Goal: Information Seeking & Learning: Learn about a topic

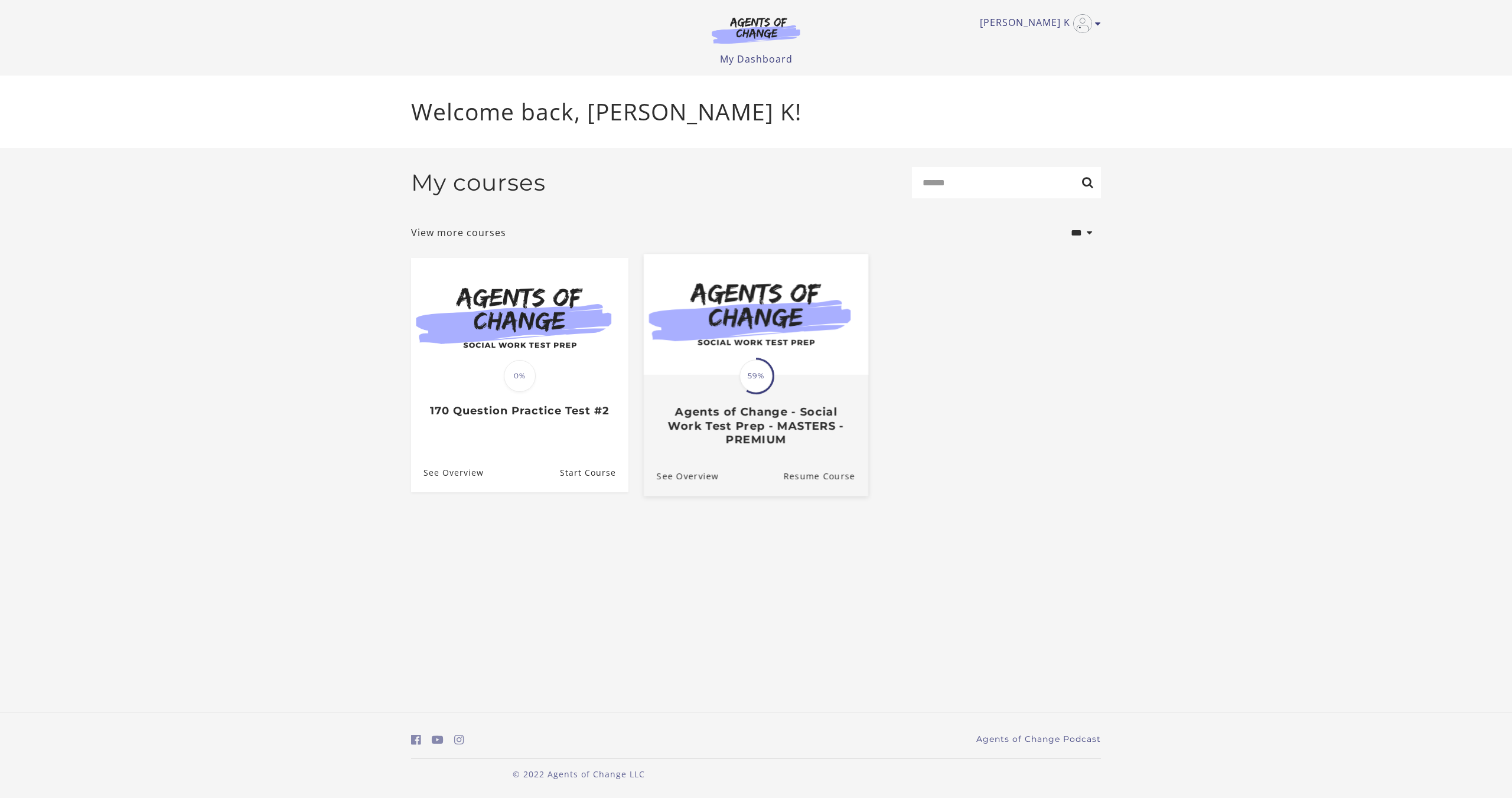
click at [754, 381] on span "59%" at bounding box center [756, 376] width 33 height 33
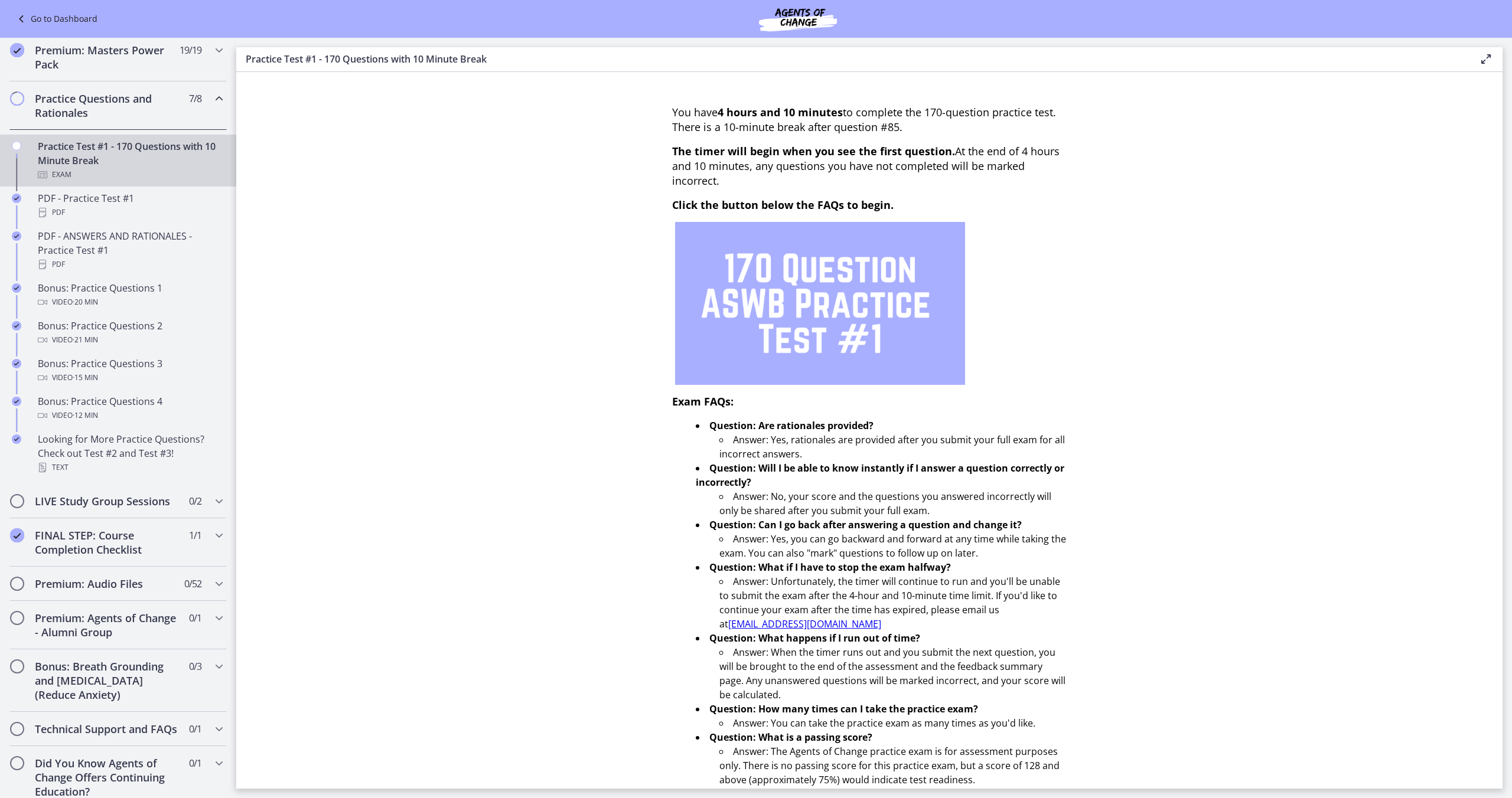
scroll to position [533, 0]
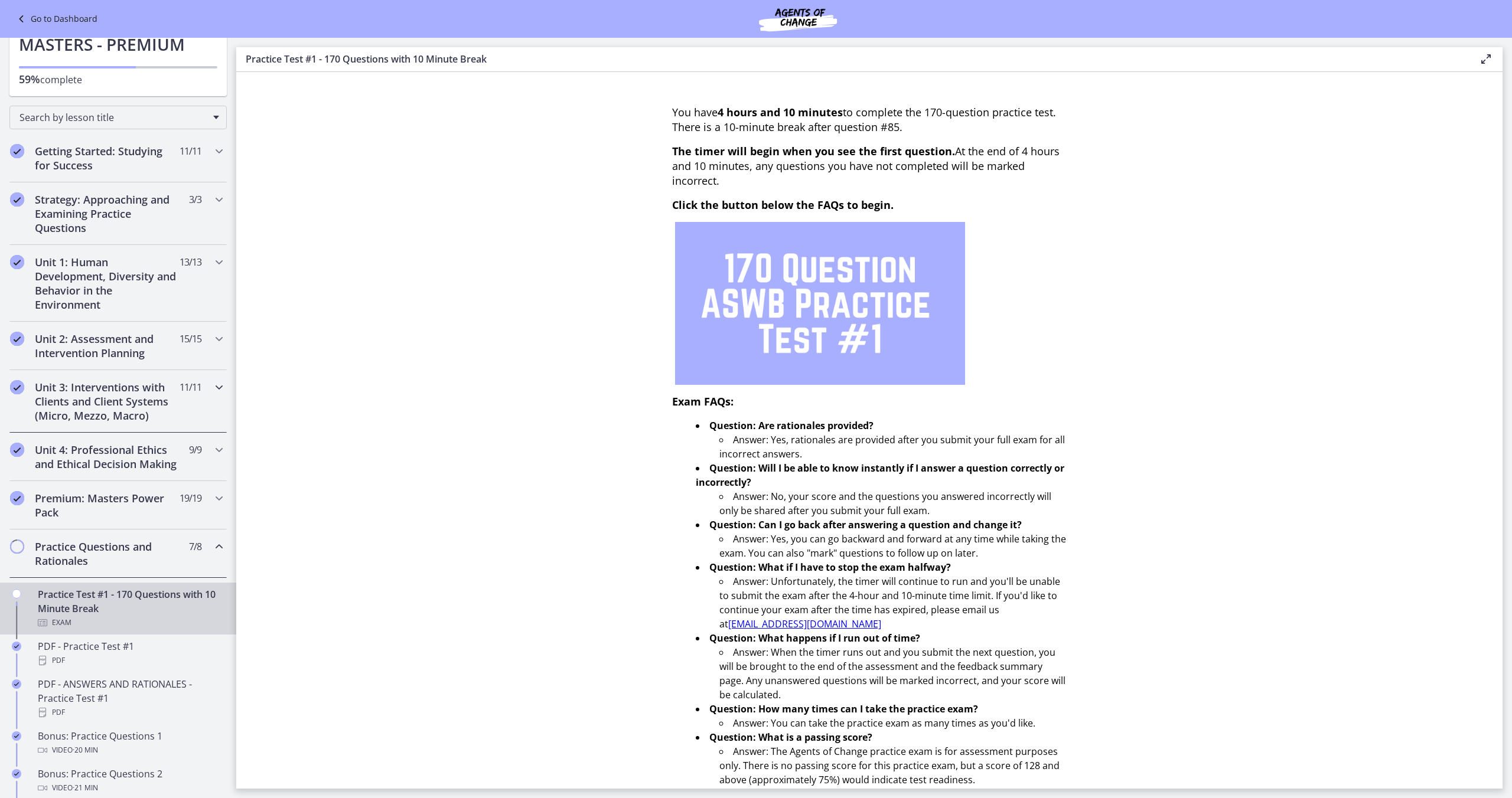
click at [215, 390] on icon "Chapters" at bounding box center [218, 387] width 14 height 14
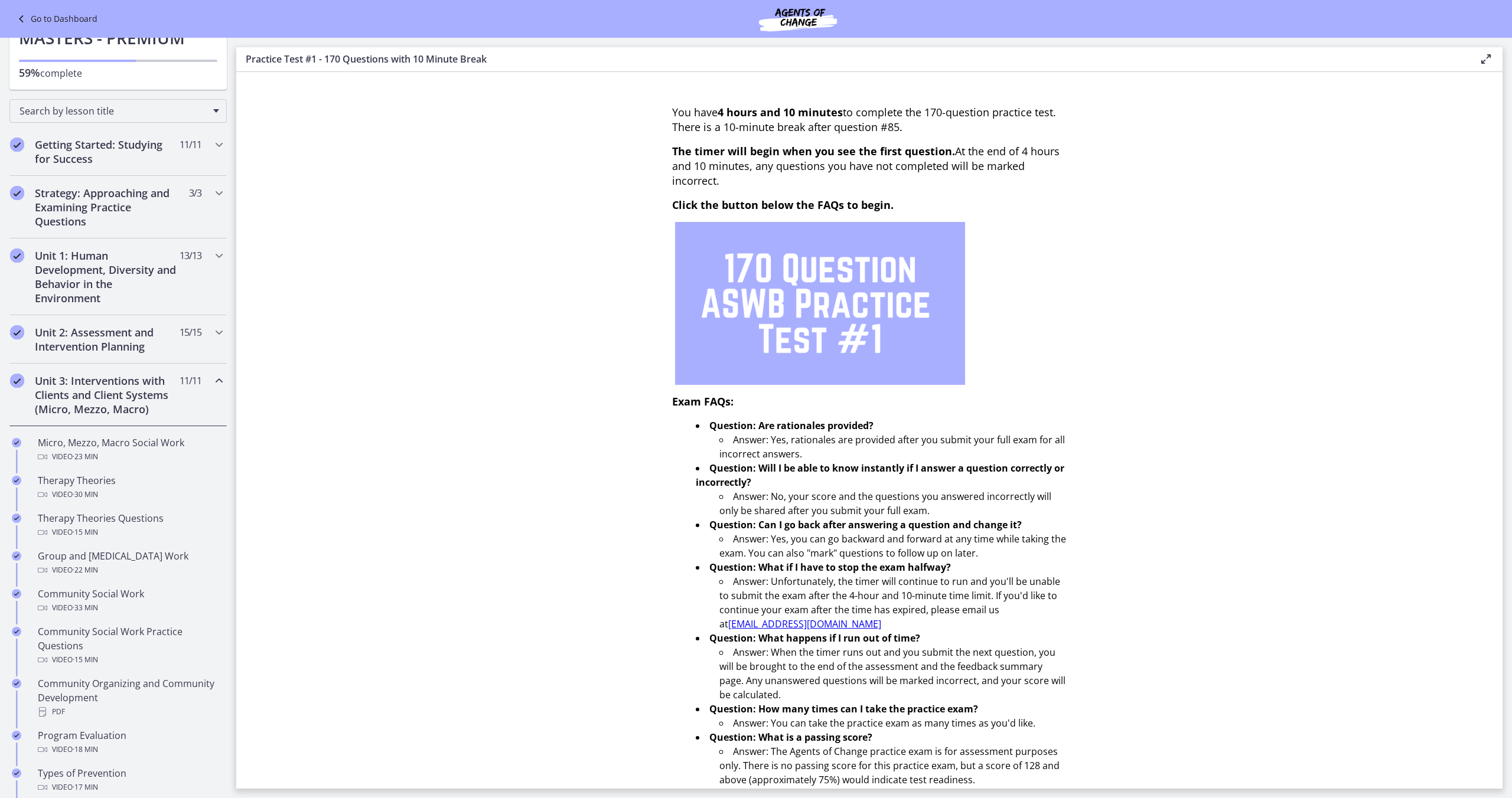
scroll to position [0, 0]
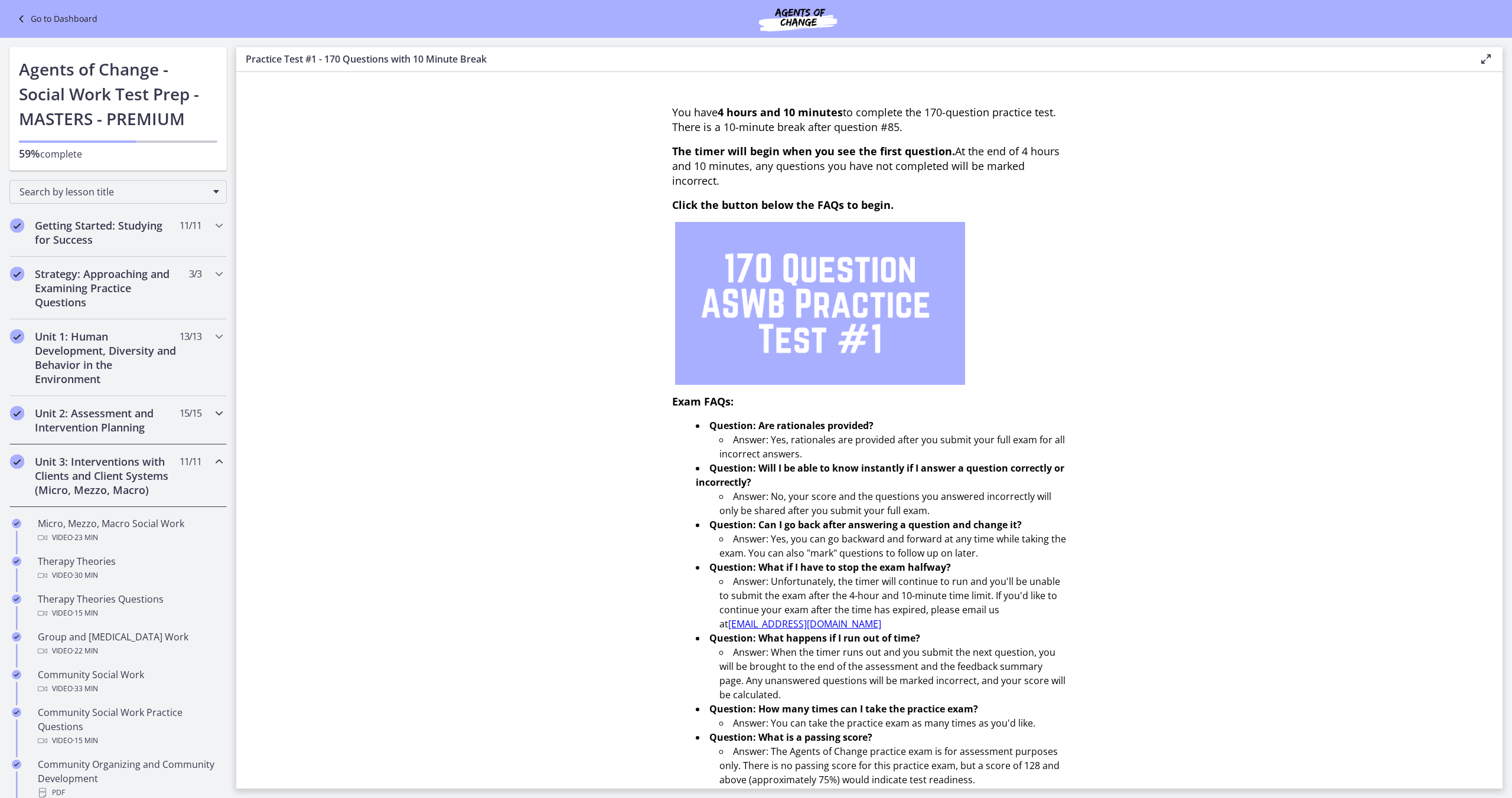
click at [221, 415] on icon "Chapters" at bounding box center [218, 413] width 14 height 14
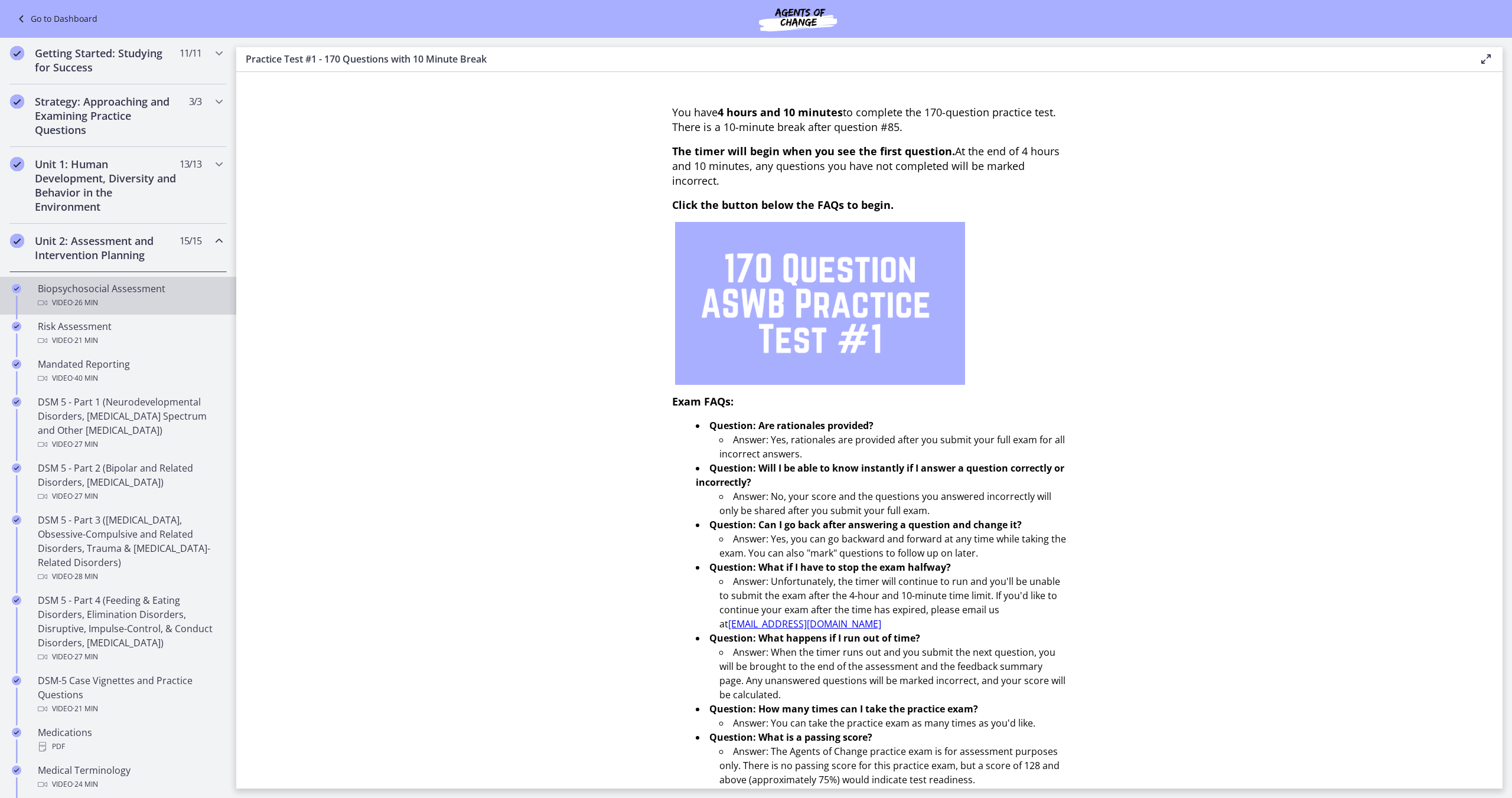
scroll to position [193, 0]
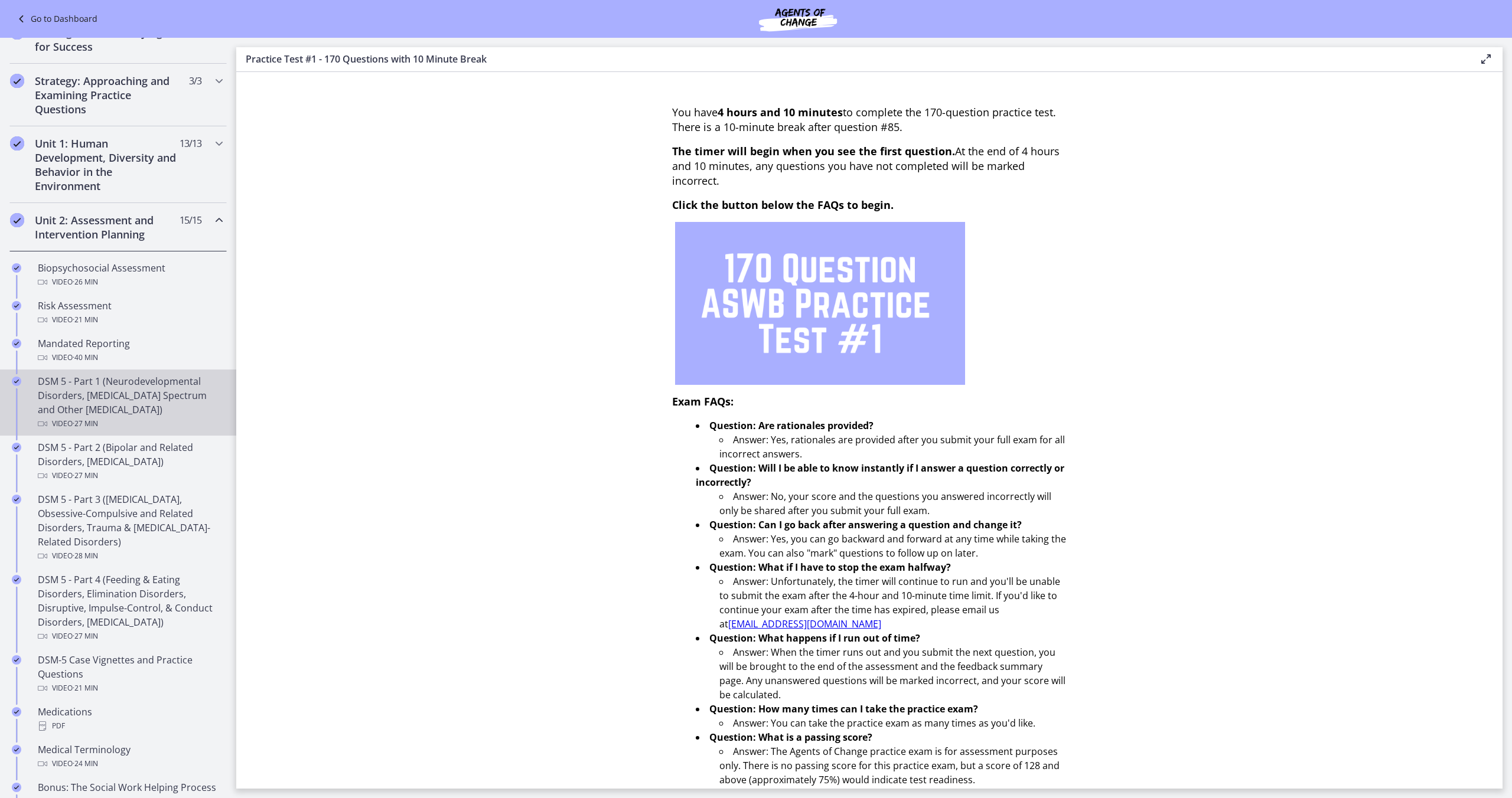
click at [174, 416] on div "DSM 5 - Part 1 (Neurodevelopmental Disorders, [MEDICAL_DATA] Spectrum and Other…" at bounding box center [130, 403] width 184 height 57
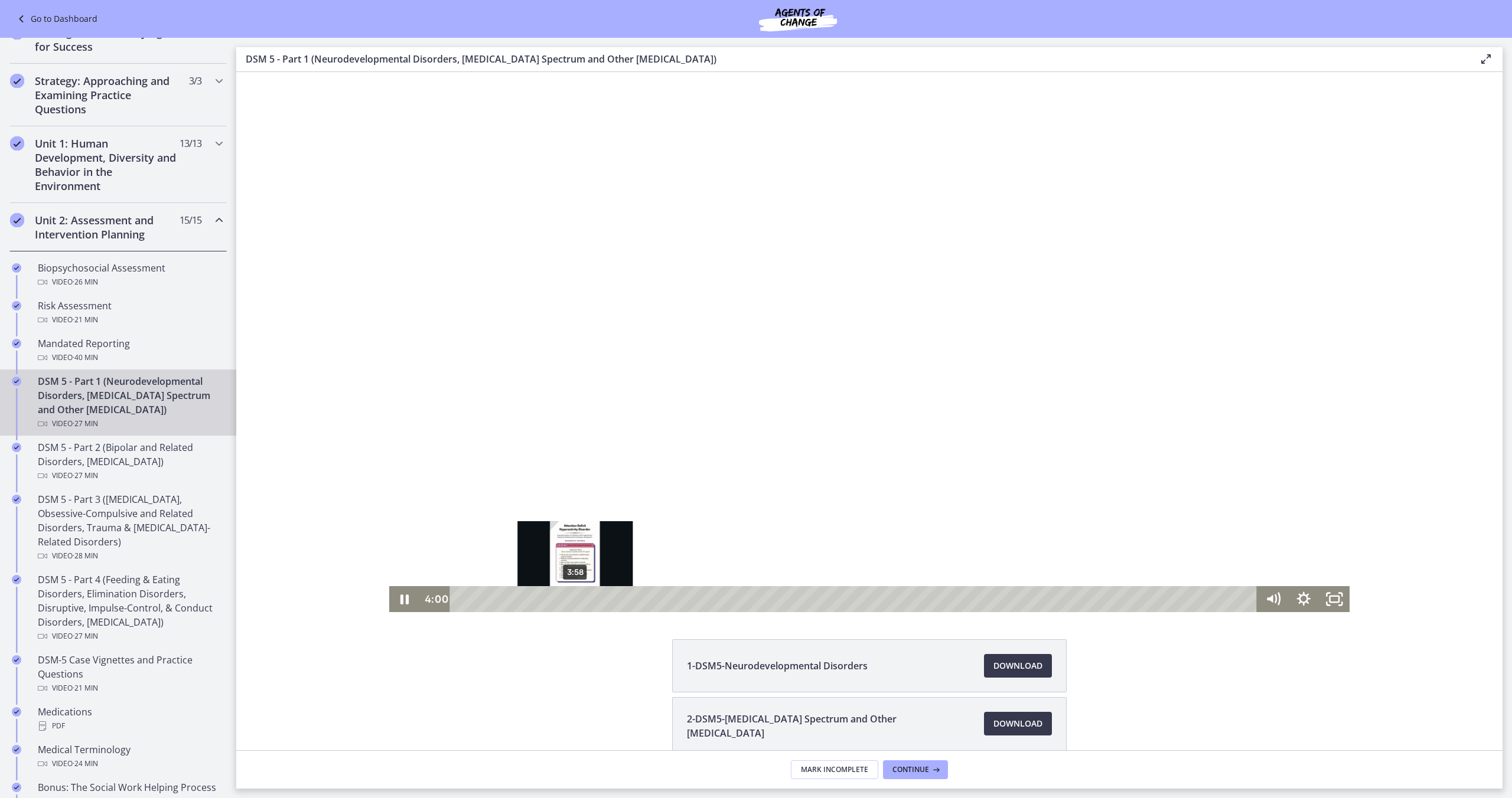
click at [576, 601] on div "3:58" at bounding box center [855, 599] width 789 height 26
click at [583, 601] on div "4:14" at bounding box center [855, 599] width 789 height 26
click at [590, 601] on div "4:29" at bounding box center [855, 599] width 789 height 26
click at [597, 601] on div "4:44" at bounding box center [855, 599] width 789 height 26
click at [607, 600] on div "5:04" at bounding box center [855, 599] width 789 height 26
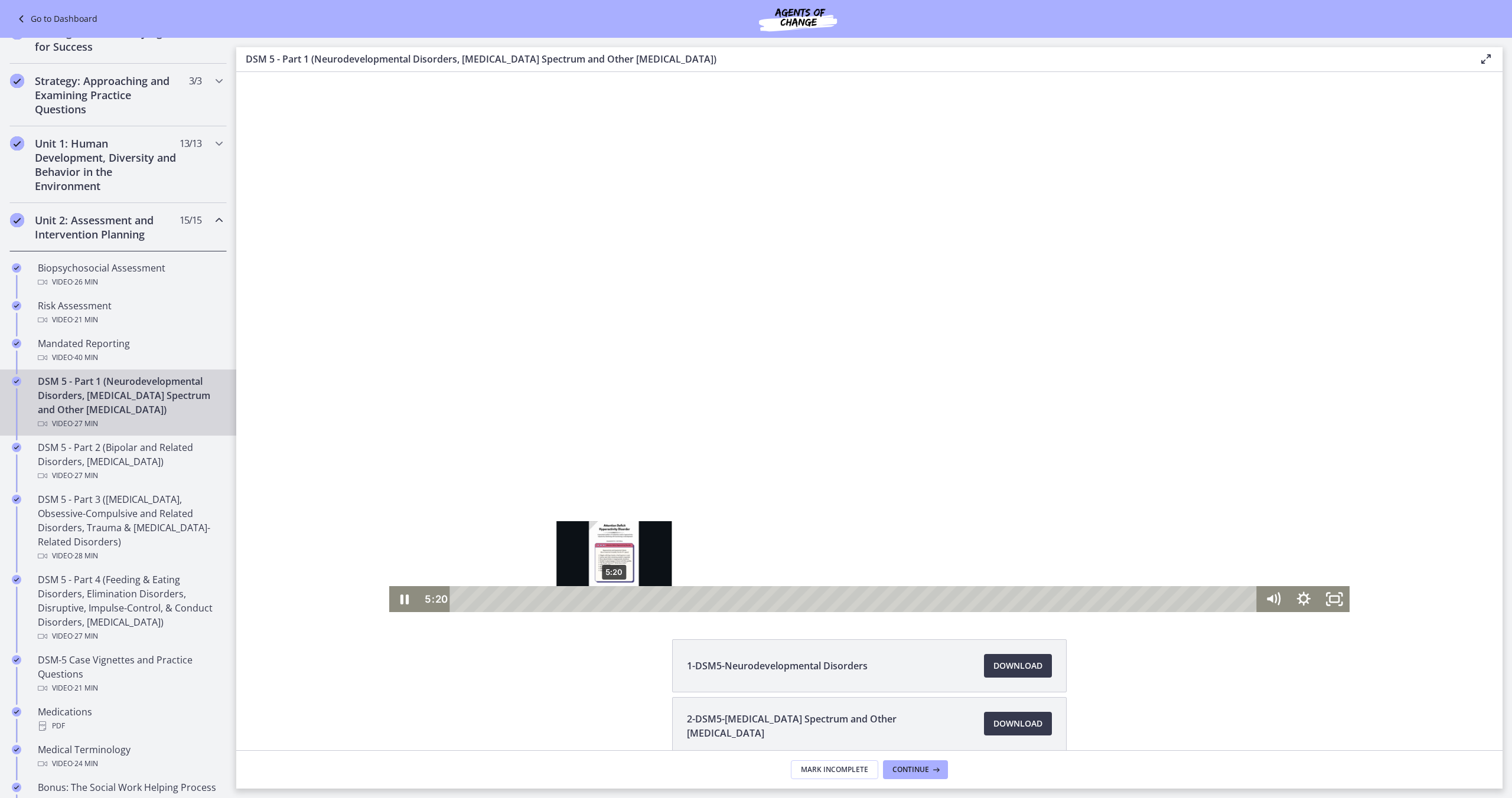
click at [614, 600] on div "Playbar" at bounding box center [614, 600] width 9 height 9
click at [621, 600] on div "5:33" at bounding box center [855, 599] width 789 height 26
click at [628, 600] on div "5:48" at bounding box center [855, 599] width 789 height 26
click at [635, 600] on div "6:03" at bounding box center [855, 599] width 789 height 26
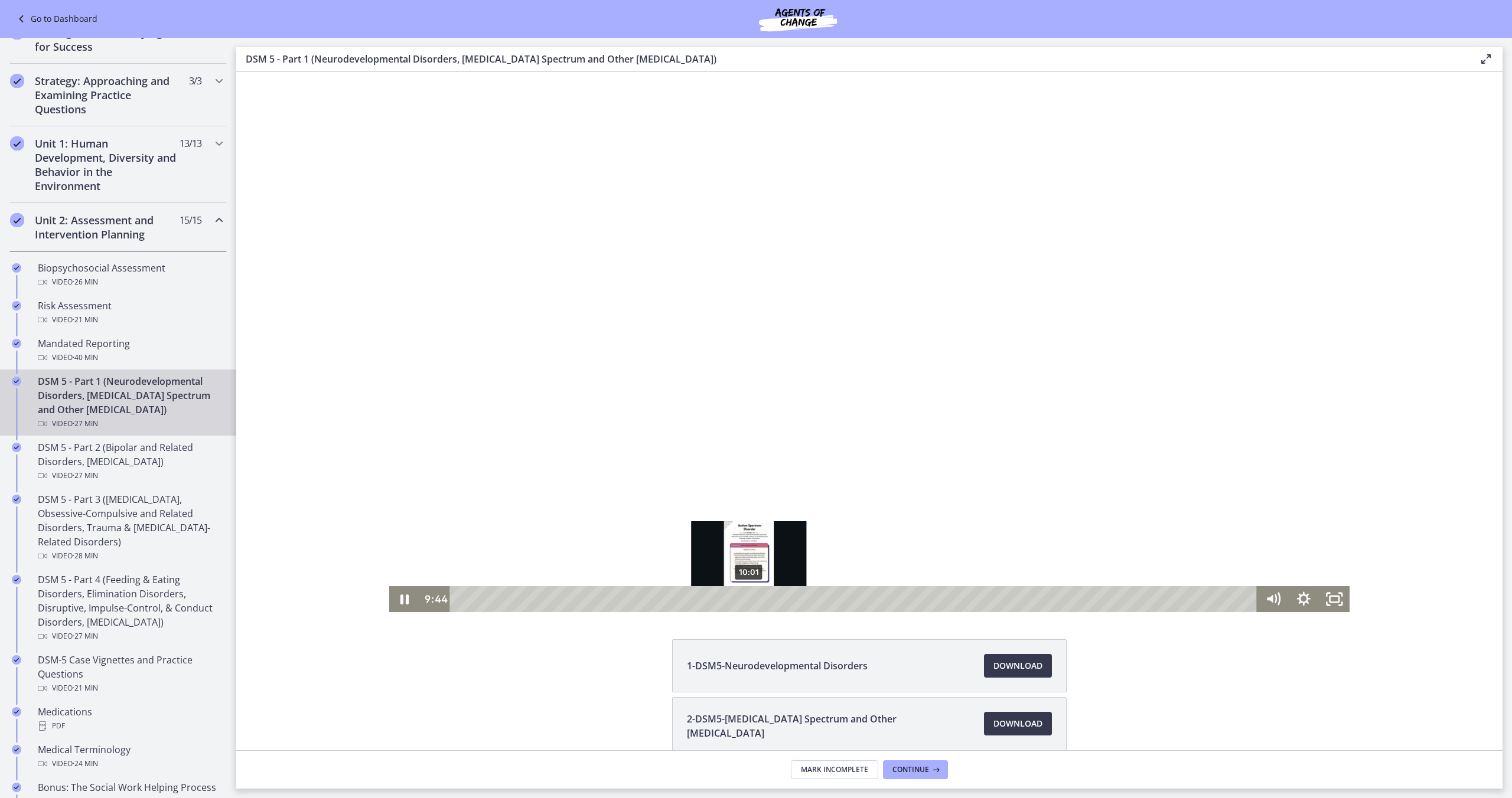
click at [749, 601] on div "10:01" at bounding box center [855, 599] width 789 height 26
click at [756, 601] on div "10:14" at bounding box center [855, 599] width 789 height 26
click at [770, 601] on div "10:44" at bounding box center [855, 599] width 789 height 26
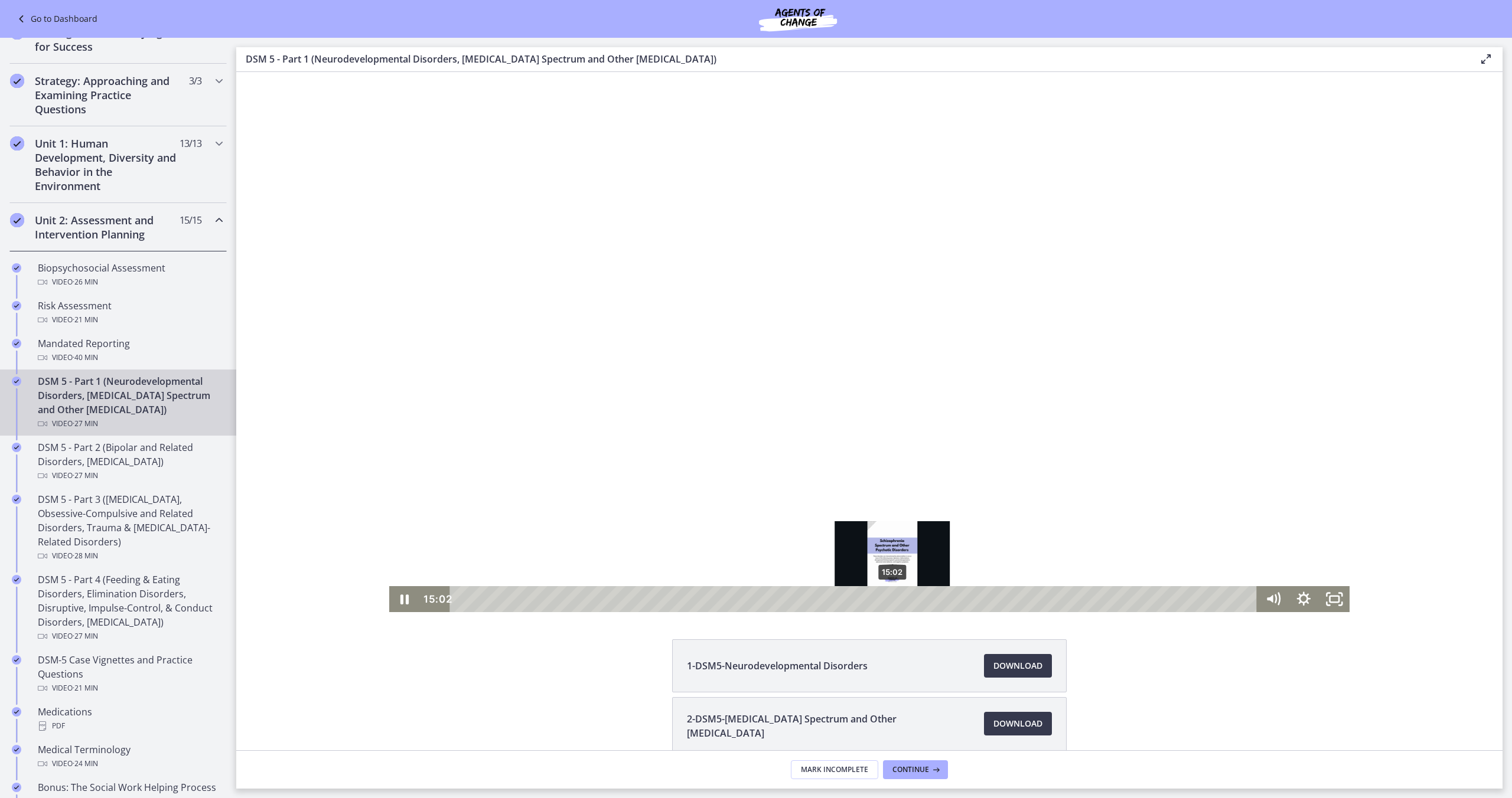
click at [893, 601] on div "Playbar" at bounding box center [893, 600] width 9 height 9
click at [899, 600] on div "15:13" at bounding box center [855, 599] width 789 height 26
click at [926, 600] on div "16:11" at bounding box center [855, 599] width 789 height 26
click at [933, 600] on div "16:24" at bounding box center [855, 599] width 789 height 26
click at [943, 600] on div "16:46" at bounding box center [855, 599] width 789 height 26
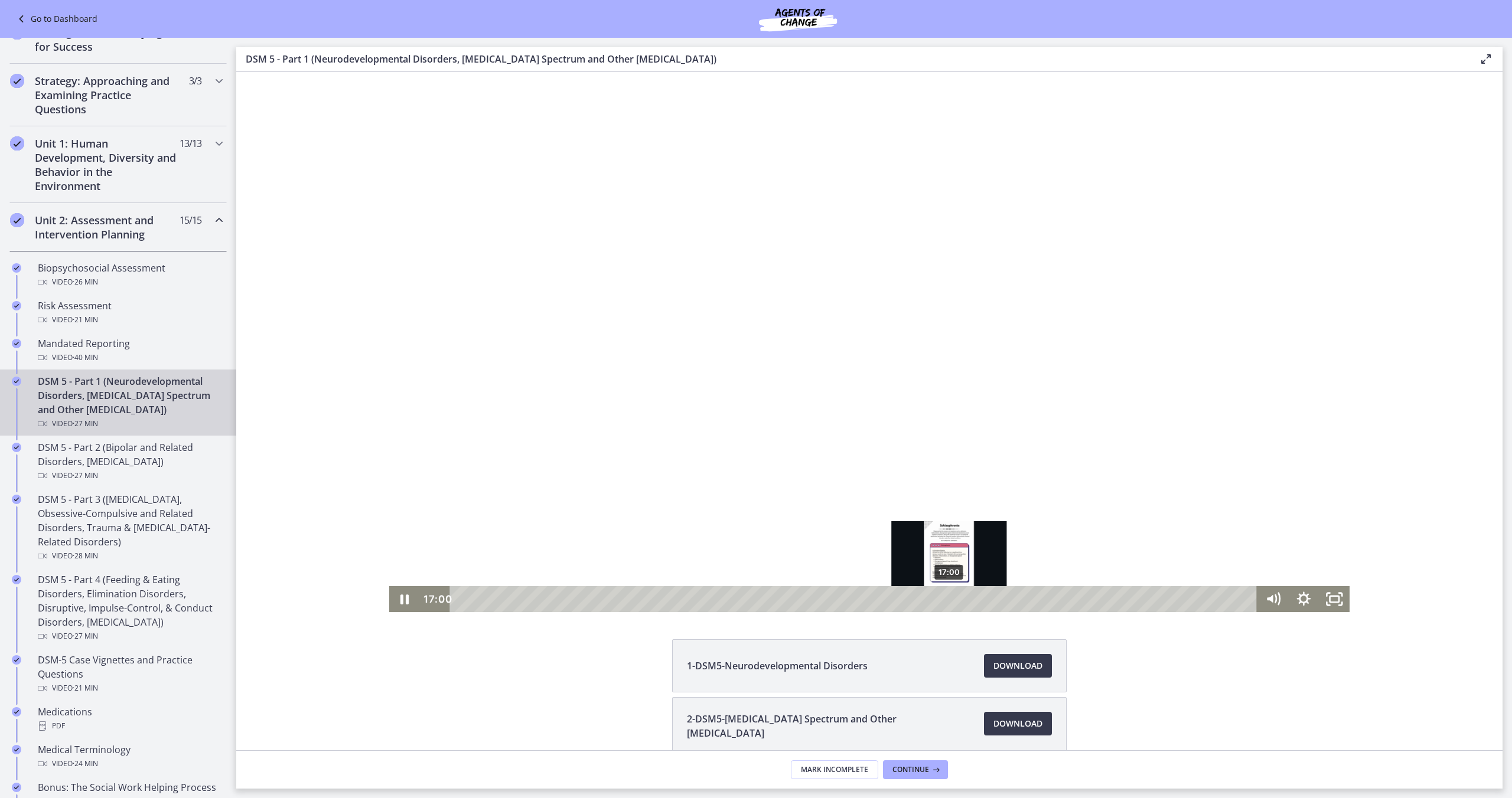
click at [950, 600] on div "17:00" at bounding box center [855, 599] width 789 height 26
click at [957, 599] on div "17:16" at bounding box center [855, 599] width 789 height 26
click at [971, 601] on div "17:44" at bounding box center [855, 599] width 789 height 26
click at [979, 601] on div "18:00" at bounding box center [855, 599] width 789 height 26
click at [983, 600] on div "Playbar" at bounding box center [980, 600] width 9 height 9
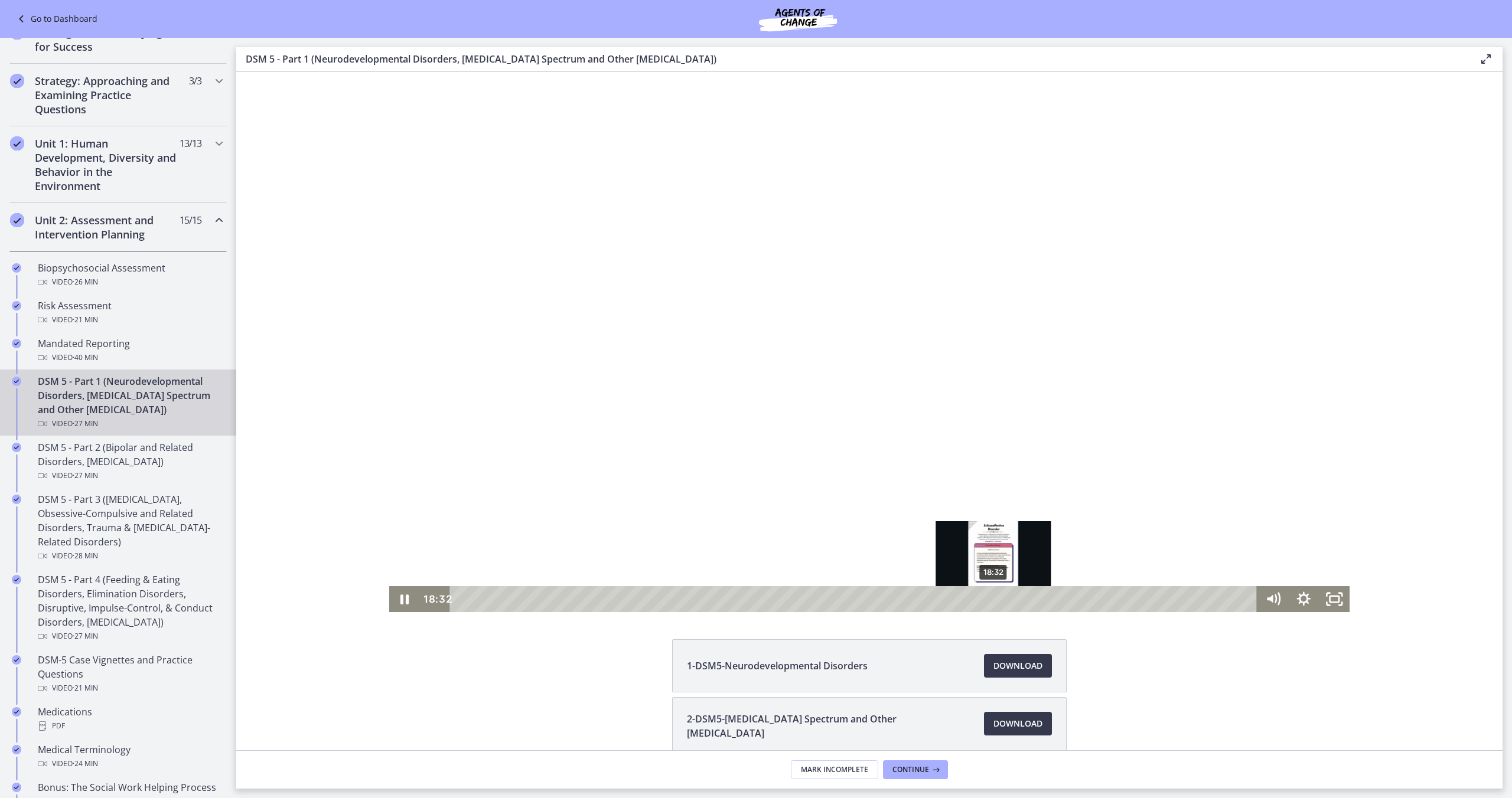
click at [994, 601] on div "18:32" at bounding box center [855, 599] width 789 height 26
click at [1002, 601] on div "18:47" at bounding box center [855, 599] width 789 height 26
click at [997, 600] on div "18:37" at bounding box center [855, 599] width 789 height 26
click at [1016, 600] on div "19:17" at bounding box center [855, 599] width 789 height 26
click at [1021, 600] on div "19:28" at bounding box center [855, 599] width 789 height 26
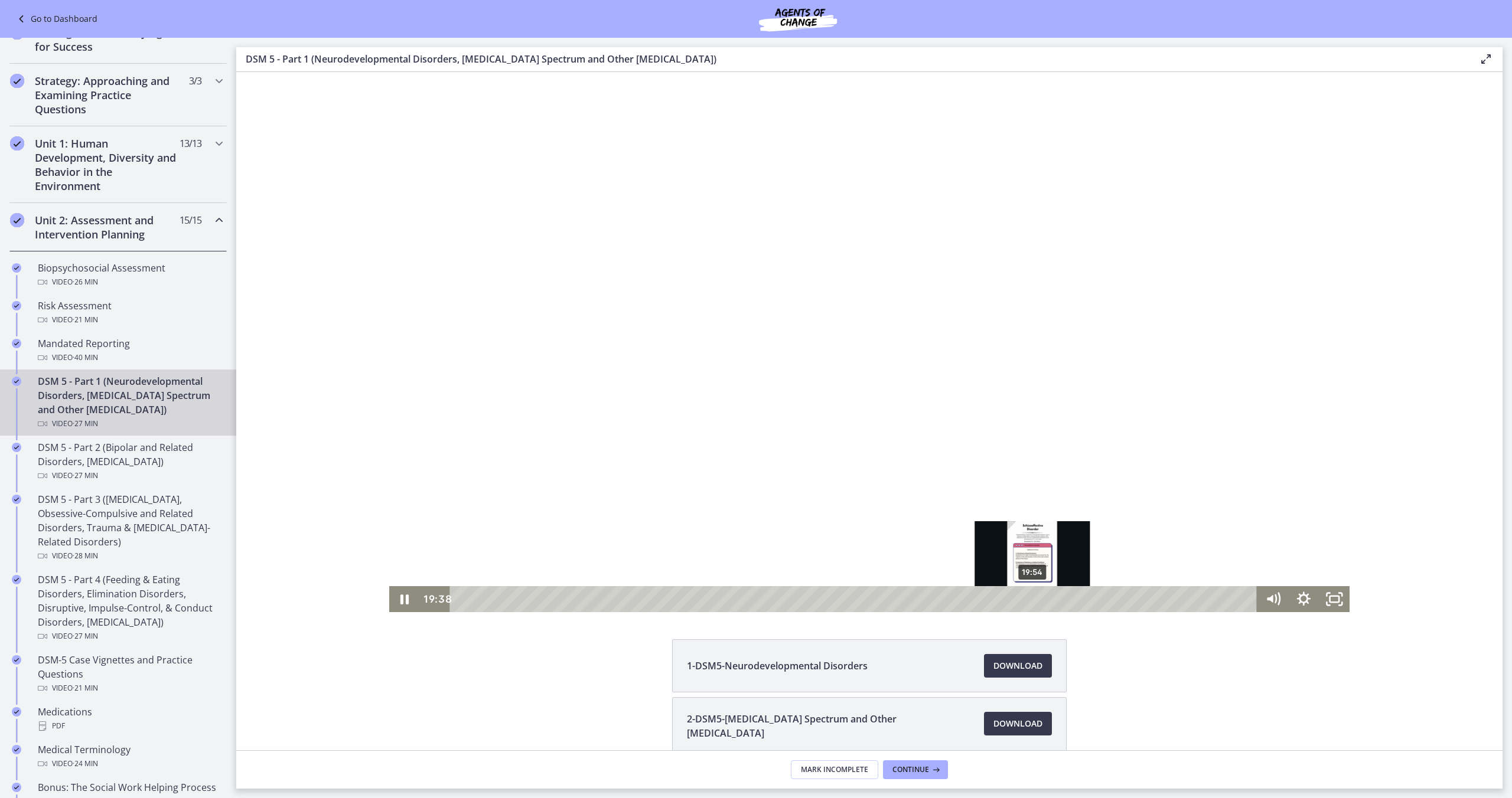
click at [1033, 601] on div "19:54" at bounding box center [855, 599] width 789 height 26
click at [1040, 601] on div "20:07" at bounding box center [855, 599] width 789 height 26
click at [1046, 601] on div "20:20" at bounding box center [855, 599] width 789 height 26
click at [1052, 601] on div "20:33" at bounding box center [855, 599] width 789 height 26
click at [1074, 600] on div "21:17" at bounding box center [855, 599] width 789 height 26
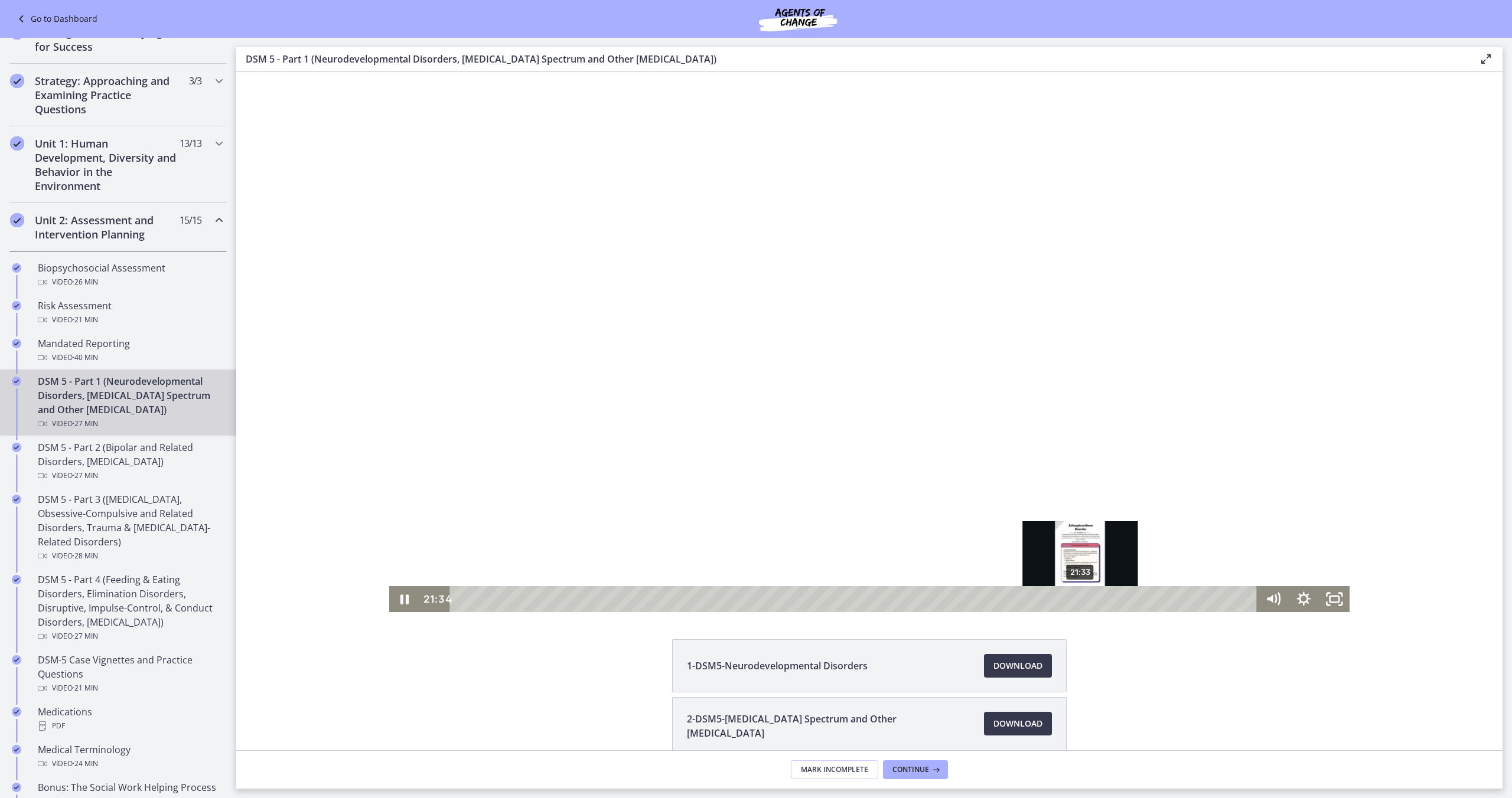
click at [1081, 600] on div "21:33" at bounding box center [855, 599] width 789 height 26
click at [1087, 600] on div "21:46" at bounding box center [855, 599] width 789 height 26
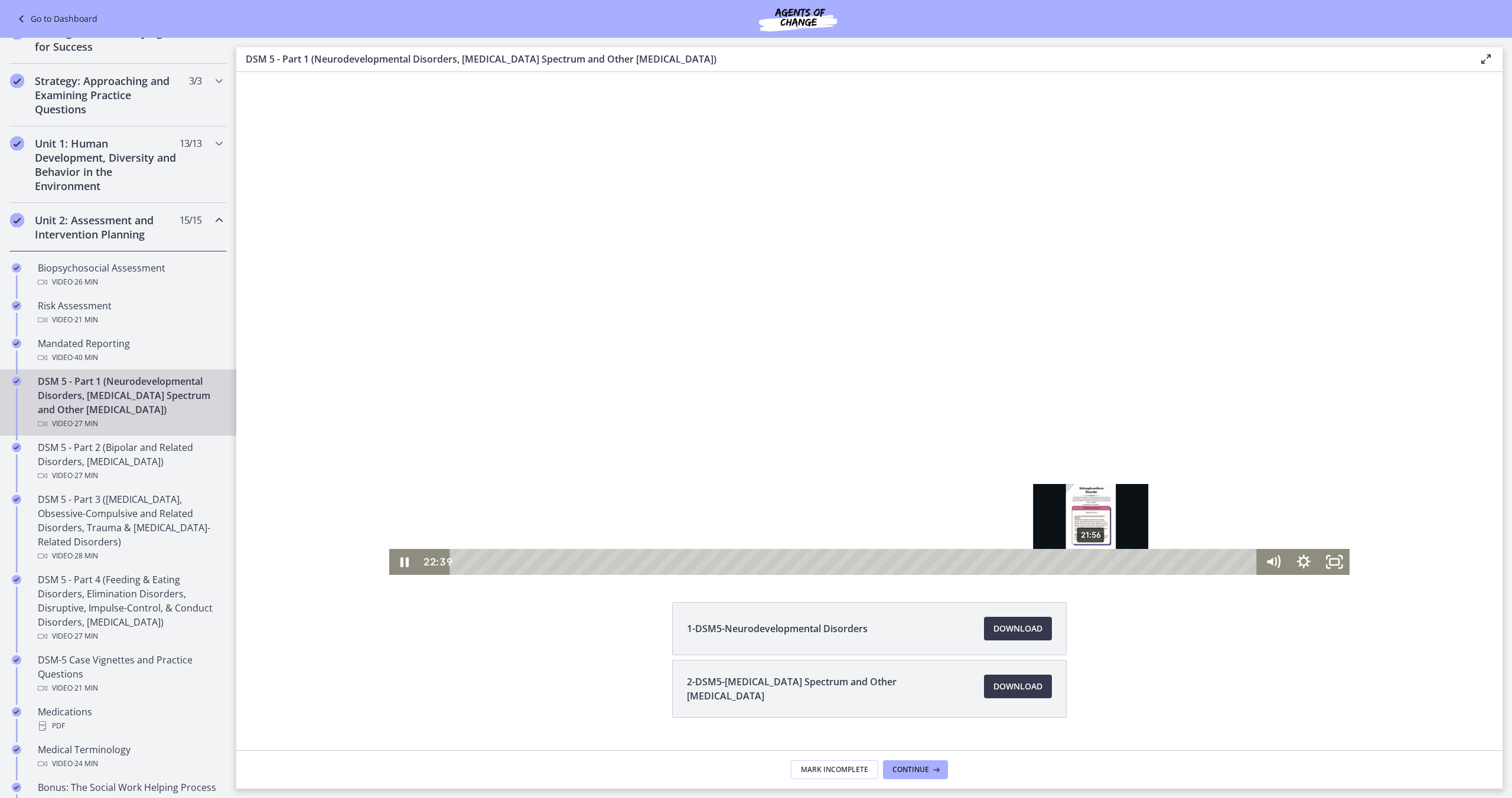
scroll to position [61, 0]
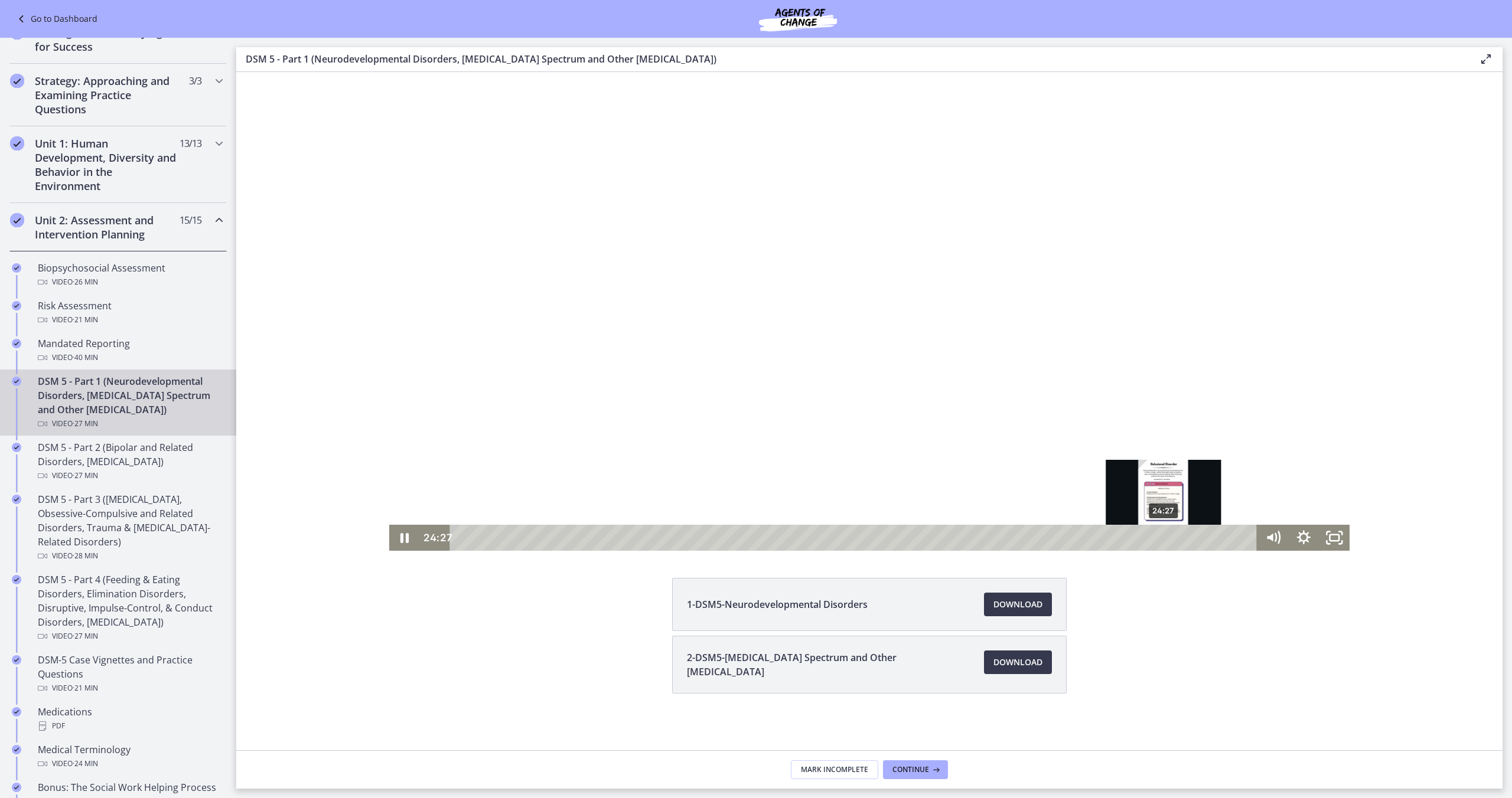
click at [1164, 541] on div "24:27" at bounding box center [855, 538] width 789 height 26
click at [1171, 535] on div "Playbar" at bounding box center [1167, 538] width 9 height 9
click at [1174, 535] on div "Playbar" at bounding box center [1173, 538] width 9 height 9
click at [1184, 537] on div "25:08" at bounding box center [855, 538] width 789 height 26
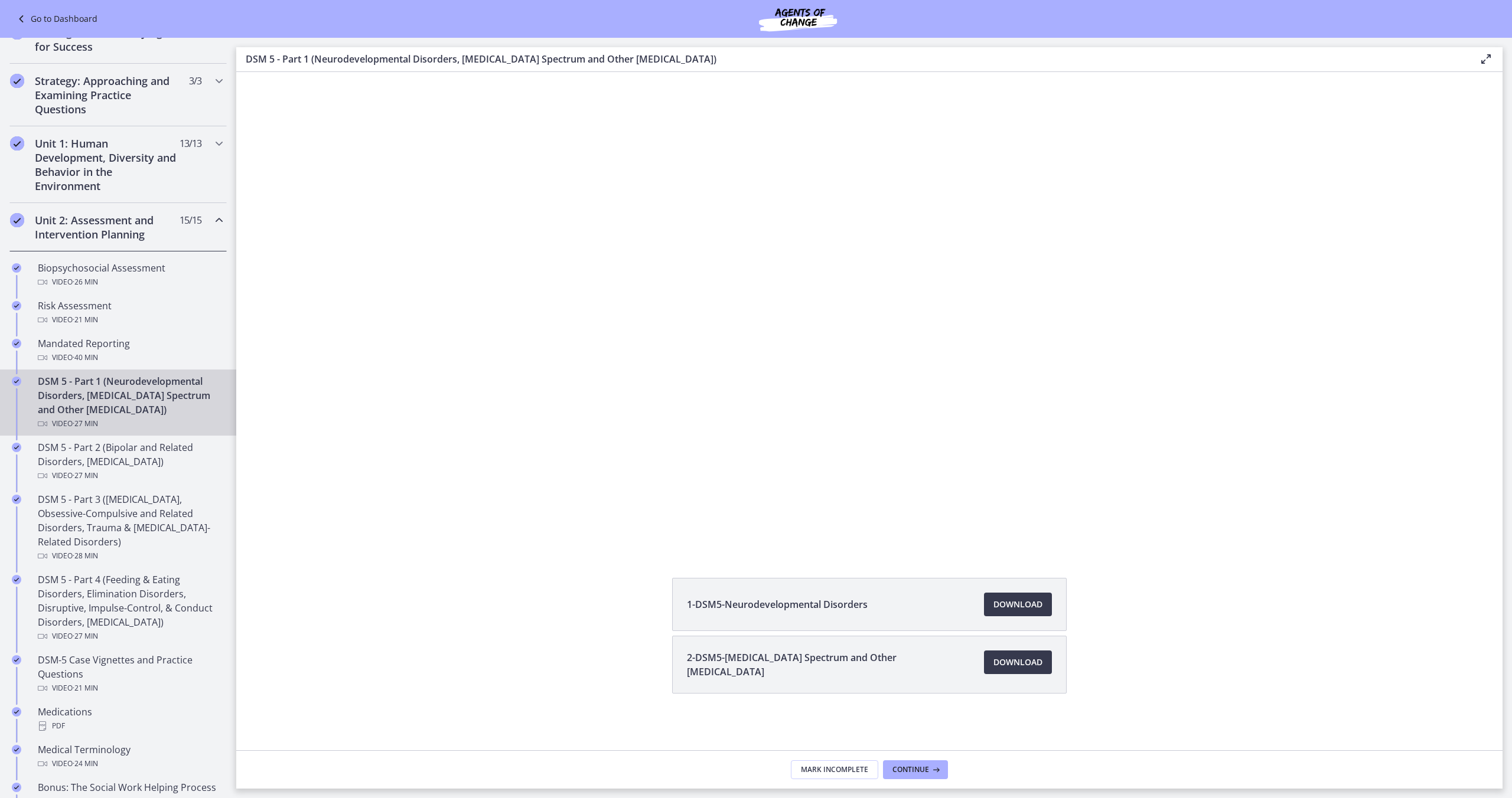
scroll to position [58, 0]
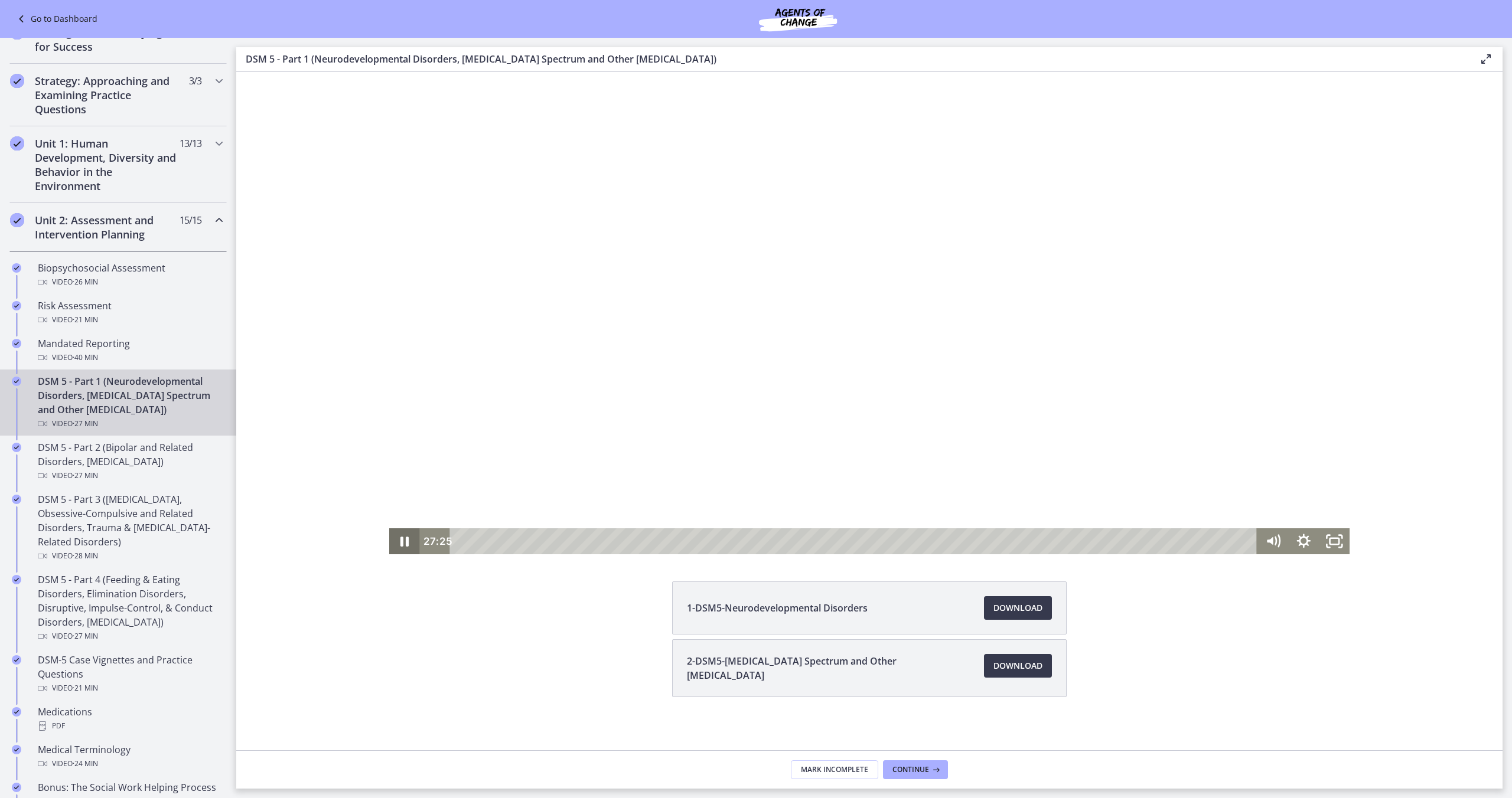
click at [406, 540] on icon "Pause" at bounding box center [404, 541] width 31 height 26
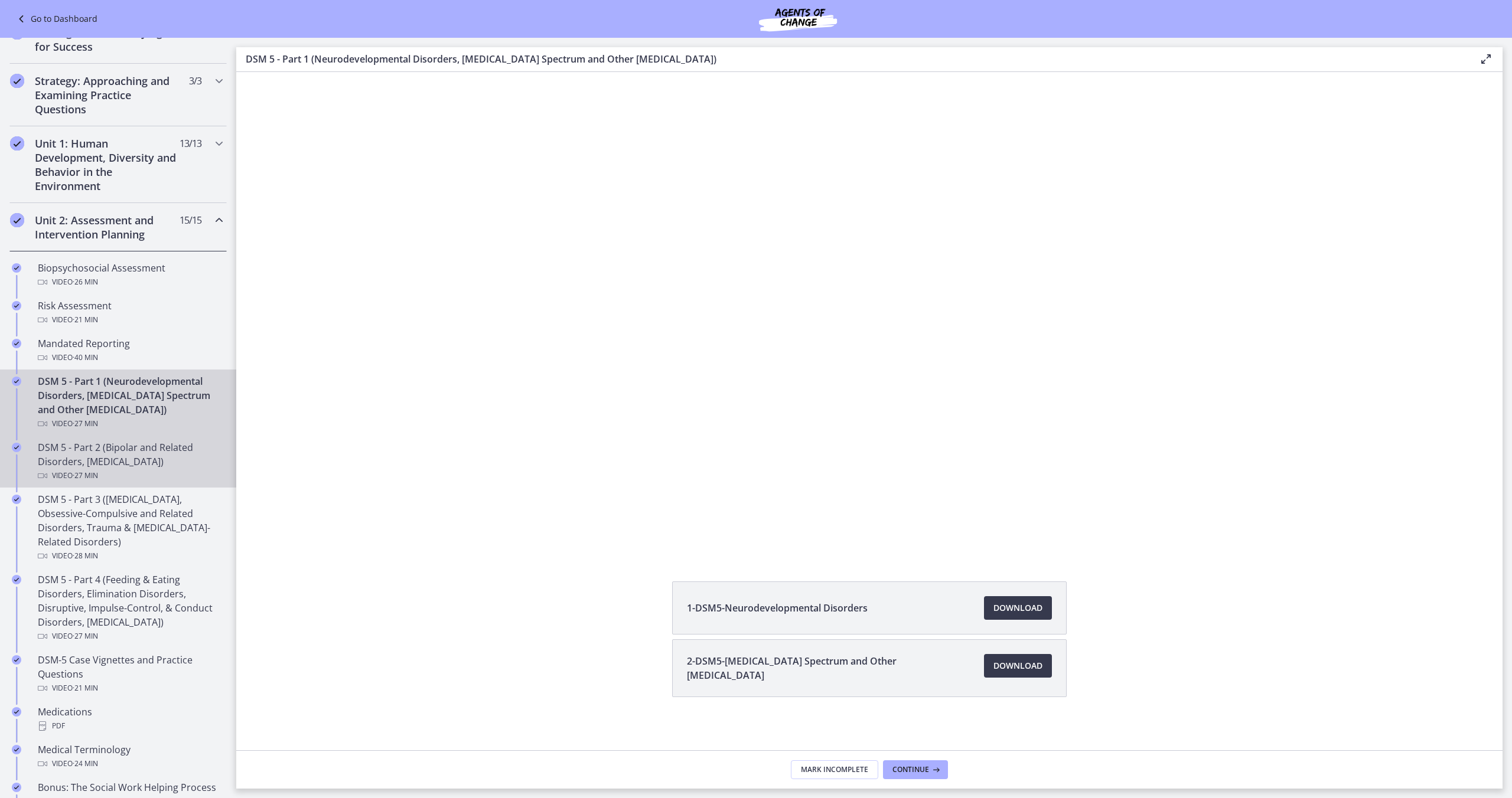
click at [131, 473] on div "Video · 27 min" at bounding box center [130, 476] width 184 height 14
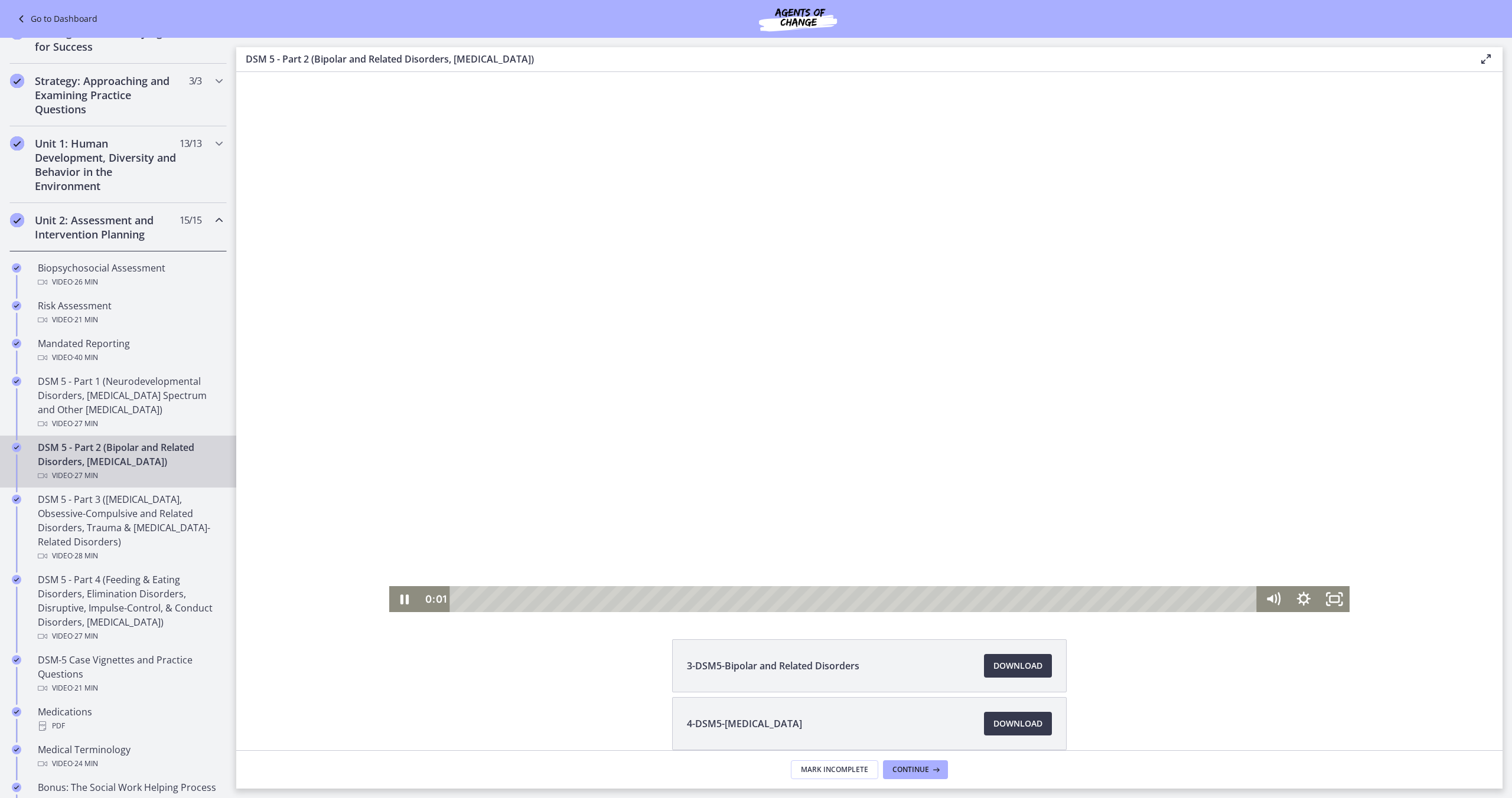
click at [471, 596] on div "Playbar" at bounding box center [855, 599] width 789 height 26
click at [480, 599] on div "0:40" at bounding box center [855, 599] width 789 height 26
click at [487, 600] on div "0:54" at bounding box center [855, 599] width 789 height 26
click at [402, 596] on icon "Pause" at bounding box center [405, 600] width 8 height 10
click at [409, 599] on icon "Play Video" at bounding box center [405, 599] width 8 height 11
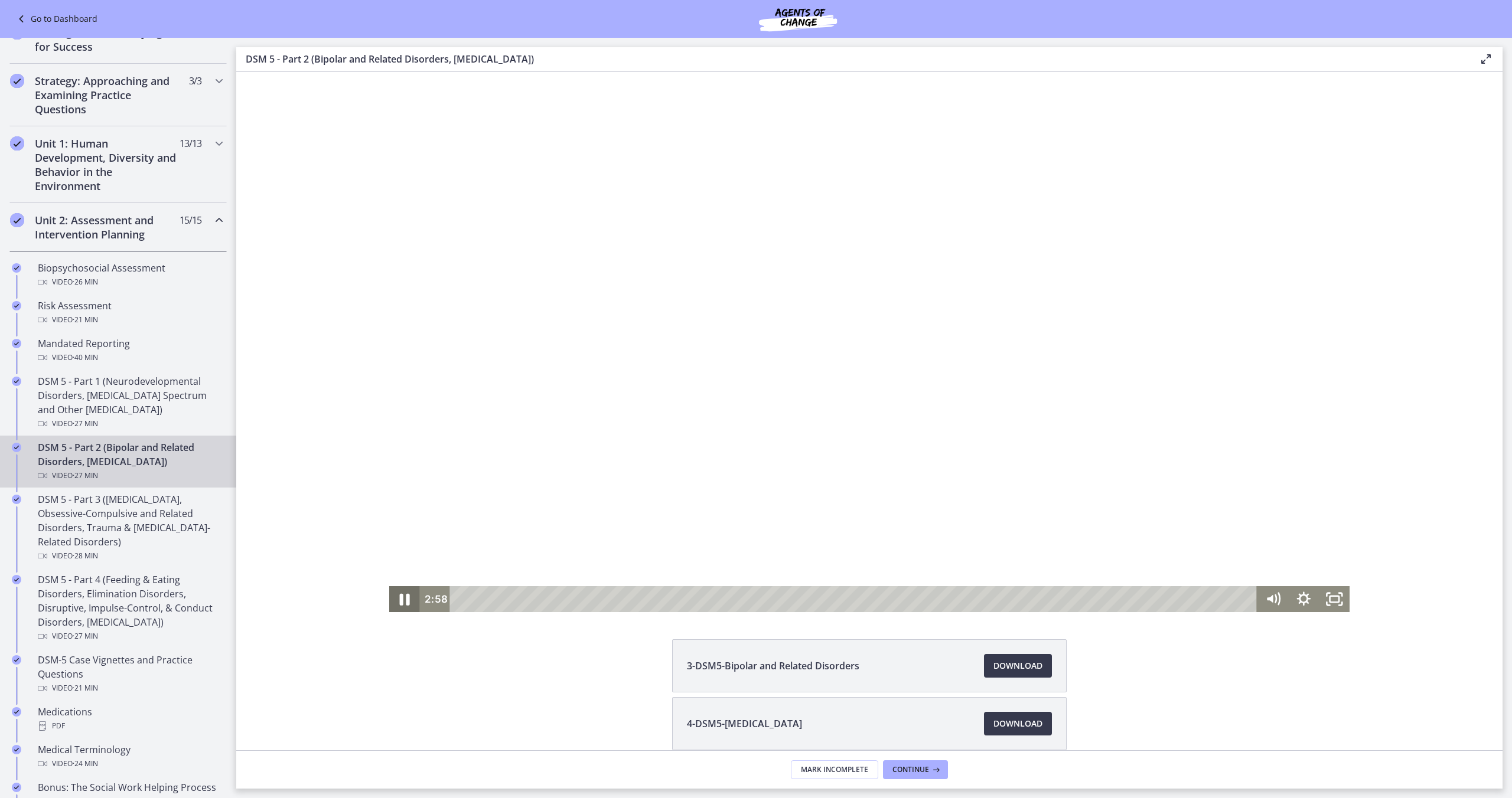
click at [400, 600] on icon "Pause" at bounding box center [404, 599] width 37 height 31
click at [556, 602] on div "3:16" at bounding box center [855, 599] width 789 height 26
click at [566, 602] on div "3:37" at bounding box center [855, 599] width 789 height 26
click at [576, 602] on div "4:00" at bounding box center [855, 599] width 789 height 26
click at [598, 603] on div "4:46" at bounding box center [855, 599] width 789 height 26
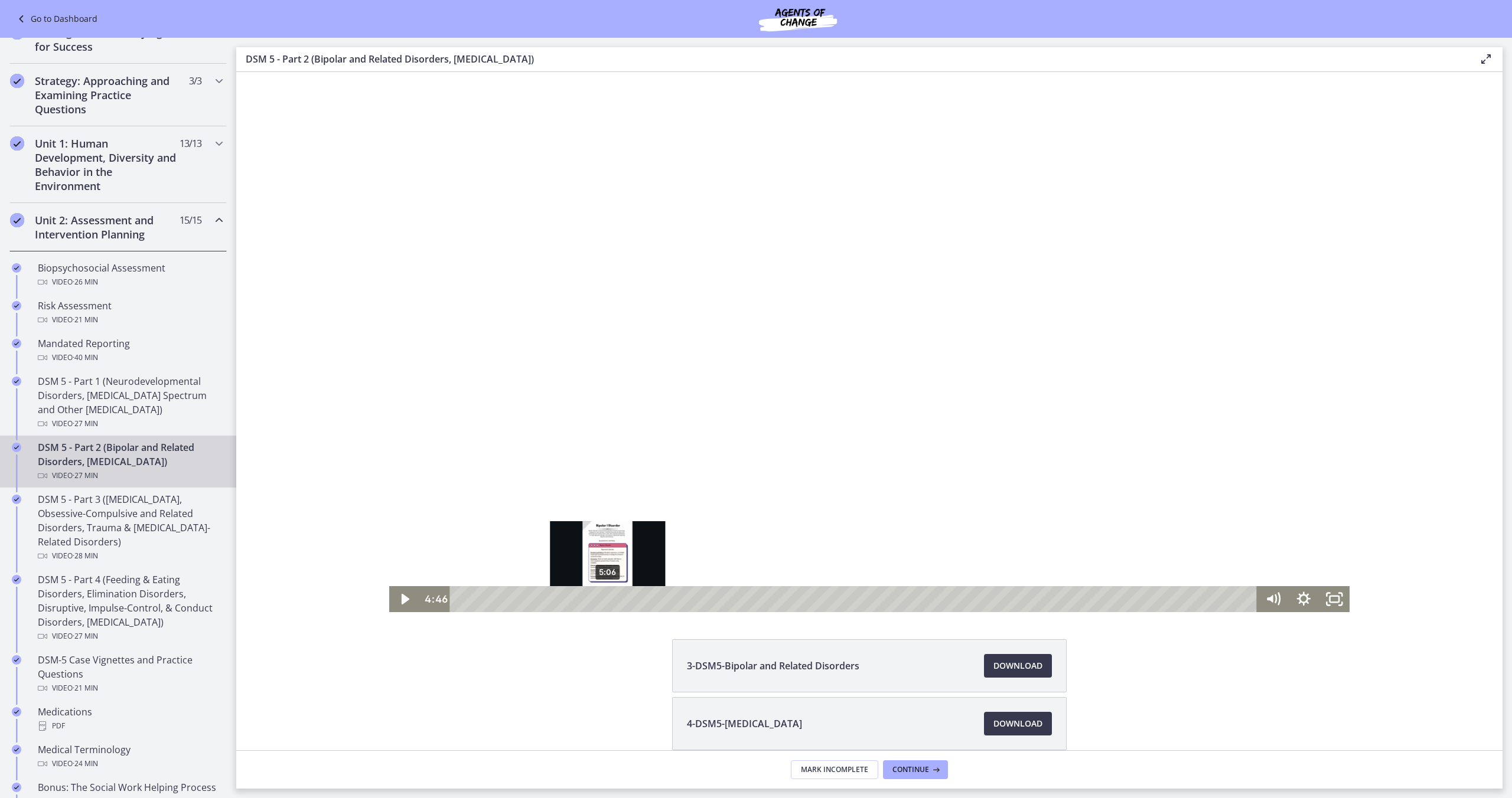
click at [607, 603] on div "5:06" at bounding box center [855, 599] width 789 height 26
click at [616, 604] on div "5:22" at bounding box center [855, 599] width 789 height 26
click at [623, 603] on div "5:37" at bounding box center [855, 599] width 789 height 26
click at [628, 603] on div "5:49" at bounding box center [855, 599] width 789 height 26
click at [637, 602] on div "6:06" at bounding box center [855, 599] width 789 height 26
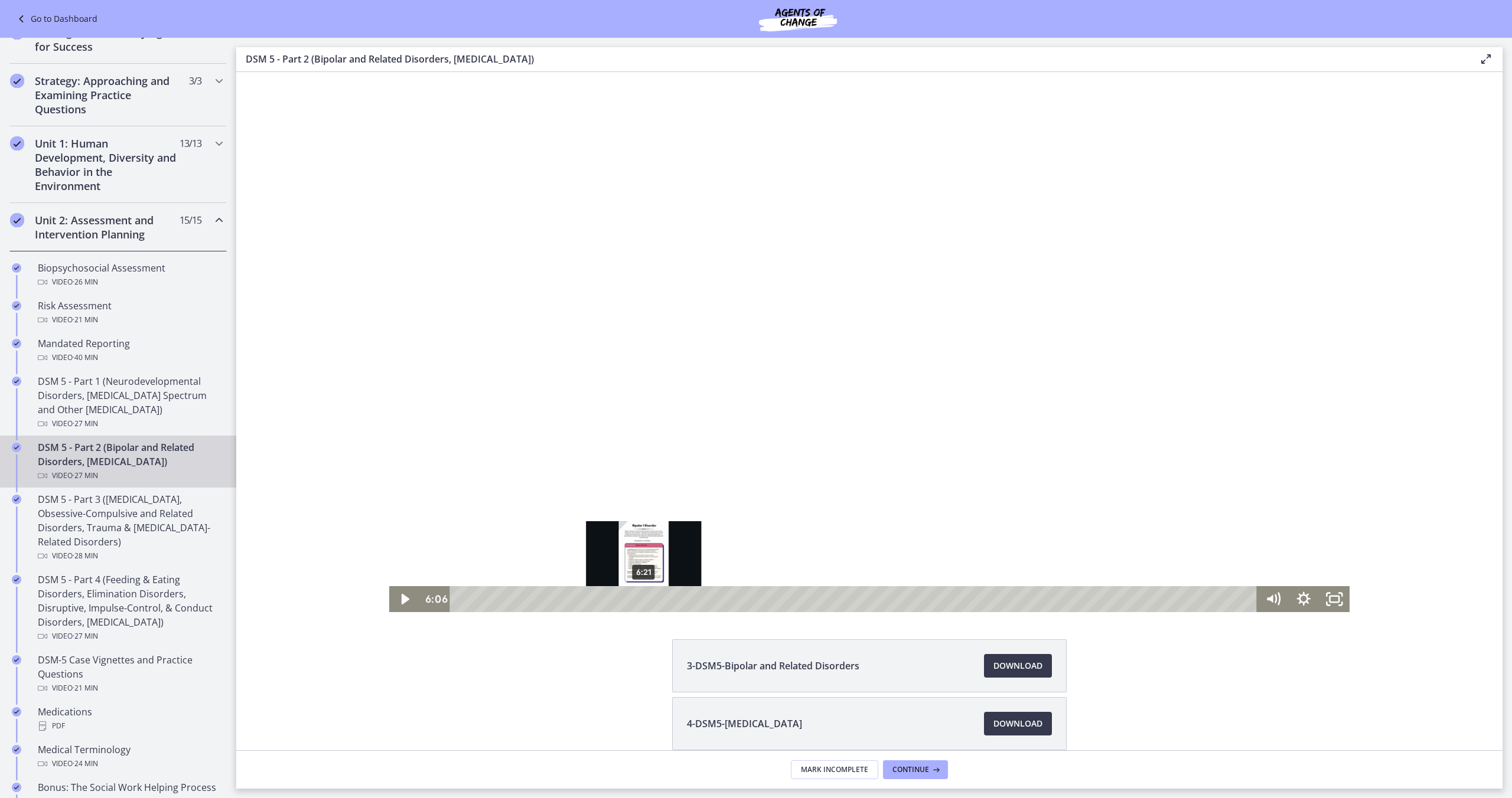
click at [644, 603] on div "6:21" at bounding box center [855, 599] width 789 height 26
click at [652, 602] on div "6:37" at bounding box center [855, 599] width 789 height 26
click at [662, 602] on div "6:58" at bounding box center [855, 599] width 789 height 26
click at [672, 603] on div "7:19" at bounding box center [855, 599] width 789 height 26
click at [681, 603] on div "7:39" at bounding box center [855, 599] width 789 height 26
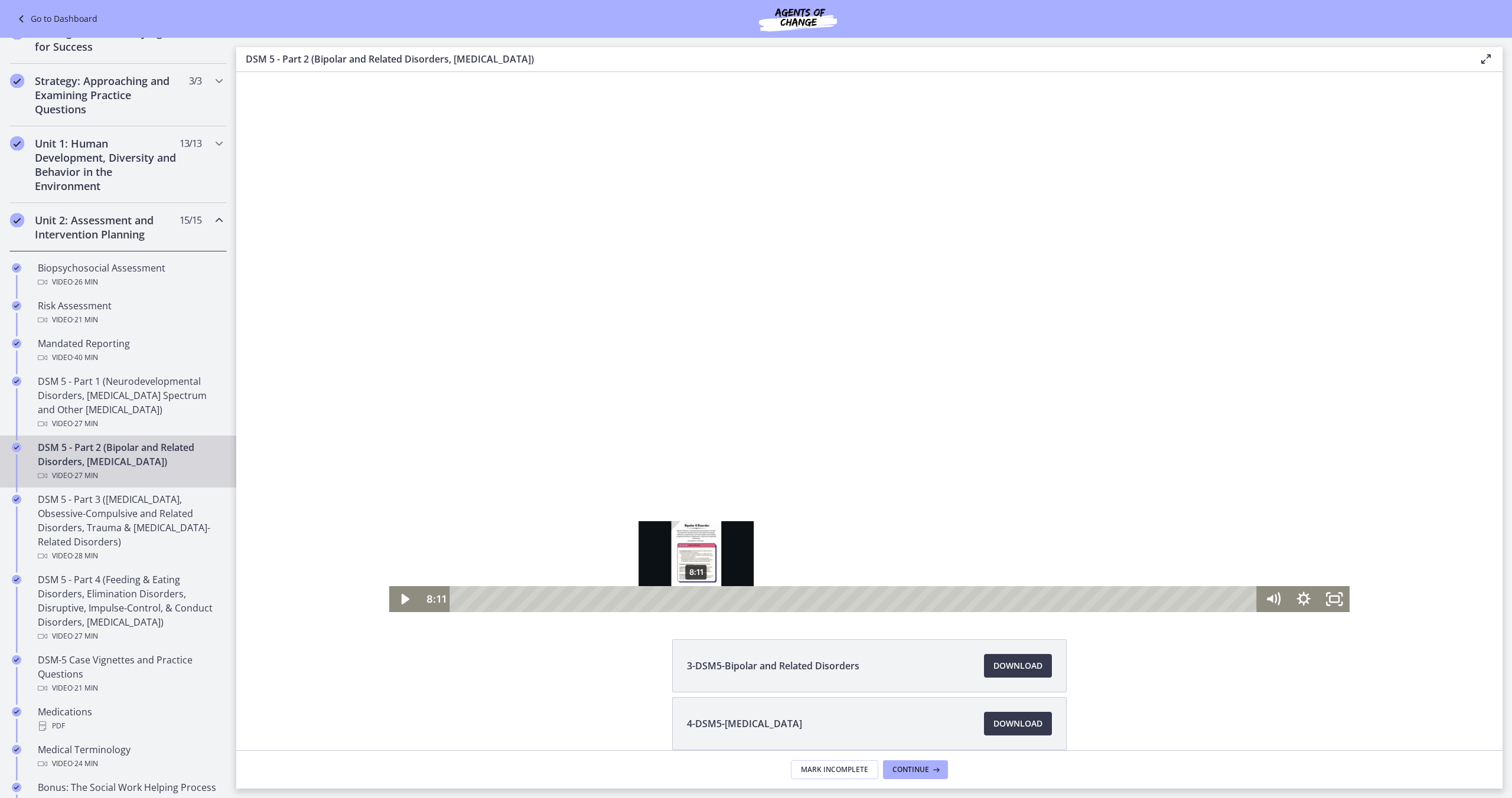
click at [697, 602] on div "8:11" at bounding box center [855, 599] width 789 height 26
click at [706, 601] on div "8:29" at bounding box center [855, 599] width 789 height 26
click at [715, 602] on div "8:50" at bounding box center [855, 599] width 789 height 26
click at [725, 602] on div "9:09" at bounding box center [855, 599] width 789 height 26
click at [736, 603] on div "9:33" at bounding box center [855, 599] width 789 height 26
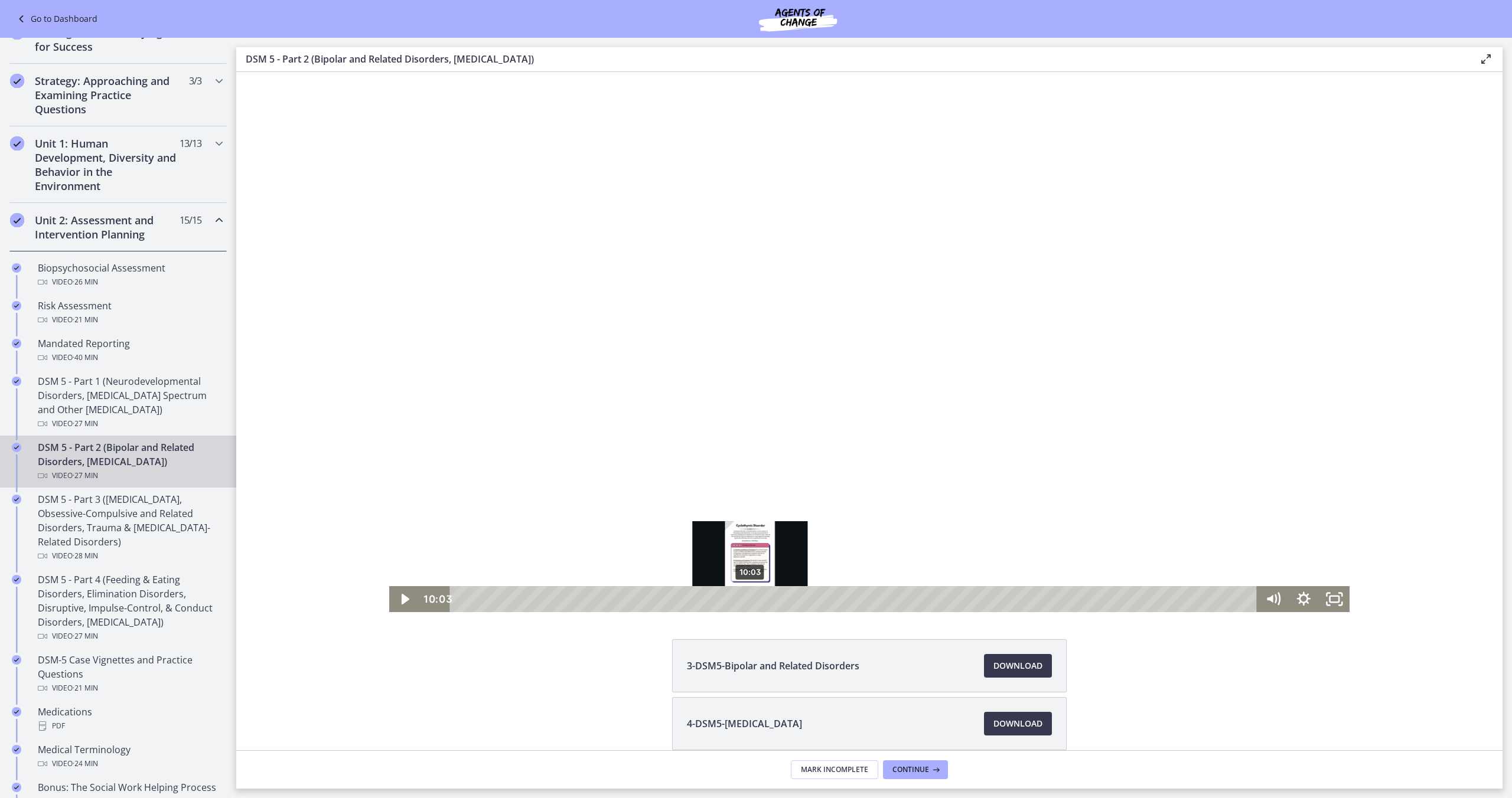
click at [751, 601] on div "10:03" at bounding box center [855, 599] width 789 height 26
click at [761, 597] on div "10:25" at bounding box center [855, 599] width 789 height 26
click at [769, 600] on div "10:42" at bounding box center [855, 599] width 789 height 26
click at [777, 600] on div "10:57" at bounding box center [855, 599] width 789 height 26
click at [787, 600] on div "11:18" at bounding box center [855, 599] width 789 height 26
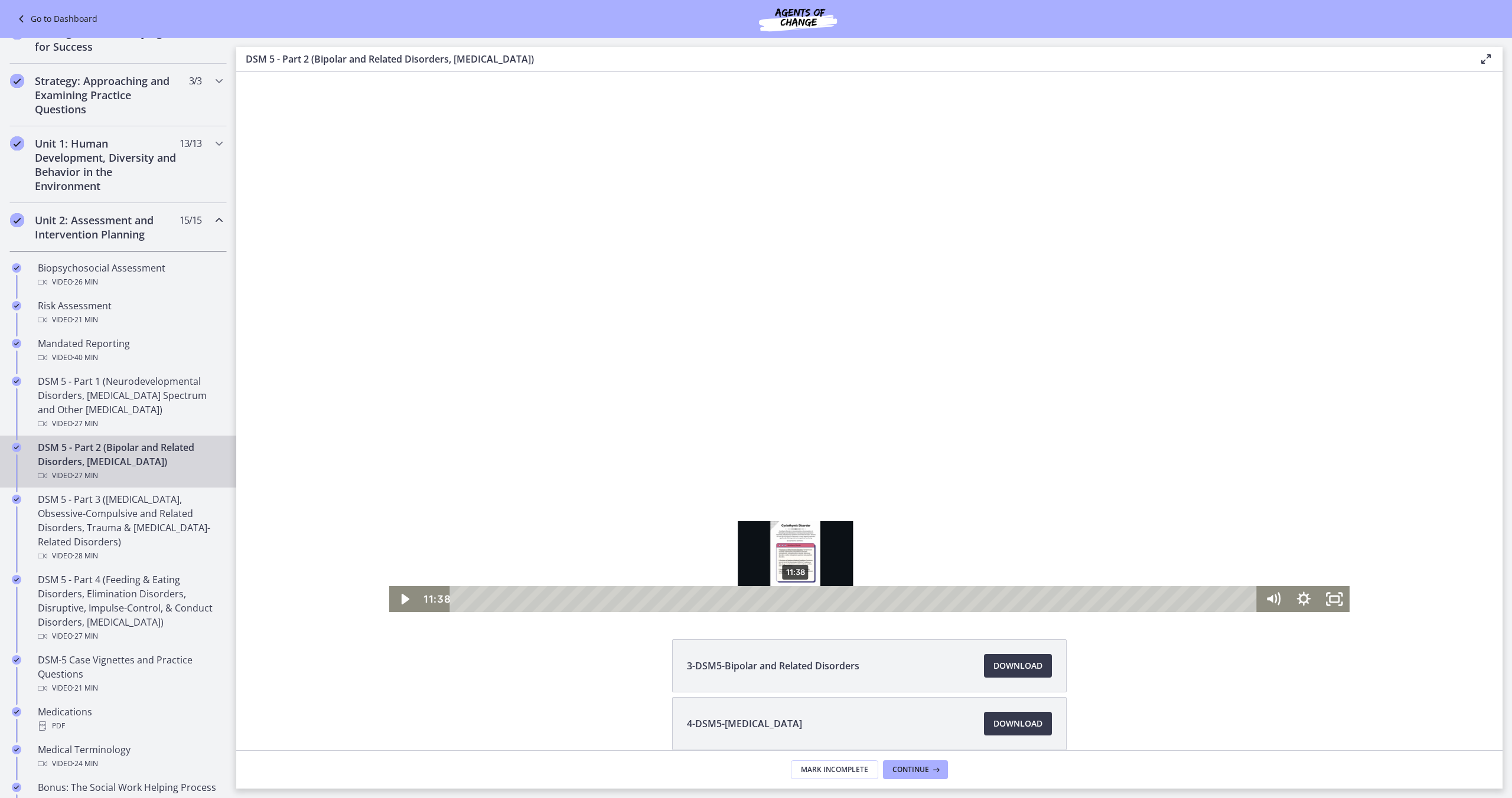
click at [796, 601] on div "11:38" at bounding box center [855, 599] width 789 height 26
click at [807, 601] on div "12:01" at bounding box center [855, 599] width 789 height 26
click at [815, 601] on div "12:19" at bounding box center [855, 599] width 789 height 26
click at [823, 602] on div "12:33" at bounding box center [855, 599] width 789 height 26
click at [828, 601] on div "12:44" at bounding box center [855, 599] width 789 height 26
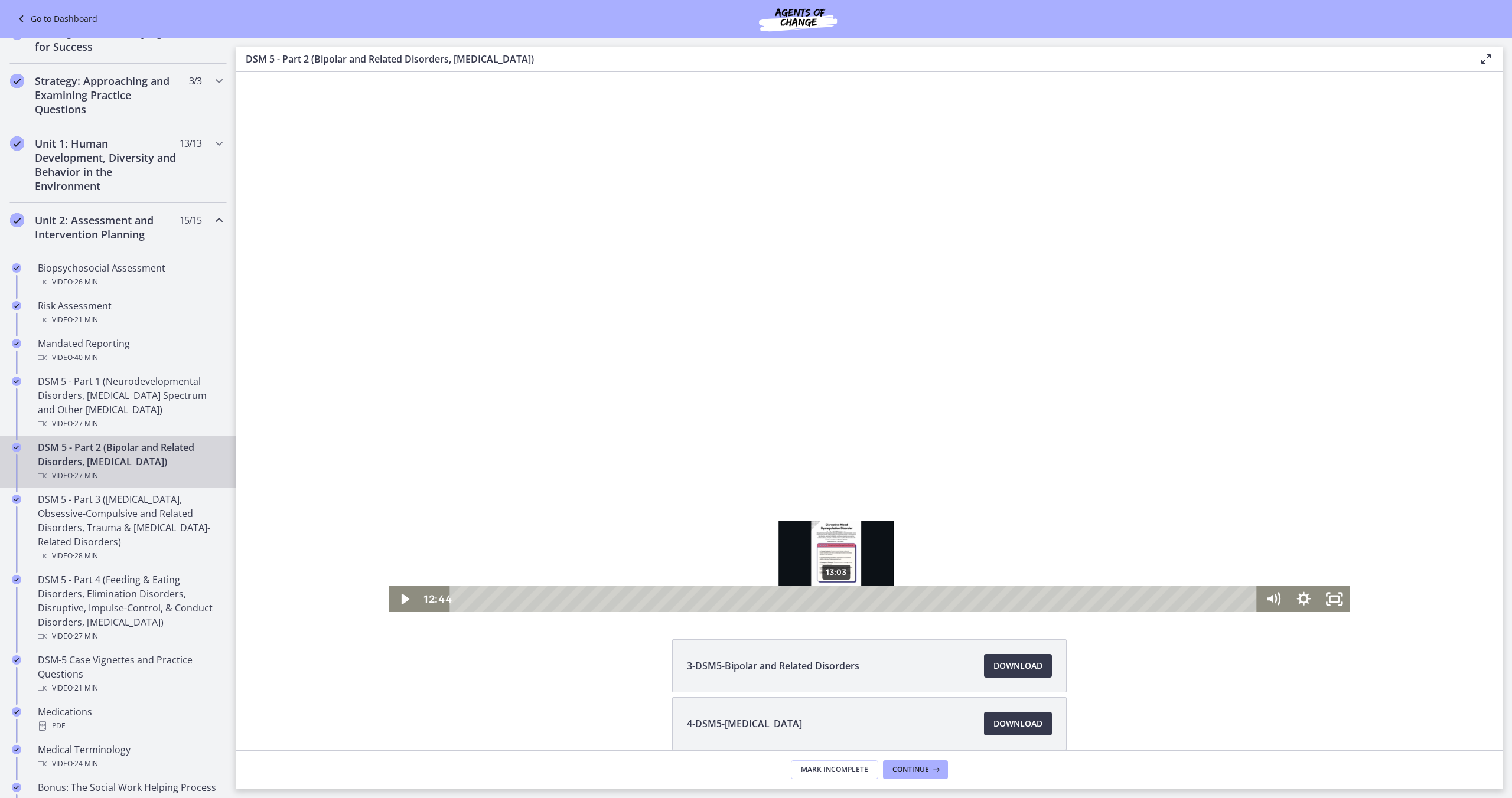
click at [837, 601] on div "13:03" at bounding box center [855, 599] width 789 height 26
click at [846, 601] on div "13:23" at bounding box center [855, 599] width 789 height 26
click at [854, 601] on div "13:40" at bounding box center [855, 599] width 789 height 26
click at [865, 601] on div "14:02" at bounding box center [855, 599] width 789 height 26
click at [872, 601] on div "14:17" at bounding box center [855, 599] width 789 height 26
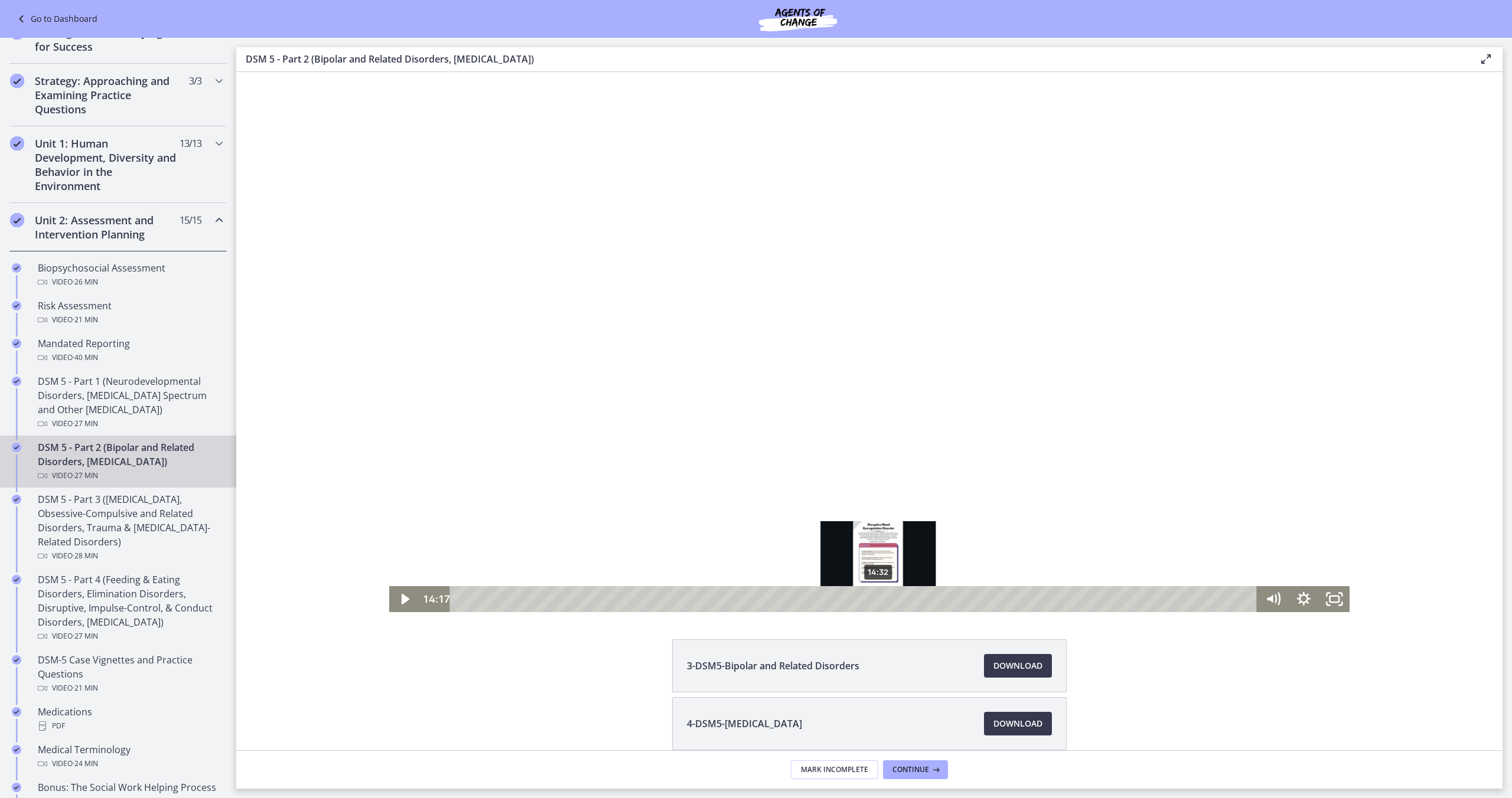
click at [879, 601] on div "14:32" at bounding box center [855, 599] width 789 height 26
click at [889, 601] on div "14:54" at bounding box center [855, 599] width 789 height 26
click at [899, 601] on div "15:13" at bounding box center [855, 599] width 789 height 26
click at [908, 601] on div "15:32" at bounding box center [855, 599] width 789 height 26
click at [919, 601] on div "15:54" at bounding box center [855, 599] width 789 height 26
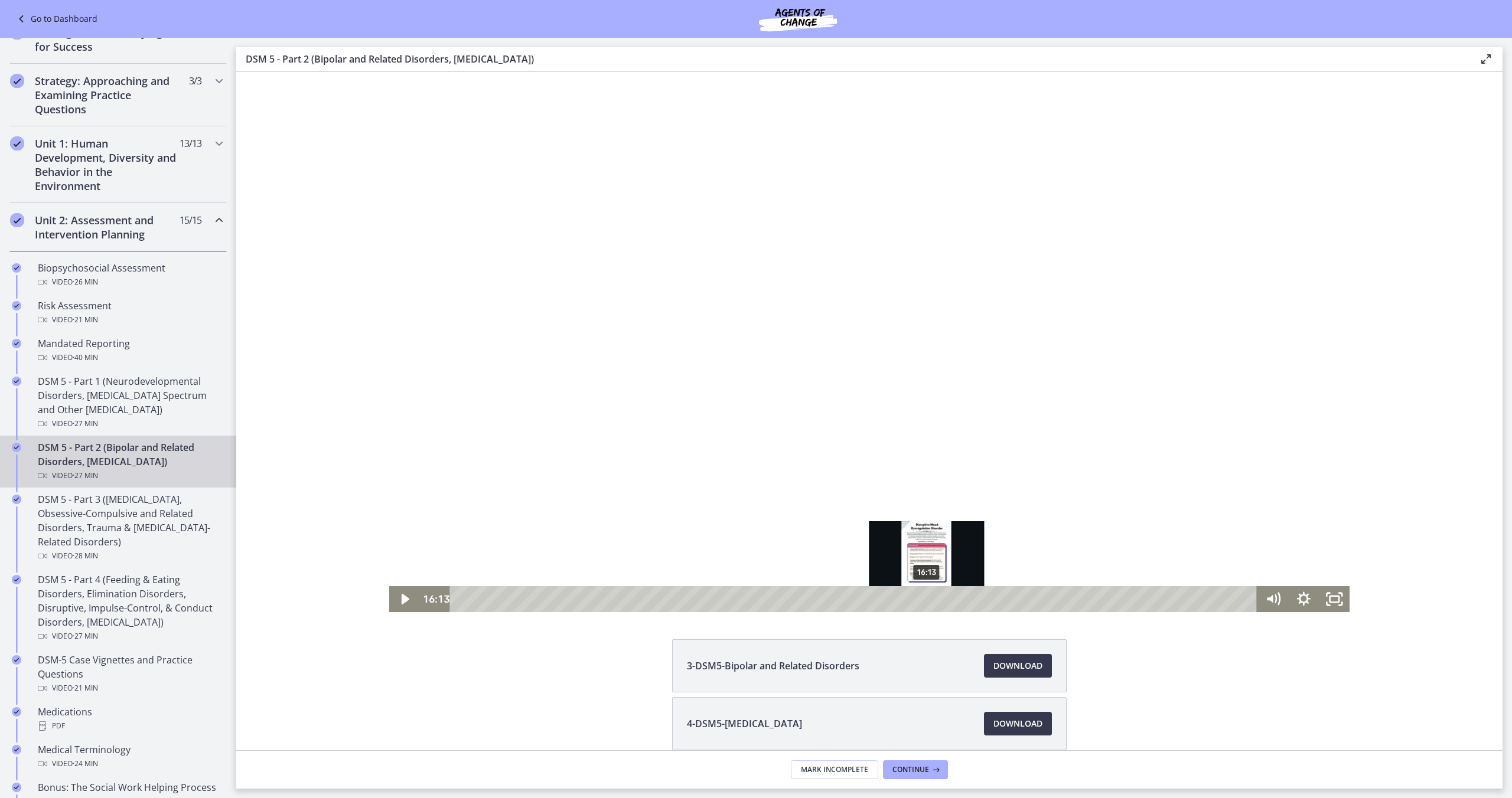
click at [927, 601] on div "16:13" at bounding box center [855, 599] width 789 height 26
click at [935, 601] on div "16:27" at bounding box center [855, 599] width 789 height 26
click at [944, 601] on div "16:47" at bounding box center [855, 599] width 789 height 26
click at [922, 600] on div "16:02" at bounding box center [855, 599] width 789 height 26
click at [910, 601] on div "15:36" at bounding box center [855, 599] width 789 height 26
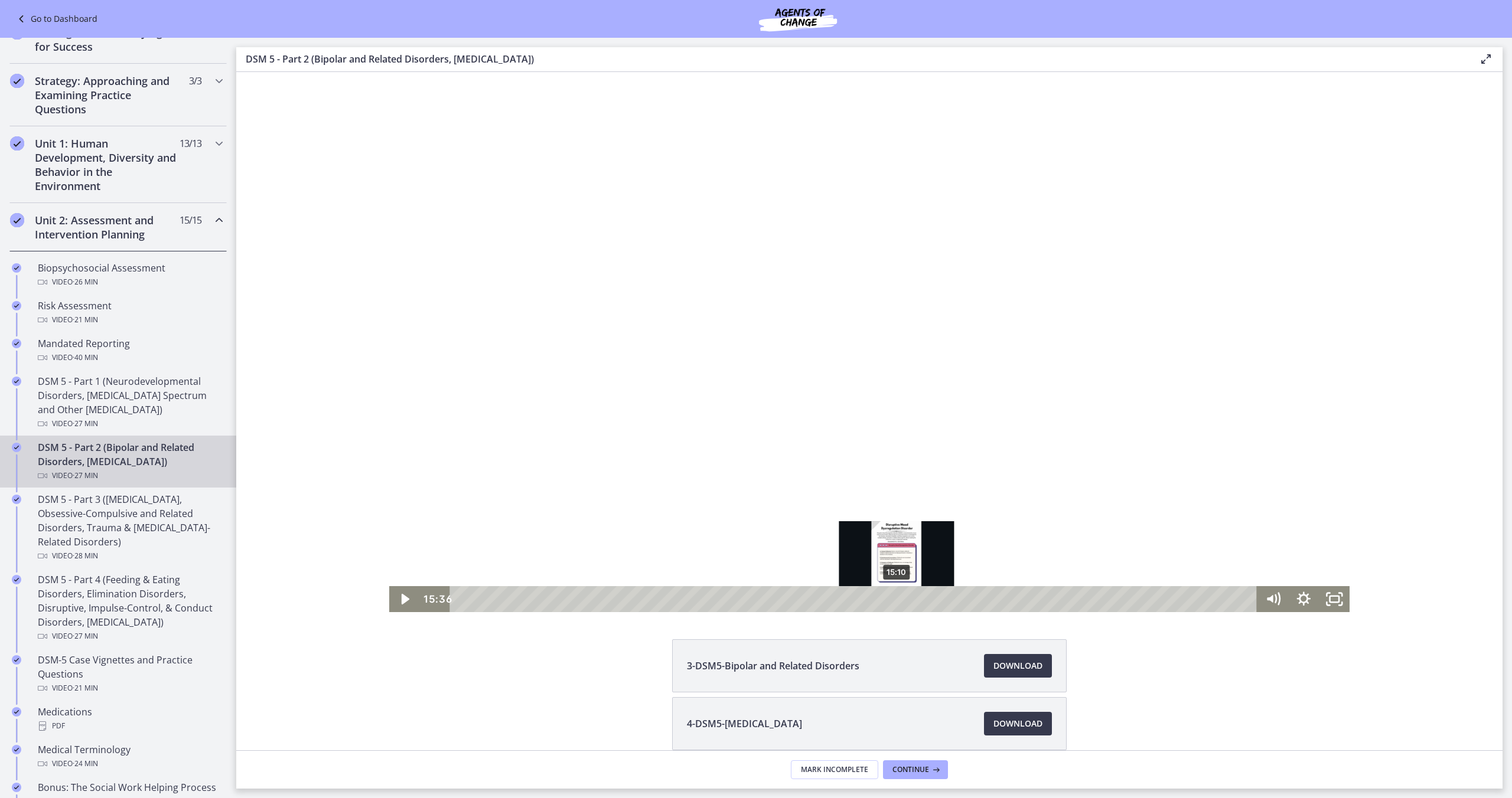
click at [897, 600] on div "15:10" at bounding box center [855, 599] width 789 height 26
click at [912, 599] on div "15:41" at bounding box center [855, 599] width 789 height 26
click at [923, 599] on div "16:03" at bounding box center [855, 599] width 789 height 26
click at [935, 599] on div "16:27" at bounding box center [855, 599] width 789 height 26
click at [946, 600] on div "16:52" at bounding box center [855, 599] width 789 height 26
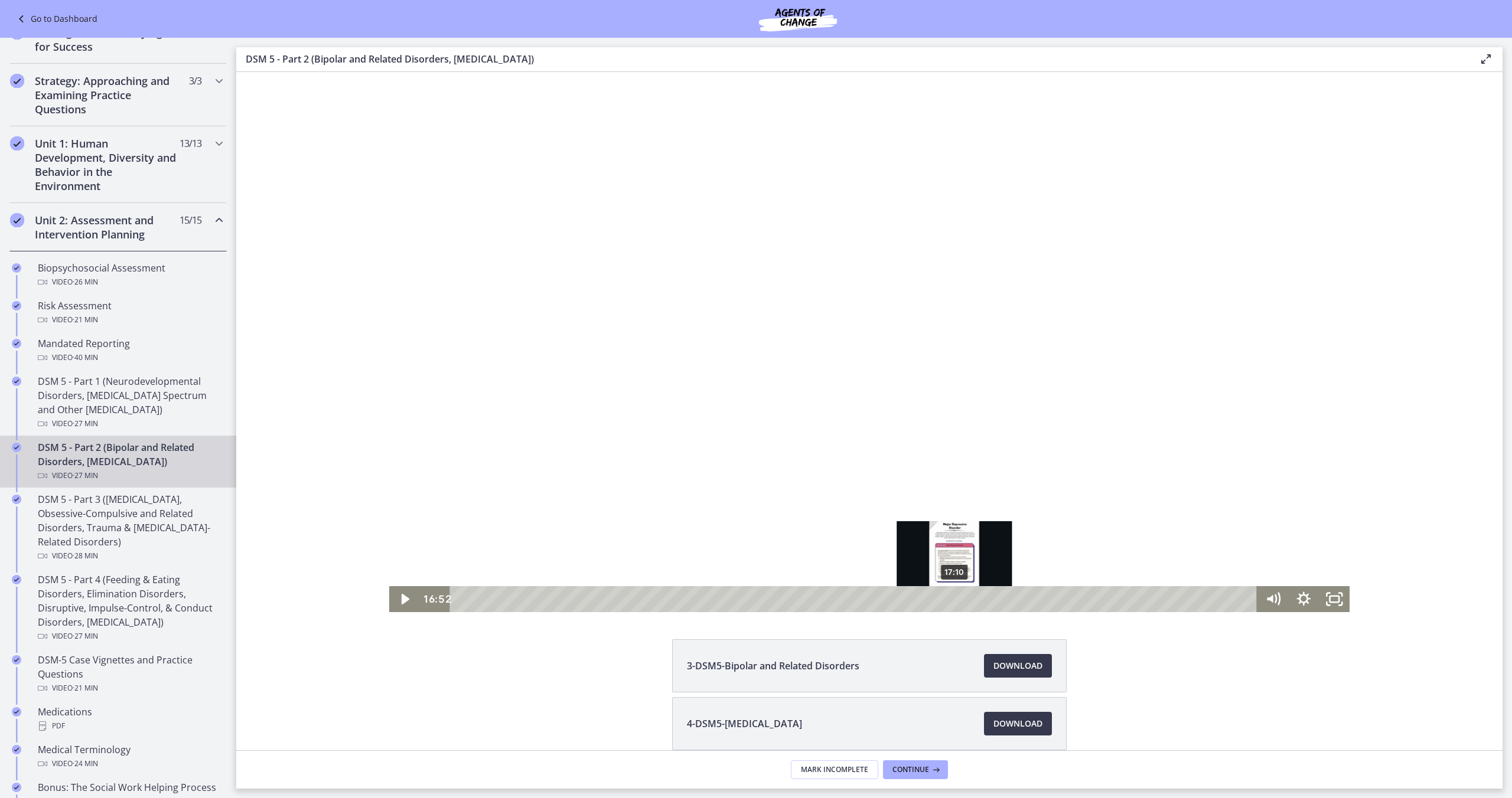
click at [956, 600] on div "17:10" at bounding box center [855, 599] width 789 height 26
click at [963, 601] on div "17:28" at bounding box center [855, 599] width 789 height 26
click at [971, 602] on div "17:45" at bounding box center [855, 599] width 789 height 26
click at [980, 602] on div "18:01" at bounding box center [855, 599] width 789 height 26
click at [989, 601] on div "18:21" at bounding box center [855, 599] width 789 height 26
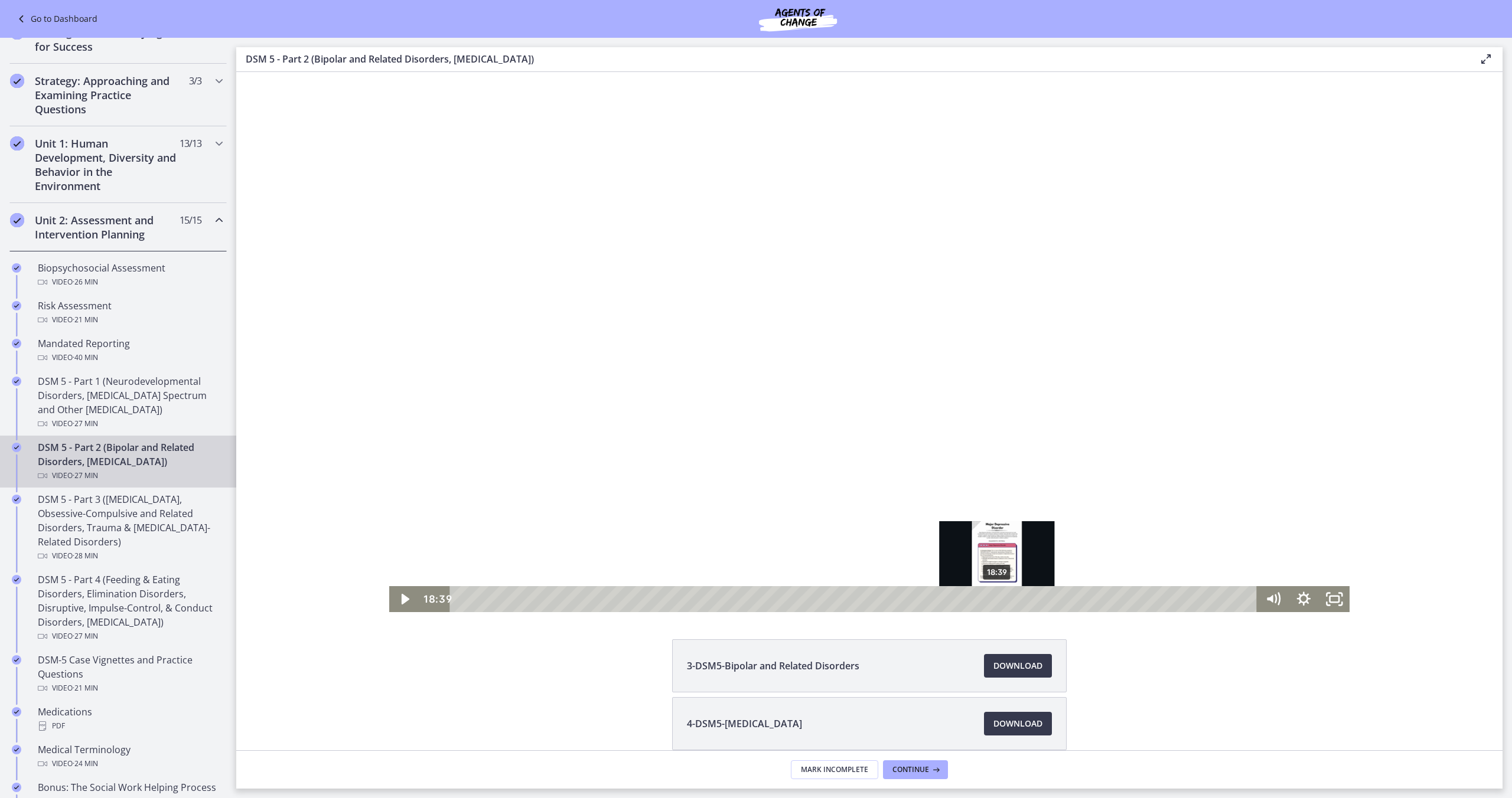
click at [997, 601] on div "18:39" at bounding box center [855, 599] width 789 height 26
click at [1008, 601] on div "19:01" at bounding box center [855, 599] width 789 height 26
click at [1015, 601] on div "19:15" at bounding box center [855, 599] width 789 height 26
click at [1022, 601] on div "19:30" at bounding box center [855, 599] width 789 height 26
click at [1027, 601] on div "19:40" at bounding box center [855, 599] width 789 height 26
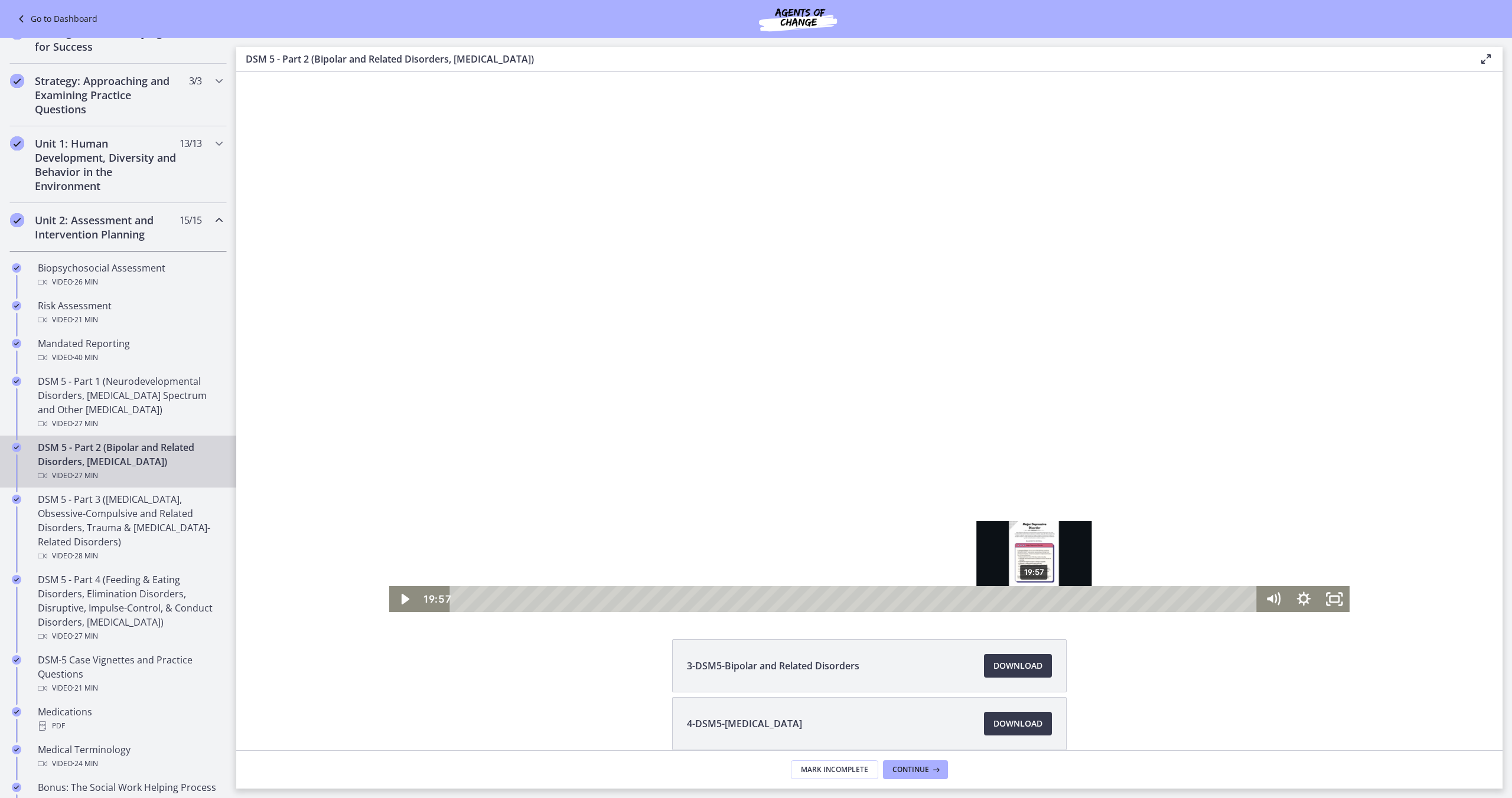
click at [1035, 601] on div "19:57" at bounding box center [855, 599] width 789 height 26
click at [1043, 601] on div "20:15" at bounding box center [855, 599] width 789 height 26
click at [1053, 601] on div "20:35" at bounding box center [855, 599] width 789 height 26
click at [1060, 601] on div "20:49" at bounding box center [855, 599] width 789 height 26
click at [1066, 601] on div "21:01" at bounding box center [855, 599] width 789 height 26
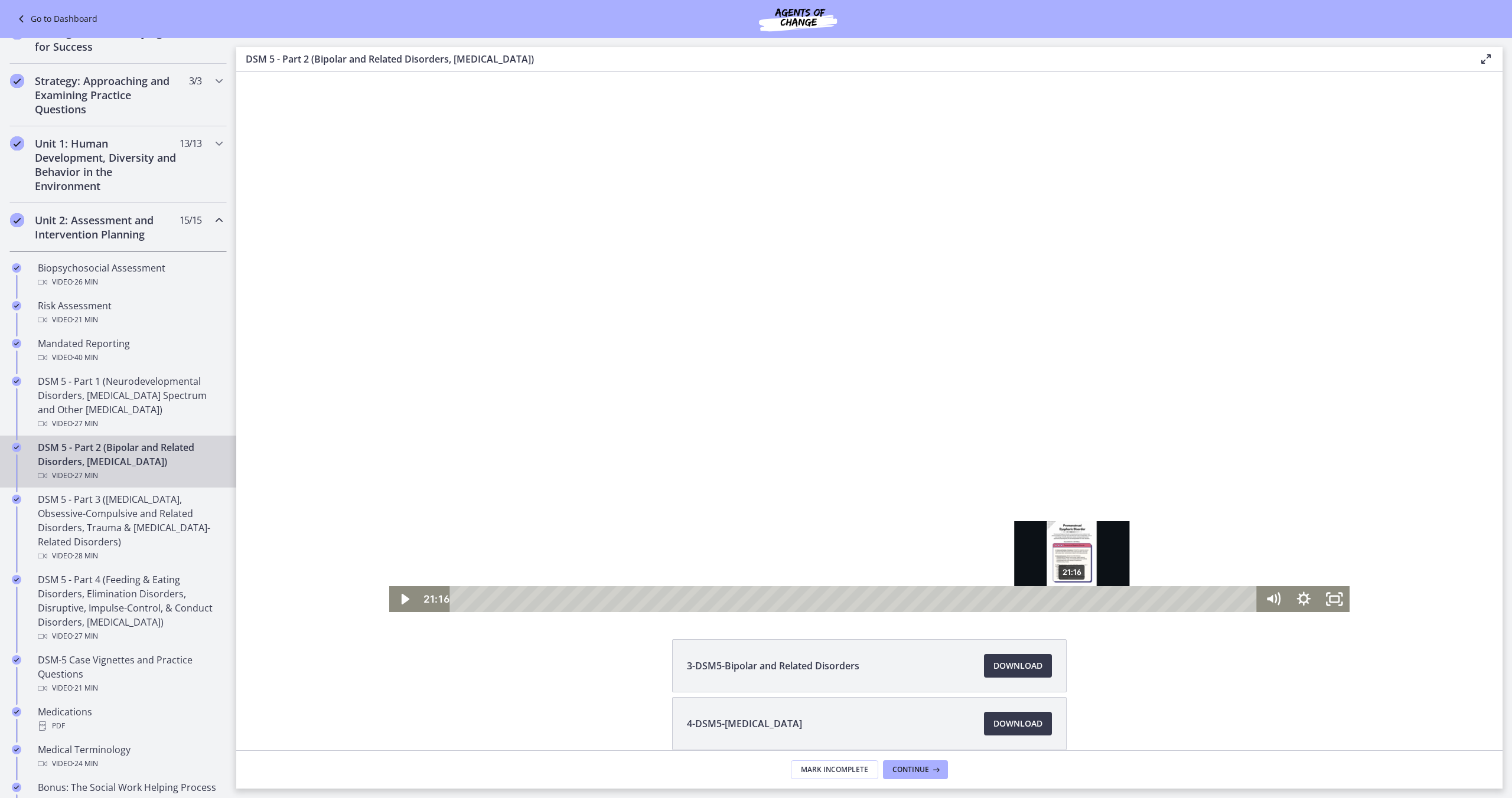
click at [1073, 602] on div "21:16" at bounding box center [855, 599] width 789 height 26
click at [1079, 601] on div "21:28" at bounding box center [855, 599] width 789 height 26
click at [1084, 601] on div "21:40" at bounding box center [855, 599] width 789 height 26
click at [1092, 601] on div "21:56" at bounding box center [855, 599] width 789 height 26
click at [1102, 601] on div "22:16" at bounding box center [855, 599] width 789 height 26
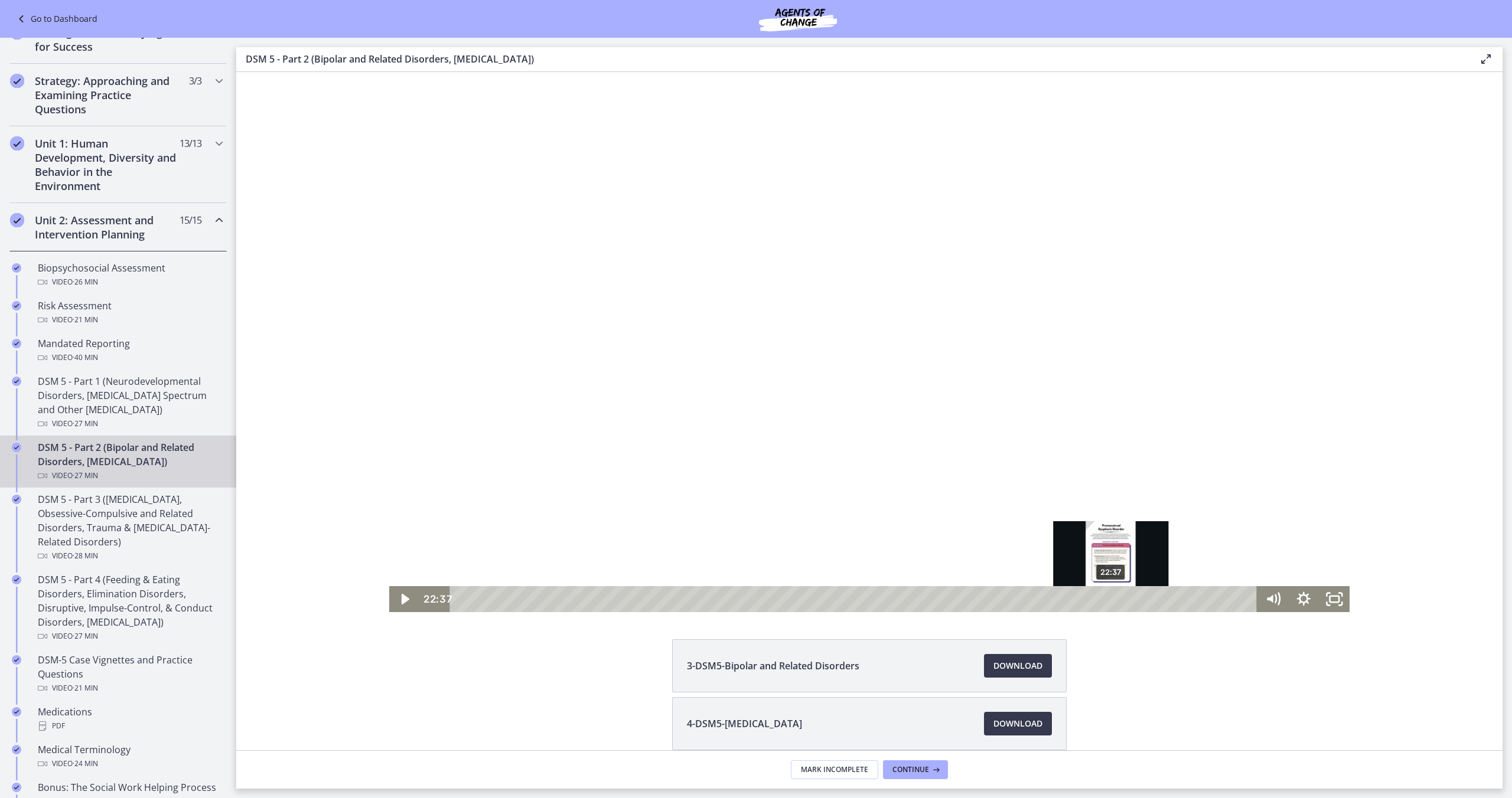
click at [1112, 601] on div "22:37" at bounding box center [855, 599] width 789 height 26
click at [1120, 601] on div "22:55" at bounding box center [855, 599] width 789 height 26
click at [1130, 601] on div "23:14" at bounding box center [855, 599] width 789 height 26
click at [1135, 601] on div "23:26" at bounding box center [855, 599] width 789 height 26
click at [1145, 601] on div "23:46" at bounding box center [855, 599] width 789 height 26
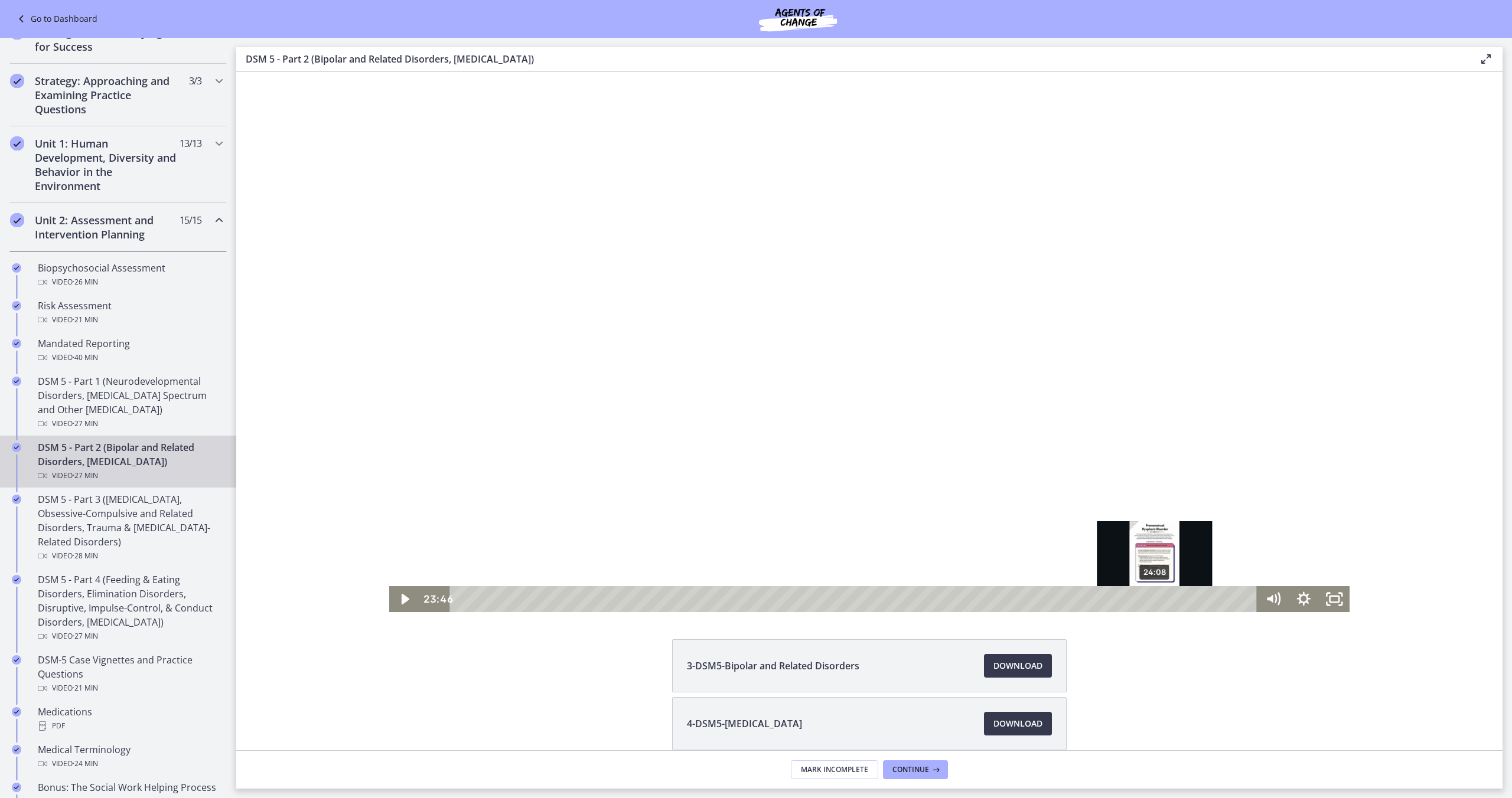
click at [1156, 600] on div "24:08" at bounding box center [855, 599] width 789 height 26
click at [1161, 600] on div "24:19" at bounding box center [855, 599] width 789 height 26
click at [1170, 600] on div "24:38" at bounding box center [855, 599] width 789 height 26
click at [1181, 600] on div "25:01" at bounding box center [855, 599] width 789 height 26
click at [1188, 597] on div "25:17" at bounding box center [855, 599] width 789 height 26
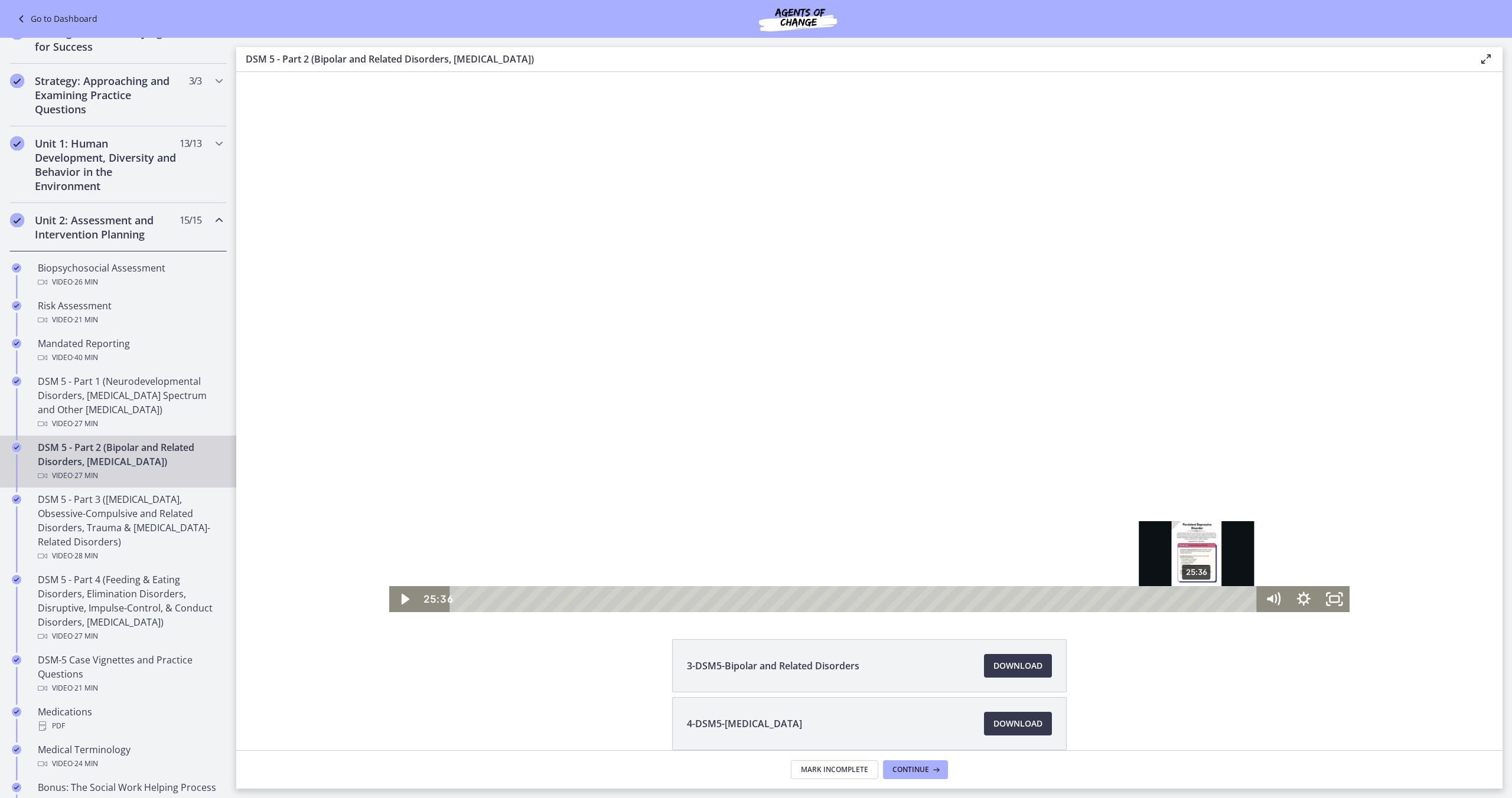
click at [1197, 597] on div "25:36" at bounding box center [855, 599] width 789 height 26
click at [1208, 598] on div "25:59" at bounding box center [855, 599] width 789 height 26
click at [1220, 597] on div "26:22" at bounding box center [855, 599] width 789 height 26
click at [1229, 598] on div "26:42" at bounding box center [855, 599] width 789 height 26
click at [1234, 598] on div "26:51" at bounding box center [855, 599] width 789 height 26
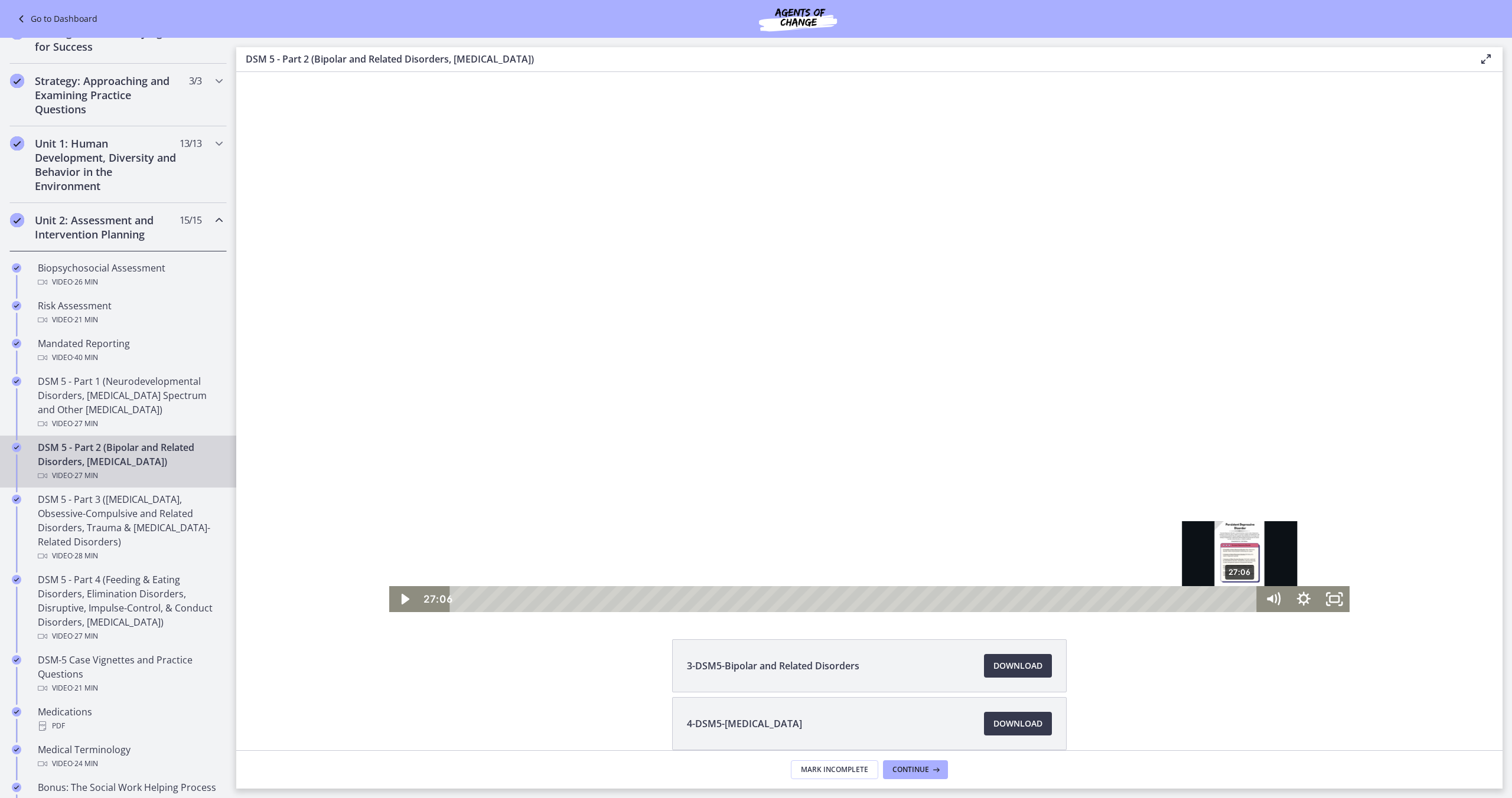
click at [1241, 599] on div "27:06" at bounding box center [855, 599] width 789 height 26
click at [1247, 599] on div "27:19" at bounding box center [855, 599] width 789 height 26
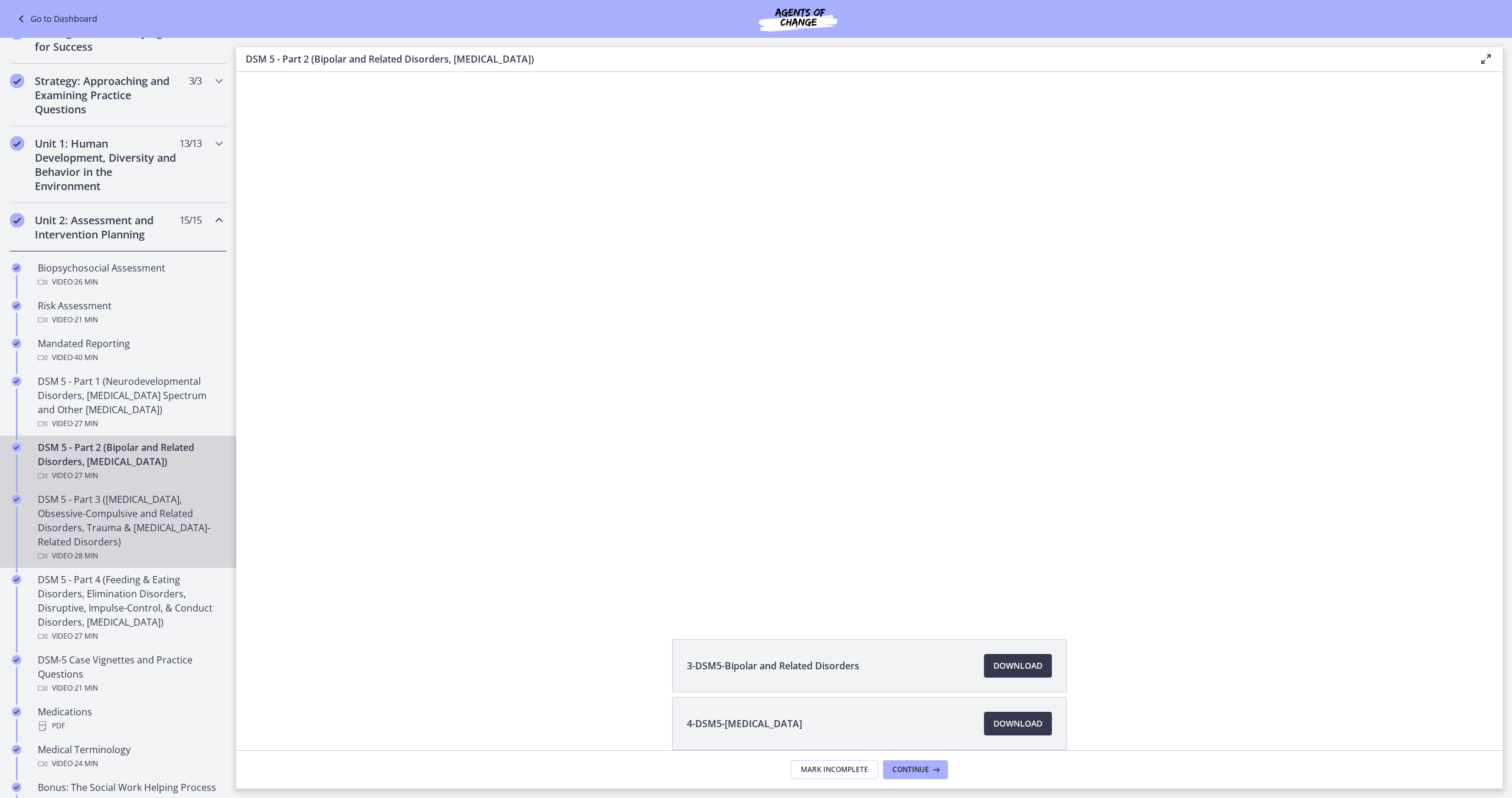
click at [123, 543] on div "DSM 5 - Part 3 ([MEDICAL_DATA], Obsessive-Compulsive and Related Disorders, Tra…" at bounding box center [130, 528] width 184 height 71
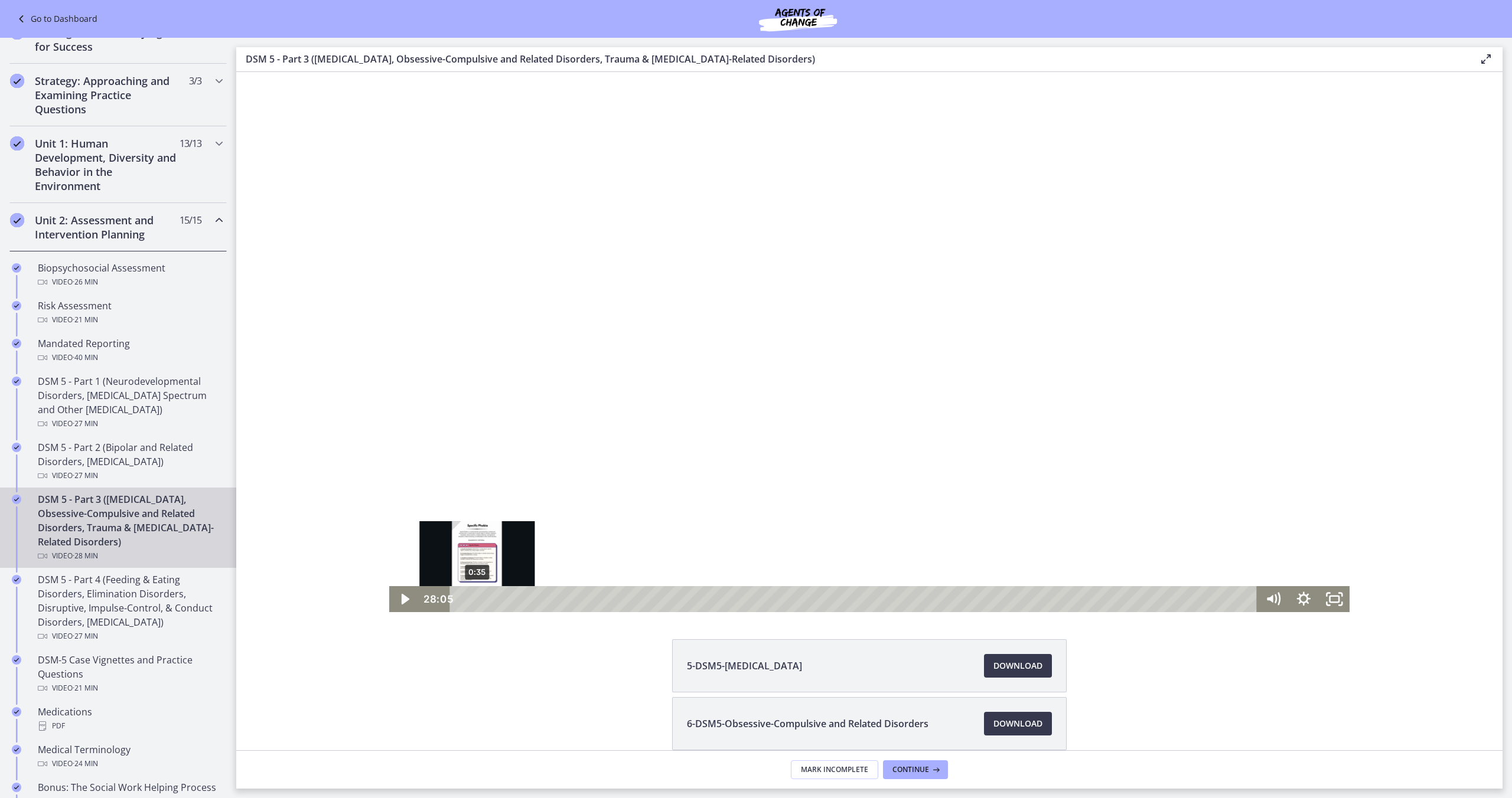
click at [477, 601] on div "0:35" at bounding box center [855, 599] width 789 height 26
click at [469, 600] on div "0:17" at bounding box center [855, 599] width 789 height 26
click at [475, 600] on div "0:31" at bounding box center [855, 599] width 789 height 26
click at [472, 600] on div "Playbar" at bounding box center [472, 600] width 9 height 9
click at [468, 600] on div "Playbar" at bounding box center [468, 600] width 9 height 9
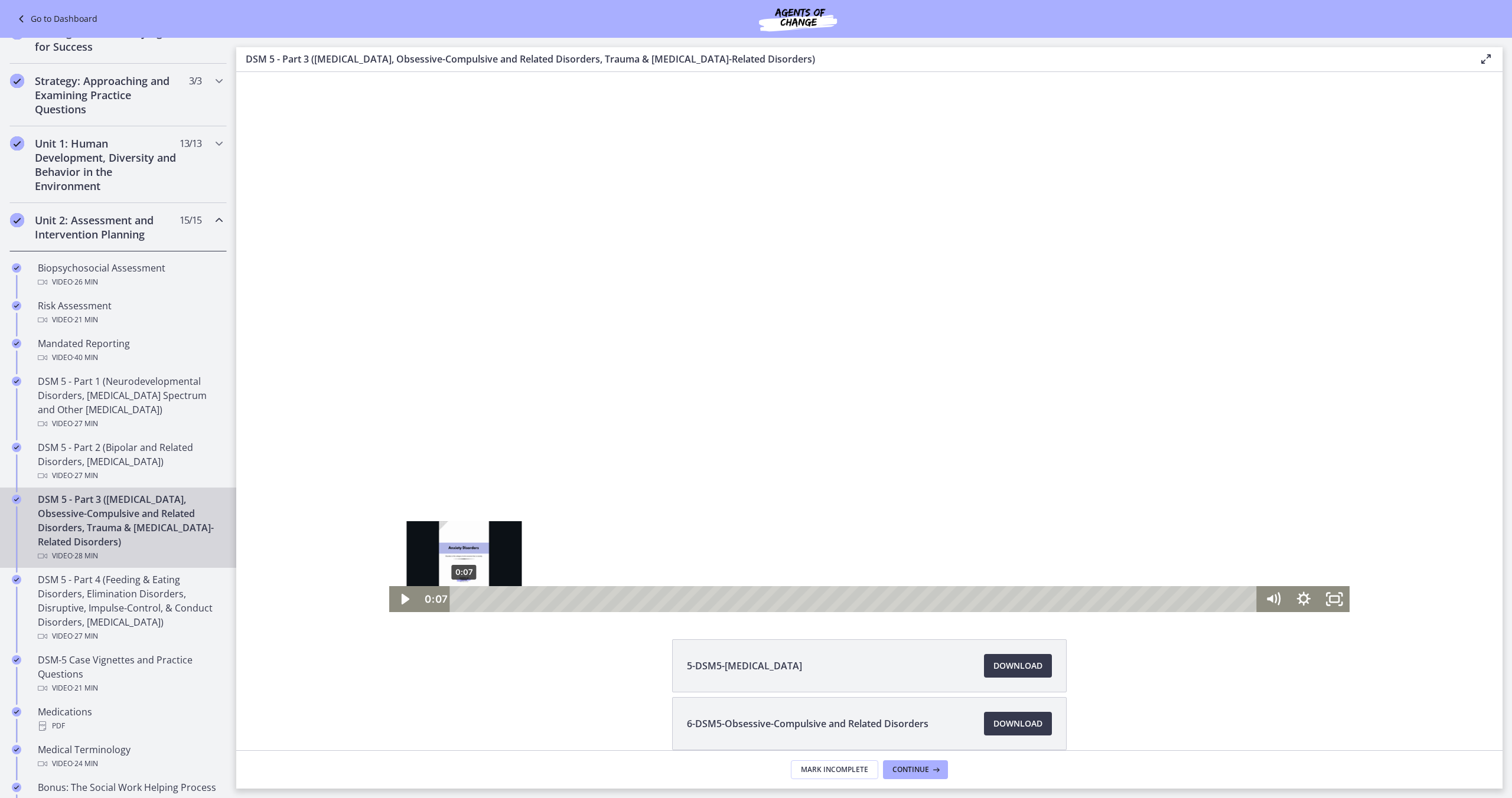
click at [464, 600] on div "Playbar" at bounding box center [464, 600] width 9 height 9
click at [471, 600] on div "0:22" at bounding box center [855, 599] width 789 height 26
click at [474, 600] on div "Playbar" at bounding box center [474, 600] width 9 height 9
click at [471, 601] on div "Playbar" at bounding box center [471, 600] width 9 height 9
click at [471, 600] on div "Playbar" at bounding box center [471, 600] width 9 height 9
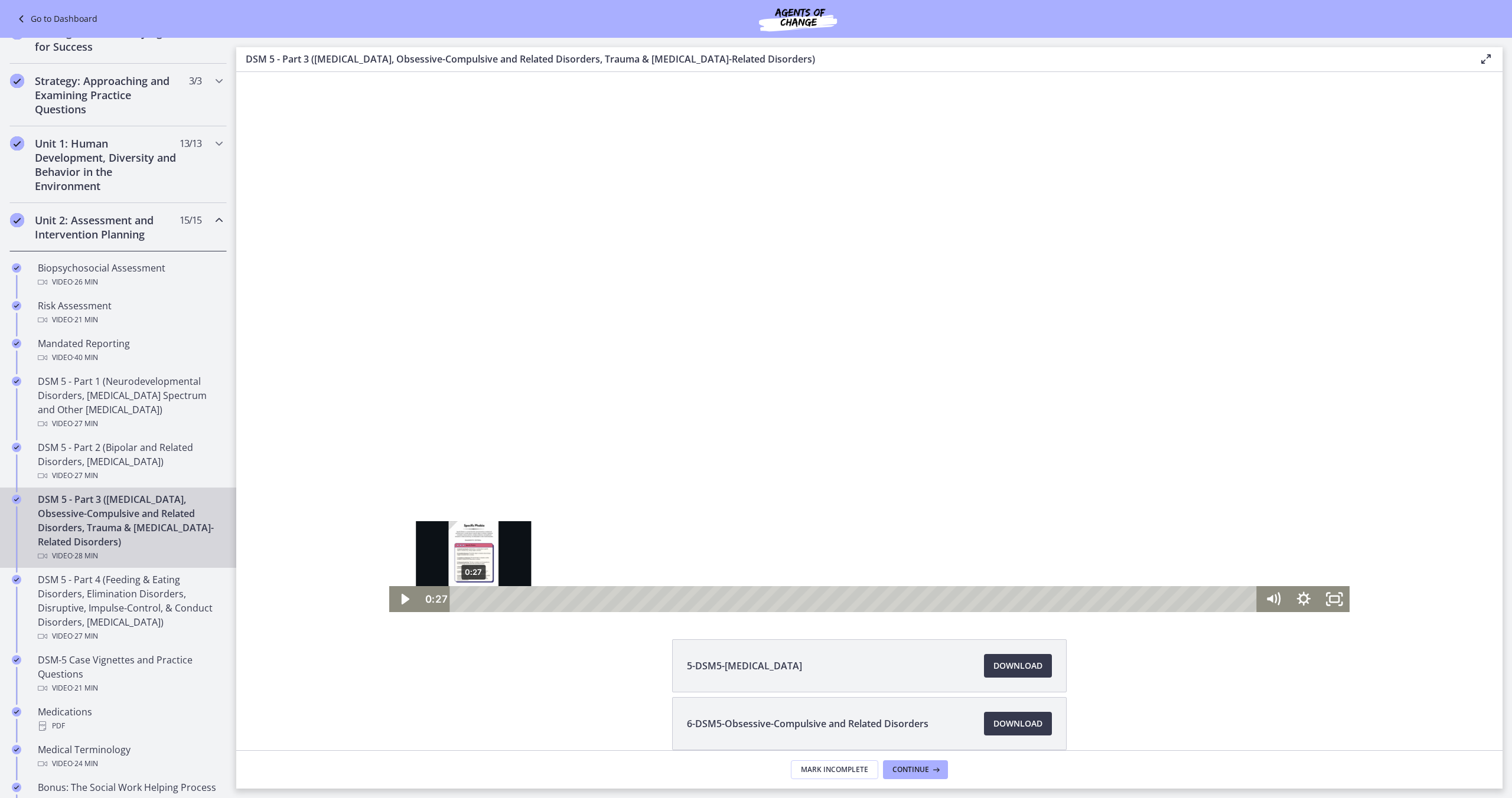
click at [474, 600] on div "Playbar" at bounding box center [474, 600] width 9 height 9
click at [479, 603] on div "0:38" at bounding box center [855, 599] width 789 height 26
click at [485, 601] on div "0:52" at bounding box center [855, 599] width 789 height 26
click at [491, 601] on div "1:04" at bounding box center [855, 599] width 789 height 26
click at [499, 602] on div "1:20" at bounding box center [855, 599] width 789 height 26
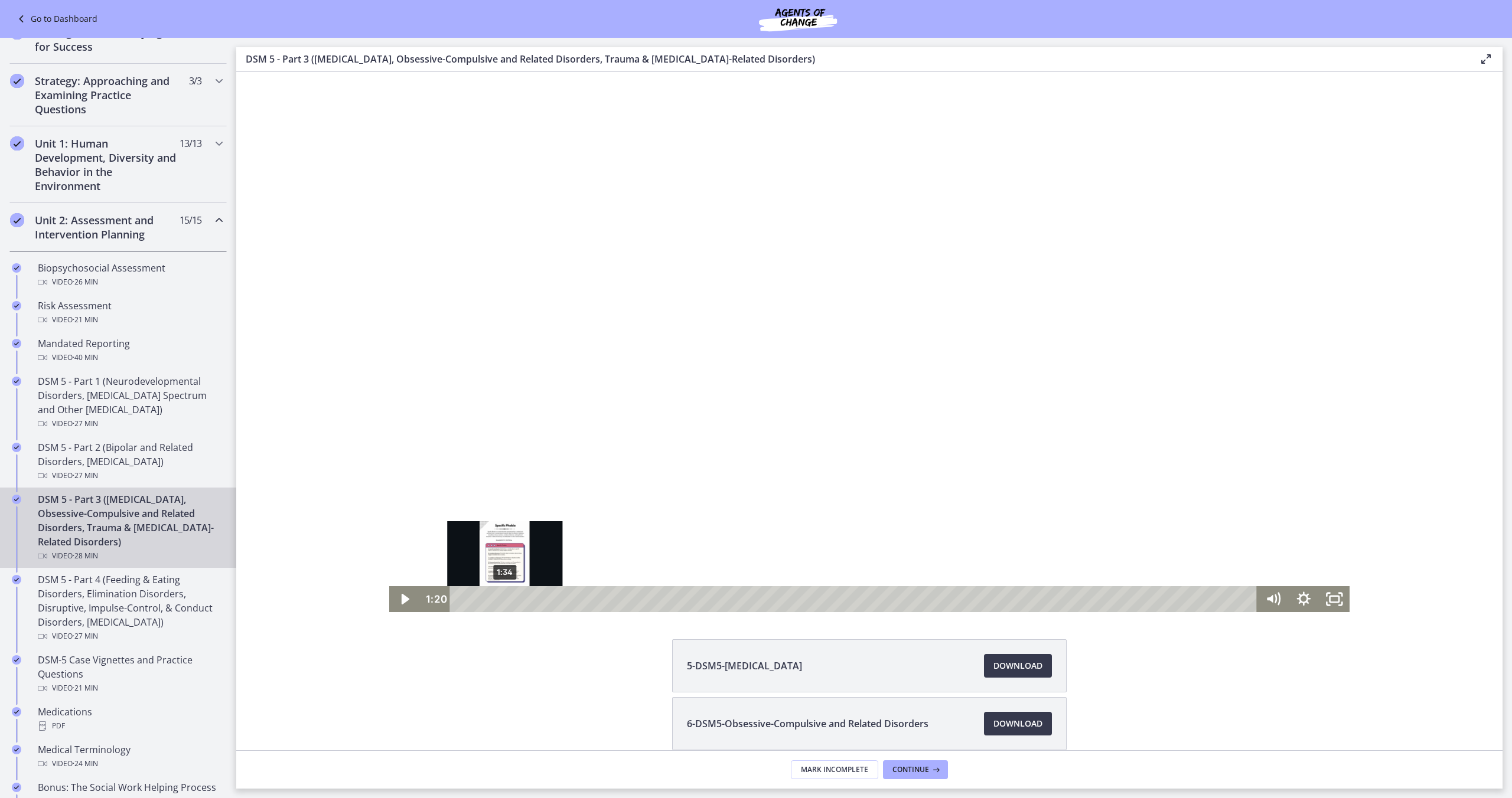
click at [505, 601] on div "1:34" at bounding box center [855, 599] width 789 height 26
click at [513, 601] on div "1:52" at bounding box center [855, 599] width 789 height 26
click at [523, 602] on div "2:12" at bounding box center [855, 599] width 789 height 26
click at [533, 601] on div "2:34" at bounding box center [855, 599] width 789 height 26
click at [547, 602] on div "3:03" at bounding box center [855, 599] width 789 height 26
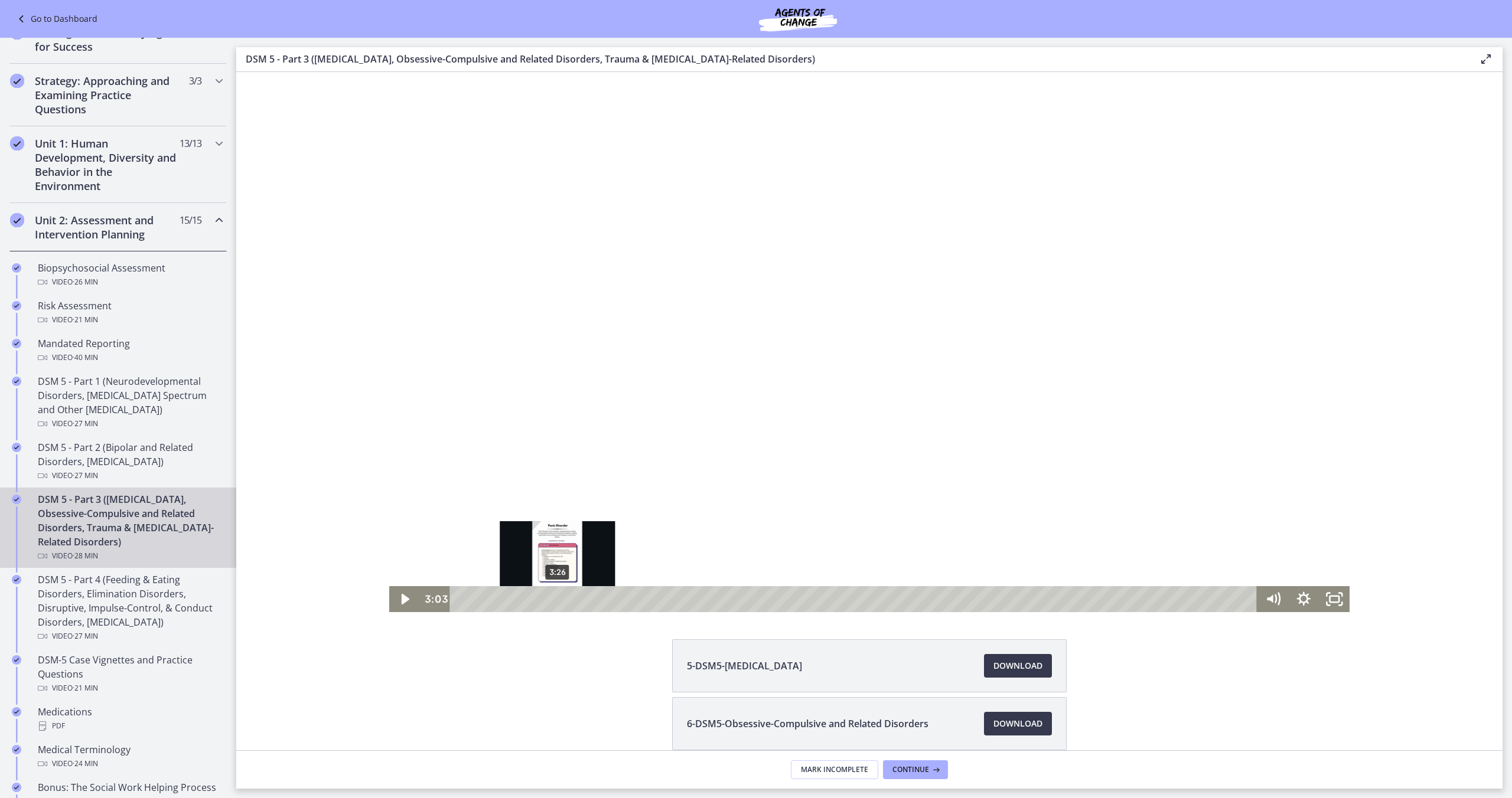
click at [557, 602] on div "3:26" at bounding box center [855, 599] width 789 height 26
click at [566, 601] on div "3:44" at bounding box center [855, 599] width 789 height 26
click at [577, 601] on div "4:07" at bounding box center [855, 599] width 789 height 26
click at [584, 601] on div "4:23" at bounding box center [855, 599] width 789 height 26
click at [593, 601] on div "4:42" at bounding box center [855, 599] width 789 height 26
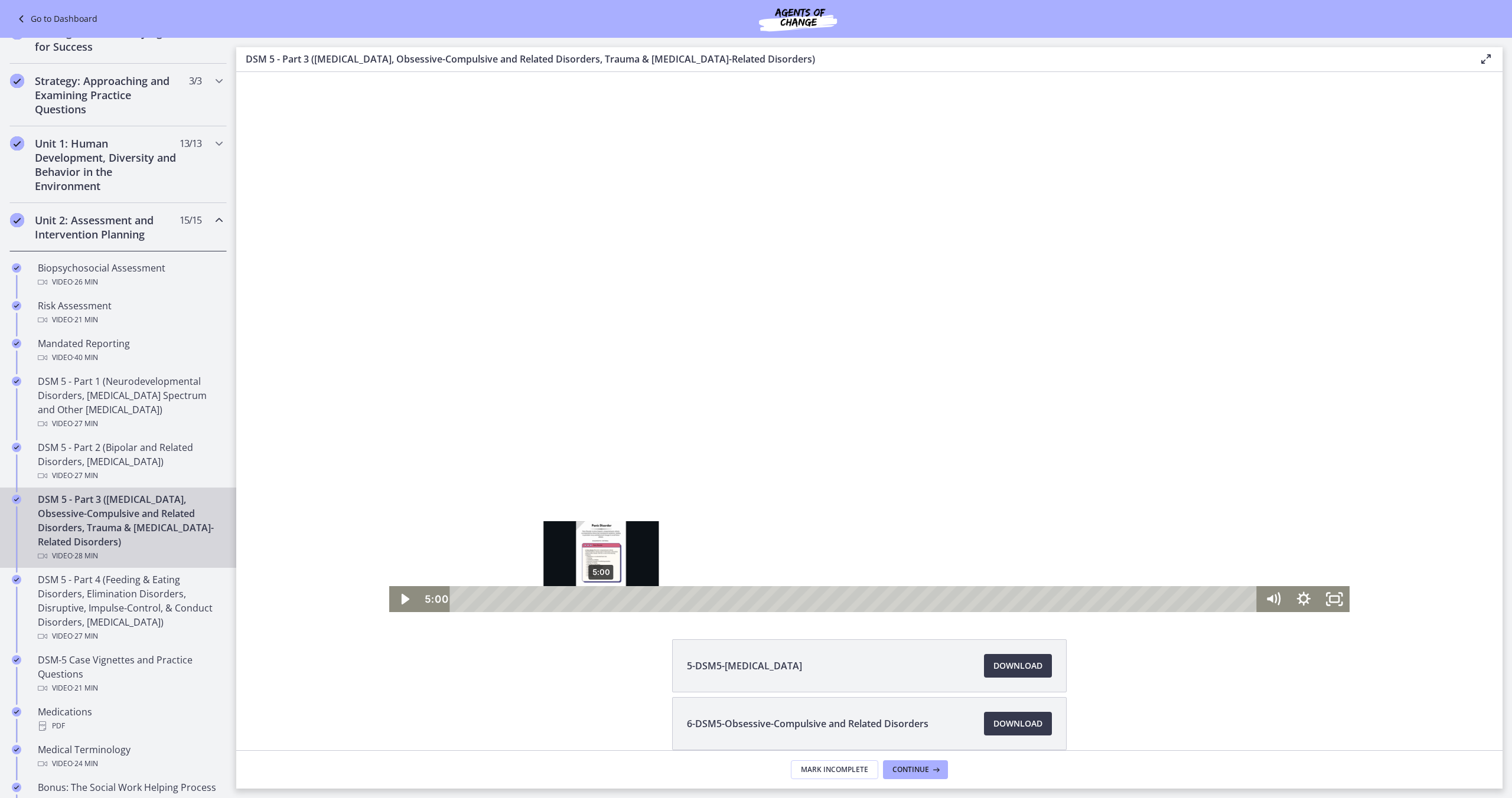
click at [602, 601] on div "5:00" at bounding box center [855, 599] width 789 height 26
click at [612, 601] on div "5:22" at bounding box center [855, 599] width 789 height 26
click at [623, 601] on div "5:45" at bounding box center [855, 599] width 789 height 26
click at [632, 601] on div "6:04" at bounding box center [855, 599] width 789 height 26
click at [638, 600] on div "6:19" at bounding box center [855, 599] width 789 height 26
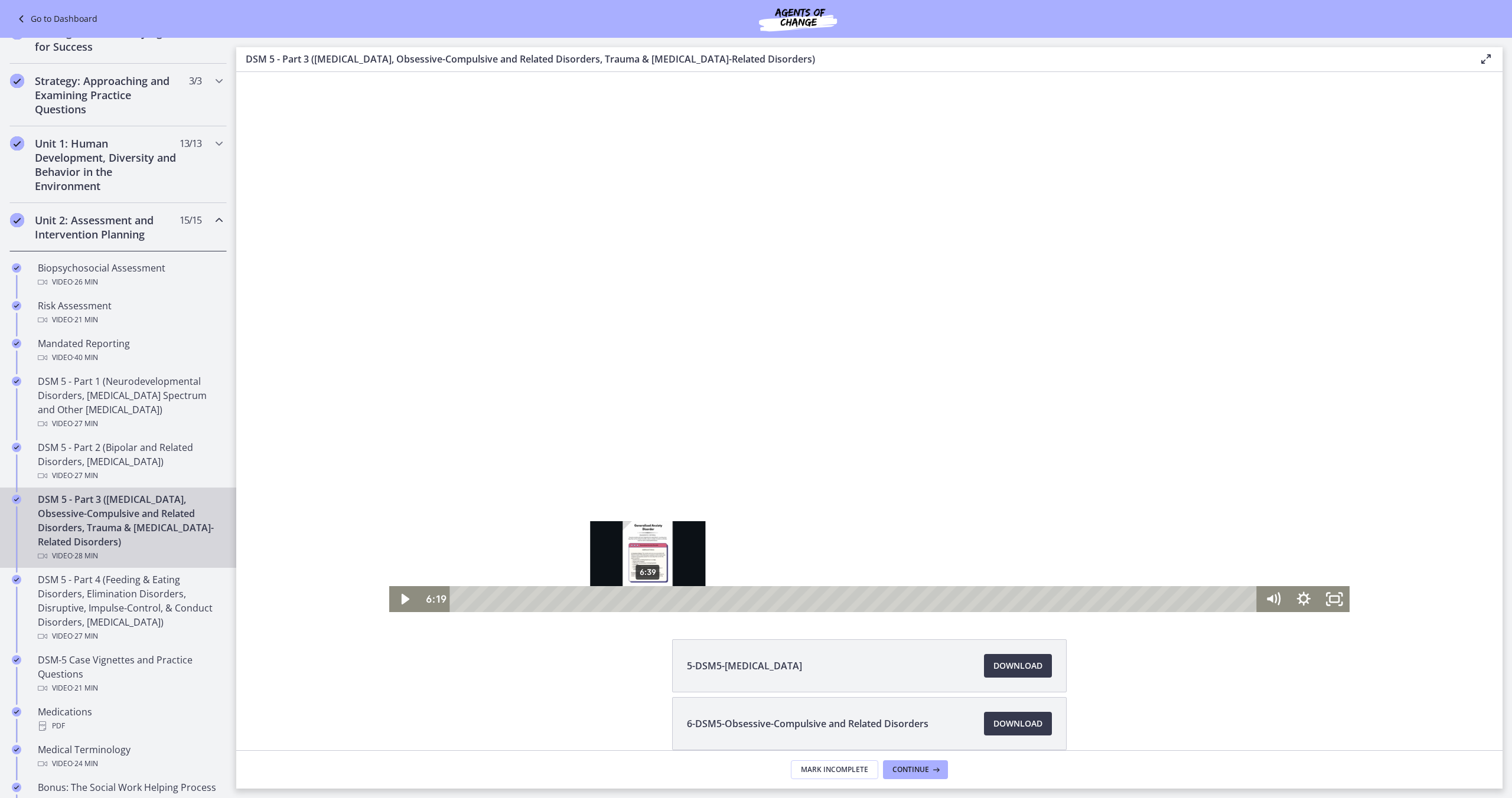
click at [648, 600] on div "6:39" at bounding box center [855, 599] width 789 height 26
click at [656, 600] on div "6:56" at bounding box center [855, 599] width 789 height 26
click at [668, 600] on div "7:21" at bounding box center [855, 599] width 789 height 26
click at [676, 600] on div "7:38" at bounding box center [855, 599] width 789 height 26
click at [688, 598] on div "8:01" at bounding box center [855, 599] width 789 height 26
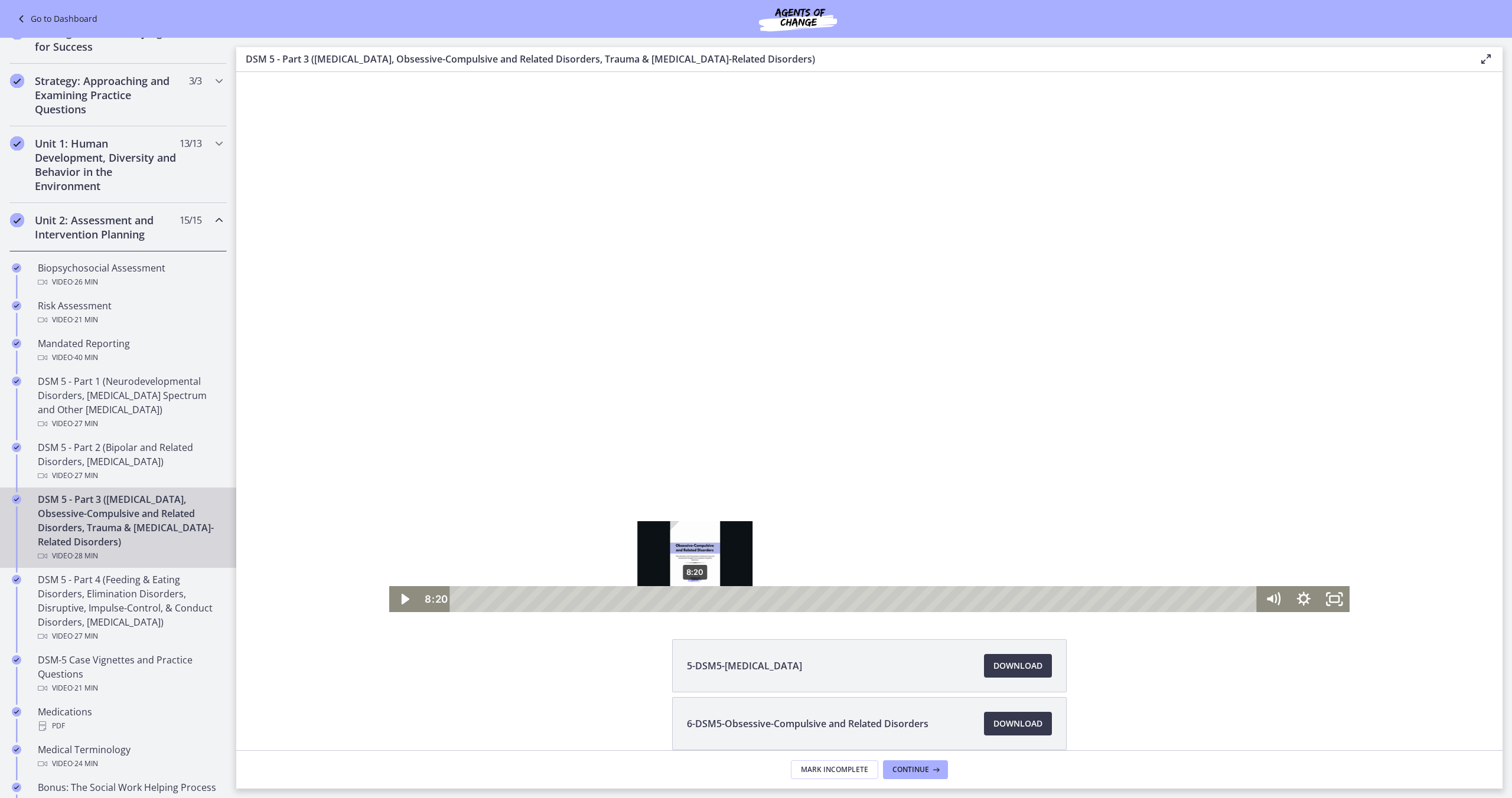
click at [695, 599] on div "8:20" at bounding box center [855, 599] width 789 height 26
click at [703, 600] on div "8:37" at bounding box center [855, 599] width 789 height 26
click at [709, 601] on div "8:49" at bounding box center [855, 599] width 789 height 26
click at [716, 601] on div "9:06" at bounding box center [855, 599] width 789 height 26
click at [724, 601] on div "9:21" at bounding box center [855, 599] width 789 height 26
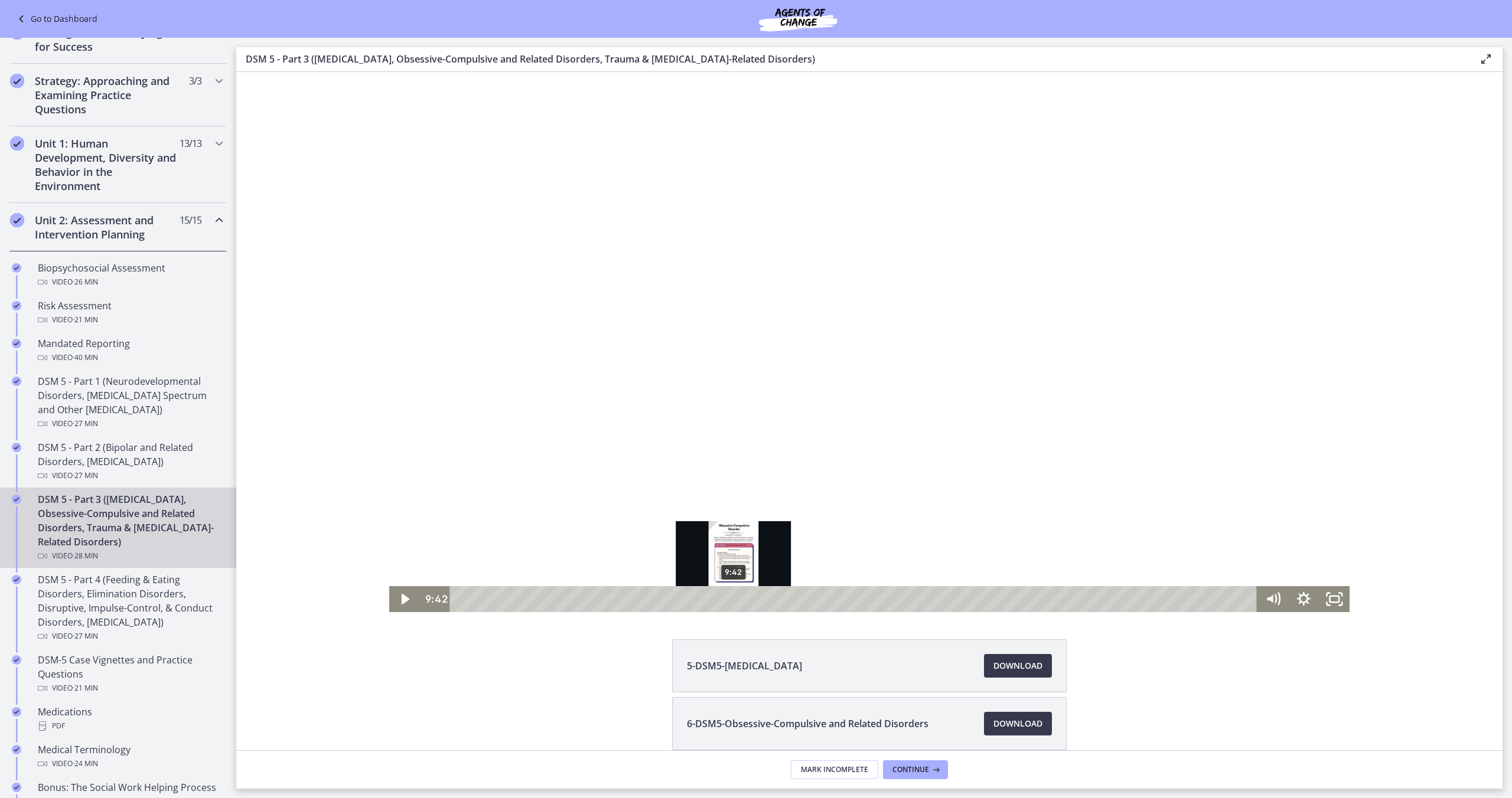
click at [734, 601] on div "9:42" at bounding box center [855, 599] width 789 height 26
click at [742, 601] on div "10:00" at bounding box center [855, 599] width 789 height 26
click at [750, 601] on div "10:16" at bounding box center [855, 599] width 789 height 26
click at [758, 601] on div "10:35" at bounding box center [855, 599] width 789 height 26
click at [763, 601] on div "10:45" at bounding box center [855, 599] width 789 height 26
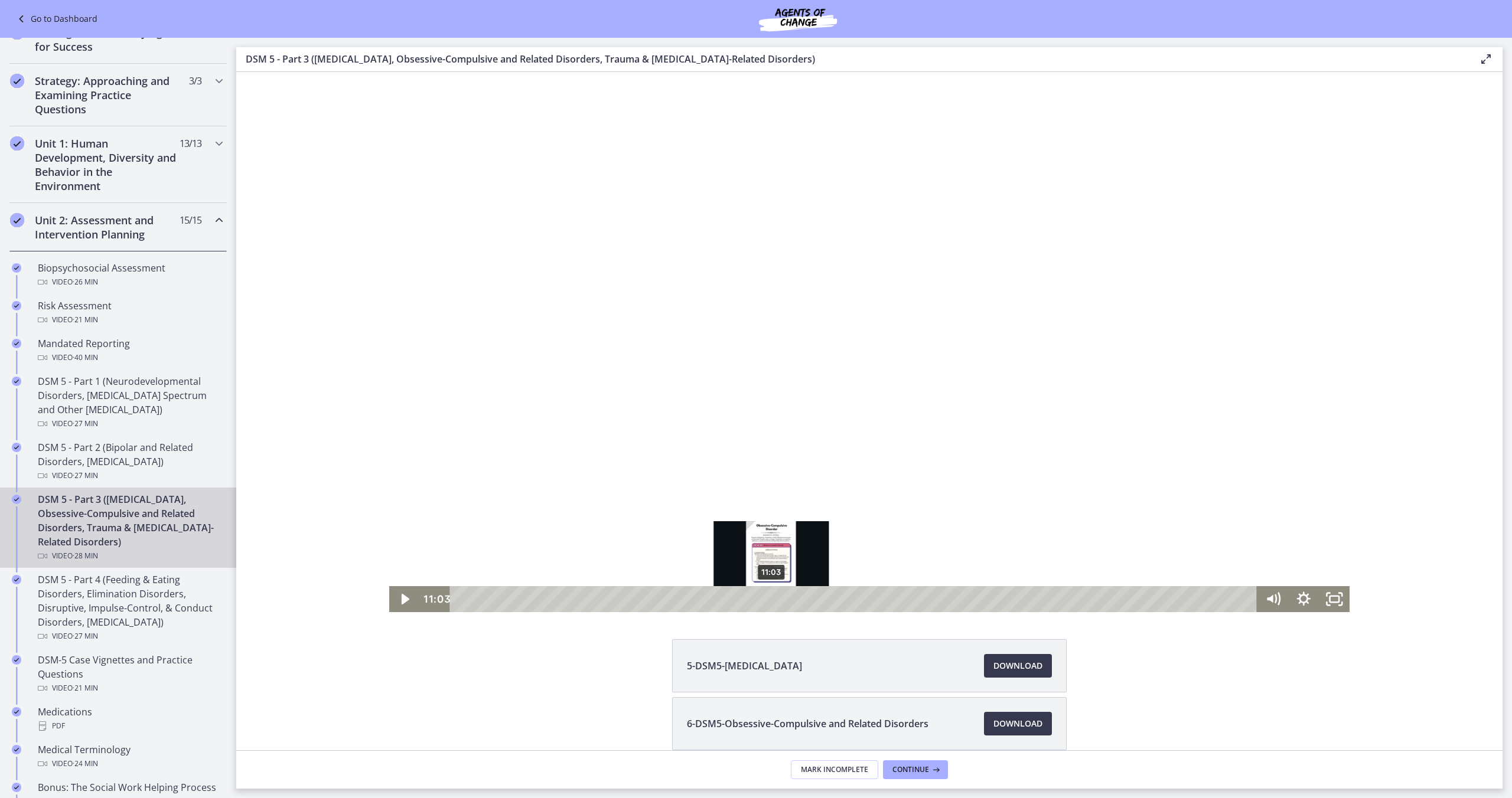
click at [771, 601] on div "11:03" at bounding box center [855, 599] width 789 height 26
click at [777, 600] on div "11:14" at bounding box center [855, 599] width 789 height 26
click at [785, 600] on div "11:31" at bounding box center [855, 599] width 789 height 26
click at [792, 601] on div "11:46" at bounding box center [855, 599] width 789 height 26
click at [802, 600] on div "12:07" at bounding box center [855, 599] width 789 height 26
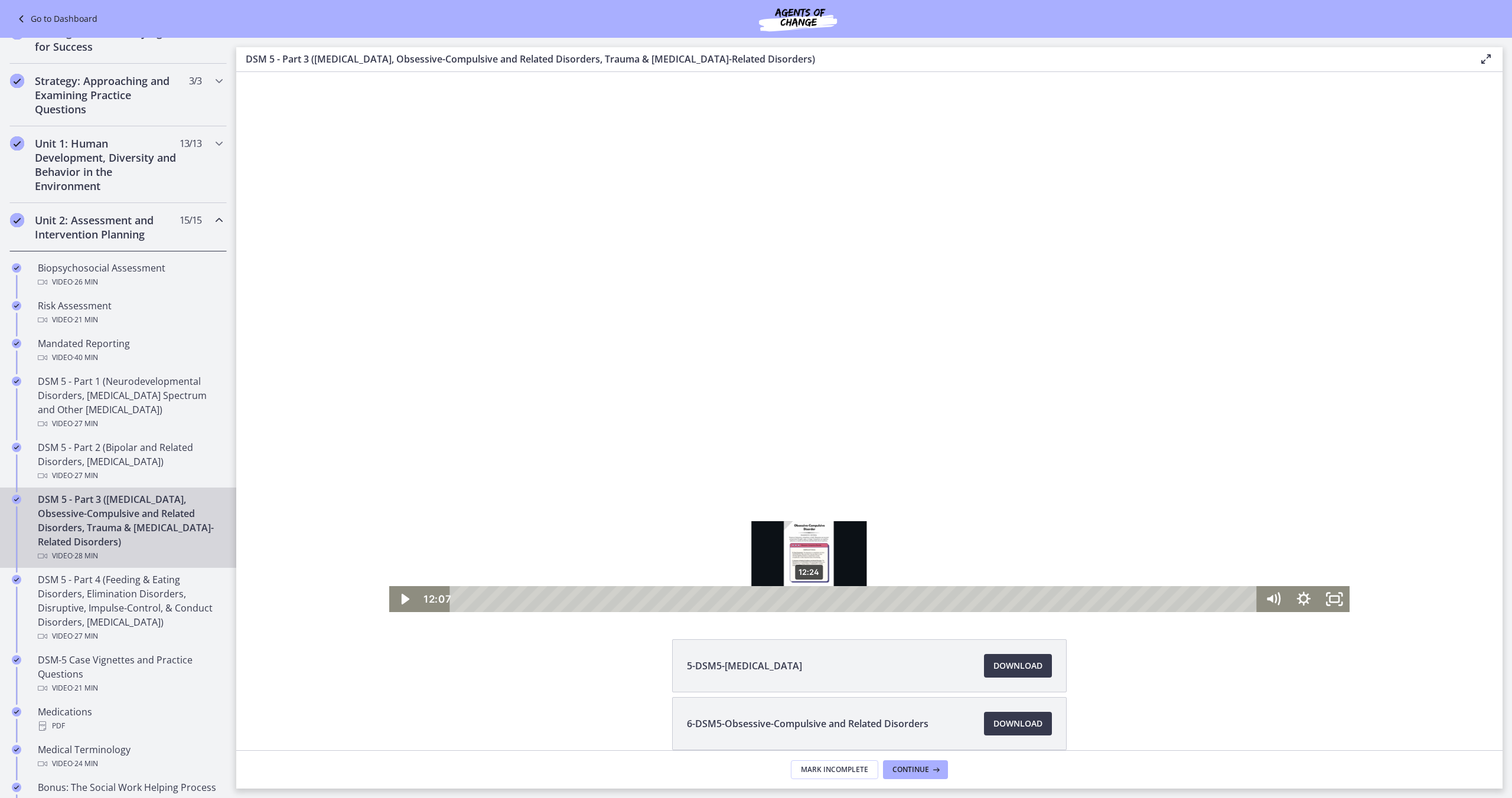
click at [809, 600] on div "12:24" at bounding box center [855, 599] width 789 height 26
click at [817, 600] on div "12:40" at bounding box center [855, 599] width 789 height 26
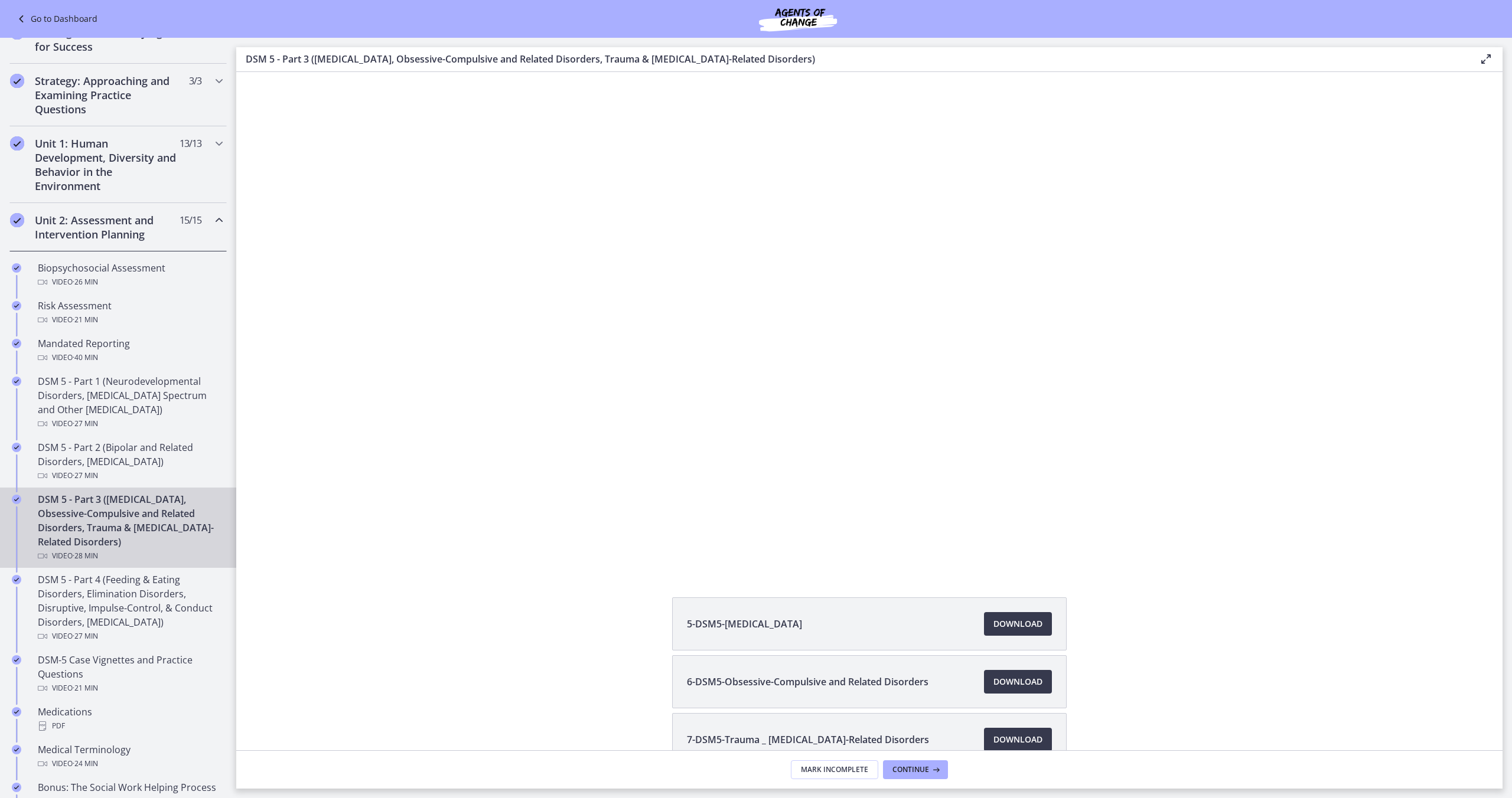
scroll to position [50, 0]
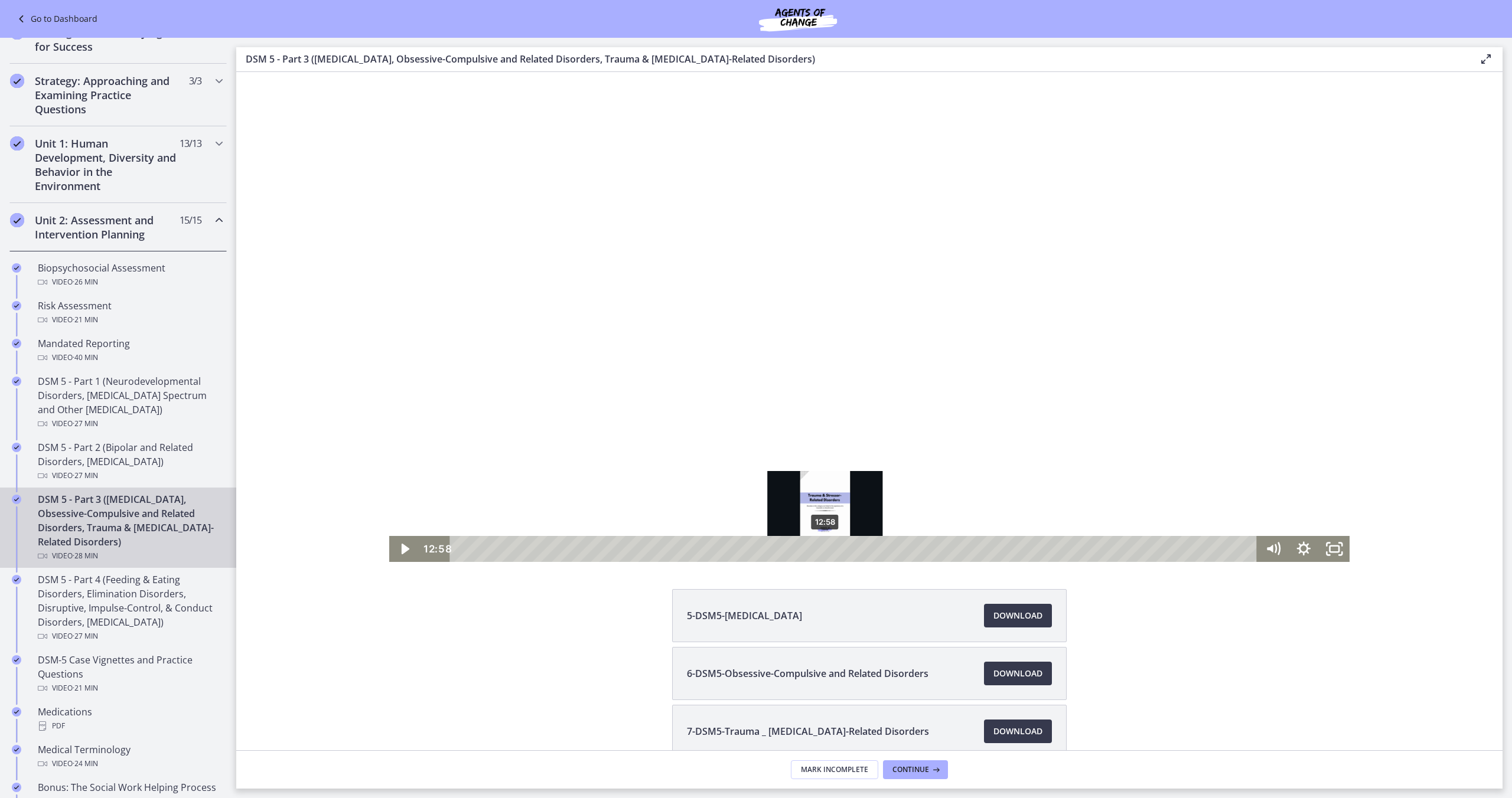
click at [825, 551] on div "12:58" at bounding box center [855, 549] width 789 height 26
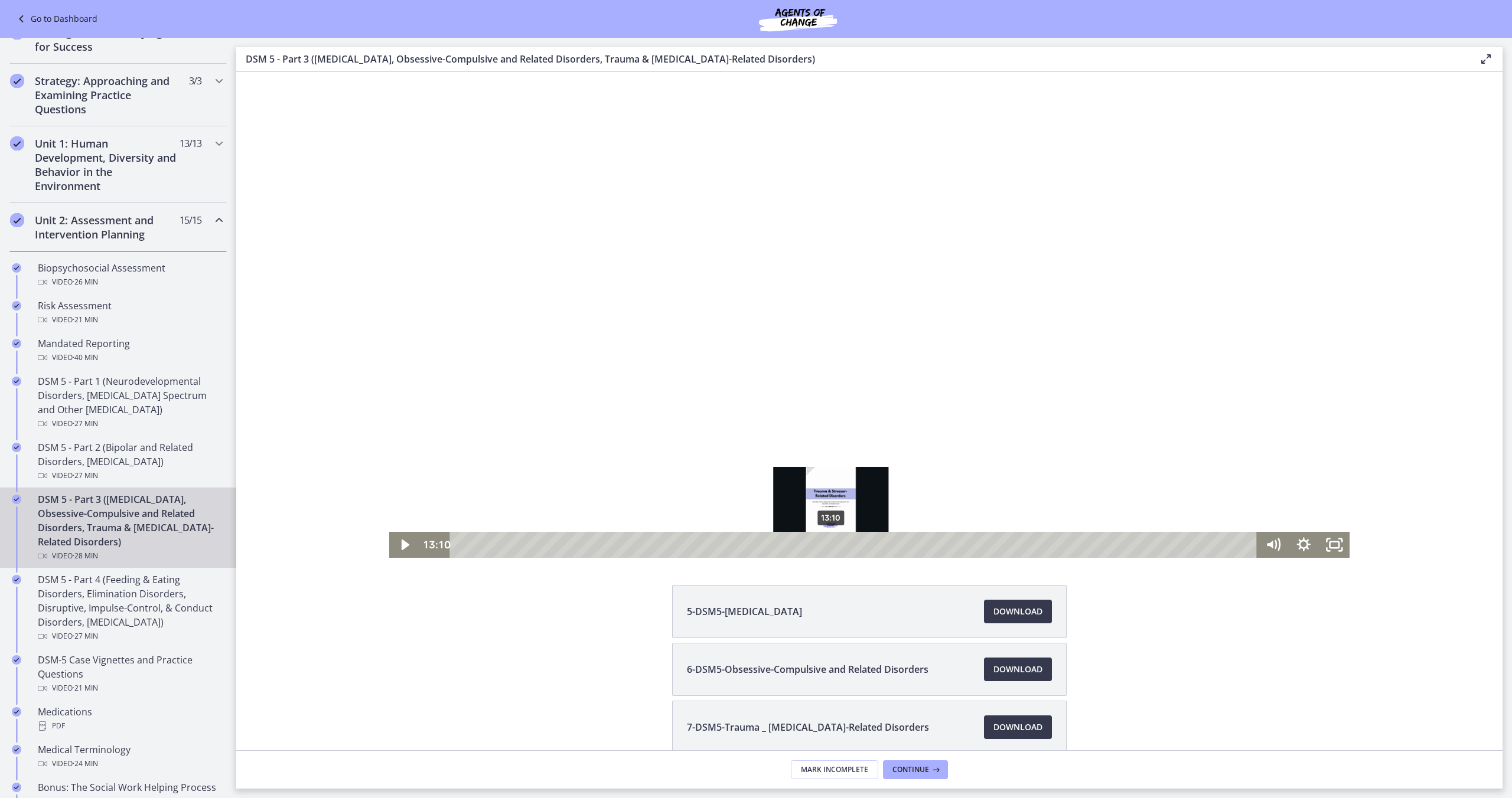
click at [831, 548] on div "13:10" at bounding box center [855, 545] width 789 height 26
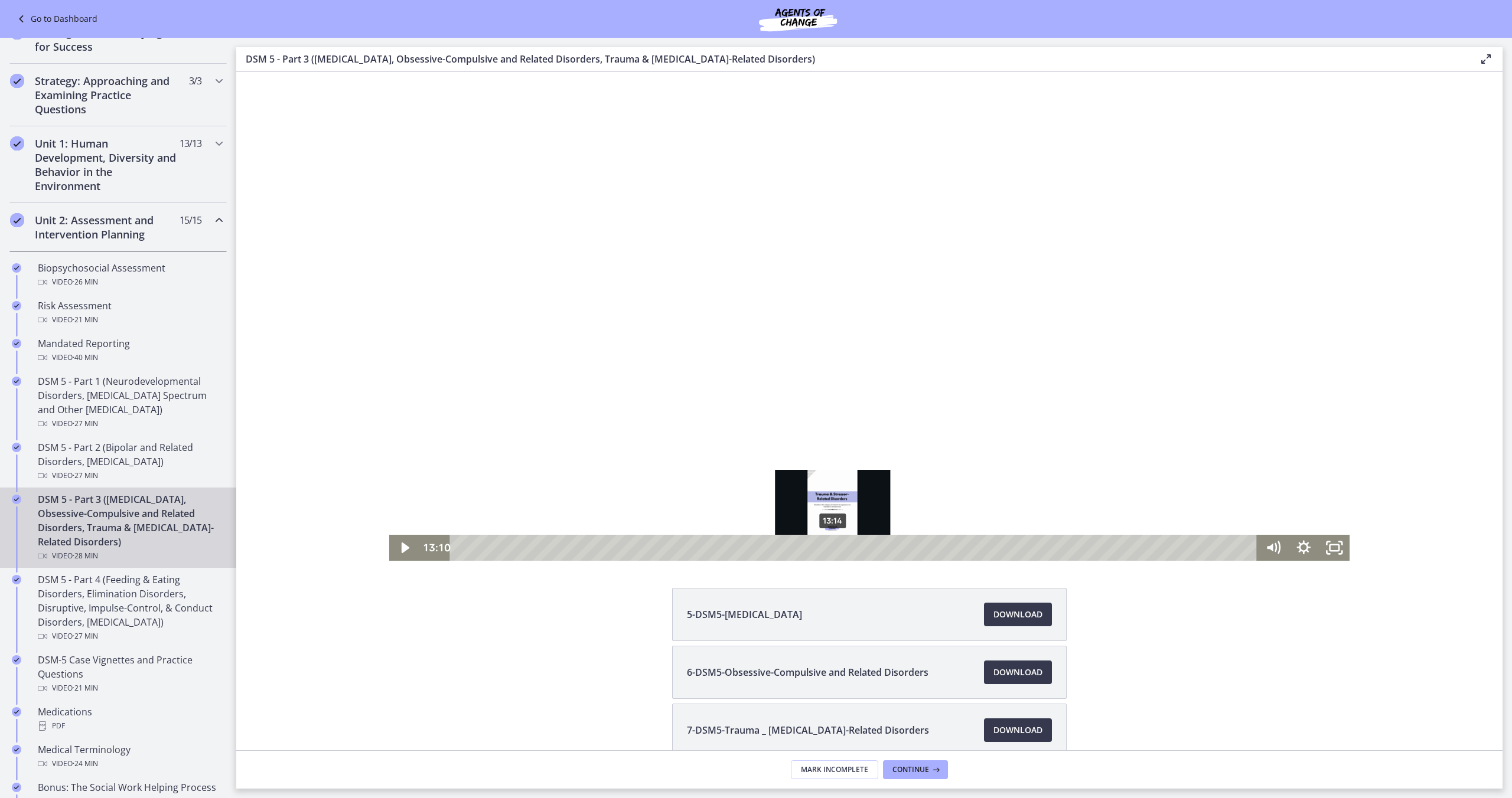
scroll to position [43, 0]
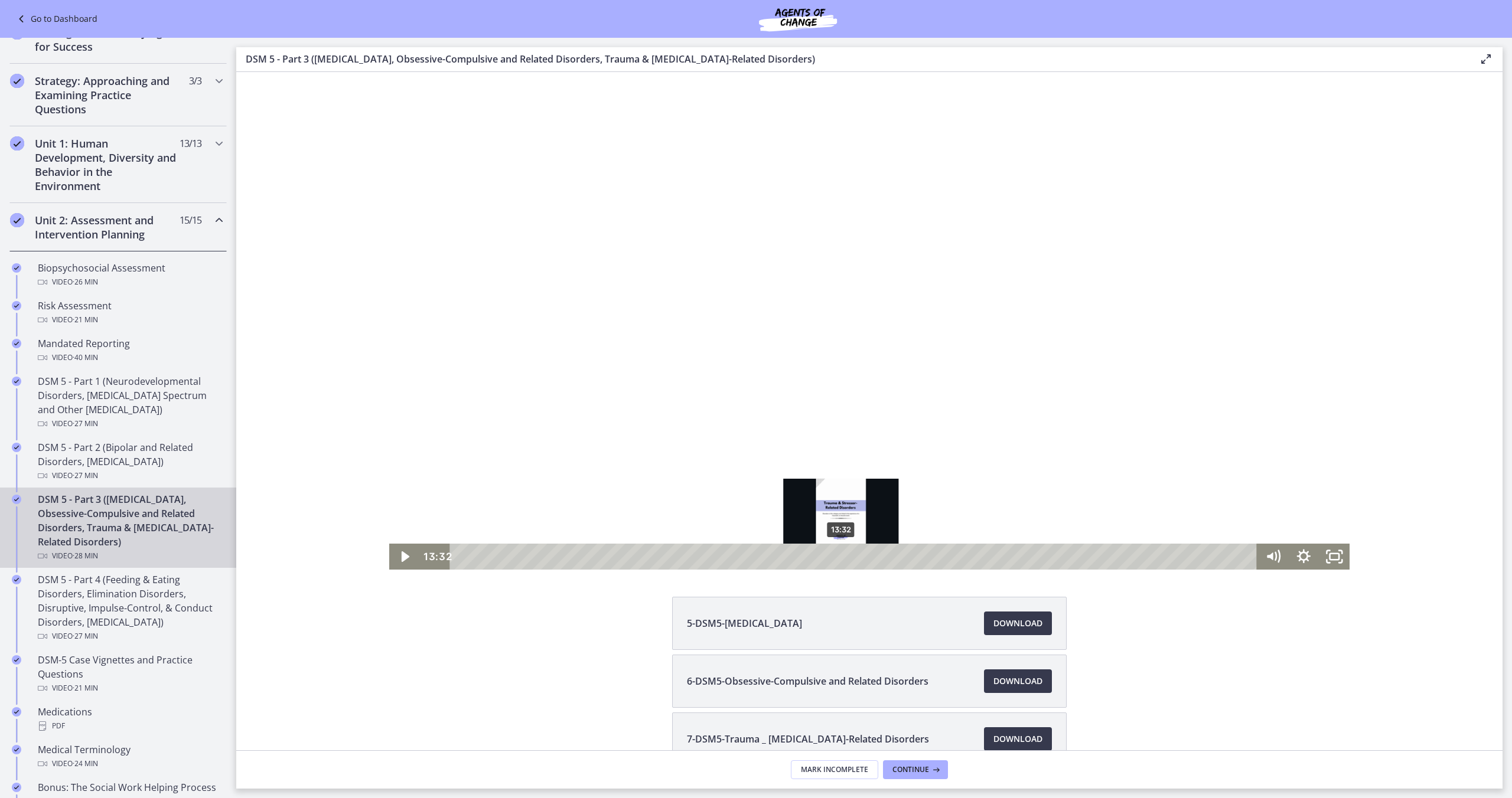
click at [841, 557] on div "13:32" at bounding box center [855, 556] width 789 height 26
click at [852, 557] on div "13:54" at bounding box center [855, 556] width 789 height 26
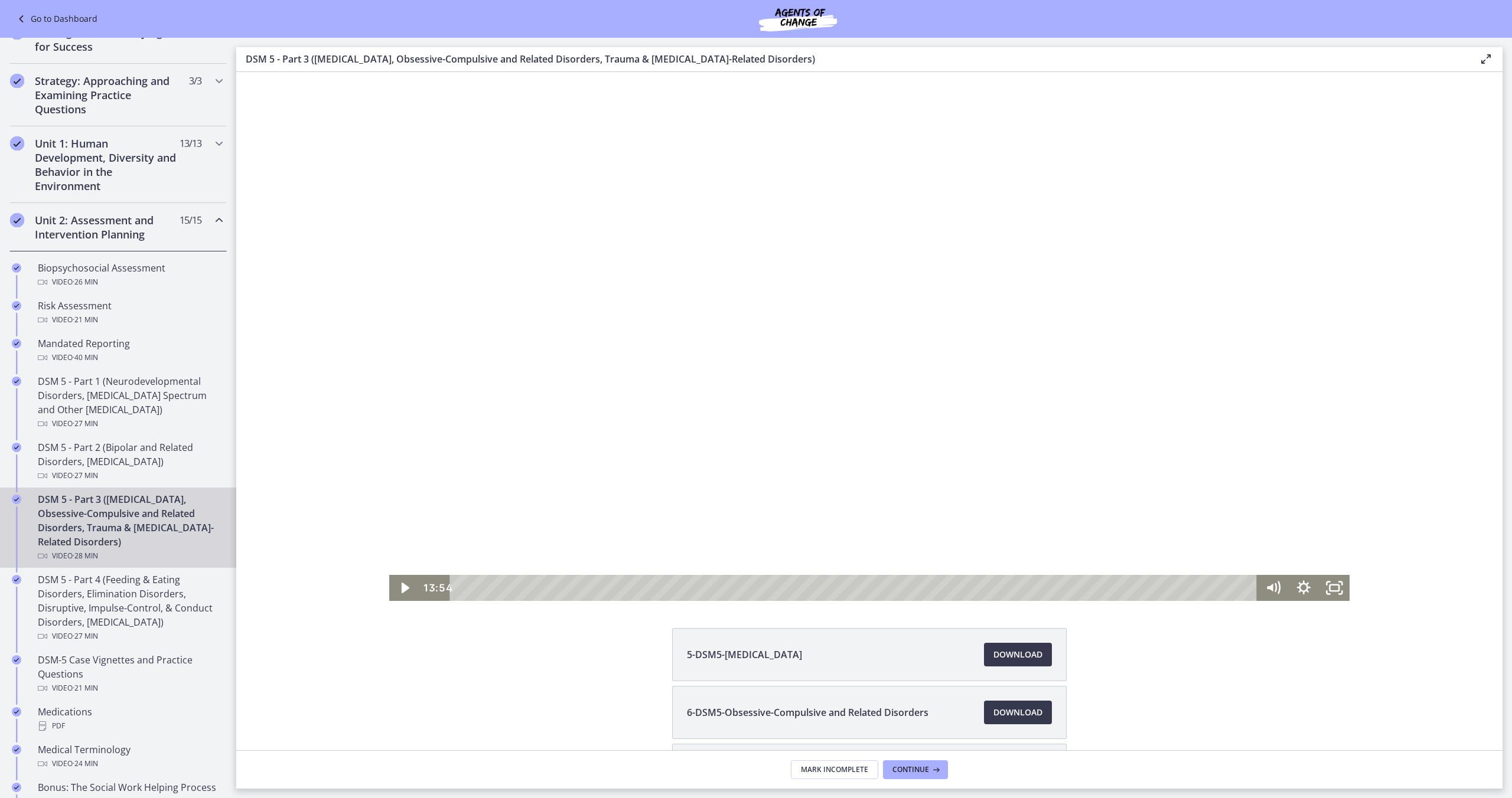
scroll to position [0, 0]
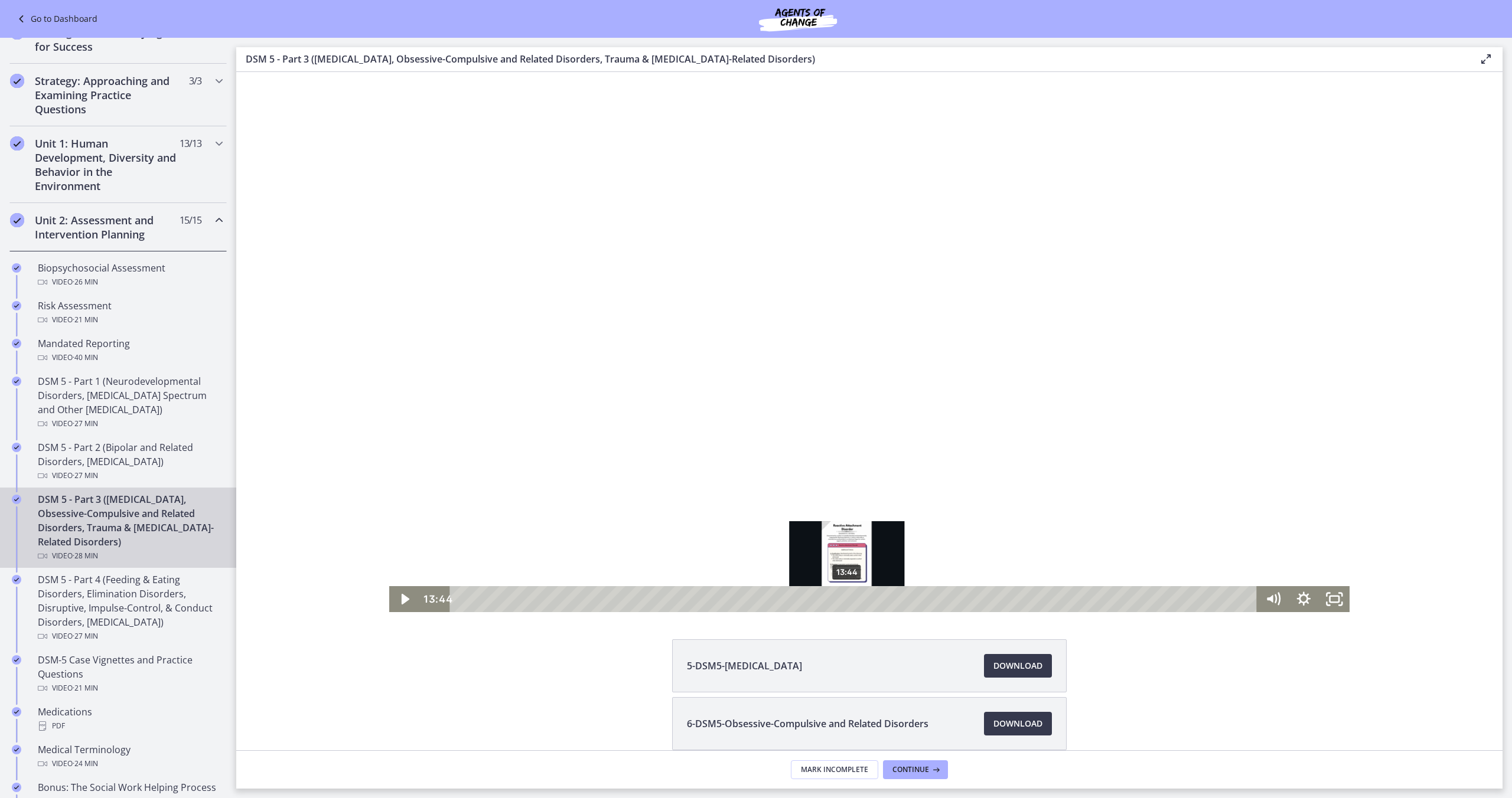
click at [847, 598] on div "Playbar" at bounding box center [847, 600] width 9 height 9
click at [843, 600] on div "Playbar" at bounding box center [842, 600] width 9 height 9
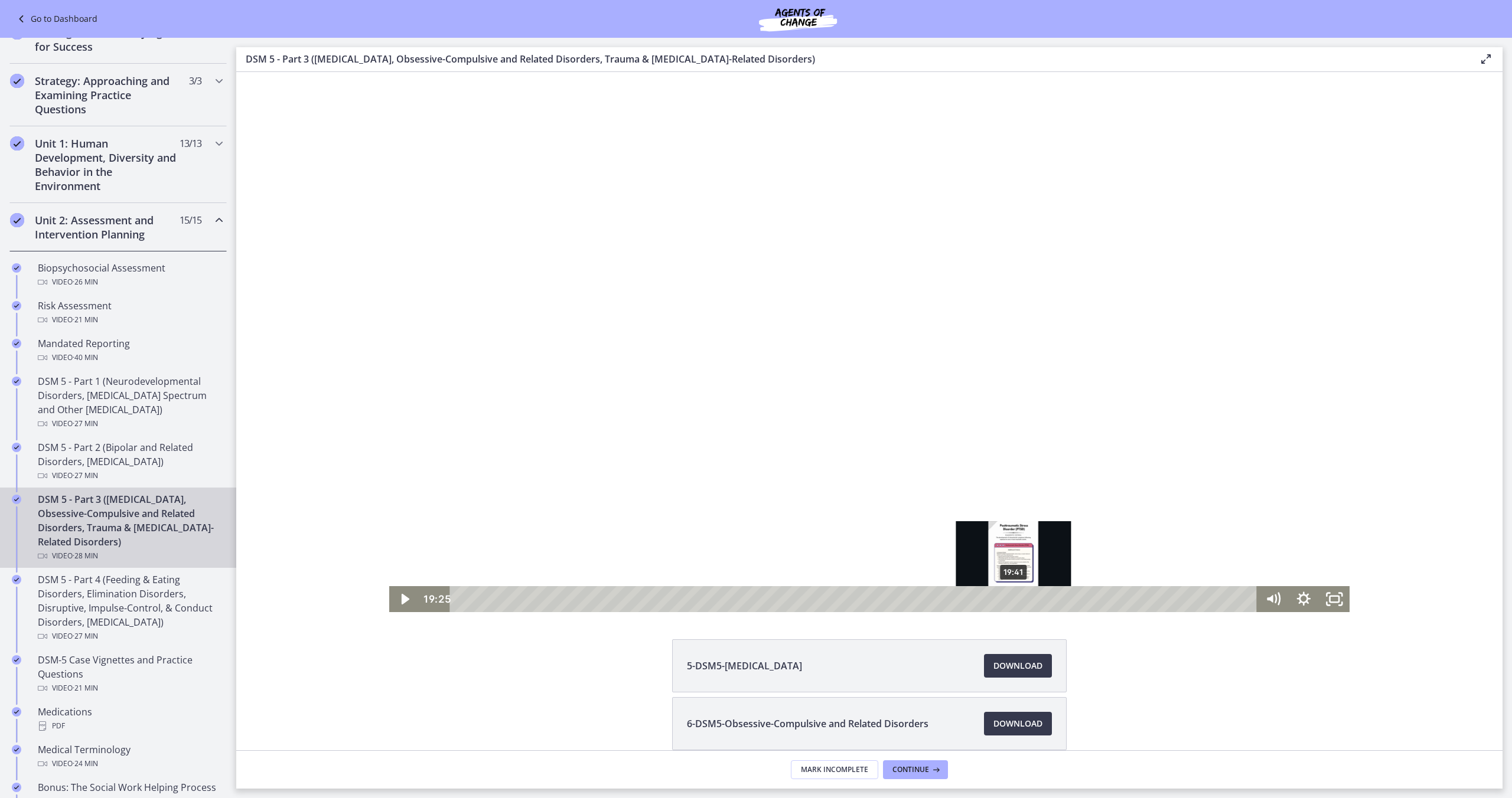
click at [1014, 603] on div "19:41" at bounding box center [855, 599] width 789 height 26
click at [1022, 603] on div "19:58" at bounding box center [855, 599] width 789 height 26
click at [1030, 601] on div "20:14" at bounding box center [855, 599] width 789 height 26
click at [1036, 601] on div "20:28" at bounding box center [855, 599] width 789 height 26
click at [1044, 601] on div "20:46" at bounding box center [855, 599] width 789 height 26
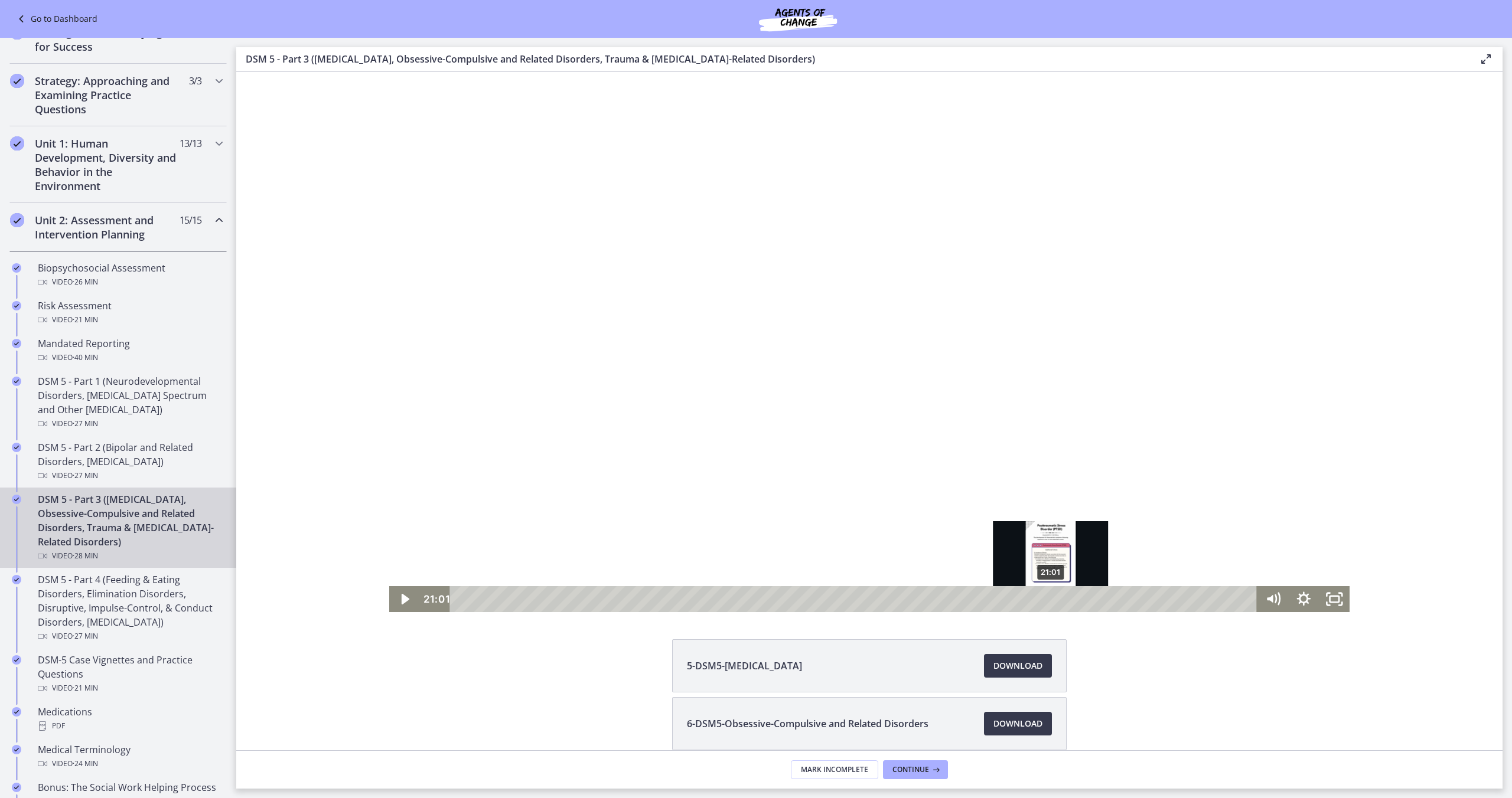
click at [1052, 601] on div "21:01" at bounding box center [855, 599] width 789 height 26
click at [1060, 600] on div "21:18" at bounding box center [855, 599] width 789 height 26
click at [1068, 600] on div "21:35" at bounding box center [855, 599] width 789 height 26
click at [1077, 599] on div "21:55" at bounding box center [855, 599] width 789 height 26
click at [1084, 599] on div "22:11" at bounding box center [855, 599] width 789 height 26
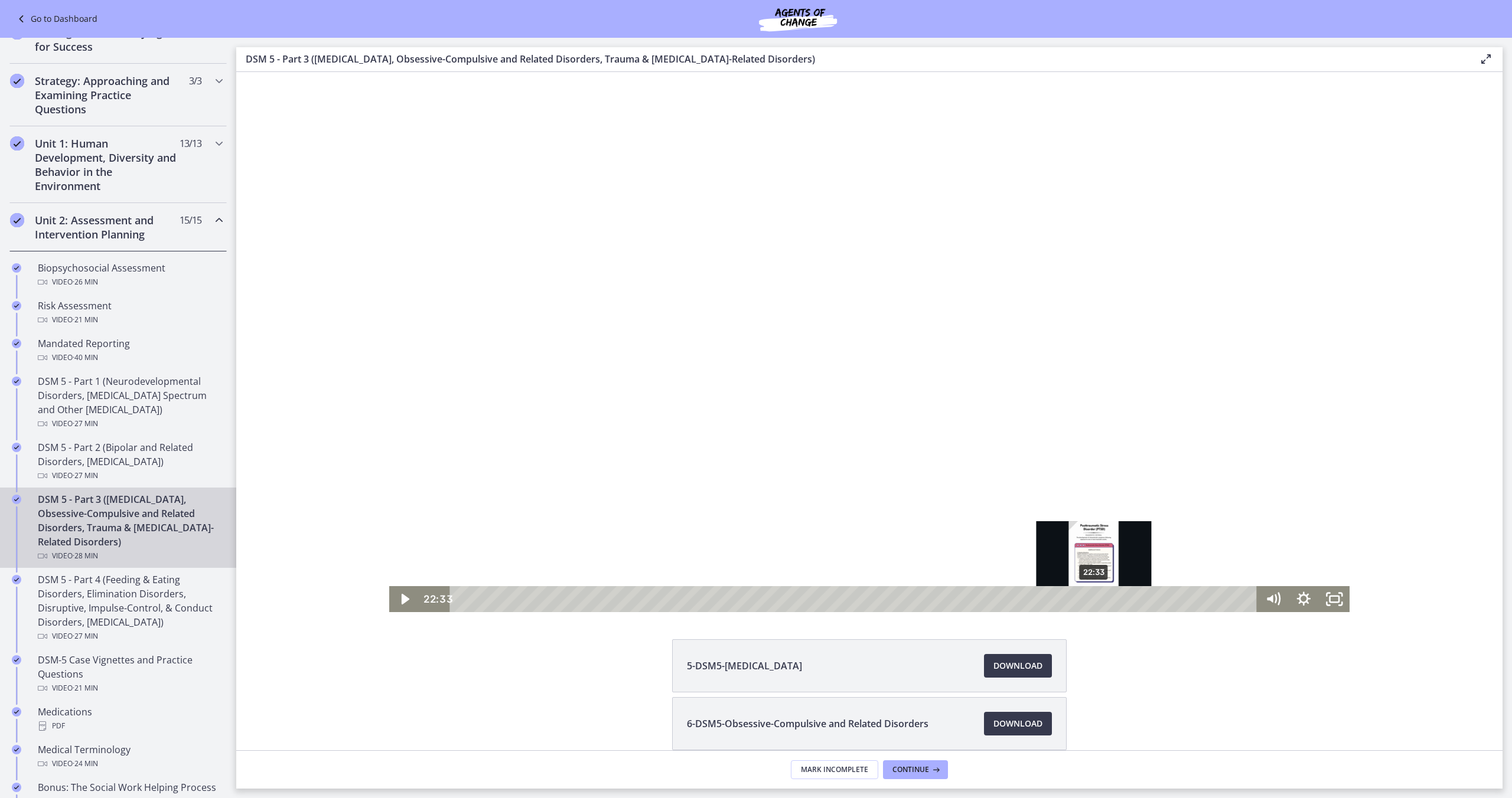
click at [1094, 600] on div "22:33" at bounding box center [855, 599] width 789 height 26
click at [1100, 600] on div "22:45" at bounding box center [855, 599] width 789 height 26
click at [1110, 600] on div "23:07" at bounding box center [855, 599] width 789 height 26
click at [1122, 600] on div "23:31" at bounding box center [855, 599] width 789 height 26
click at [1130, 600] on div "23:49" at bounding box center [855, 599] width 789 height 26
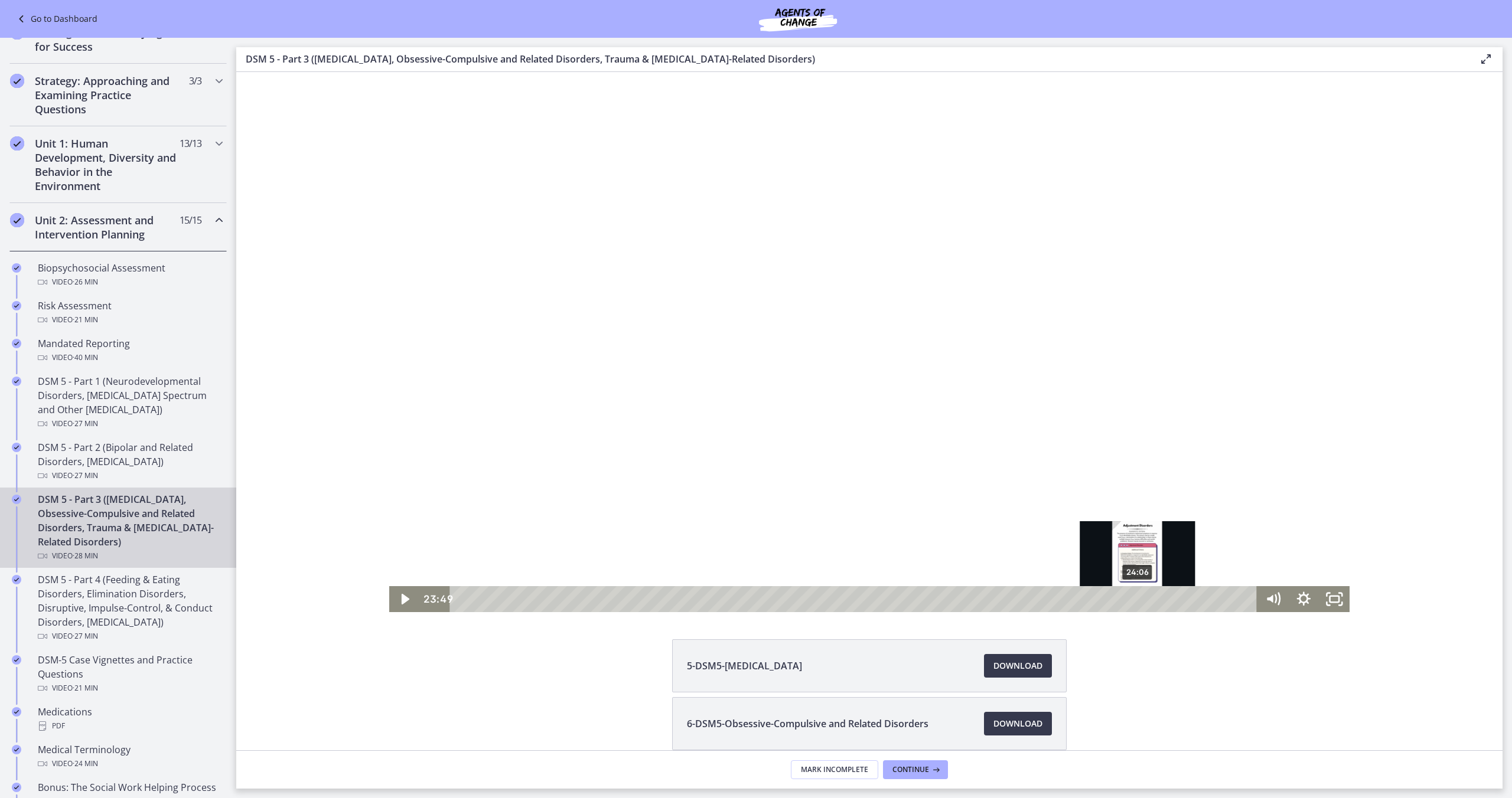
click at [1138, 600] on div "24:06" at bounding box center [855, 599] width 789 height 26
click at [1147, 601] on div "24:25" at bounding box center [855, 599] width 789 height 26
click at [1156, 601] on div "24:43" at bounding box center [855, 599] width 789 height 26
click at [1165, 601] on div "25:03" at bounding box center [855, 599] width 789 height 26
click at [1171, 601] on div "25:16" at bounding box center [855, 599] width 789 height 26
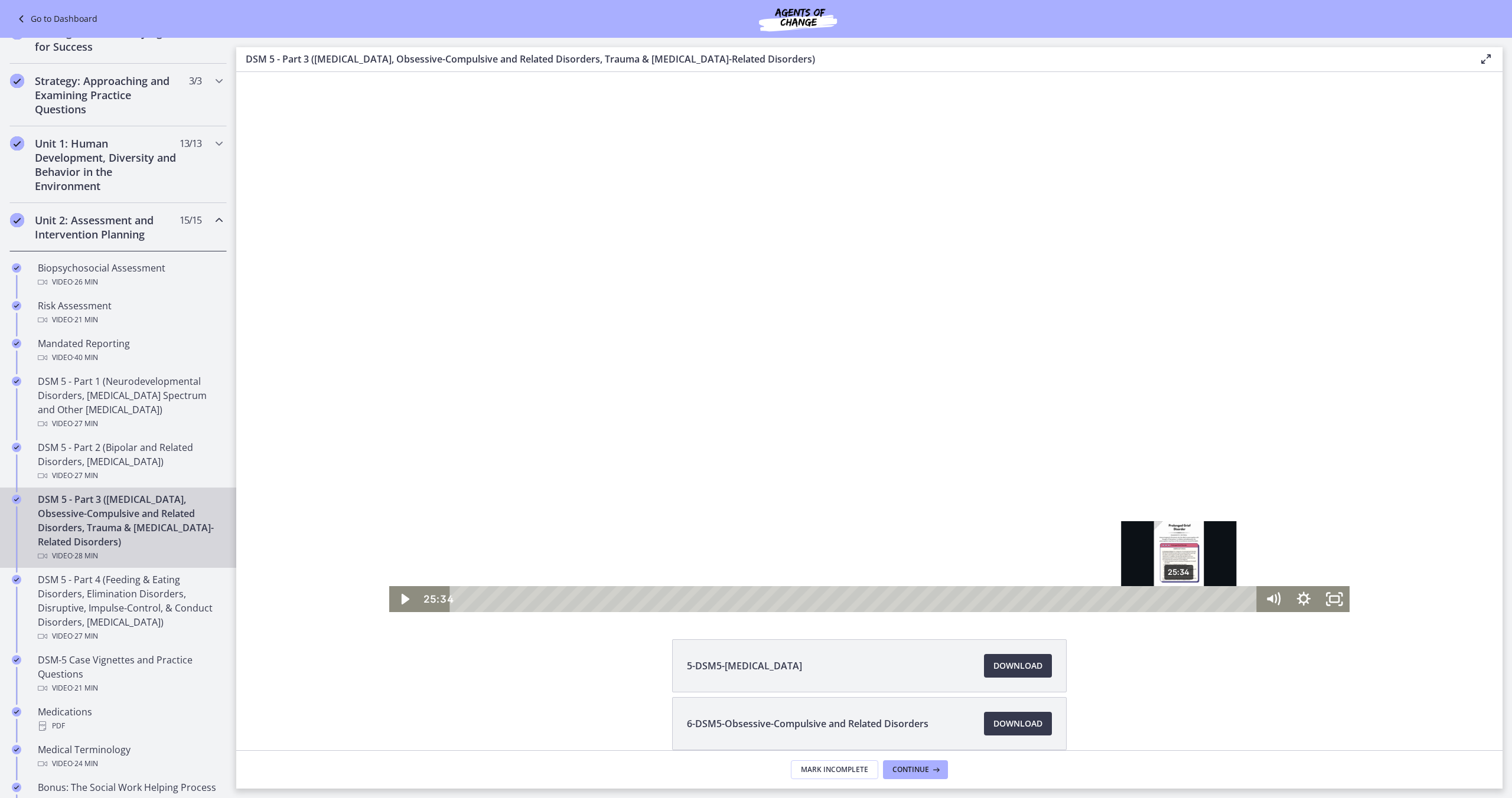
click at [1180, 601] on div "25:34" at bounding box center [855, 599] width 789 height 26
click at [1176, 601] on div "Playbar" at bounding box center [1175, 600] width 9 height 9
click at [1188, 603] on div "25:52" at bounding box center [855, 599] width 789 height 26
click at [1194, 602] on div "26:05" at bounding box center [855, 599] width 789 height 26
click at [1200, 603] on div "26:17" at bounding box center [855, 599] width 789 height 26
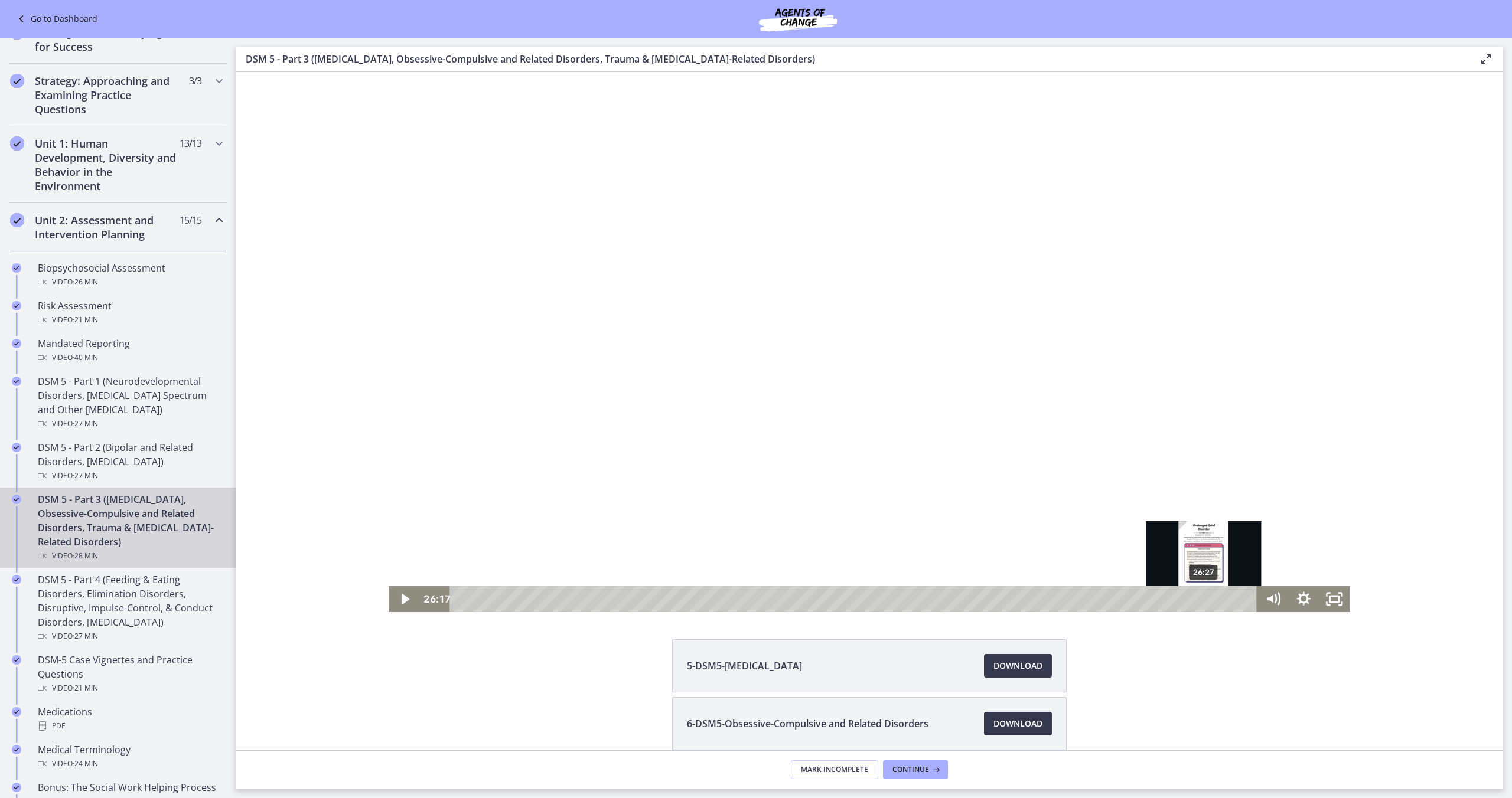
click at [1204, 602] on div "26:27" at bounding box center [855, 599] width 789 height 26
click at [1212, 602] on div "26:43" at bounding box center [855, 599] width 789 height 26
click at [1221, 602] on div "27:02" at bounding box center [855, 599] width 789 height 26
click at [1228, 601] on div "27:17" at bounding box center [855, 599] width 789 height 26
click at [1233, 601] on div "27:28" at bounding box center [855, 599] width 789 height 26
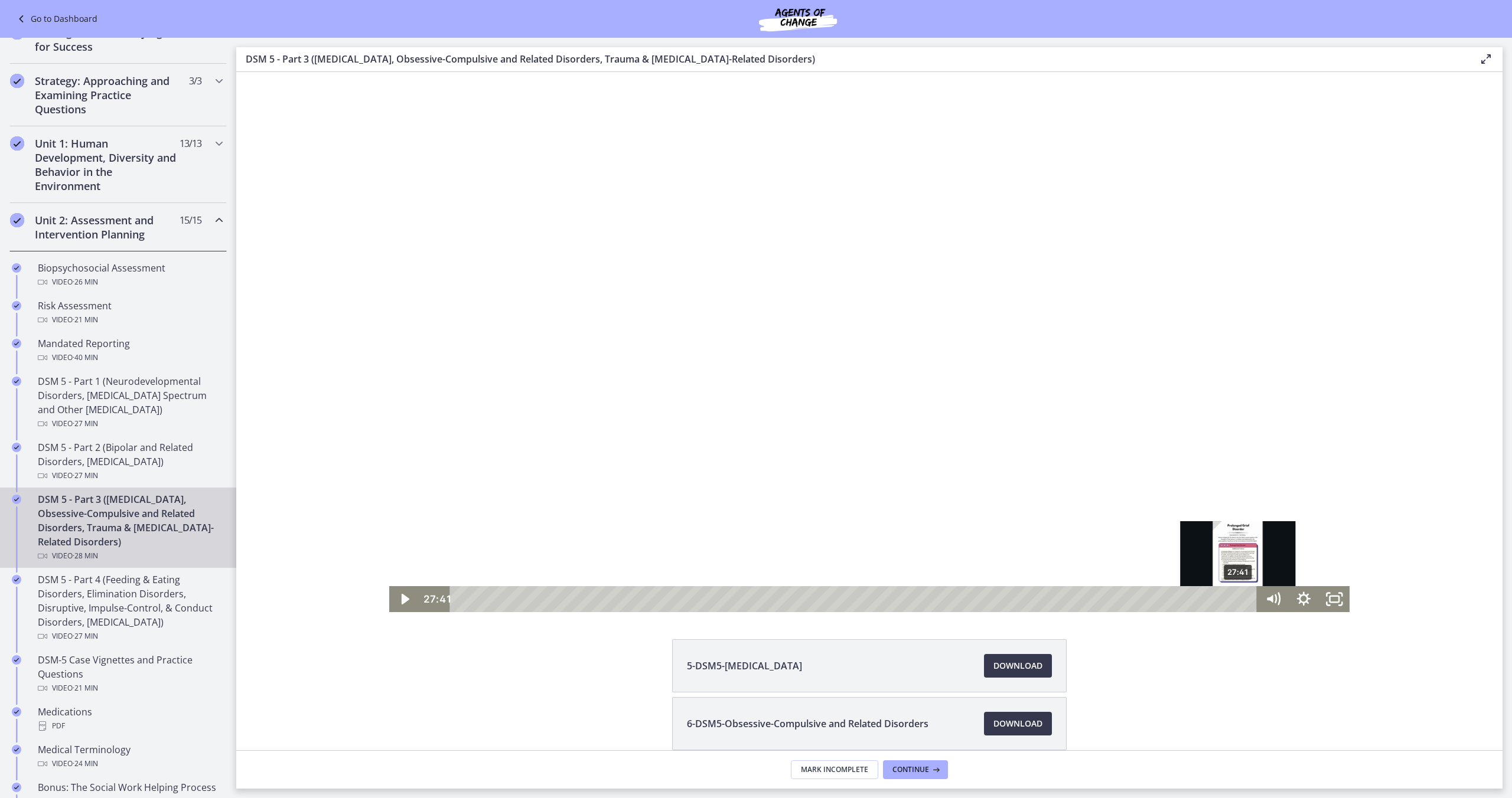
click at [1238, 601] on div "27:41" at bounding box center [855, 599] width 789 height 26
click at [1243, 601] on div "27:51" at bounding box center [855, 599] width 789 height 26
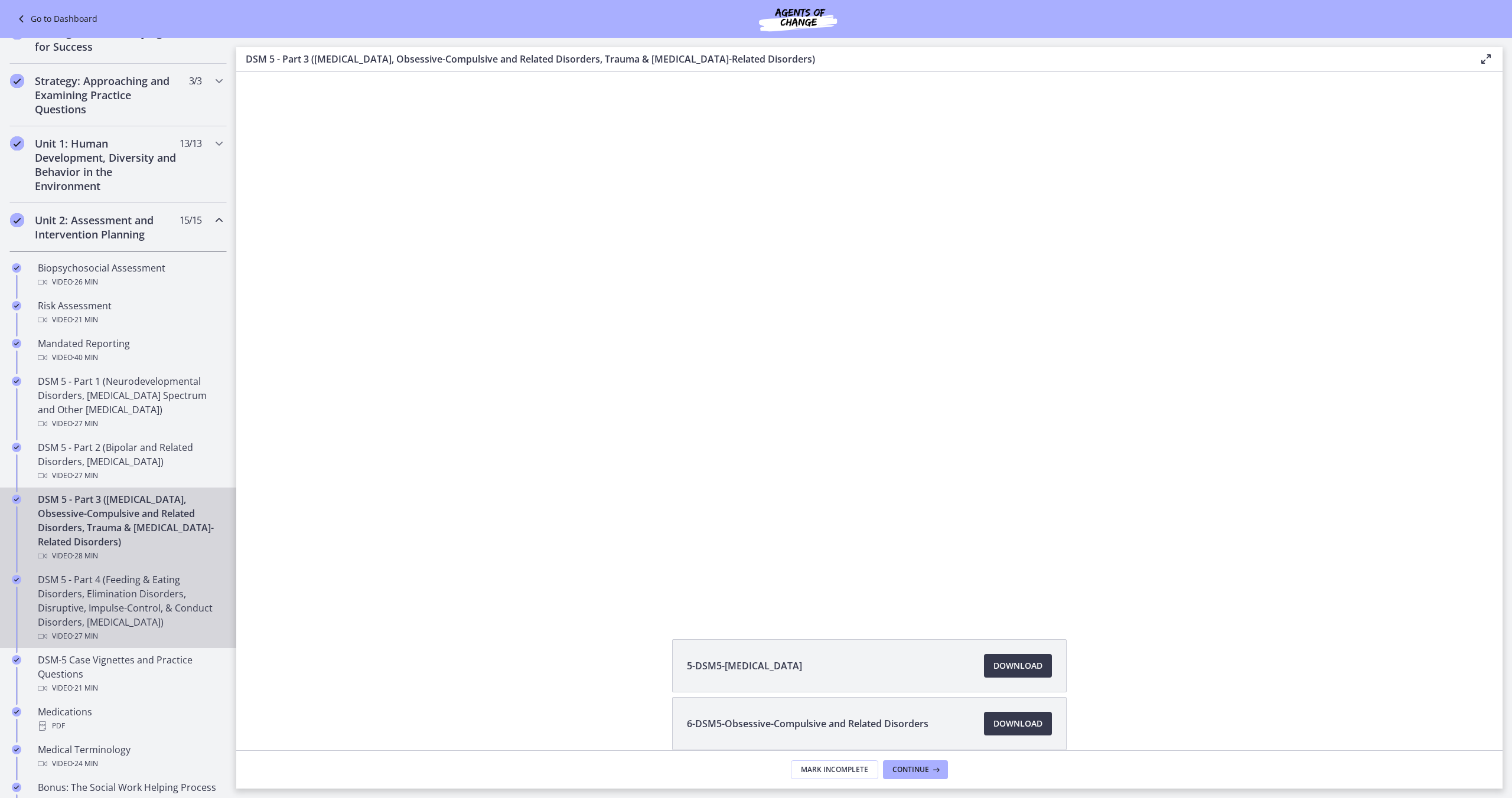
click at [136, 627] on div "DSM 5 - Part 4 (Feeding & Eating Disorders, Elimination Disorders, Disruptive, …" at bounding box center [130, 608] width 184 height 71
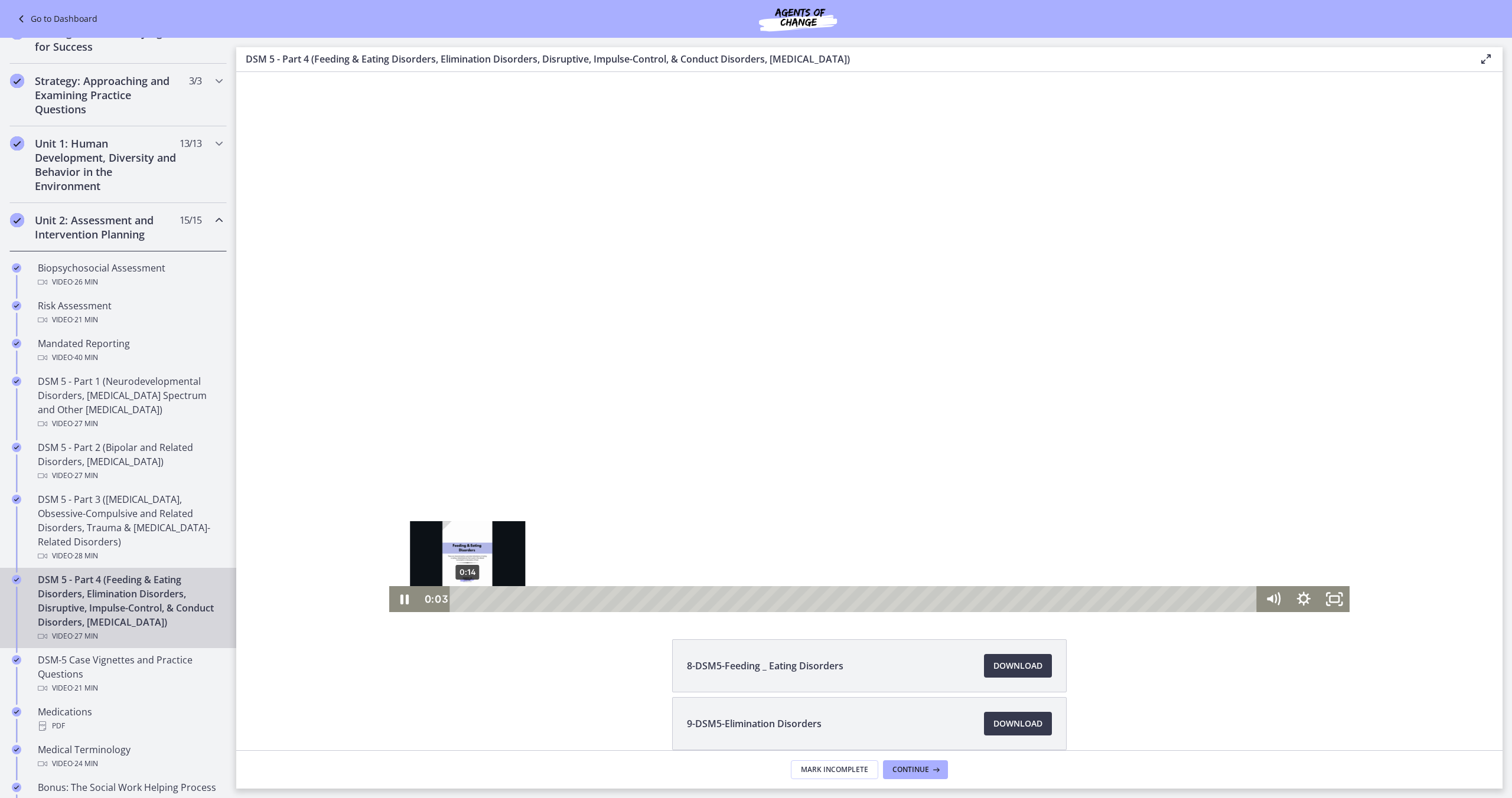
click at [468, 598] on div "0:14" at bounding box center [855, 599] width 789 height 26
click at [476, 599] on div "0:31" at bounding box center [855, 599] width 789 height 26
click at [477, 599] on div "Playbar" at bounding box center [477, 600] width 9 height 9
click at [481, 599] on div "0:40" at bounding box center [855, 599] width 789 height 26
click at [486, 599] on div "0:51" at bounding box center [855, 599] width 789 height 26
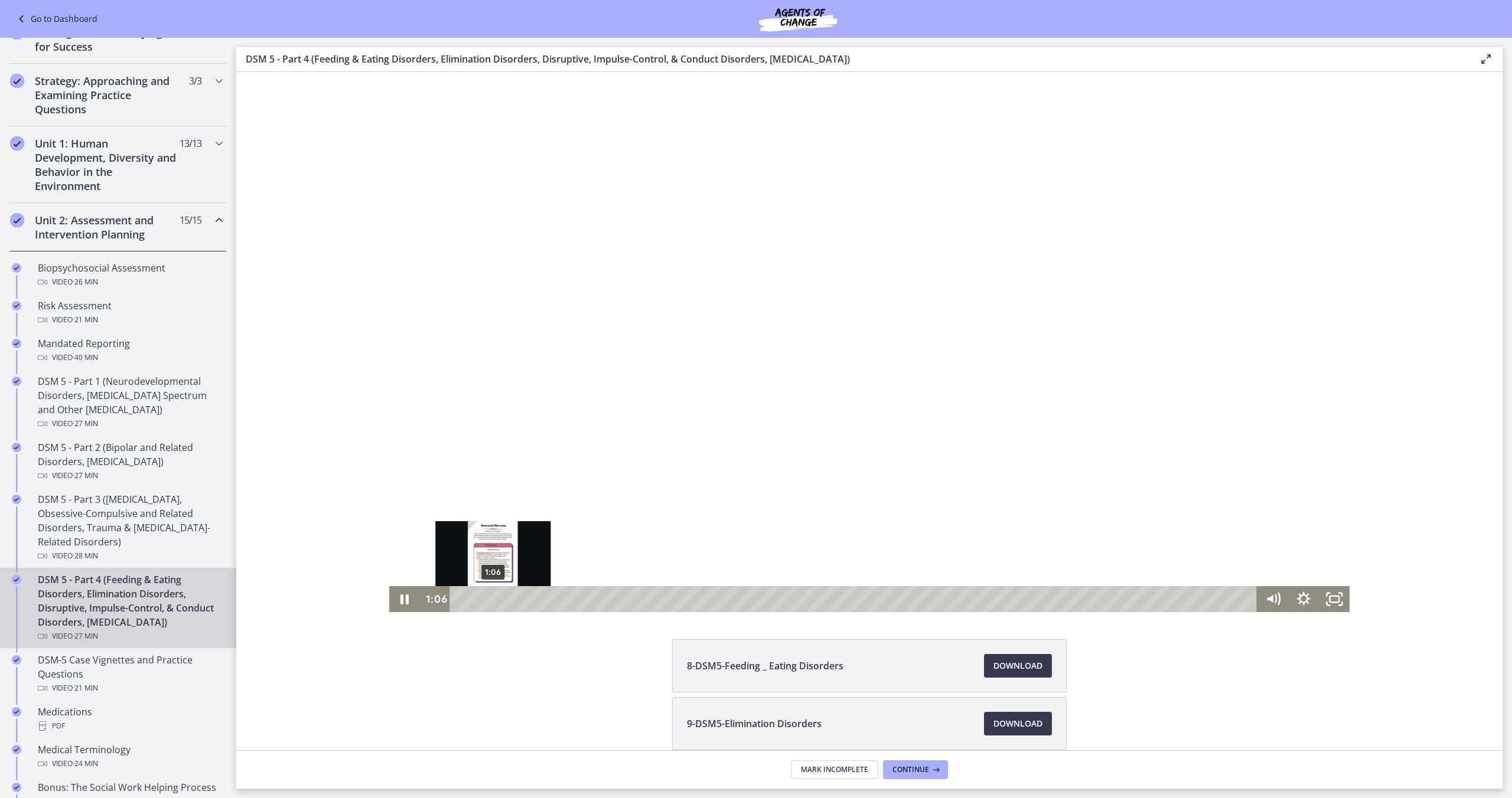
click at [494, 599] on div "1:06" at bounding box center [855, 599] width 789 height 26
click at [497, 599] on div "Playbar" at bounding box center [494, 600] width 9 height 9
click at [573, 604] on div "3:49" at bounding box center [855, 599] width 789 height 26
click at [581, 603] on div "4:04" at bounding box center [855, 599] width 789 height 26
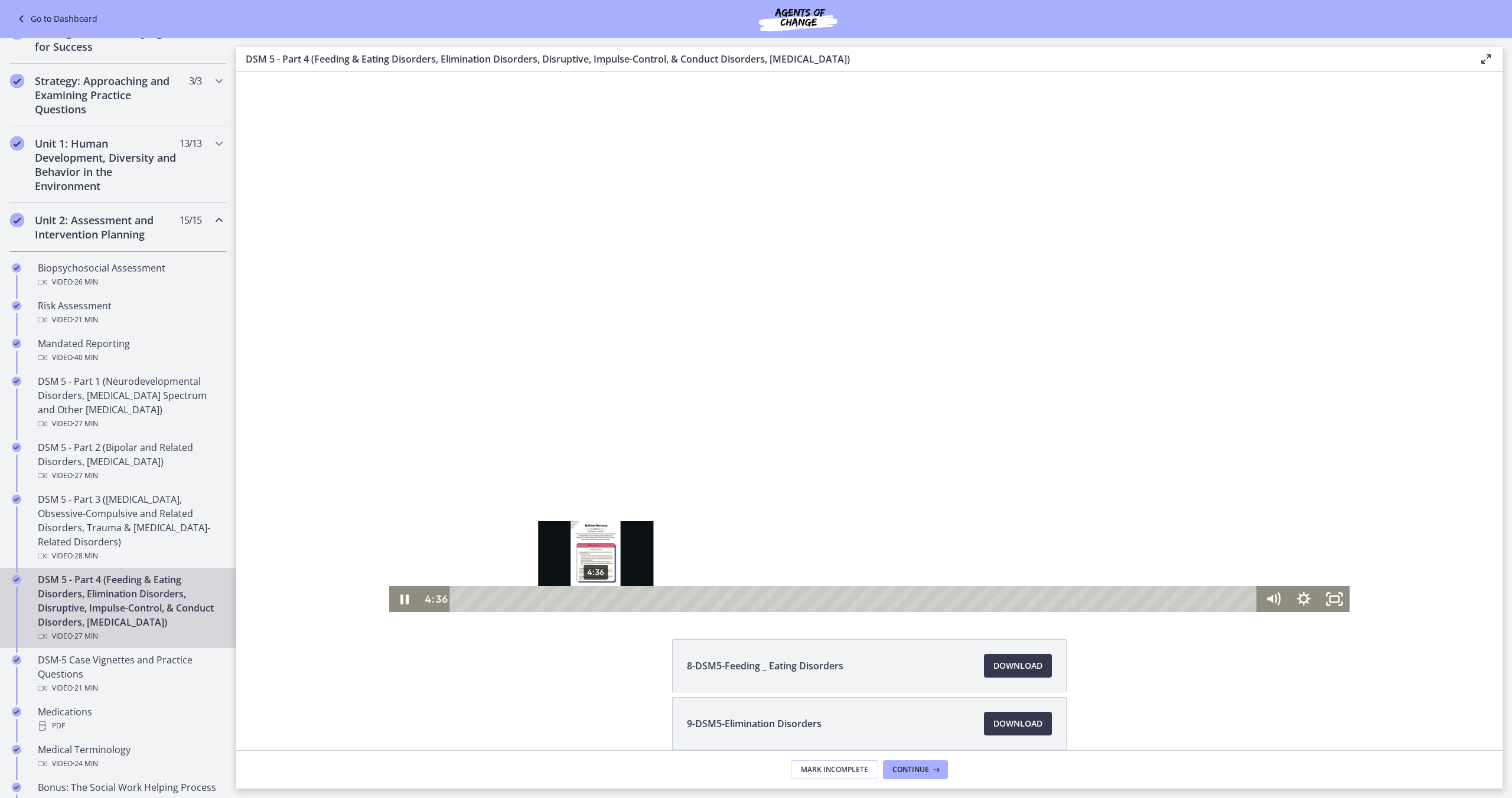
click at [596, 603] on div "4:36" at bounding box center [855, 599] width 789 height 26
click at [603, 602] on div "4:50" at bounding box center [855, 599] width 789 height 26
click at [602, 601] on div "Playbar" at bounding box center [601, 600] width 9 height 9
click at [597, 601] on div "4:37" at bounding box center [855, 599] width 789 height 26
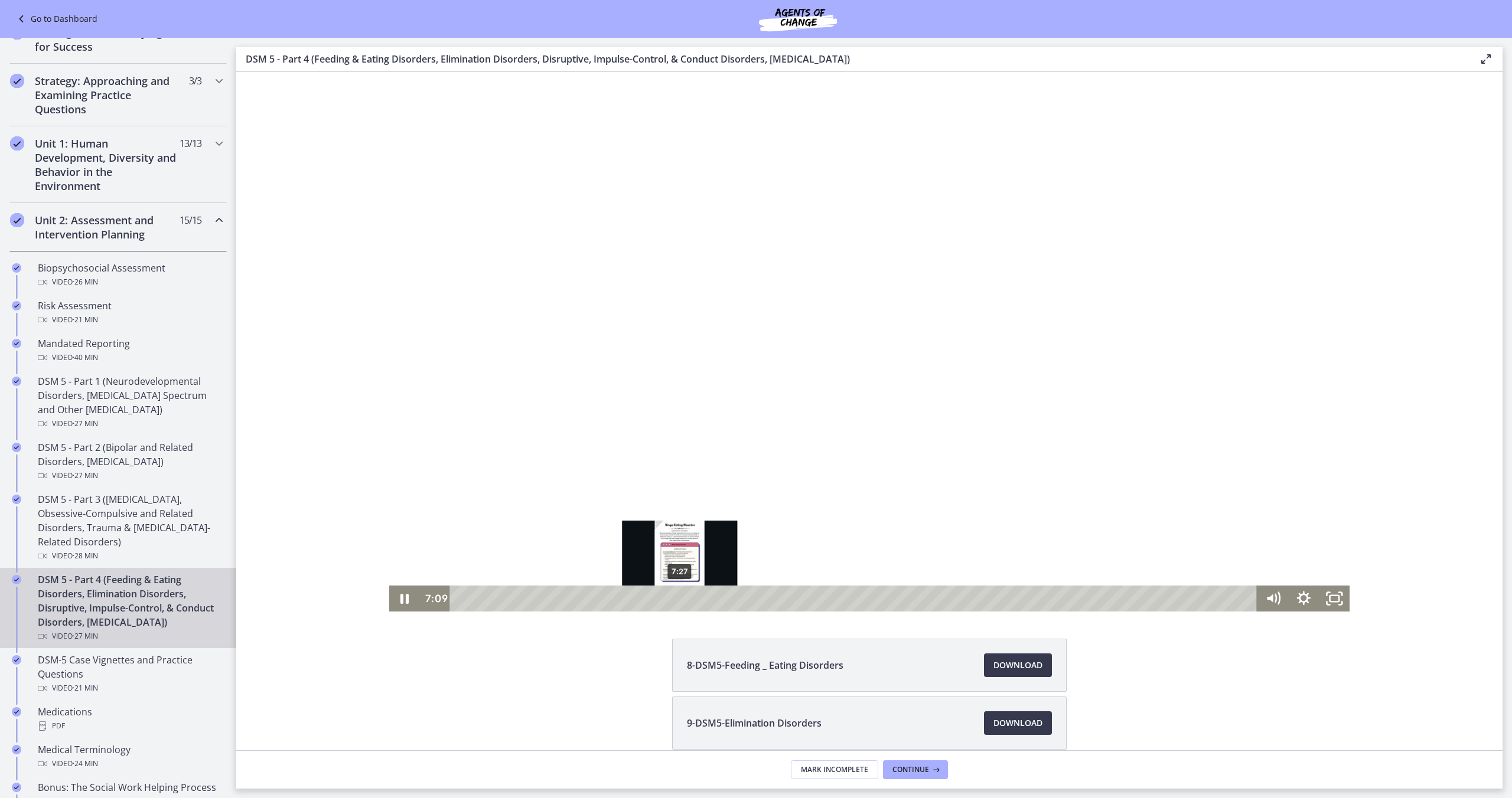
click at [680, 600] on div "7:27" at bounding box center [855, 598] width 789 height 26
click at [685, 600] on div "7:38" at bounding box center [855, 598] width 789 height 26
click at [693, 600] on div "7:54" at bounding box center [855, 598] width 789 height 26
click at [703, 600] on div "8:14" at bounding box center [855, 598] width 789 height 26
click at [710, 600] on div "8:30" at bounding box center [855, 598] width 789 height 26
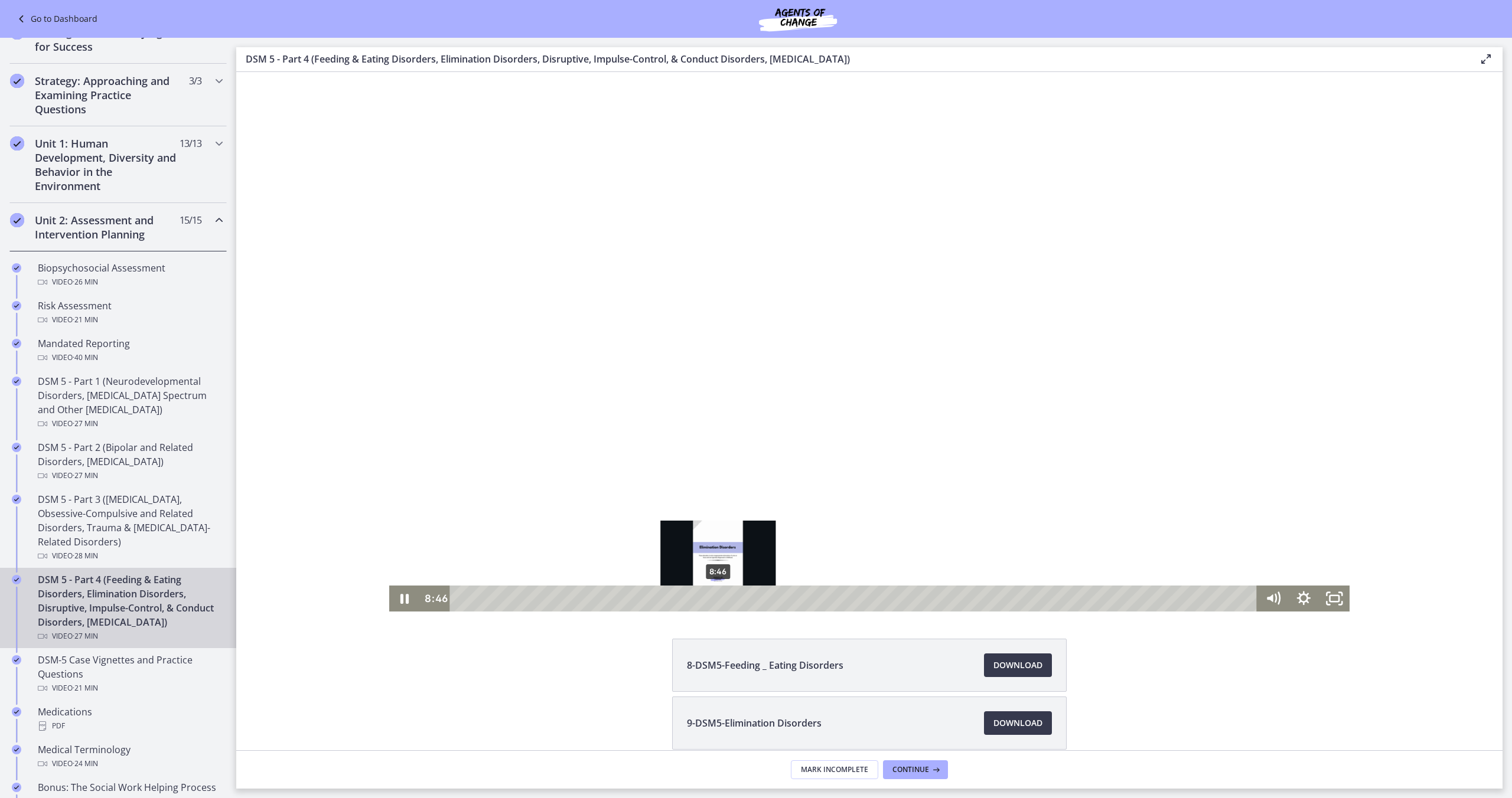
click at [718, 600] on div "8:46" at bounding box center [855, 598] width 789 height 26
click at [712, 601] on div "8:34" at bounding box center [855, 598] width 789 height 26
click at [703, 600] on div "8:14" at bounding box center [855, 598] width 789 height 26
click at [697, 600] on div "8:02" at bounding box center [855, 598] width 789 height 26
click at [689, 600] on div "7:45" at bounding box center [855, 598] width 789 height 26
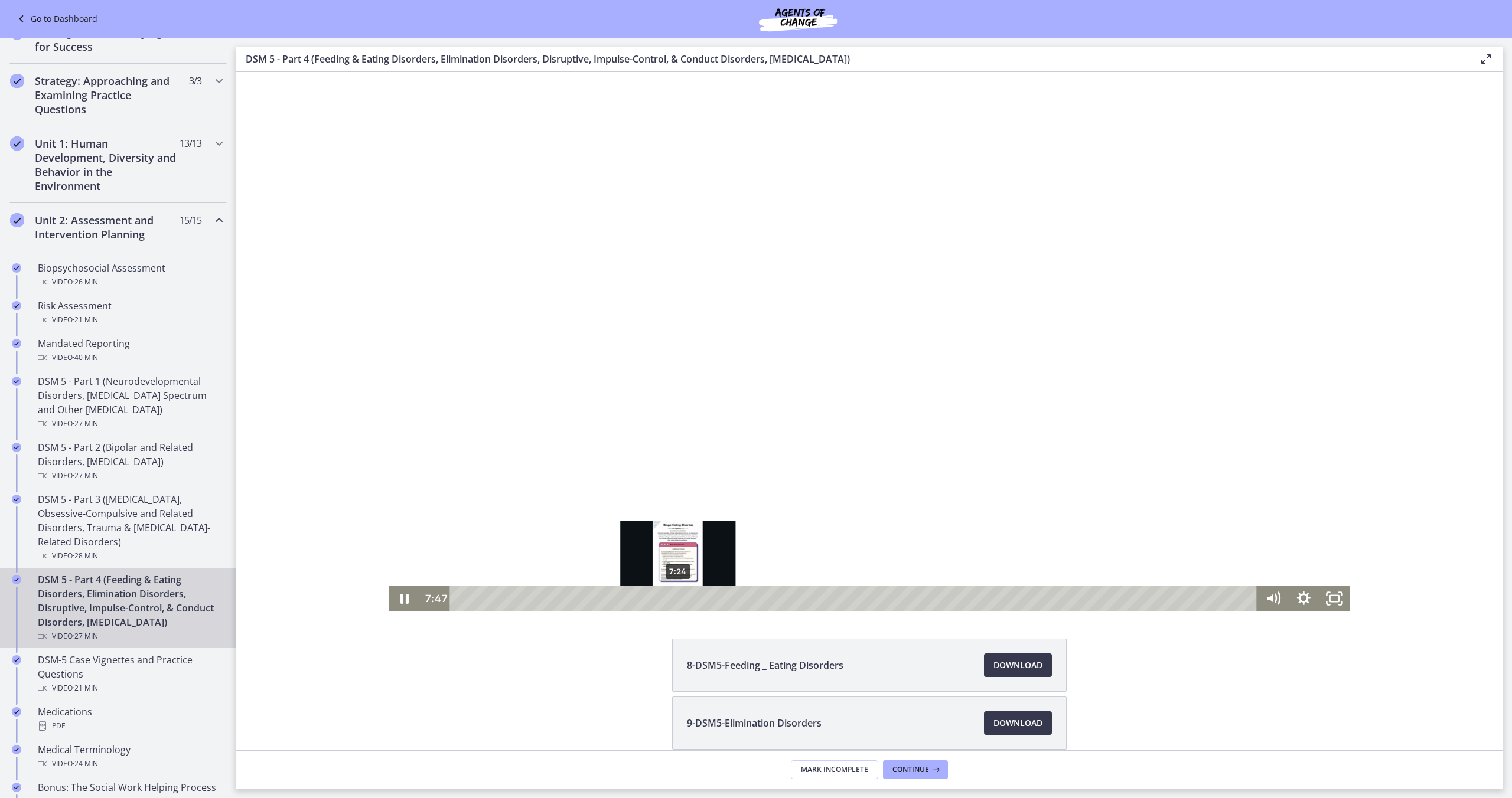
click at [679, 601] on div "7:24" at bounding box center [855, 598] width 789 height 26
click at [676, 601] on div "Playbar" at bounding box center [679, 599] width 9 height 9
click at [671, 601] on div "7:09" at bounding box center [855, 598] width 789 height 26
click at [667, 601] on div "7:01" at bounding box center [855, 598] width 789 height 26
click at [659, 601] on div "6:45" at bounding box center [855, 598] width 789 height 26
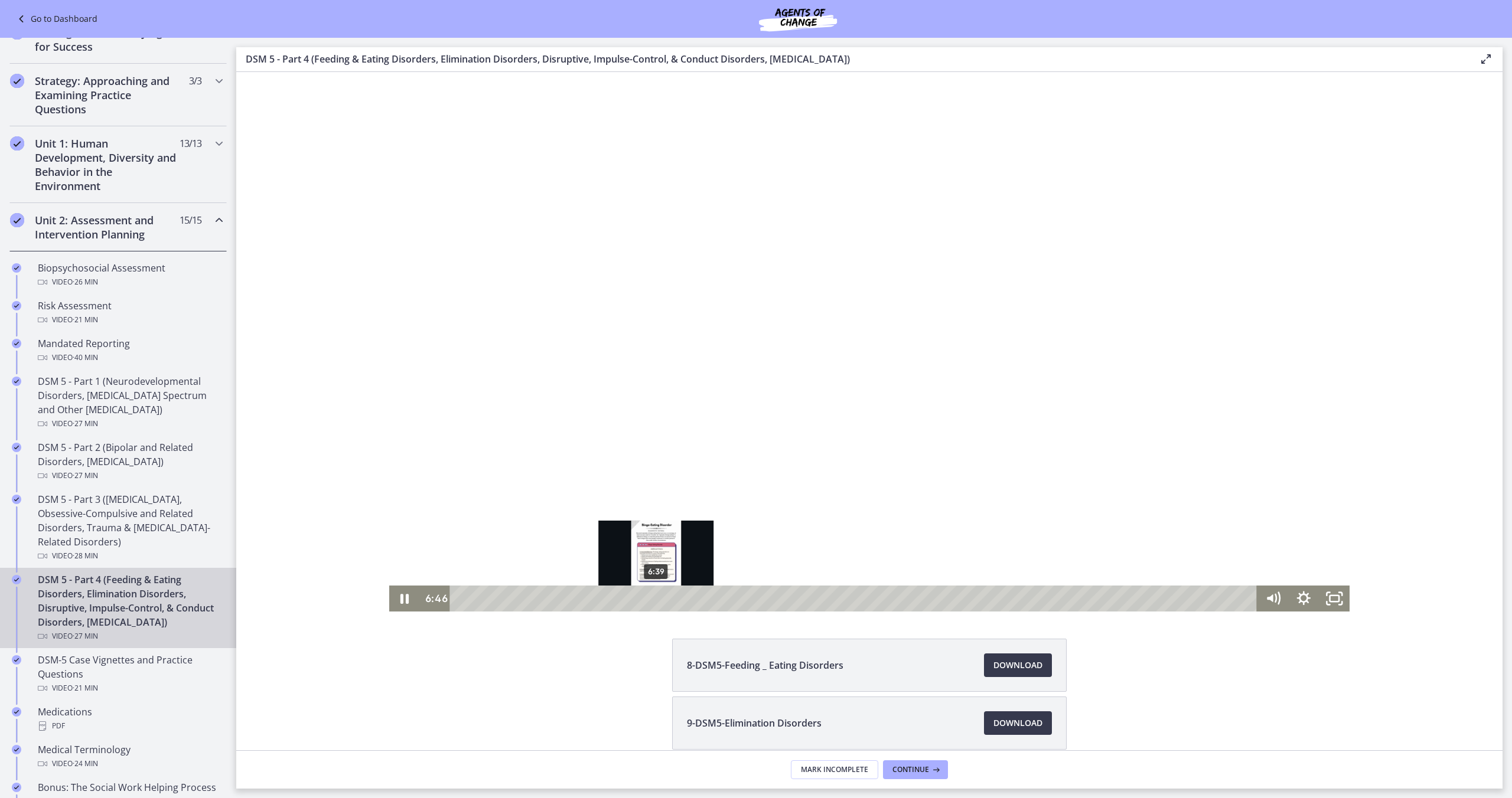
click at [656, 601] on div "Playbar" at bounding box center [659, 599] width 9 height 9
click at [648, 601] on div "6:21" at bounding box center [855, 598] width 789 height 26
click at [651, 600] on div "6:28" at bounding box center [855, 598] width 789 height 26
click at [663, 599] on div "6:52" at bounding box center [855, 598] width 789 height 26
click at [687, 600] on div "7:42" at bounding box center [855, 598] width 789 height 26
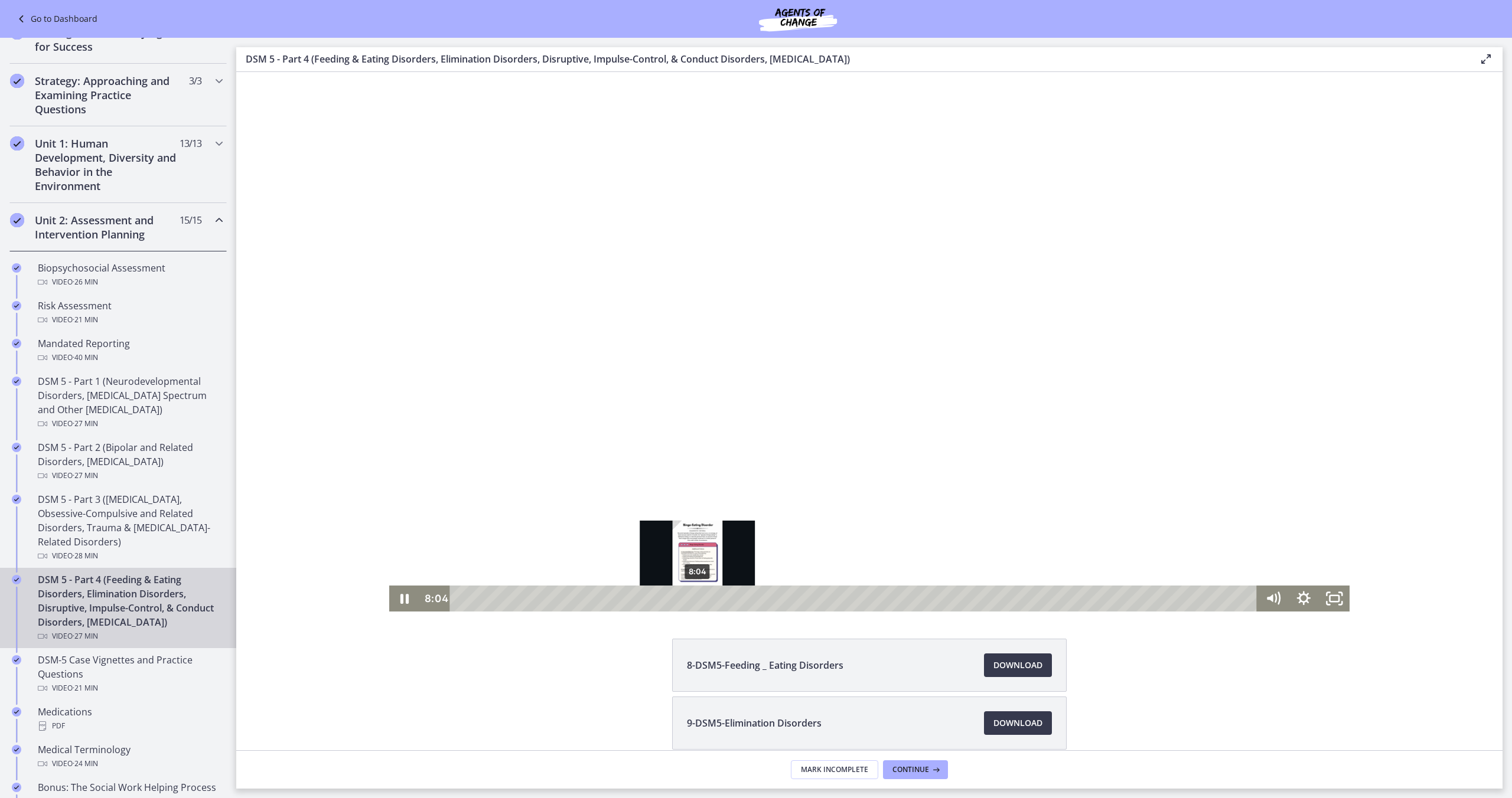
click at [698, 600] on div "8:04" at bounding box center [855, 598] width 789 height 26
click at [708, 600] on div "8:24" at bounding box center [855, 598] width 789 height 26
click at [720, 601] on div "8:48" at bounding box center [855, 598] width 789 height 26
click at [727, 601] on div "9:05" at bounding box center [855, 598] width 789 height 26
click at [735, 600] on div "9:18" at bounding box center [855, 598] width 789 height 26
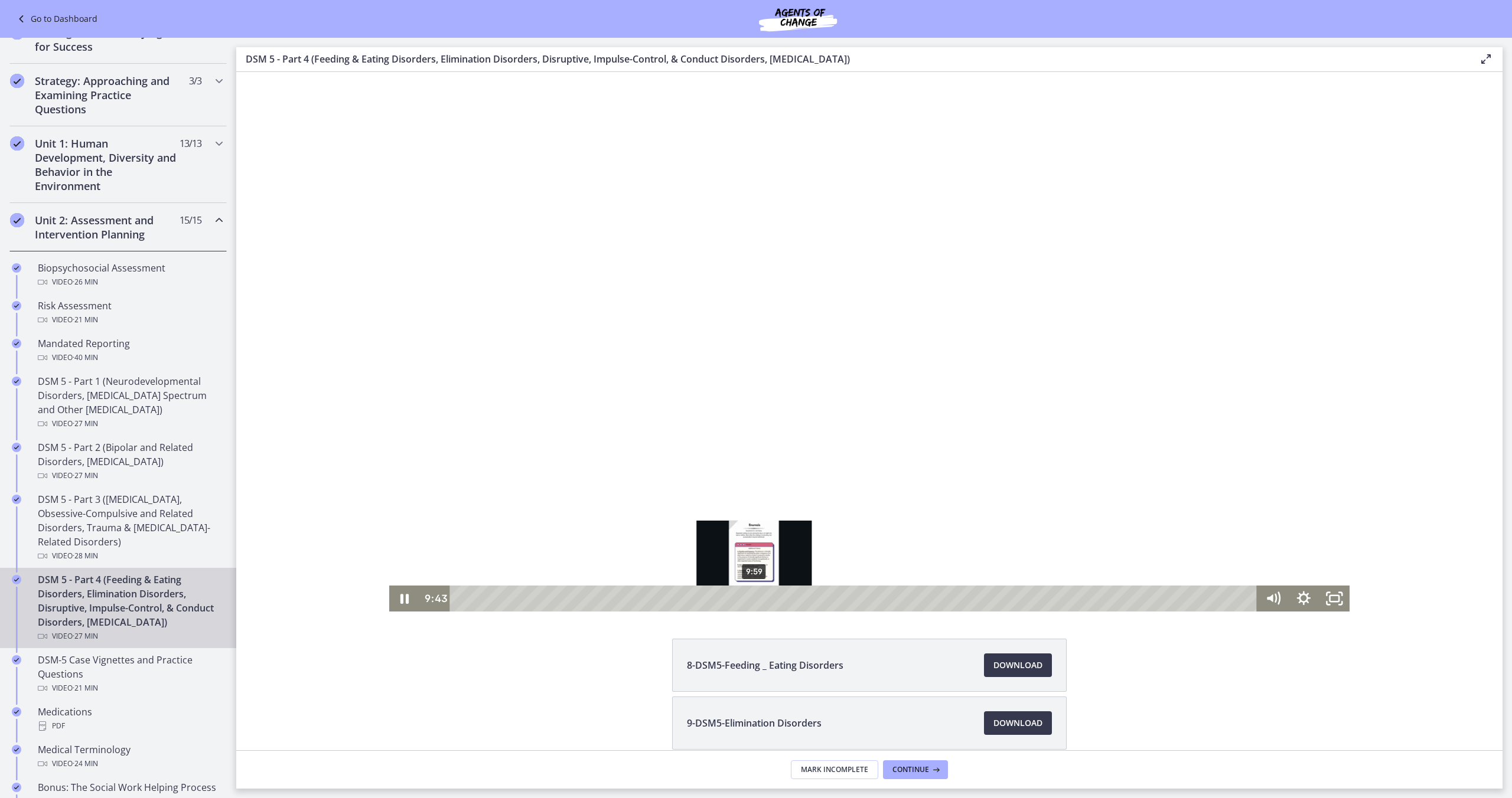
click at [755, 600] on div "9:59" at bounding box center [855, 598] width 789 height 26
click at [768, 600] on div "10:27" at bounding box center [855, 598] width 789 height 26
click at [780, 600] on div "10:51" at bounding box center [855, 598] width 789 height 26
click at [792, 598] on div "11:16" at bounding box center [855, 598] width 789 height 26
click at [804, 599] on div "11:41" at bounding box center [855, 598] width 789 height 26
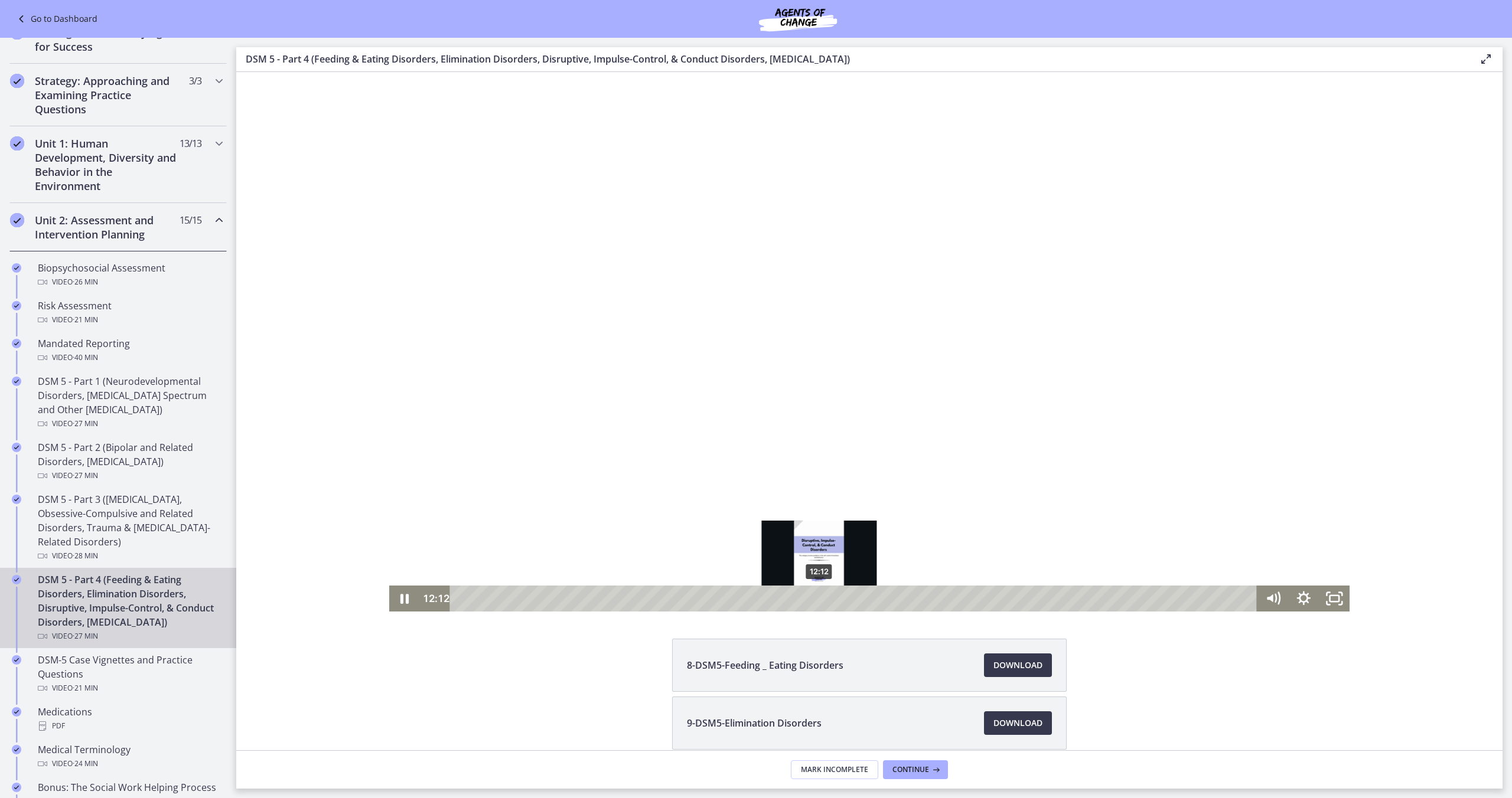
click at [819, 600] on div "12:12" at bounding box center [855, 598] width 789 height 26
click at [824, 600] on div "12:22" at bounding box center [855, 598] width 789 height 26
click at [829, 600] on div "12:33" at bounding box center [855, 598] width 789 height 26
click at [859, 601] on div "13:34" at bounding box center [855, 598] width 789 height 26
click at [869, 601] on div "13:54" at bounding box center [855, 598] width 789 height 26
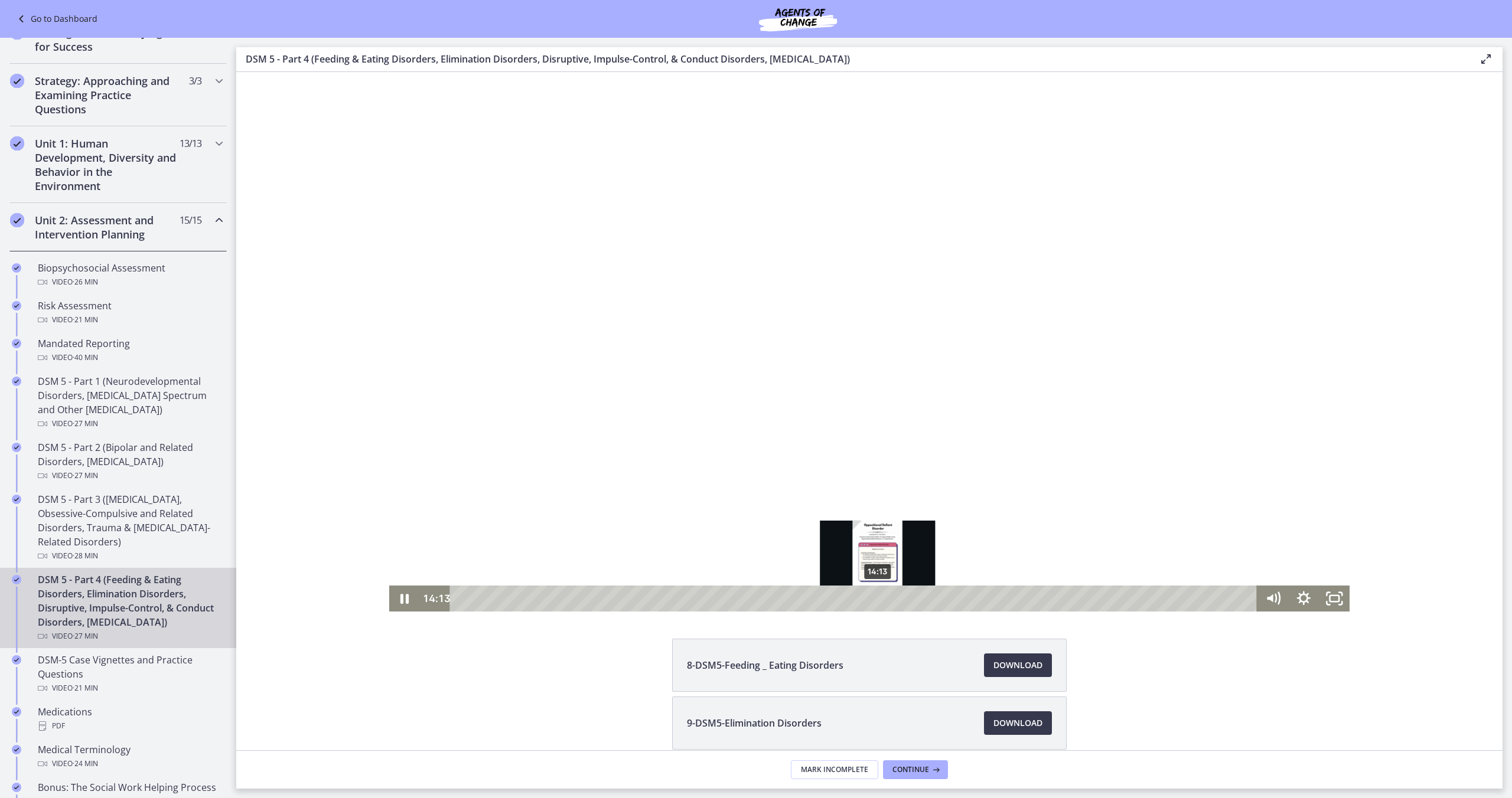
click at [879, 601] on div "14:13" at bounding box center [855, 598] width 789 height 26
click at [889, 601] on div "14:35" at bounding box center [855, 598] width 789 height 26
click at [902, 601] on div "15:01" at bounding box center [855, 598] width 789 height 26
click at [921, 601] on div "15:40" at bounding box center [855, 598] width 789 height 26
click at [930, 600] on div "15:58" at bounding box center [855, 598] width 789 height 26
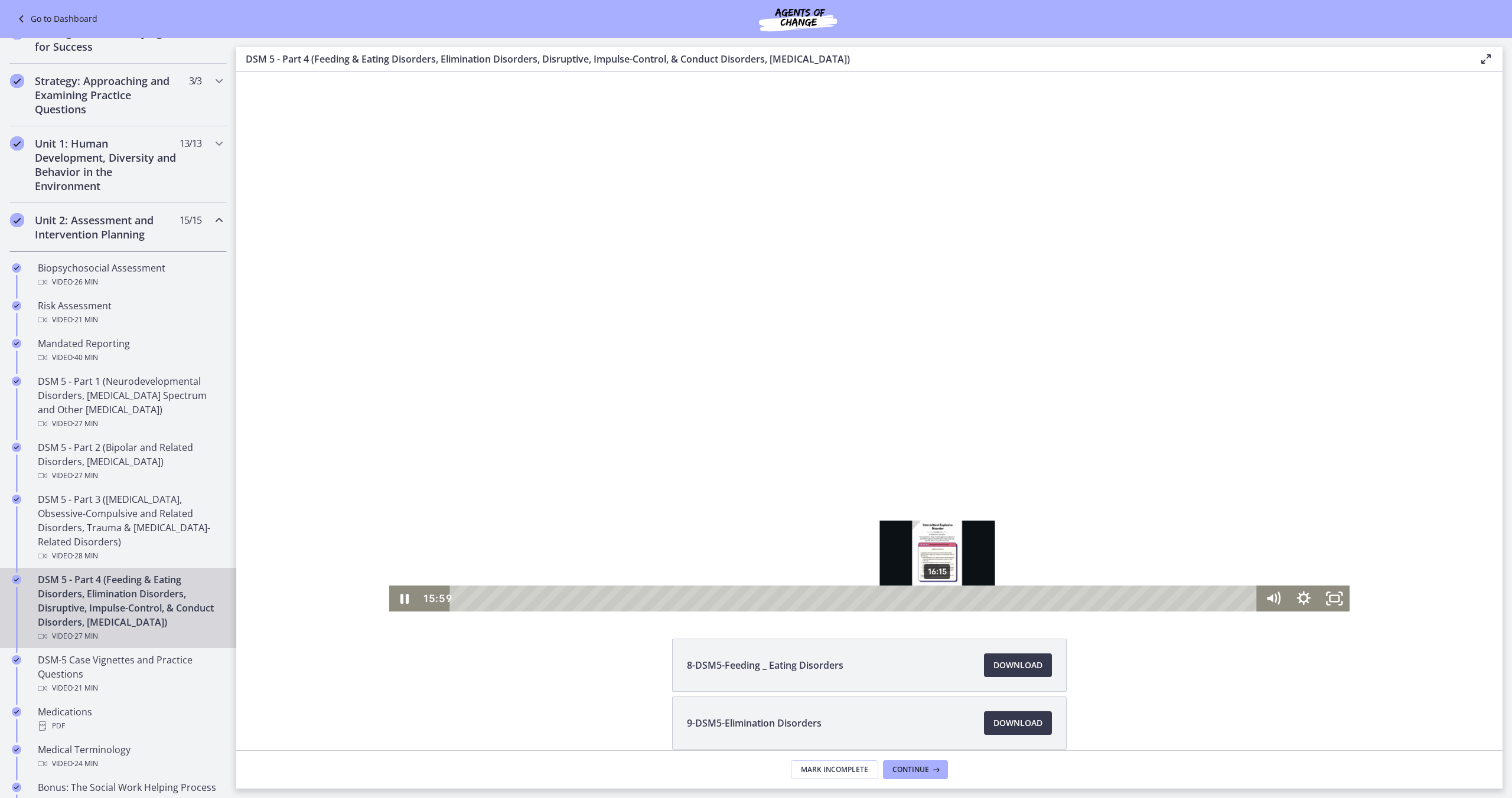
click at [938, 600] on div "16:15" at bounding box center [855, 598] width 789 height 26
click at [950, 601] on div "16:39" at bounding box center [855, 598] width 789 height 26
click at [960, 601] on div "17:00" at bounding box center [855, 598] width 789 height 26
click at [967, 601] on div "17:14" at bounding box center [855, 598] width 789 height 26
click at [977, 601] on div "17:36" at bounding box center [855, 598] width 789 height 26
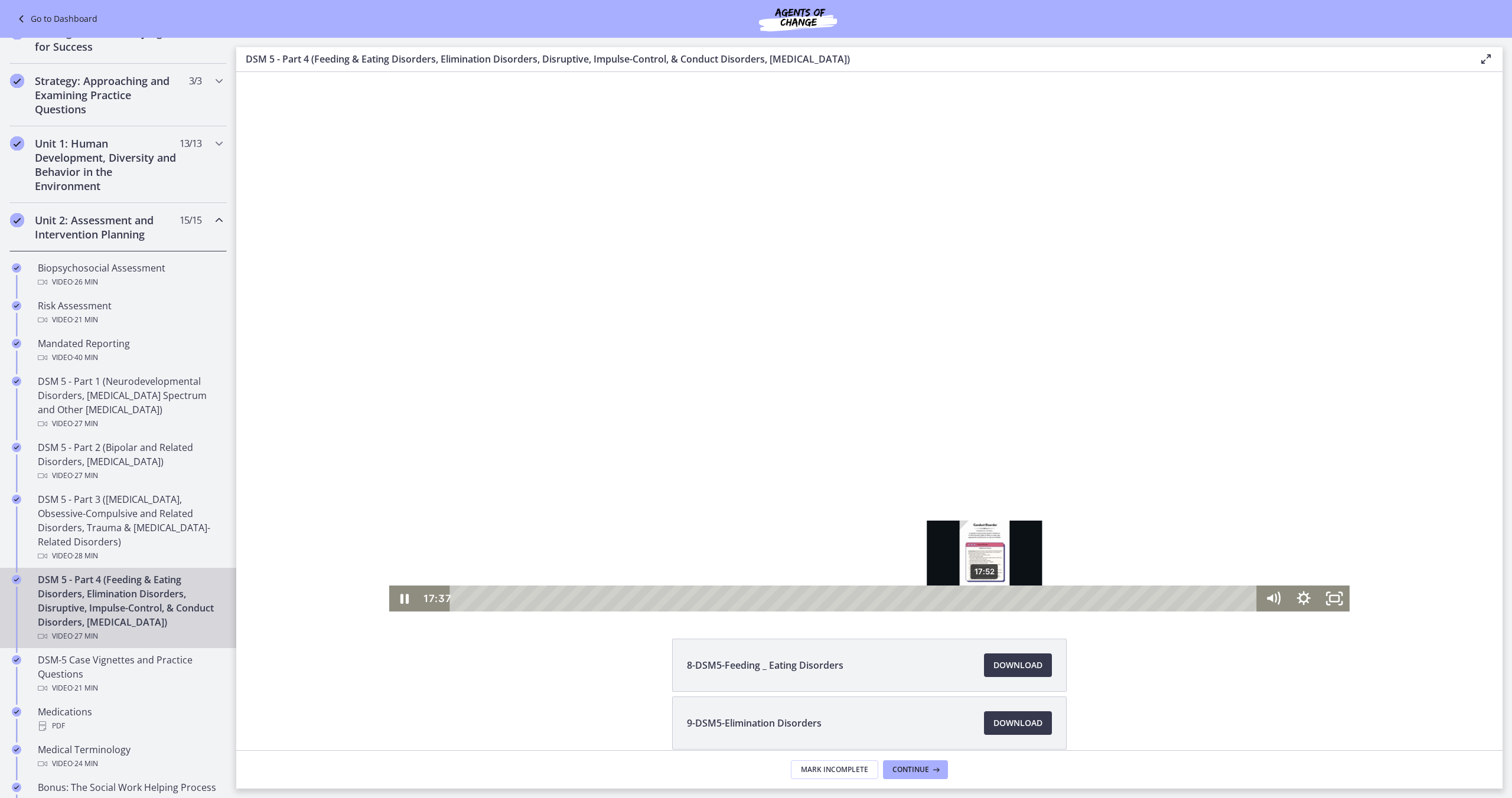
click at [986, 601] on div "17:52" at bounding box center [855, 598] width 789 height 26
click at [402, 596] on icon "Pause" at bounding box center [405, 600] width 10 height 12
click at [997, 598] on div "18:17" at bounding box center [855, 598] width 789 height 26
click at [1009, 598] on div "18:40" at bounding box center [855, 598] width 789 height 26
click at [1018, 599] on div "18:58" at bounding box center [855, 598] width 789 height 26
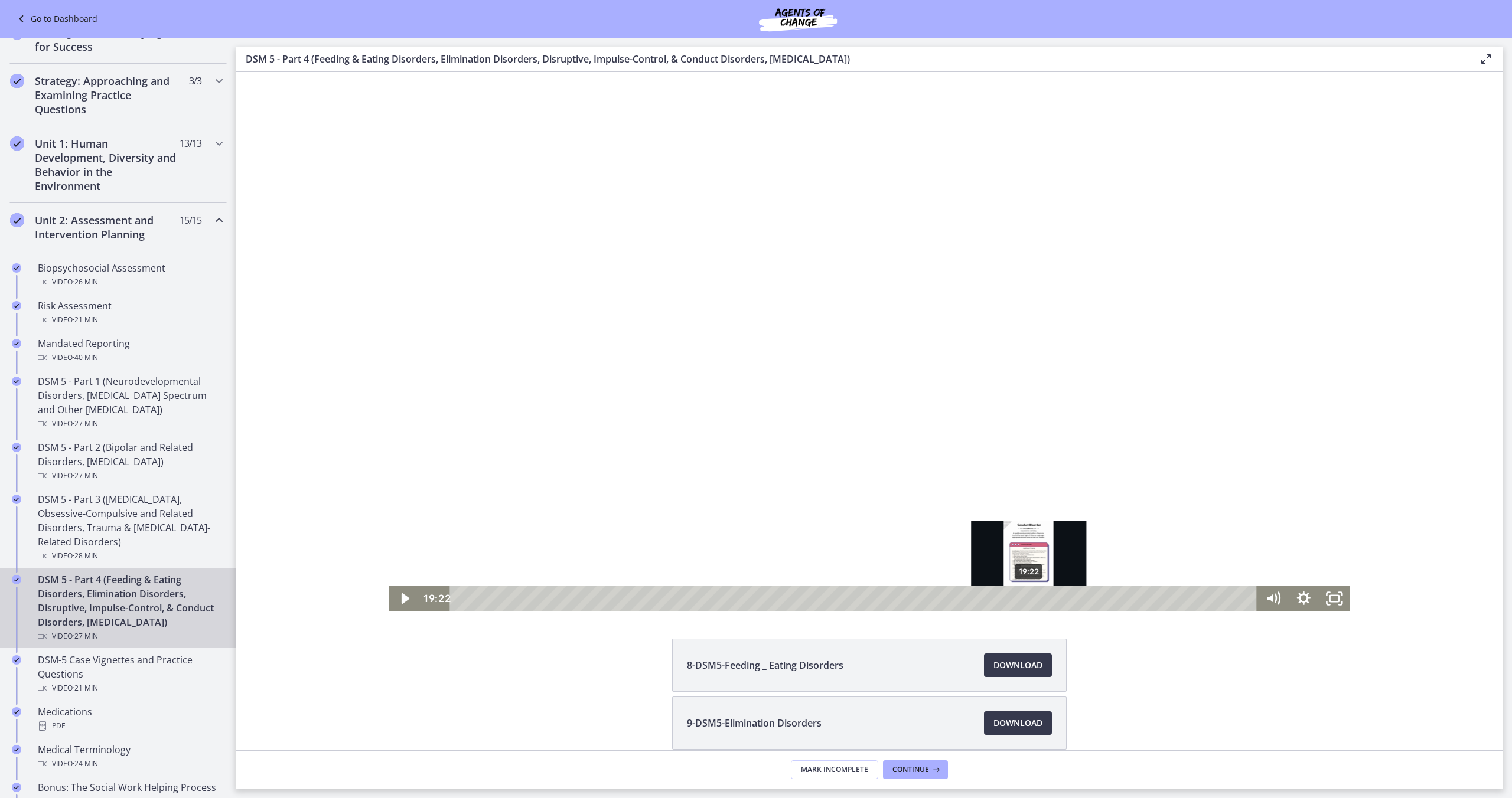
click at [1030, 600] on div "19:22" at bounding box center [855, 598] width 789 height 26
click at [1040, 600] on div "19:43" at bounding box center [855, 598] width 789 height 26
click at [1051, 600] on div "20:06" at bounding box center [855, 598] width 789 height 26
click at [1058, 600] on div "20:19" at bounding box center [855, 598] width 789 height 26
click at [1068, 601] on div "20:39" at bounding box center [855, 598] width 789 height 26
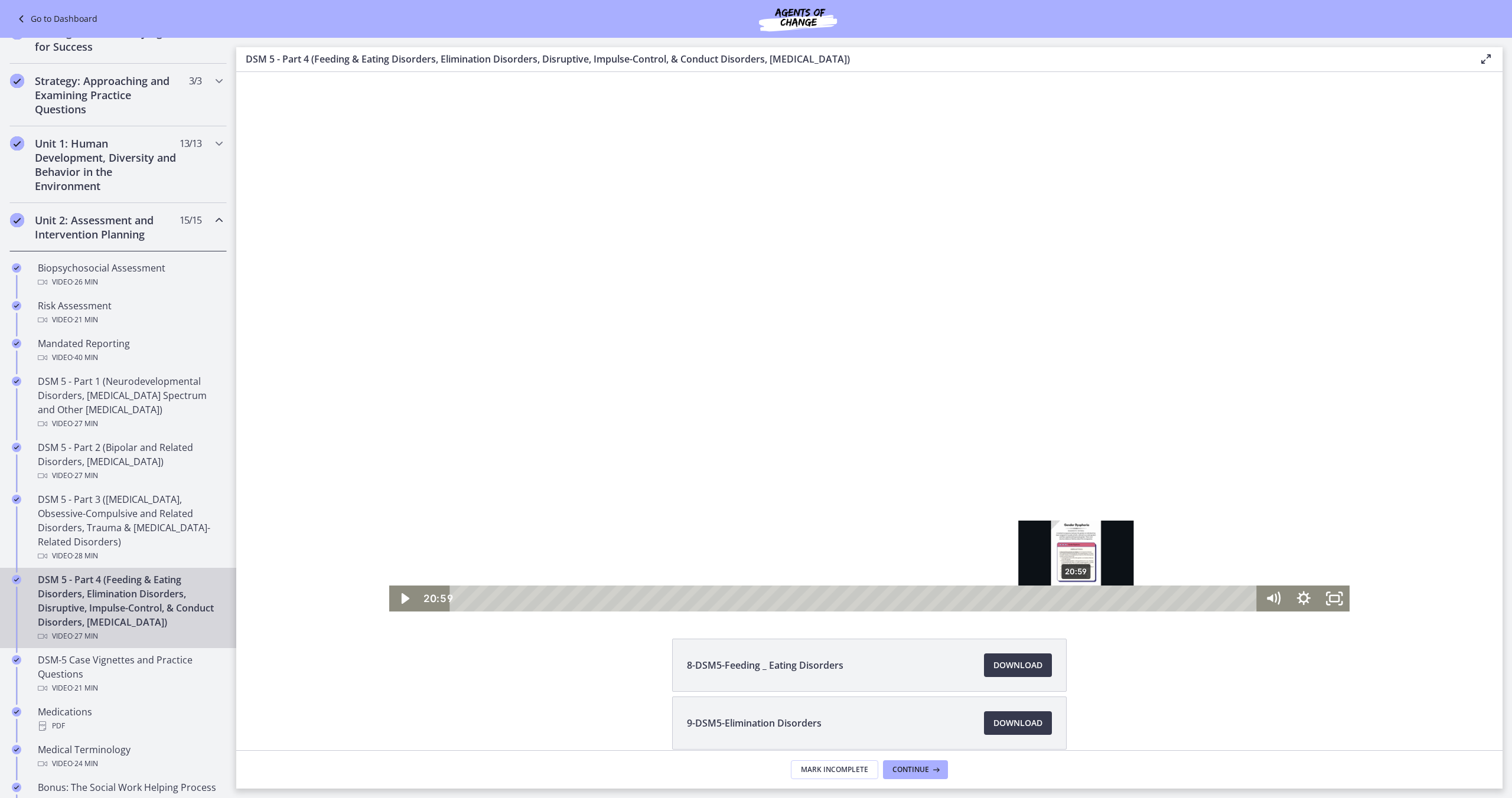
click at [1077, 601] on div "20:59" at bounding box center [855, 598] width 789 height 26
click at [1084, 601] on div "21:13" at bounding box center [855, 598] width 789 height 26
click at [1092, 601] on div "21:30" at bounding box center [855, 598] width 789 height 26
click at [1101, 601] on div "21:47" at bounding box center [855, 598] width 789 height 26
click at [1110, 600] on div "22:08" at bounding box center [855, 598] width 789 height 26
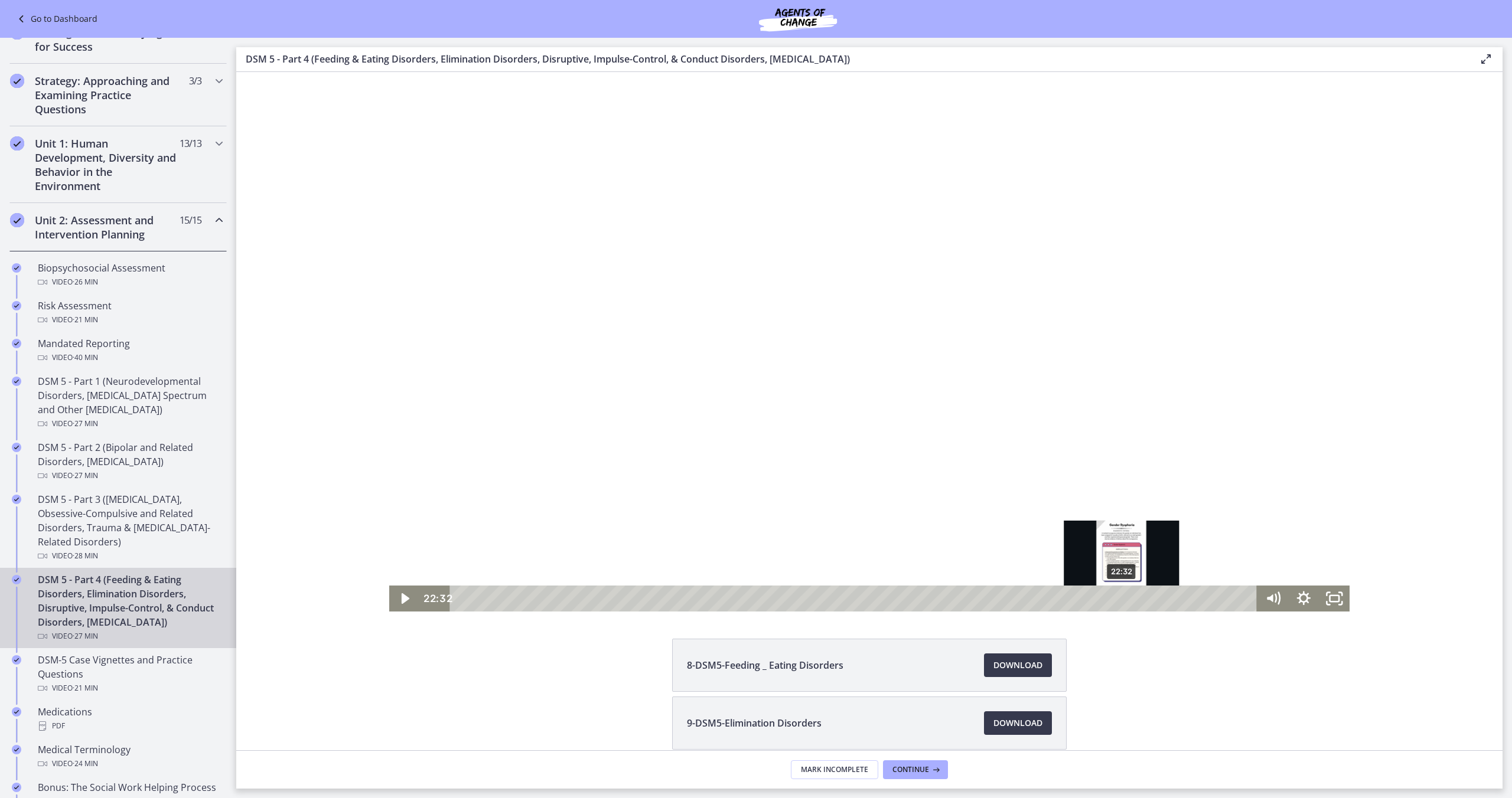
click at [1122, 600] on div "22:32" at bounding box center [855, 598] width 789 height 26
click at [1131, 600] on div "22:50" at bounding box center [855, 598] width 789 height 26
click at [1142, 599] on div "23:13" at bounding box center [855, 598] width 789 height 26
click at [1151, 599] on div "23:30" at bounding box center [855, 598] width 789 height 26
click at [1162, 598] on div "23:50" at bounding box center [855, 598] width 789 height 26
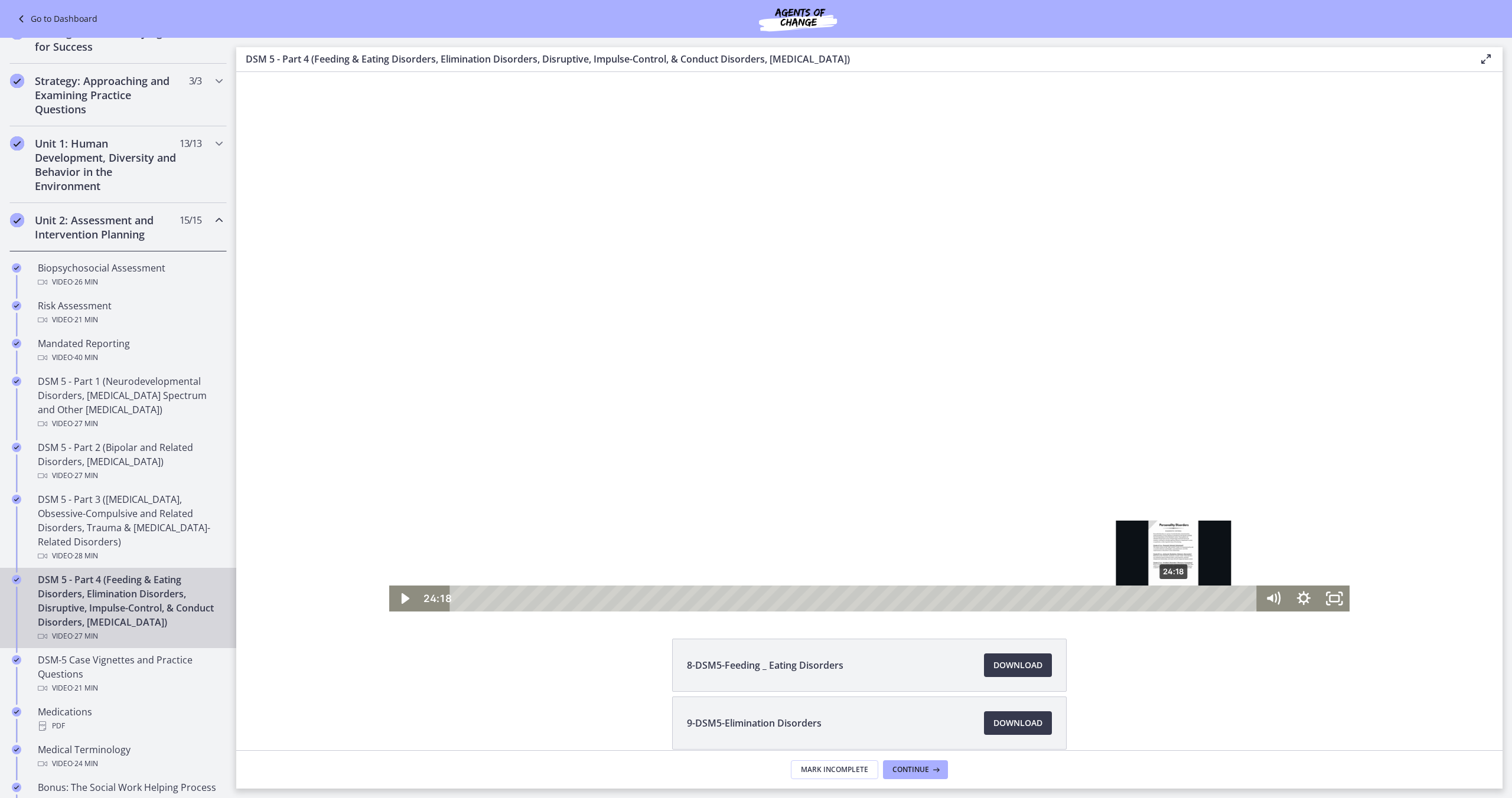
click at [1176, 598] on div "24:18" at bounding box center [855, 598] width 789 height 26
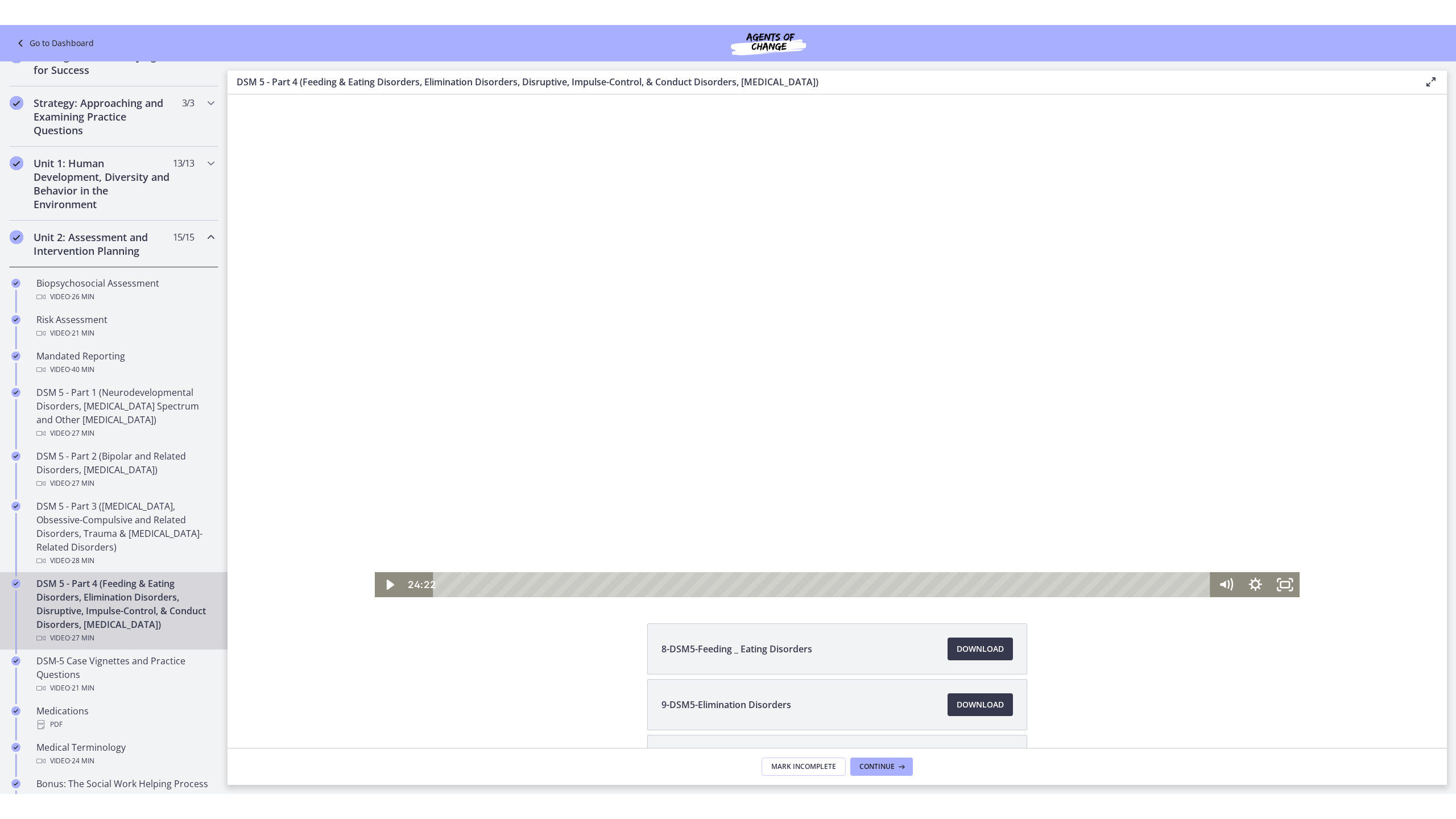
scroll to position [24, 0]
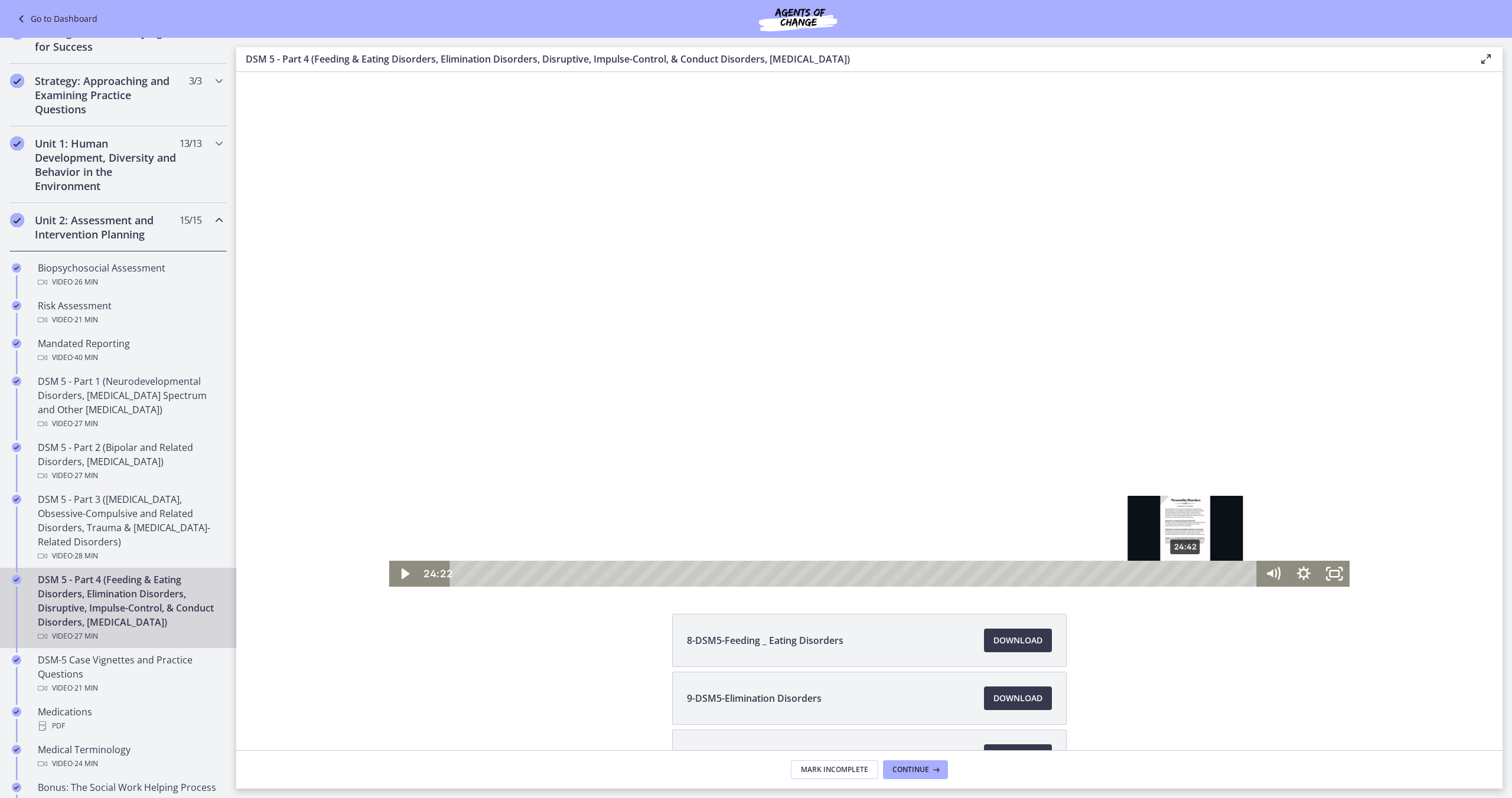
click at [1187, 576] on div "24:42" at bounding box center [855, 574] width 789 height 26
click at [1197, 576] on div "25:04" at bounding box center [855, 574] width 789 height 26
click at [1208, 575] on div "25:27" at bounding box center [855, 574] width 789 height 26
click at [1221, 576] on div "25:53" at bounding box center [855, 574] width 789 height 26
click at [1233, 575] on div "26:16" at bounding box center [855, 574] width 789 height 26
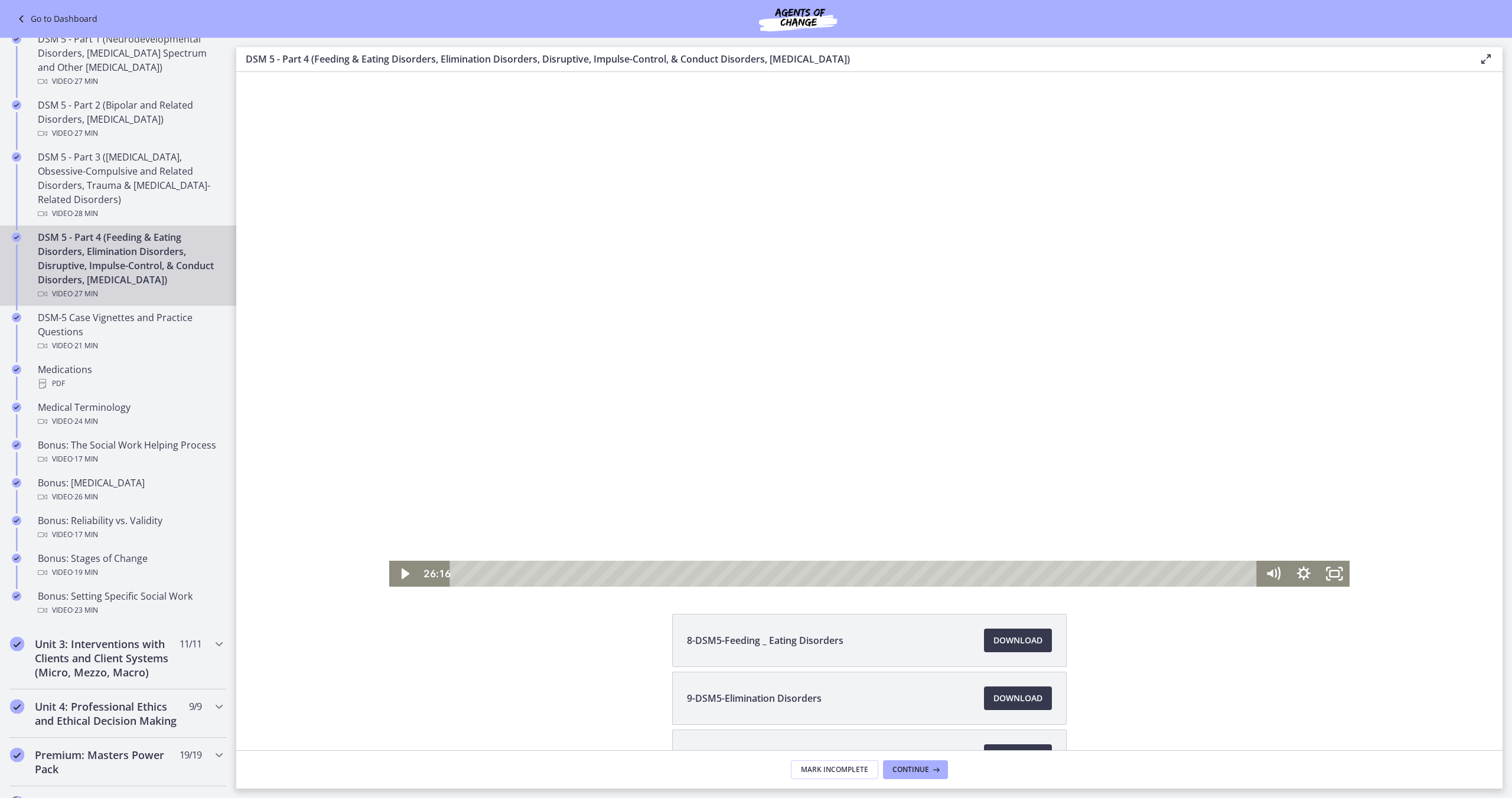
scroll to position [537, 0]
click at [105, 497] on div "Video · 26 min" at bounding box center [130, 496] width 184 height 14
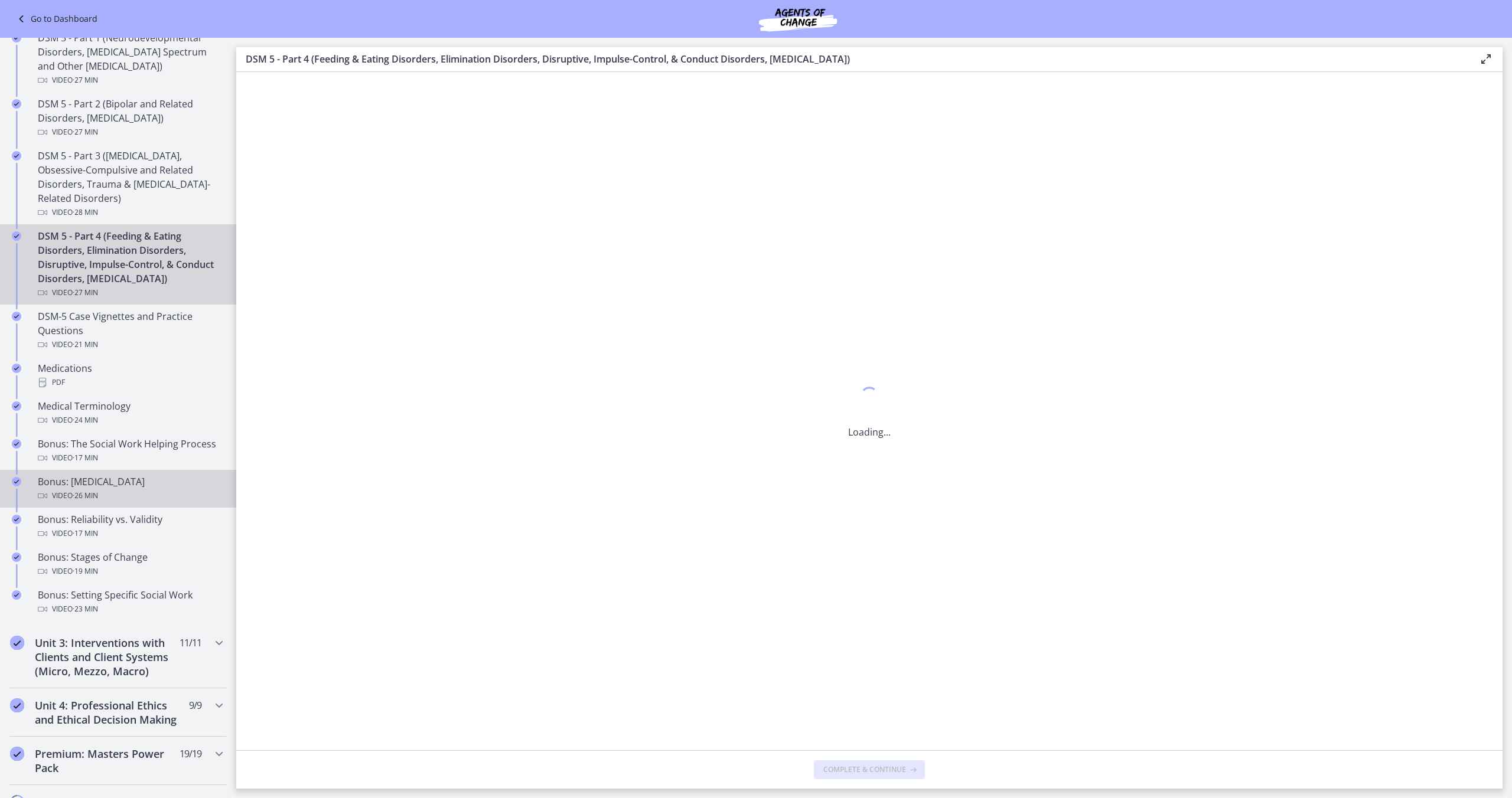
scroll to position [0, 0]
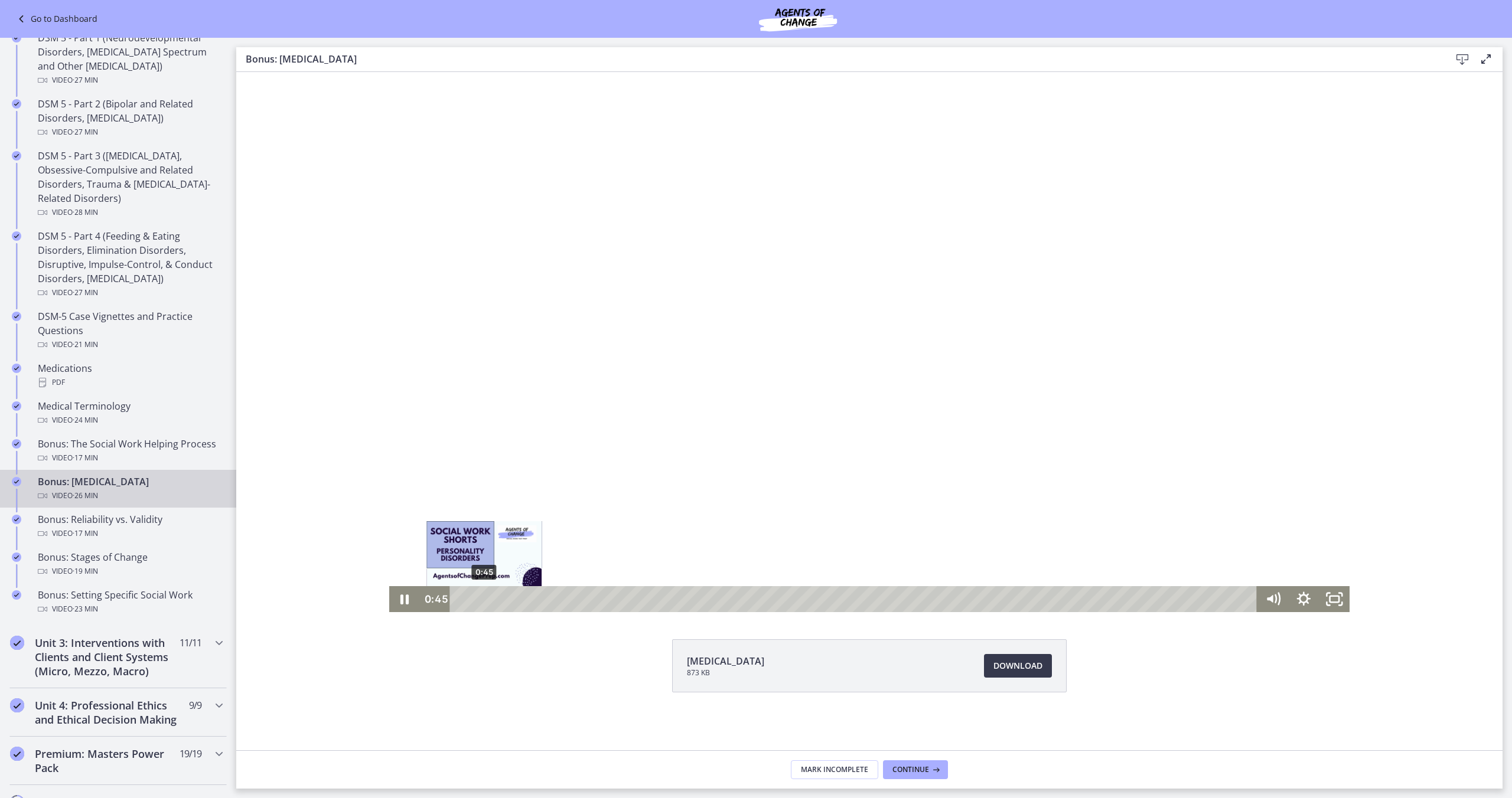
click at [484, 606] on div "0:45" at bounding box center [855, 599] width 789 height 26
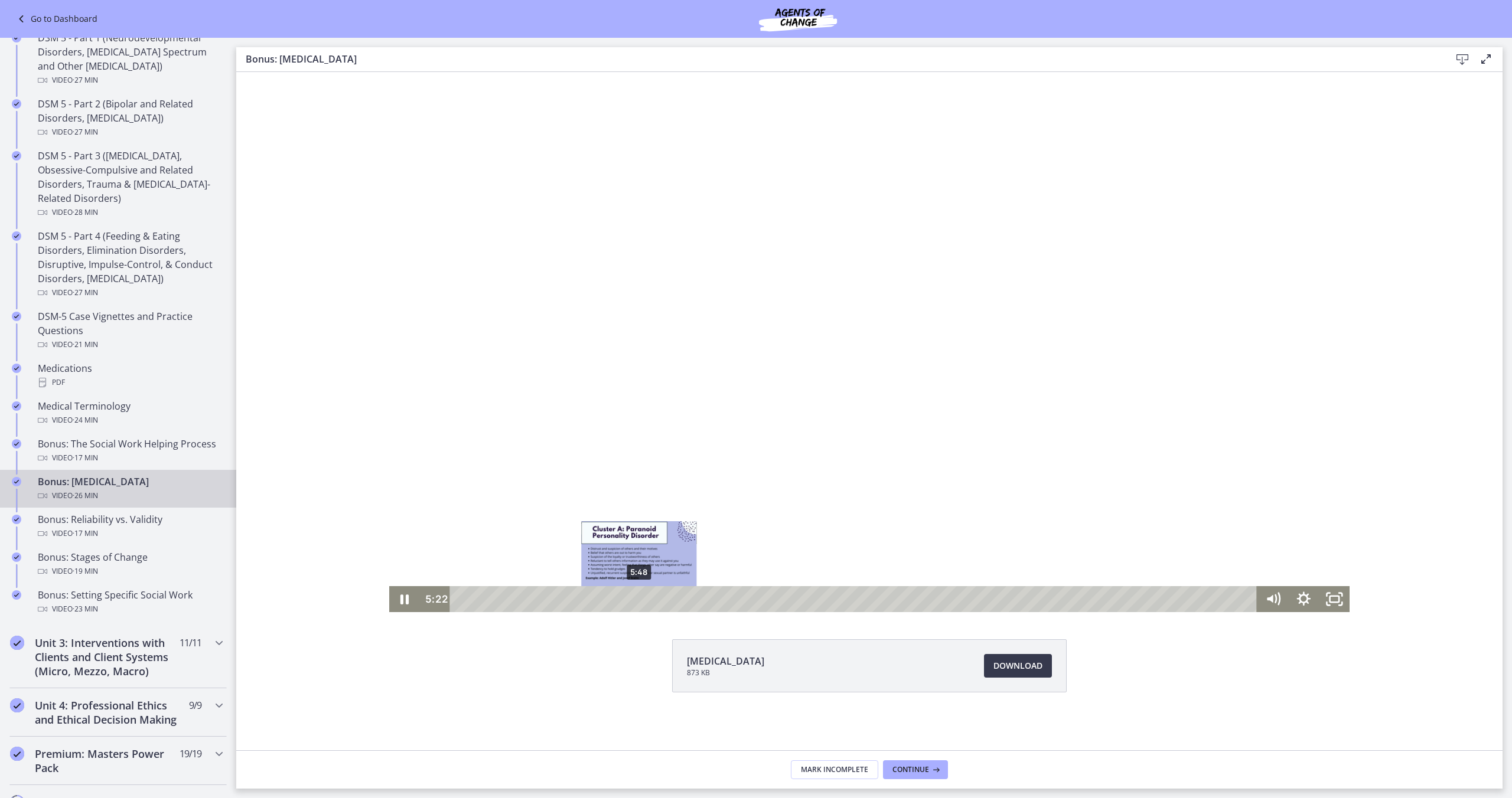
drag, startPoint x: 634, startPoint y: 600, endPoint x: 640, endPoint y: 602, distance: 6.3
click at [640, 602] on div "5:48" at bounding box center [855, 599] width 789 height 26
click at [710, 602] on div "8:06" at bounding box center [855, 599] width 789 height 26
click at [720, 602] on div "8:25" at bounding box center [855, 599] width 789 height 26
click at [735, 601] on div "8:55" at bounding box center [855, 599] width 789 height 26
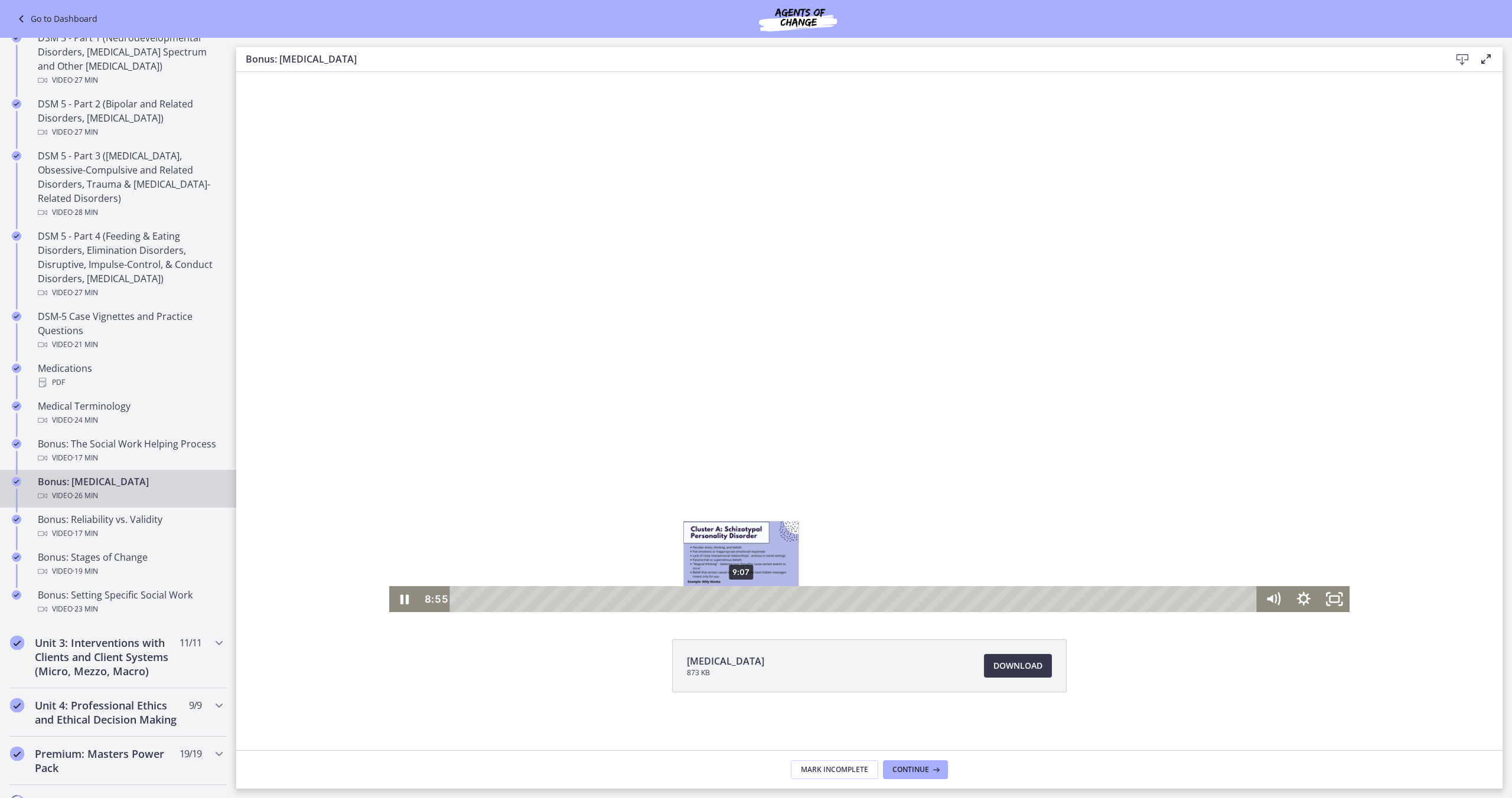
click at [741, 601] on div "9:07" at bounding box center [855, 599] width 789 height 26
click at [750, 602] on div "9:23" at bounding box center [855, 599] width 789 height 26
click at [767, 601] on div "9:56" at bounding box center [855, 599] width 789 height 26
click at [779, 601] on div "10:20" at bounding box center [855, 599] width 789 height 26
click at [788, 601] on div "10:39" at bounding box center [855, 599] width 789 height 26
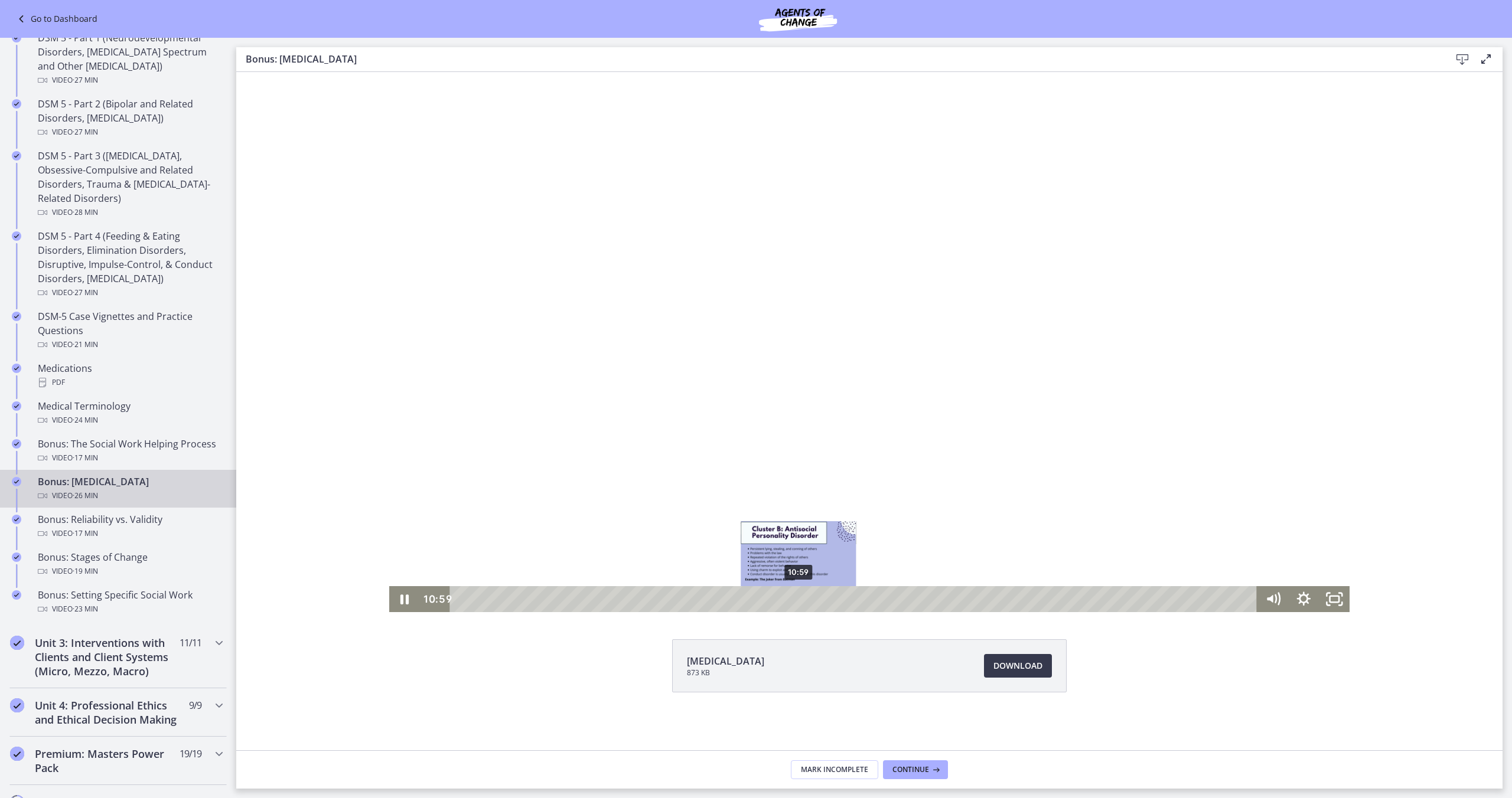
click at [798, 601] on div "10:59" at bounding box center [855, 599] width 789 height 26
click at [811, 603] on div "11:22" at bounding box center [855, 599] width 789 height 26
click at [823, 603] on div "11:45" at bounding box center [855, 599] width 789 height 26
click at [833, 602] on div "12:06" at bounding box center [855, 599] width 789 height 26
click at [843, 602] on div "12:24" at bounding box center [855, 599] width 789 height 26
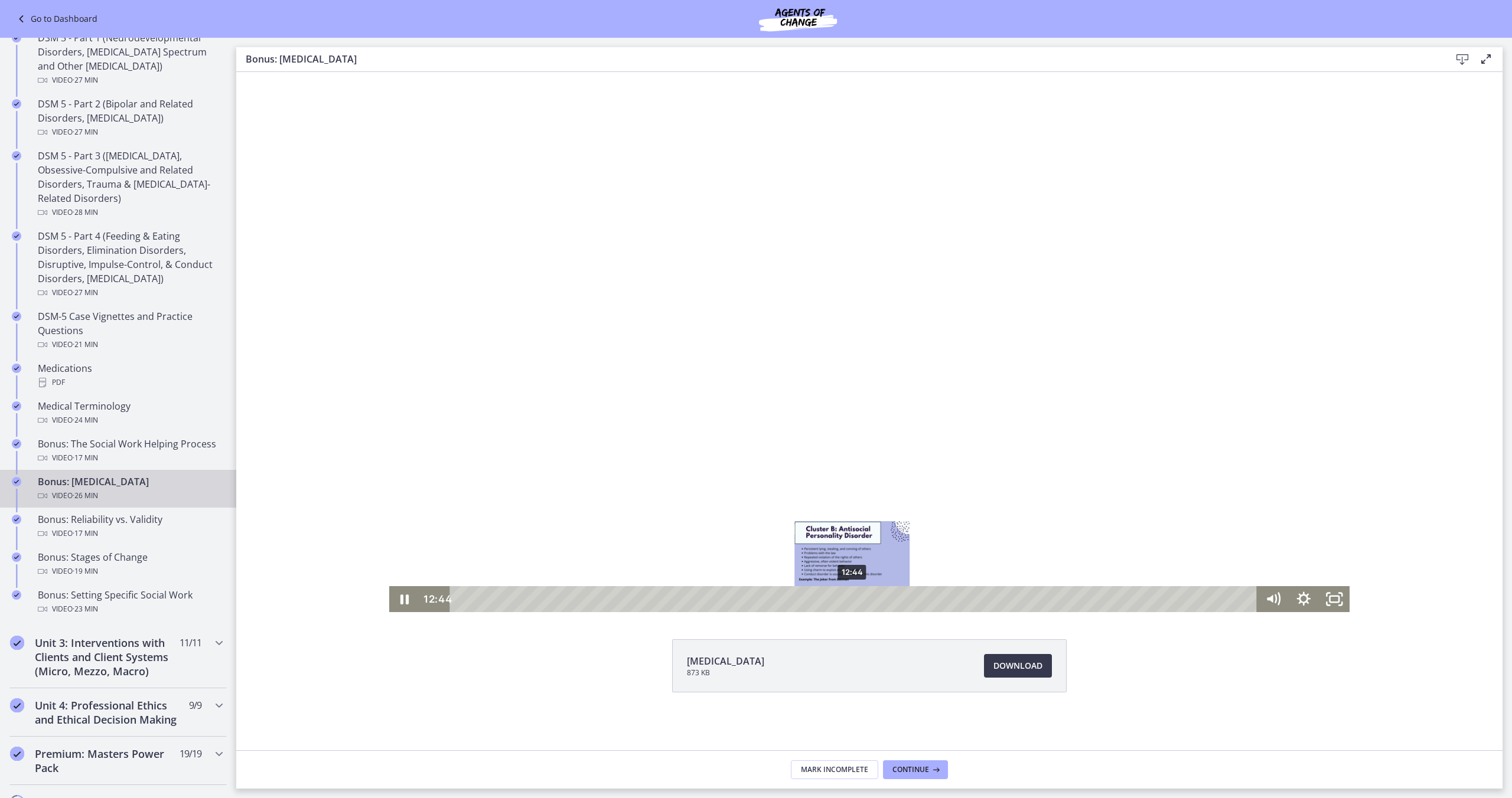
click at [853, 602] on div "12:44" at bounding box center [855, 599] width 789 height 26
click at [862, 602] on div "13:02" at bounding box center [855, 599] width 789 height 26
click at [947, 601] on div "15:47" at bounding box center [855, 599] width 789 height 26
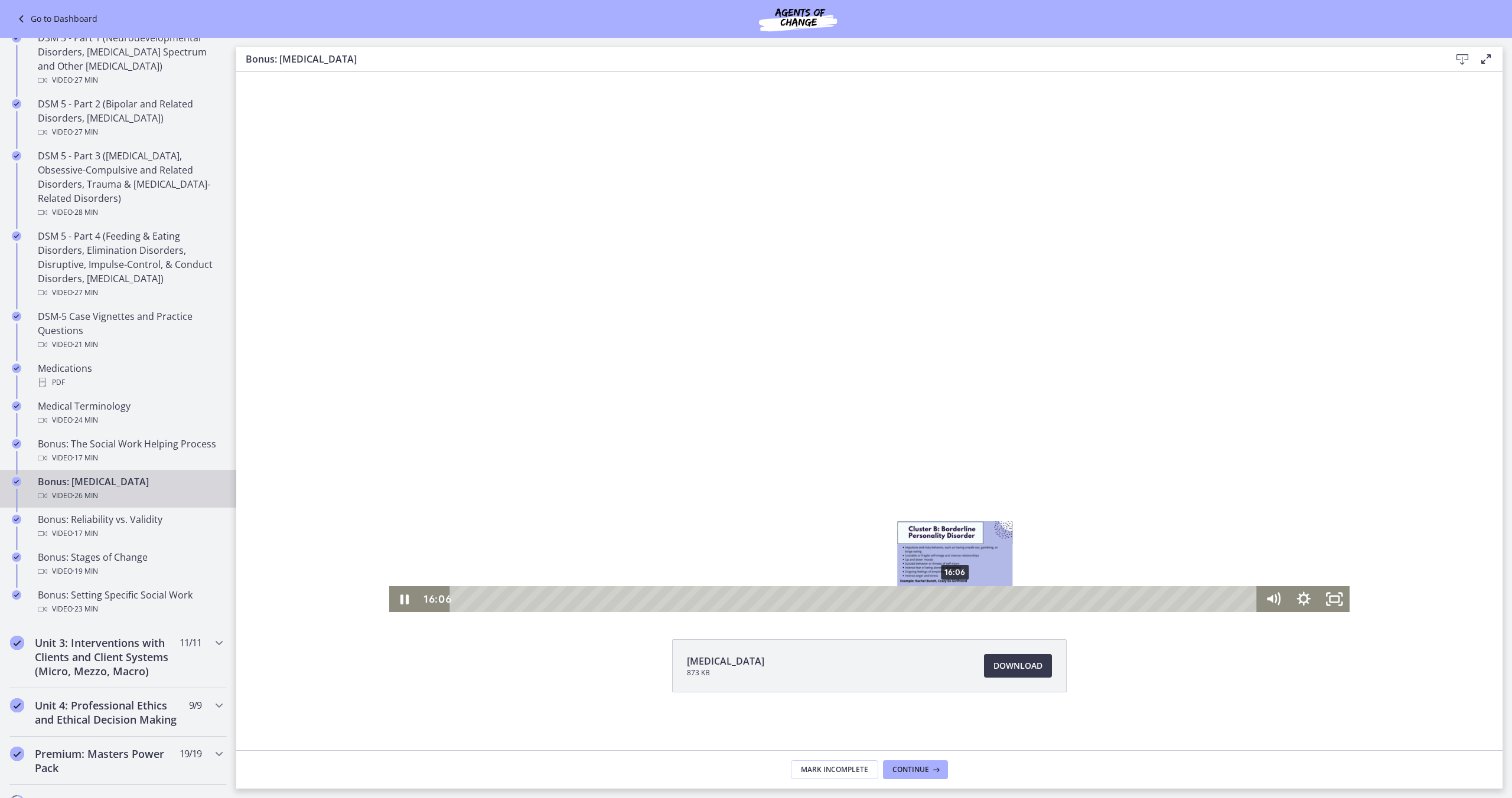
click at [956, 601] on div "16:06" at bounding box center [855, 599] width 789 height 26
click at [970, 601] on div "16:32" at bounding box center [855, 599] width 789 height 26
click at [980, 602] on div "16:52" at bounding box center [855, 599] width 789 height 26
click at [1000, 601] on div "17:31" at bounding box center [855, 599] width 789 height 26
click at [1013, 601] on div "17:57" at bounding box center [855, 599] width 789 height 26
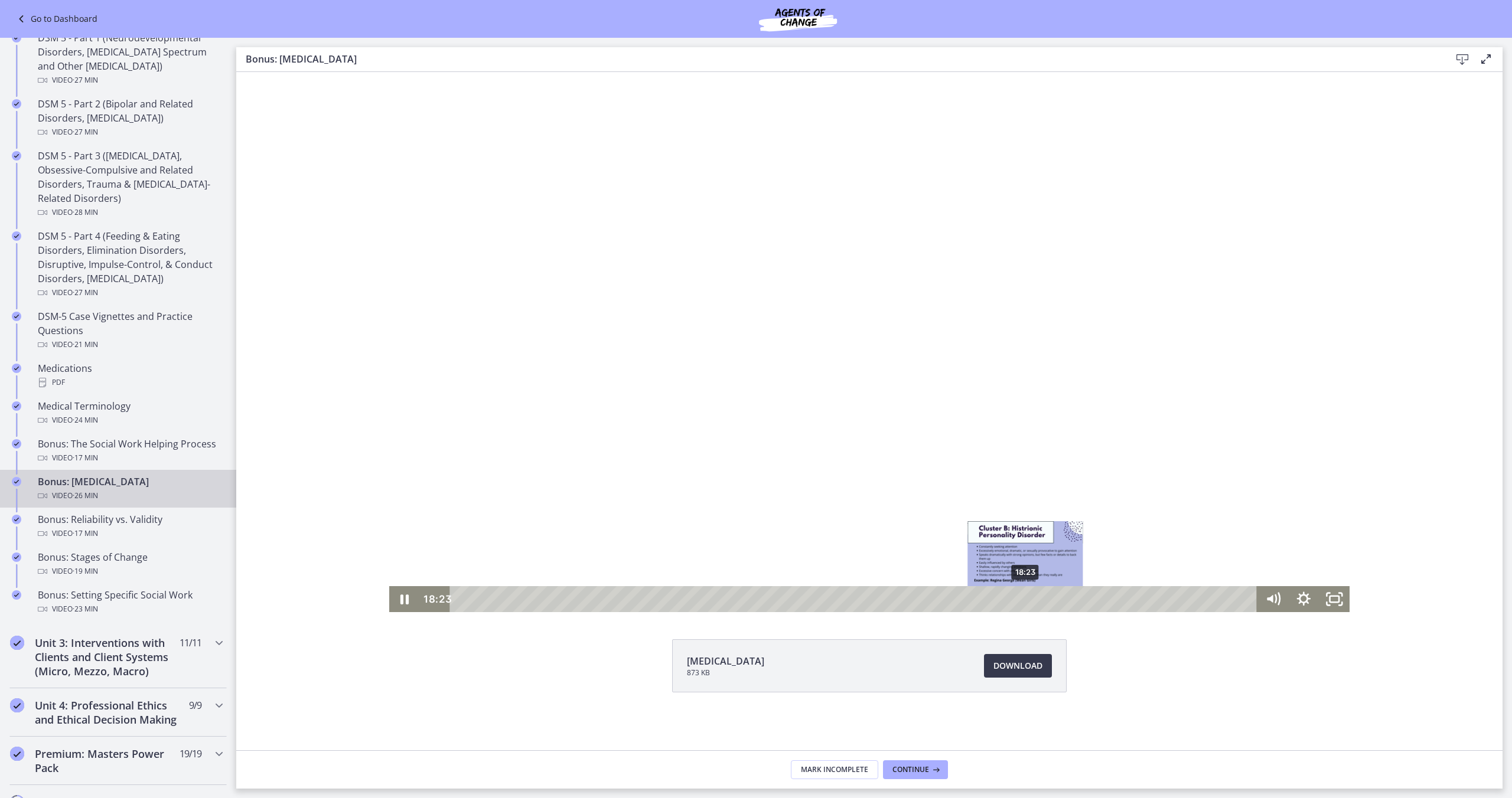
click at [1028, 601] on div "18:23" at bounding box center [855, 599] width 789 height 26
click at [1034, 601] on div "18:38" at bounding box center [855, 599] width 789 height 26
click at [1053, 601] on div "19:15" at bounding box center [855, 599] width 789 height 26
click at [1063, 601] on div "19:33" at bounding box center [855, 599] width 789 height 26
click at [1070, 601] on div "19:47" at bounding box center [855, 599] width 789 height 26
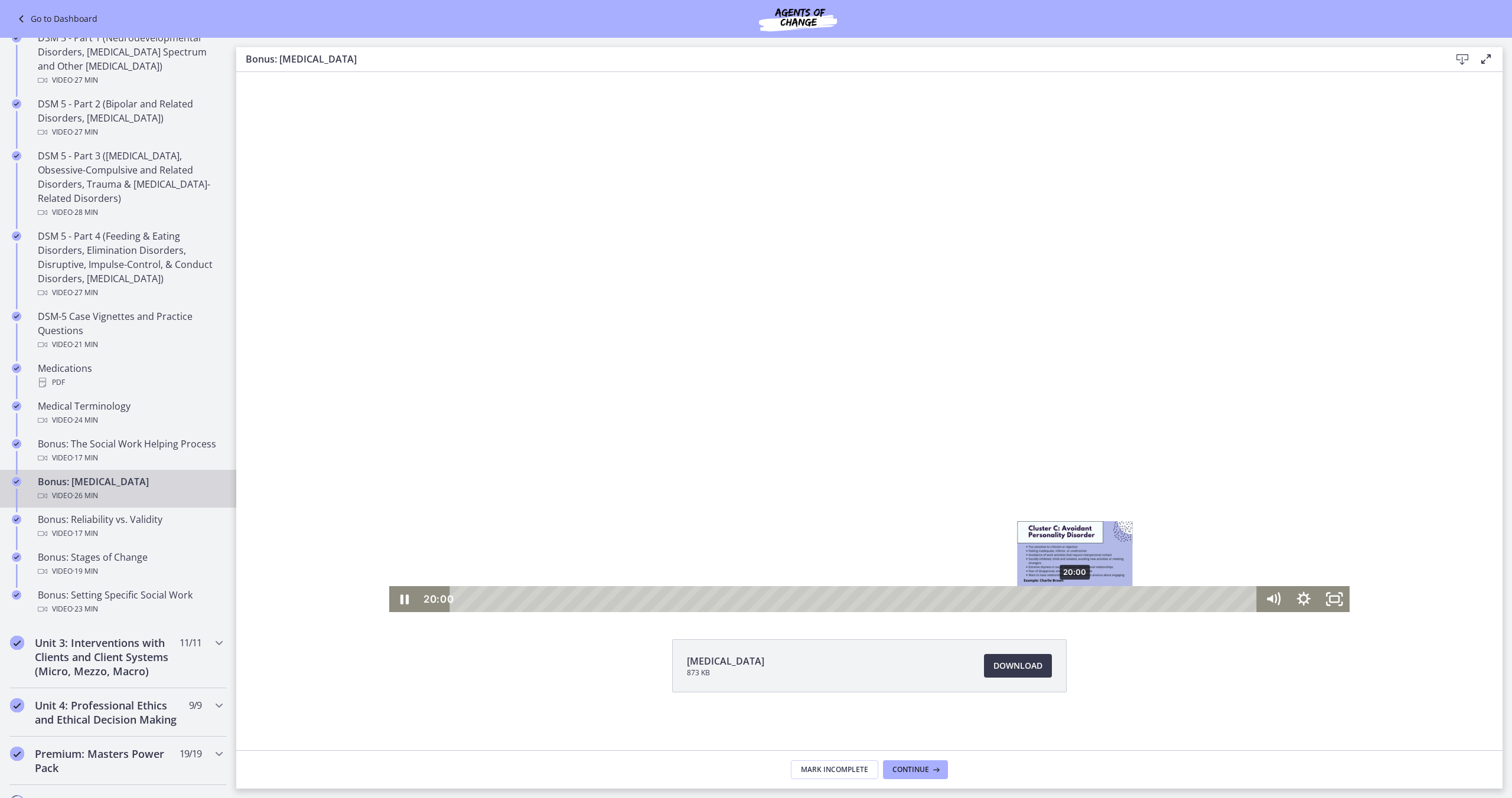
click at [1076, 601] on div "20:00" at bounding box center [855, 599] width 789 height 26
click at [1085, 601] on div "20:17" at bounding box center [855, 599] width 789 height 26
click at [1098, 601] on div "20:43" at bounding box center [855, 599] width 789 height 26
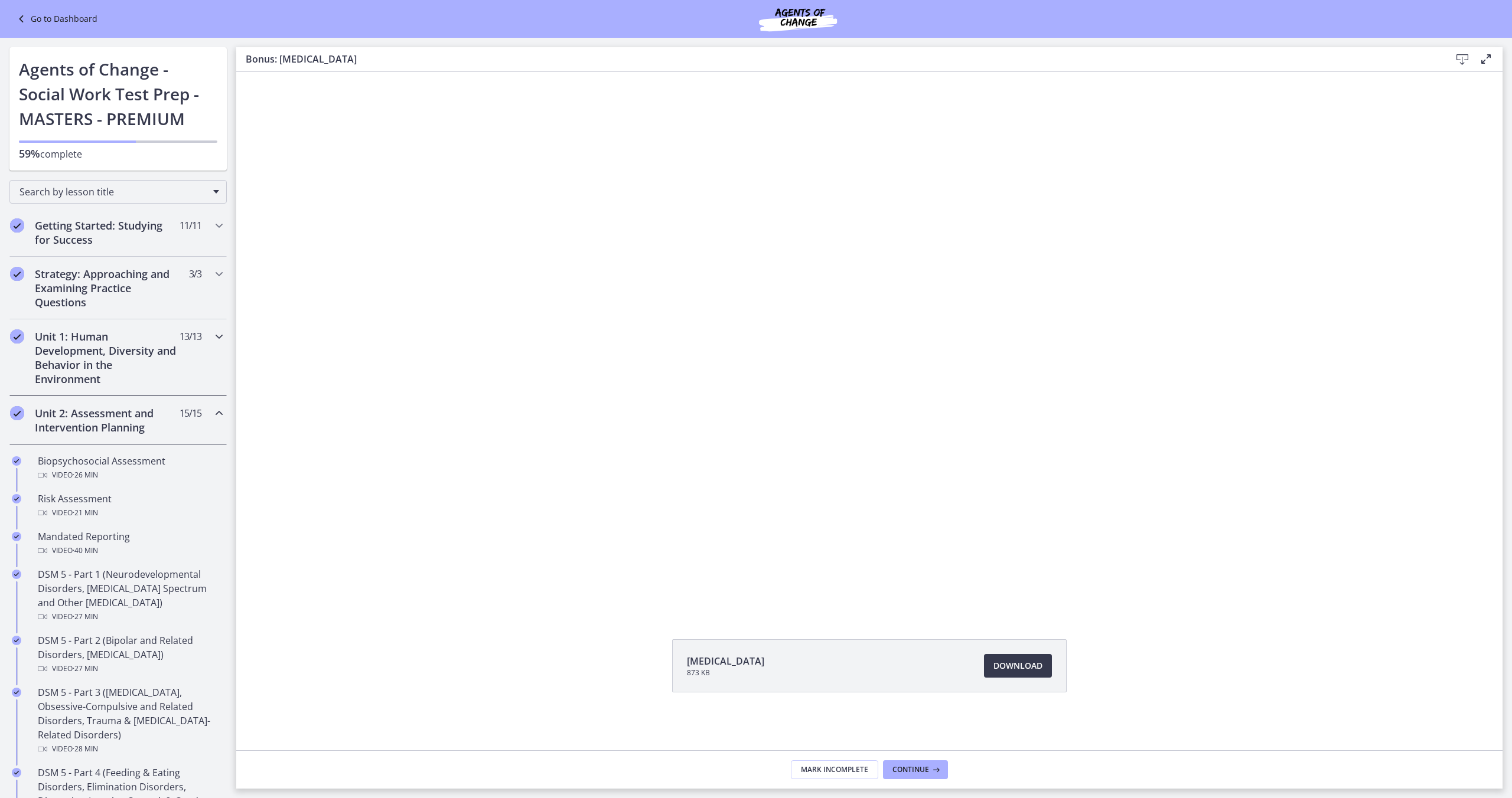
click at [213, 343] on icon "Chapters" at bounding box center [218, 336] width 14 height 14
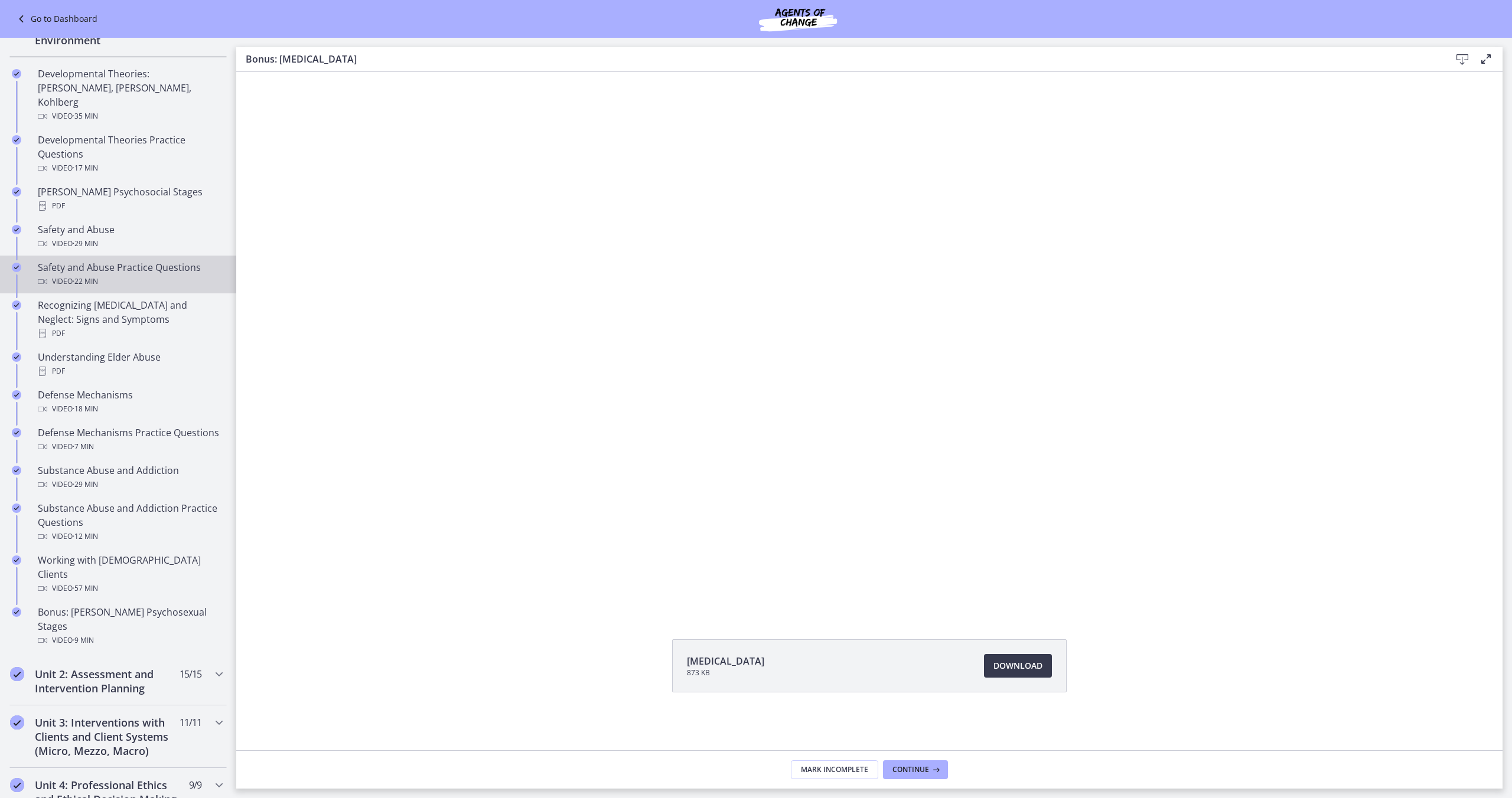
scroll to position [340, 0]
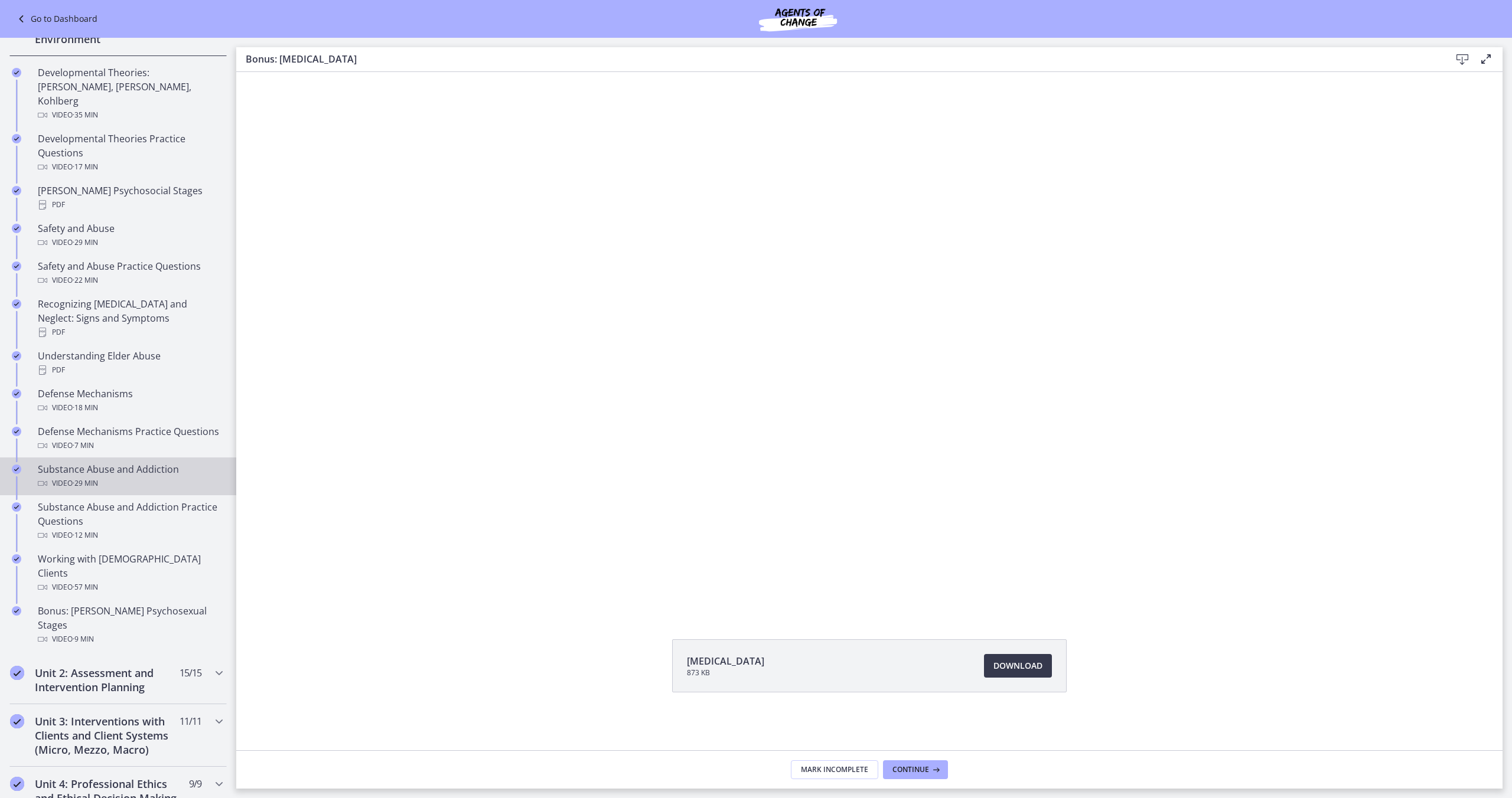
click at [137, 477] on div "Video · 29 min" at bounding box center [130, 483] width 184 height 14
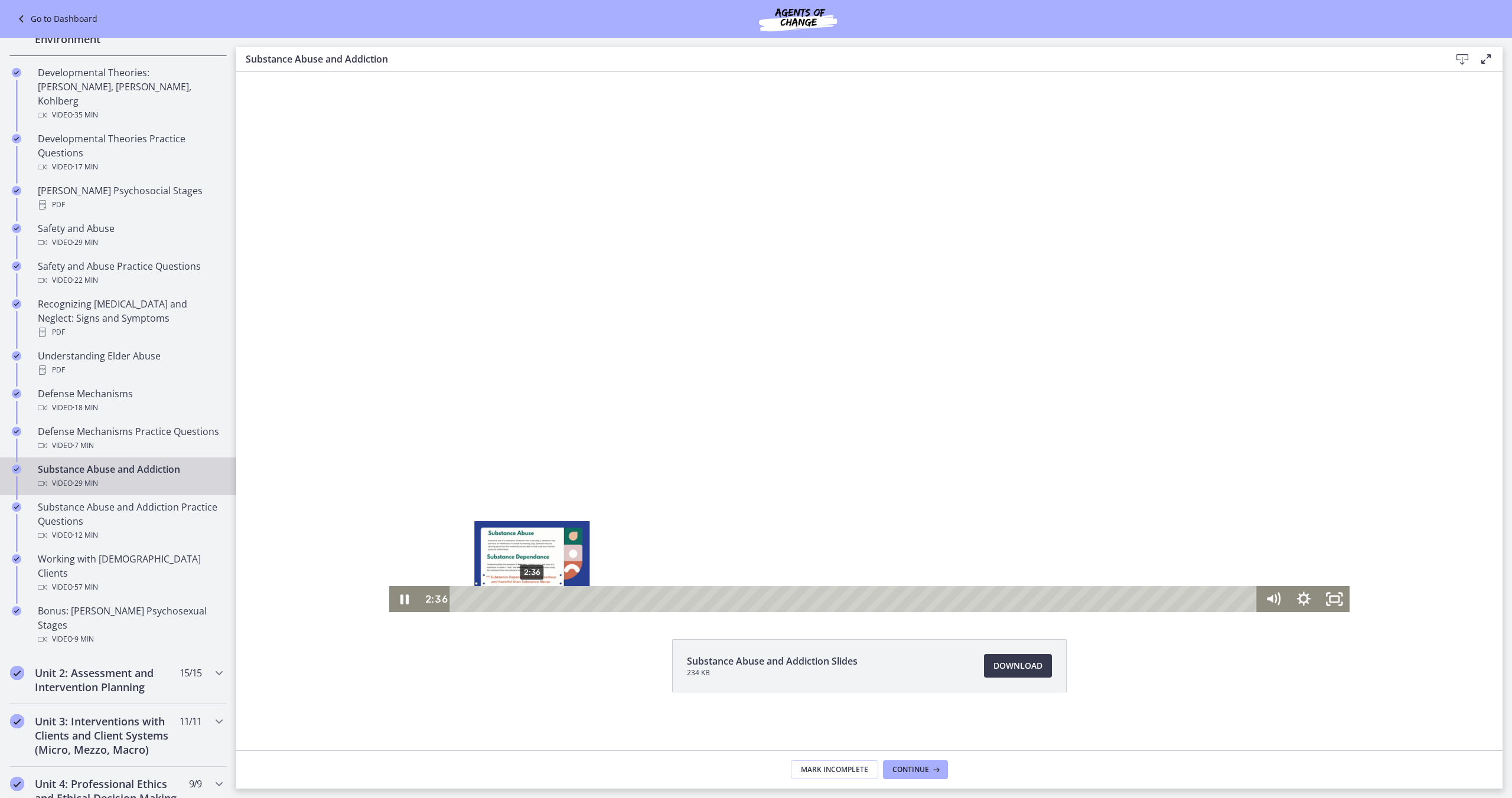
click at [533, 603] on div "2:36" at bounding box center [855, 599] width 789 height 26
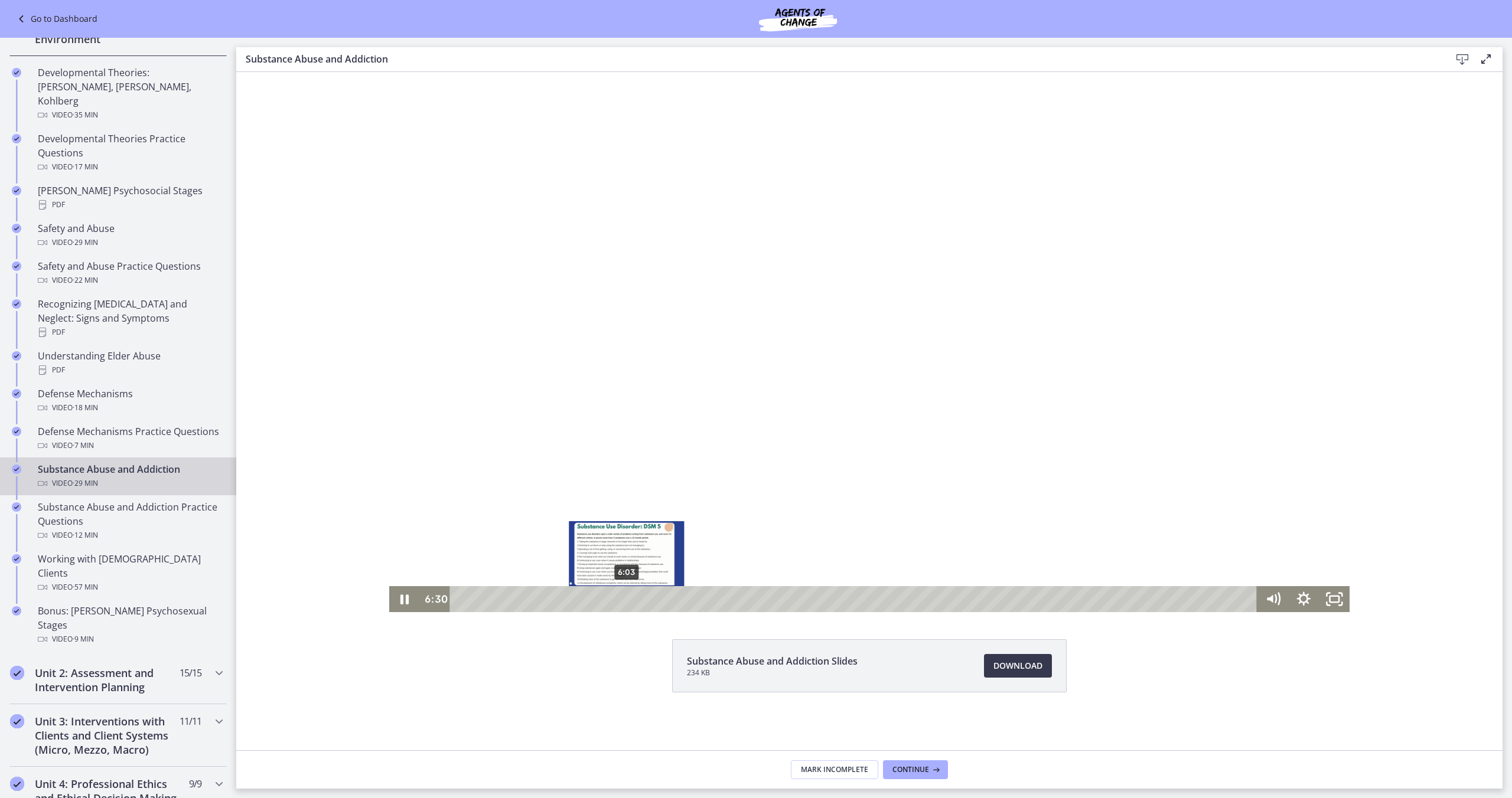
click at [627, 603] on div "6:03" at bounding box center [855, 599] width 789 height 26
click at [399, 598] on icon "Pause" at bounding box center [404, 599] width 31 height 26
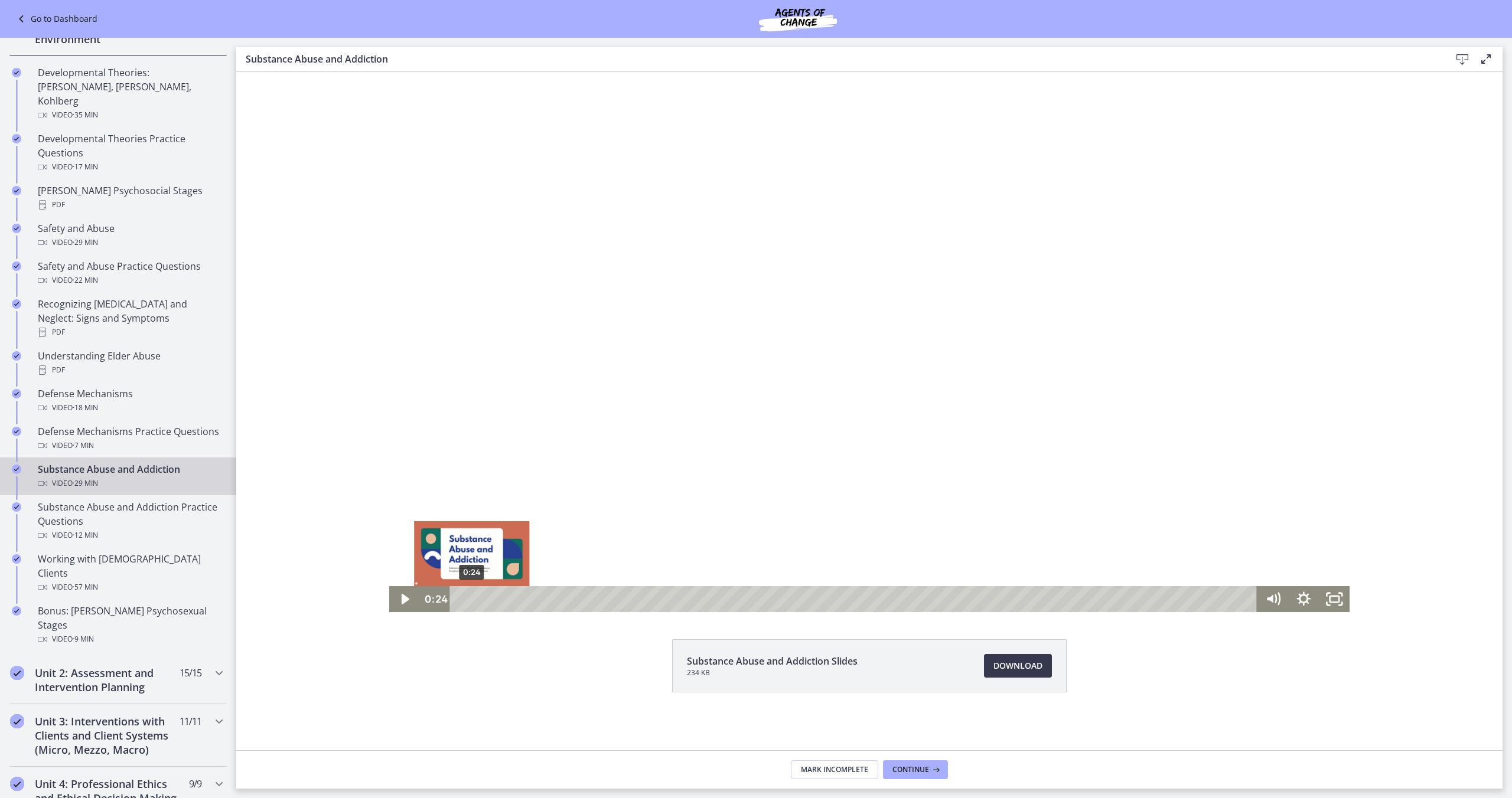
click at [472, 600] on div "0:24" at bounding box center [855, 599] width 789 height 26
click at [484, 600] on div "0:50" at bounding box center [855, 599] width 789 height 26
click at [492, 600] on div "1:08" at bounding box center [855, 599] width 789 height 26
click at [501, 600] on div "1:29" at bounding box center [855, 599] width 789 height 26
click at [507, 600] on div "1:41" at bounding box center [855, 599] width 789 height 26
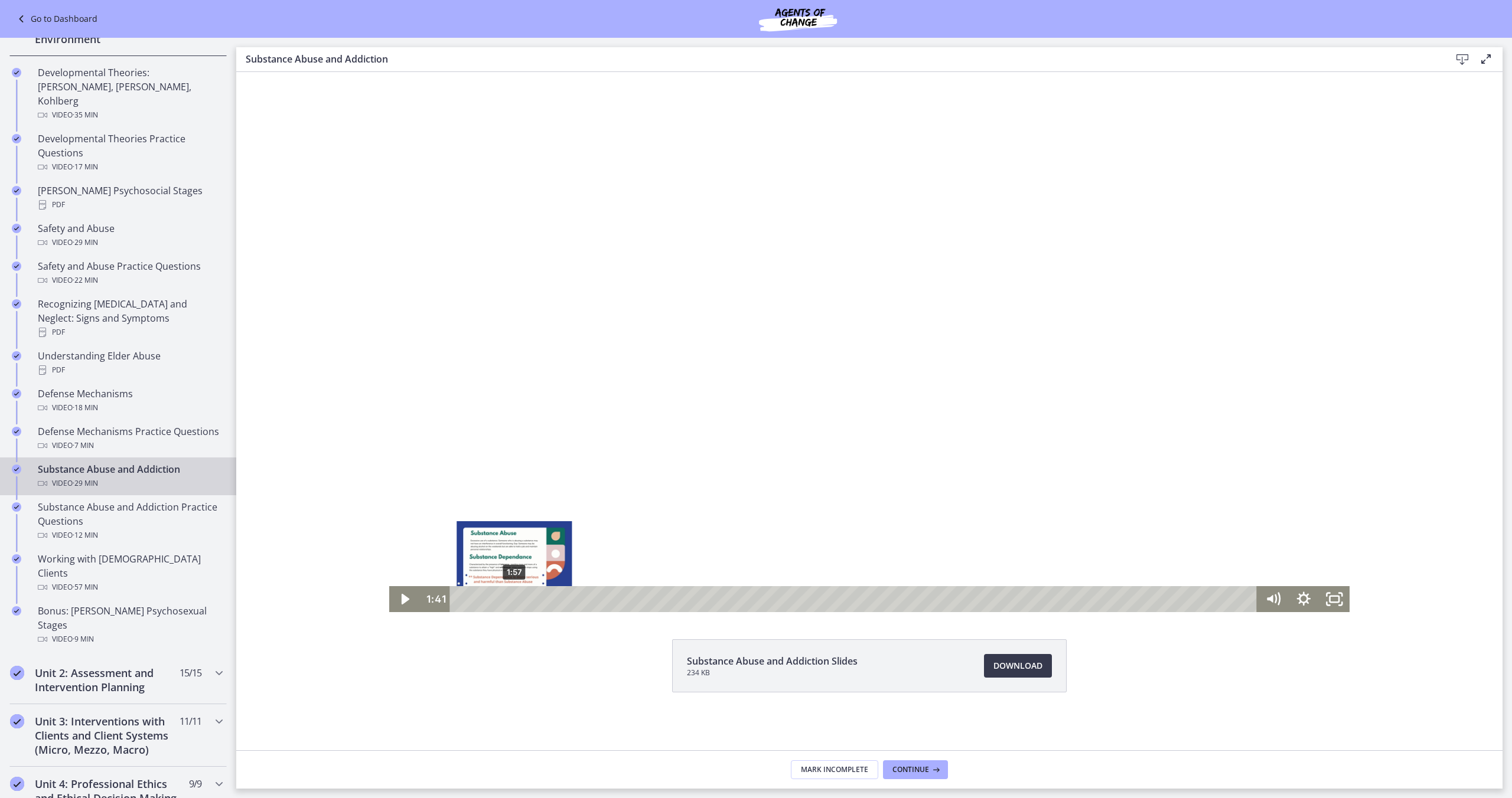
click at [515, 600] on div "1:57" at bounding box center [855, 599] width 789 height 26
click at [520, 600] on div "2:07" at bounding box center [855, 599] width 789 height 26
click at [529, 600] on div "2:28" at bounding box center [855, 599] width 789 height 26
click at [538, 600] on div "2:49" at bounding box center [855, 599] width 789 height 26
click at [546, 601] on div "3:07" at bounding box center [855, 599] width 789 height 26
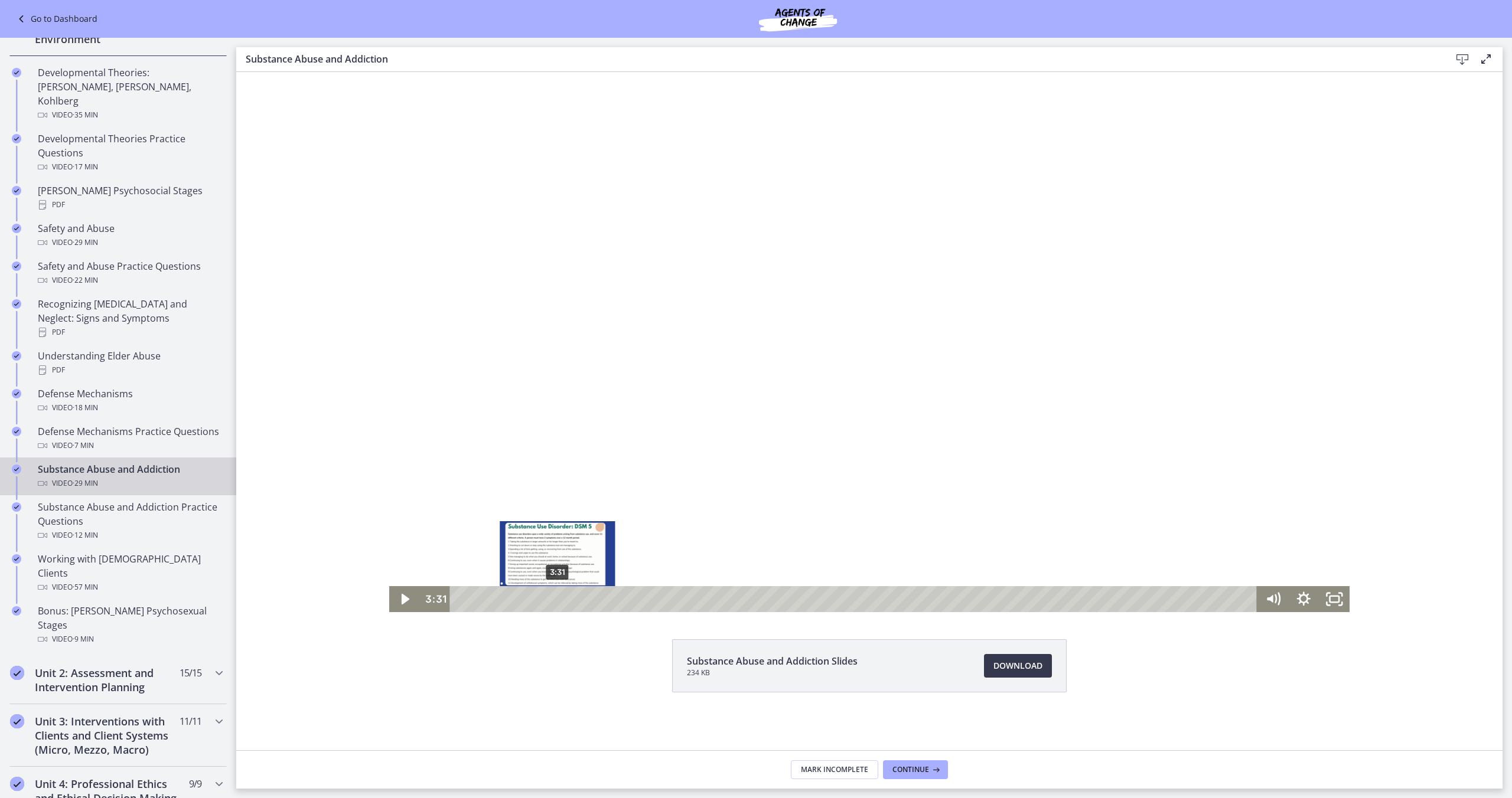
click at [557, 601] on div "3:31" at bounding box center [855, 599] width 789 height 26
click at [566, 602] on div "3:49" at bounding box center [855, 599] width 789 height 26
click at [581, 602] on div "4:22" at bounding box center [855, 599] width 789 height 26
click at [592, 602] on div "4:45" at bounding box center [855, 599] width 789 height 26
click at [600, 601] on div "5:03" at bounding box center [855, 599] width 789 height 26
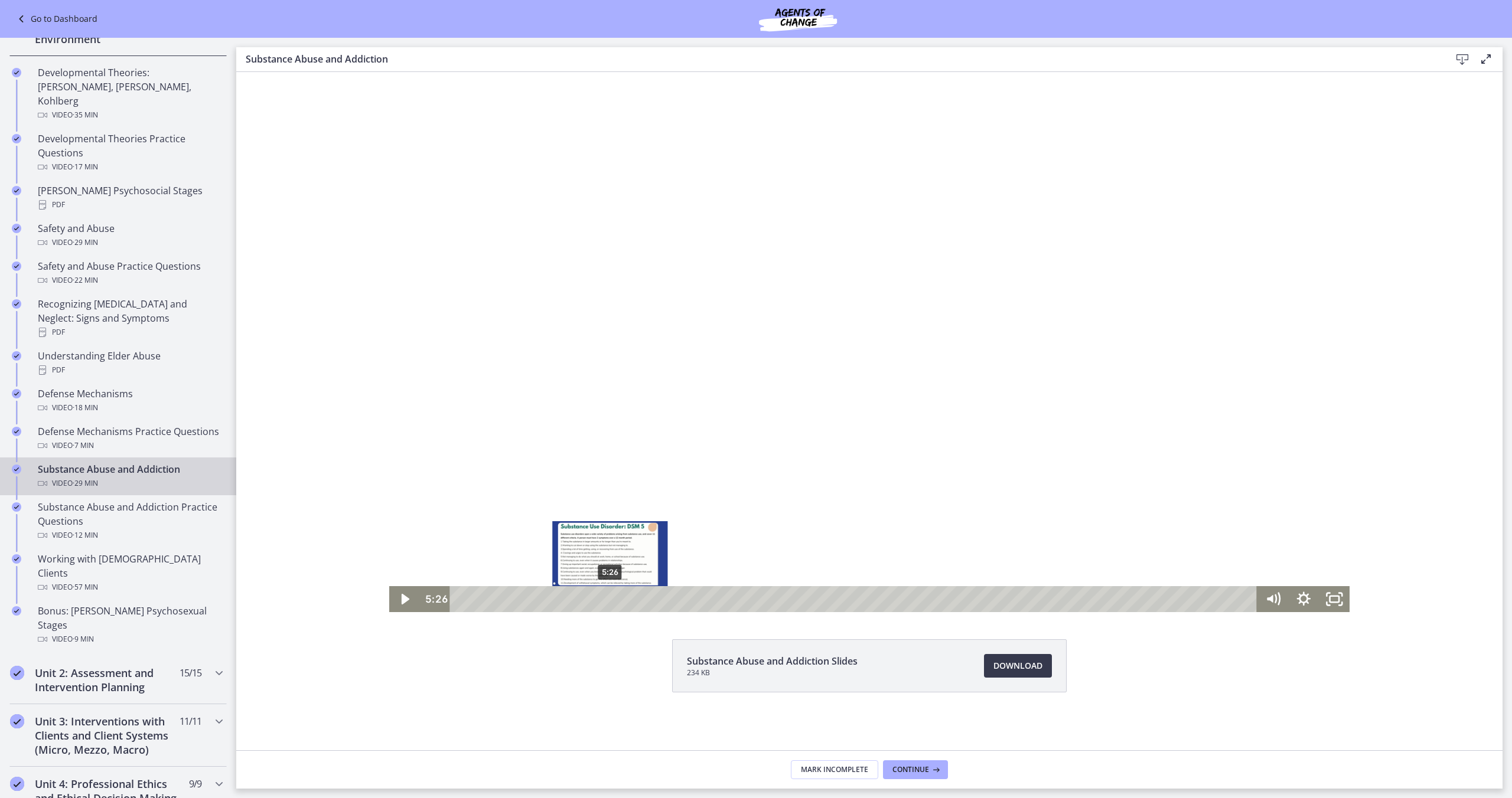
click at [610, 602] on div "5:26" at bounding box center [855, 599] width 789 height 26
click at [620, 602] on div "5:47" at bounding box center [855, 599] width 789 height 26
click at [631, 601] on div "6:12" at bounding box center [855, 599] width 789 height 26
click at [647, 601] on div "6:47" at bounding box center [855, 599] width 789 height 26
click at [659, 601] on div "7:11" at bounding box center [855, 599] width 789 height 26
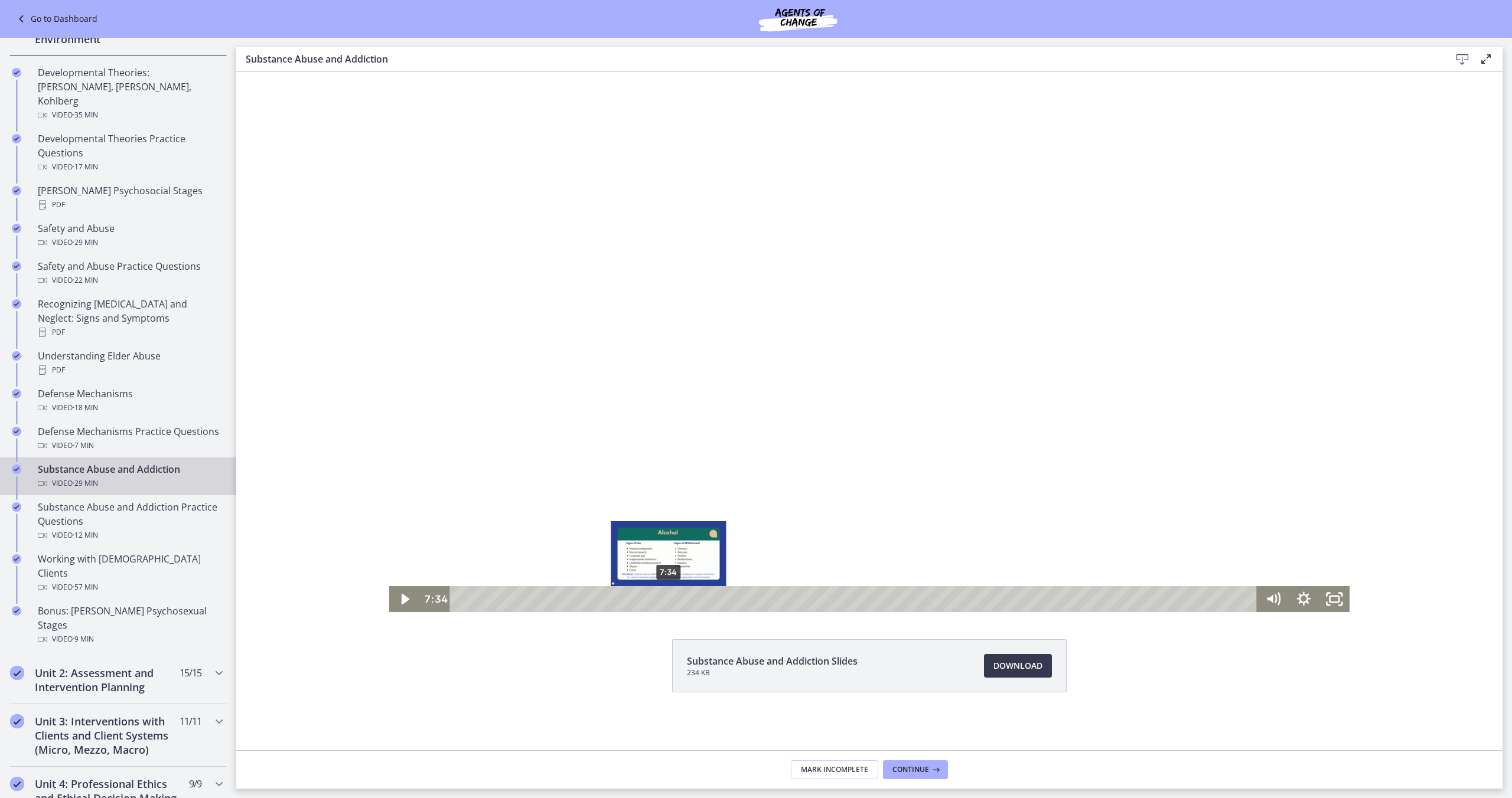
click at [669, 602] on div "7:34" at bounding box center [855, 599] width 789 height 26
click at [676, 602] on div "7:50" at bounding box center [855, 599] width 789 height 26
click at [685, 602] on div "8:11" at bounding box center [855, 599] width 789 height 26
click at [693, 602] on div "8:27" at bounding box center [855, 599] width 789 height 26
click at [705, 602] on div "8:53" at bounding box center [855, 599] width 789 height 26
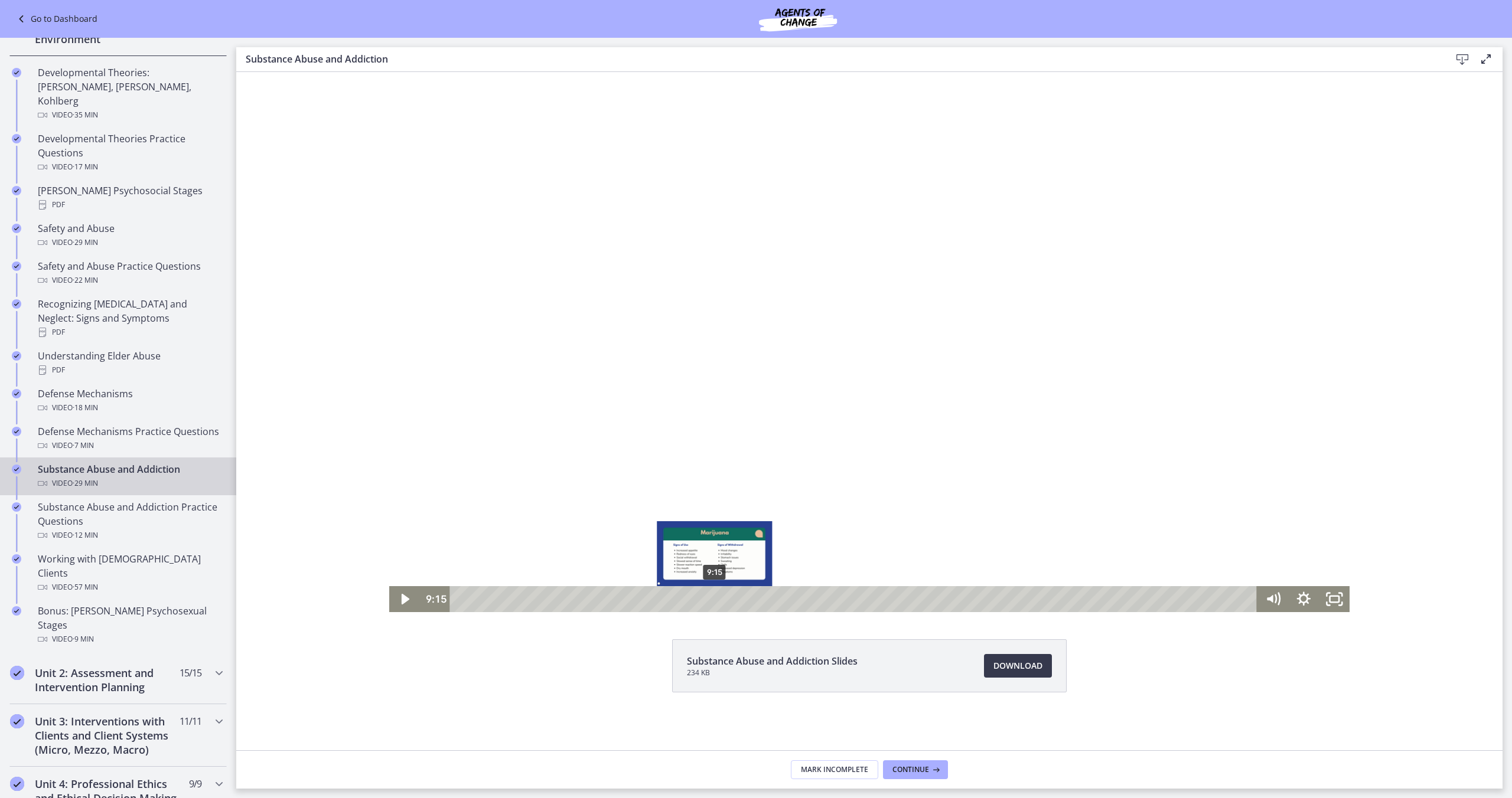
click at [715, 601] on div "9:15" at bounding box center [855, 599] width 789 height 26
click at [723, 601] on div "9:33" at bounding box center [855, 599] width 789 height 26
click at [729, 601] on div "9:46" at bounding box center [855, 599] width 789 height 26
click at [736, 601] on div "10:02" at bounding box center [855, 599] width 789 height 26
click at [745, 601] on div "10:20" at bounding box center [855, 599] width 789 height 26
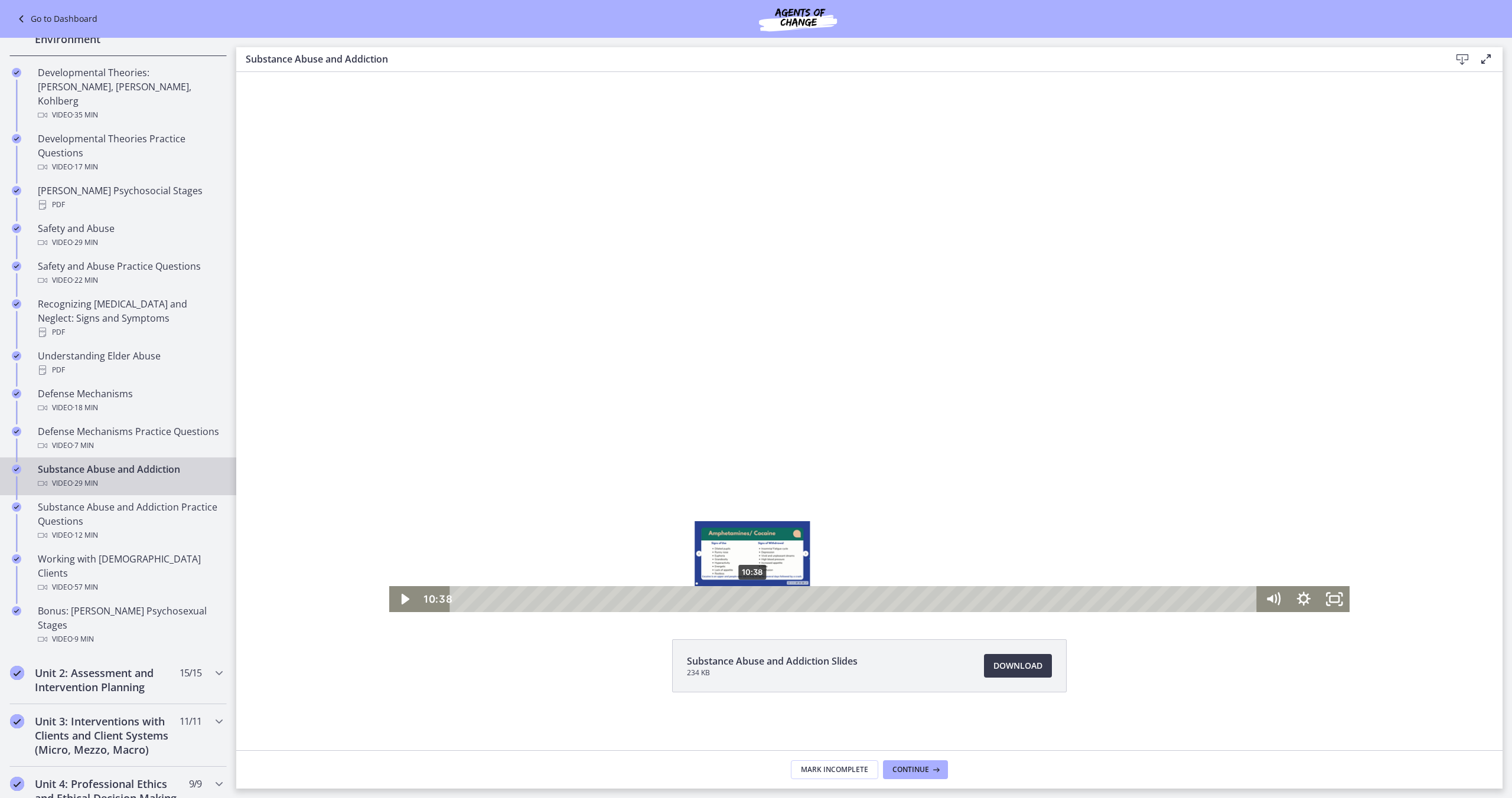
click at [752, 601] on div "10:38" at bounding box center [855, 599] width 789 height 26
click at [766, 602] on div "11:09" at bounding box center [855, 599] width 789 height 26
click at [782, 601] on div "11:43" at bounding box center [855, 599] width 789 height 26
click at [795, 601] on div "12:10" at bounding box center [855, 599] width 789 height 26
click at [807, 601] on div "12:38" at bounding box center [855, 599] width 789 height 26
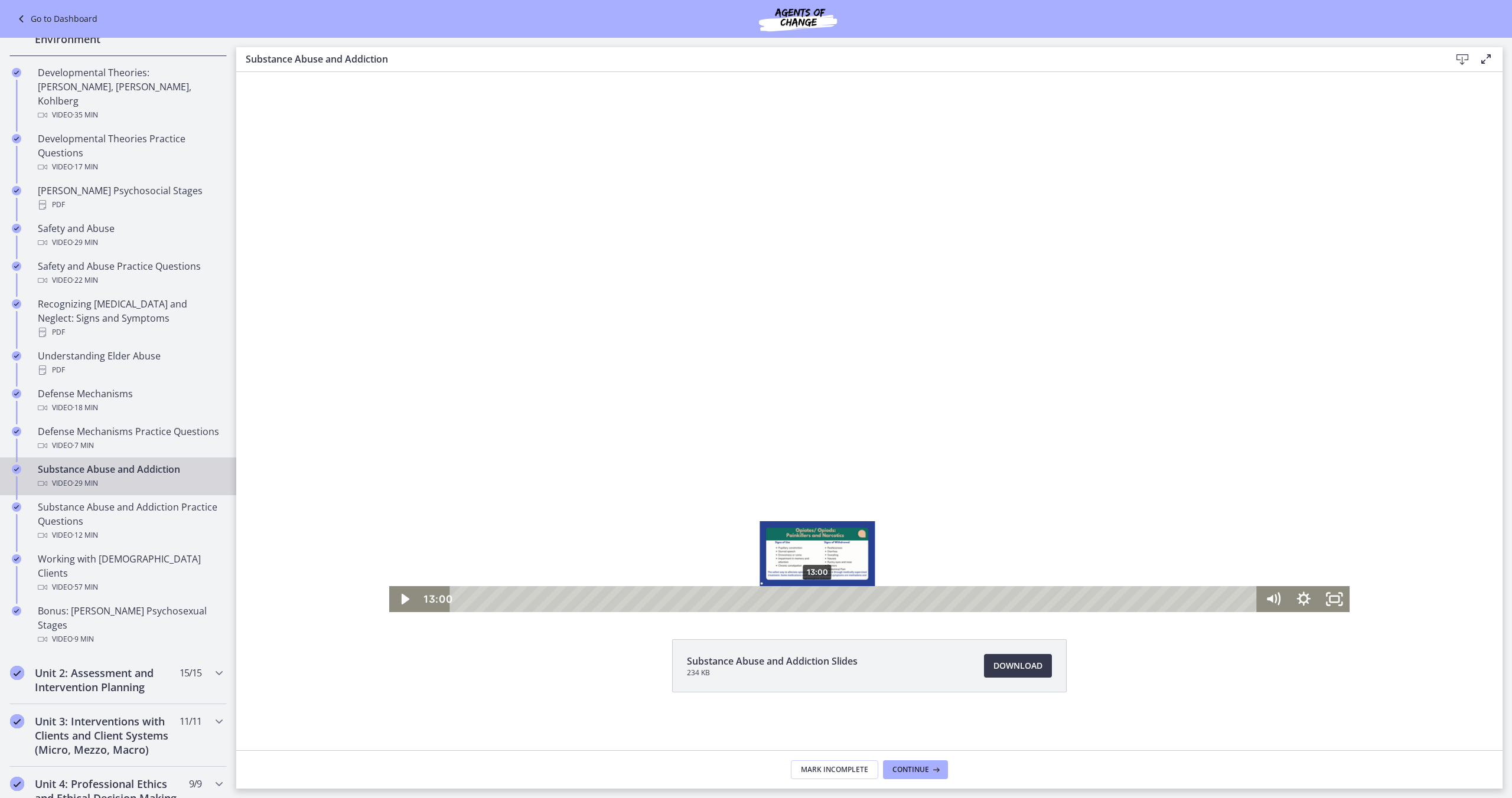
click at [818, 601] on div "13:00" at bounding box center [855, 599] width 789 height 26
click at [830, 601] on div "13:27" at bounding box center [855, 599] width 789 height 26
click at [842, 601] on div "13:53" at bounding box center [855, 599] width 789 height 26
click at [853, 601] on div "14:17" at bounding box center [855, 599] width 789 height 26
click at [865, 601] on div "14:44" at bounding box center [855, 599] width 789 height 26
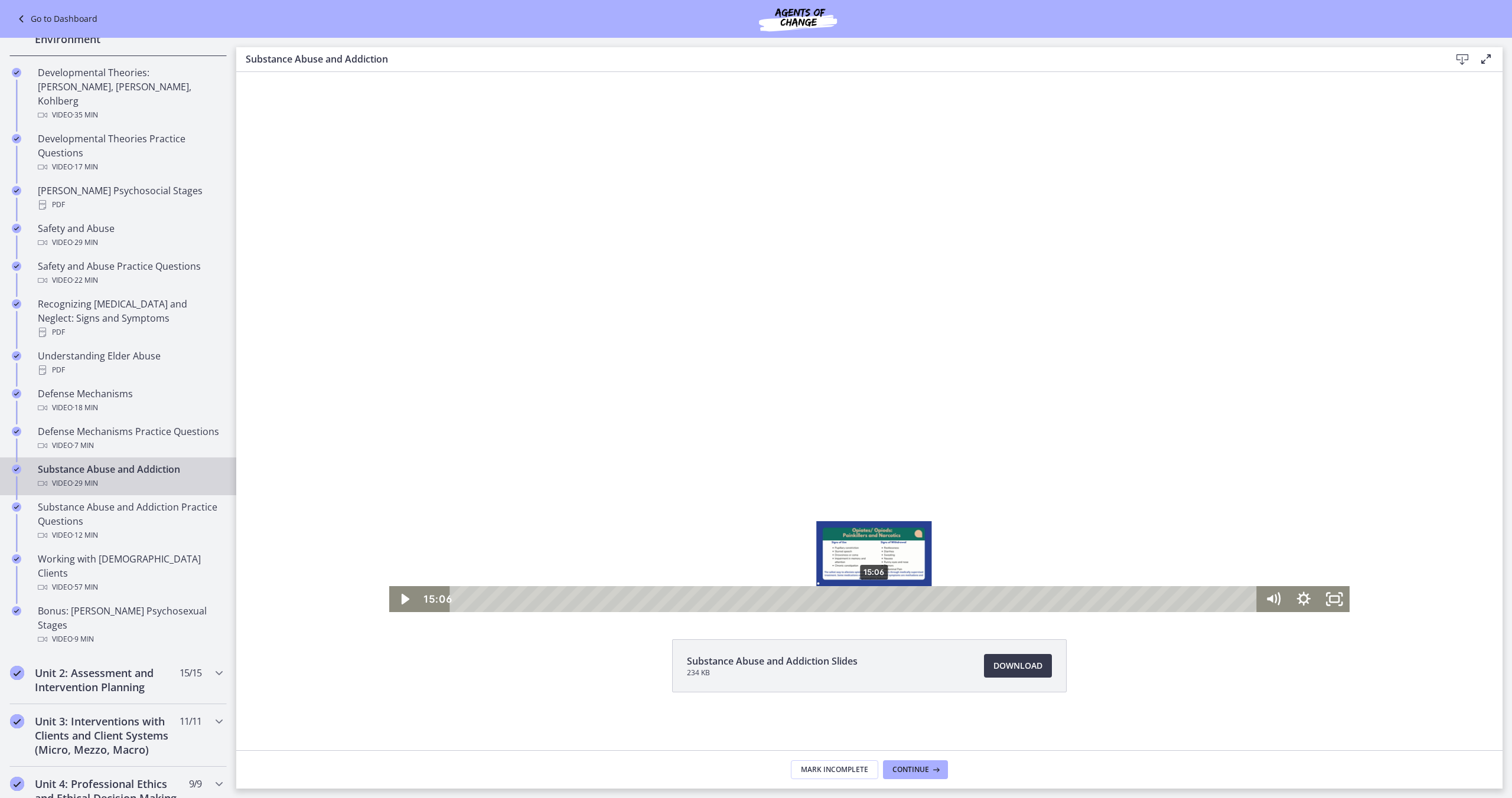
click at [875, 601] on div "15:06" at bounding box center [855, 599] width 789 height 26
click at [887, 600] on div "15:32" at bounding box center [855, 599] width 789 height 26
click at [899, 600] on div "15:57" at bounding box center [855, 599] width 789 height 26
click at [911, 600] on div "16:25" at bounding box center [855, 599] width 789 height 26
click at [924, 601] on div "16:53" at bounding box center [855, 599] width 789 height 26
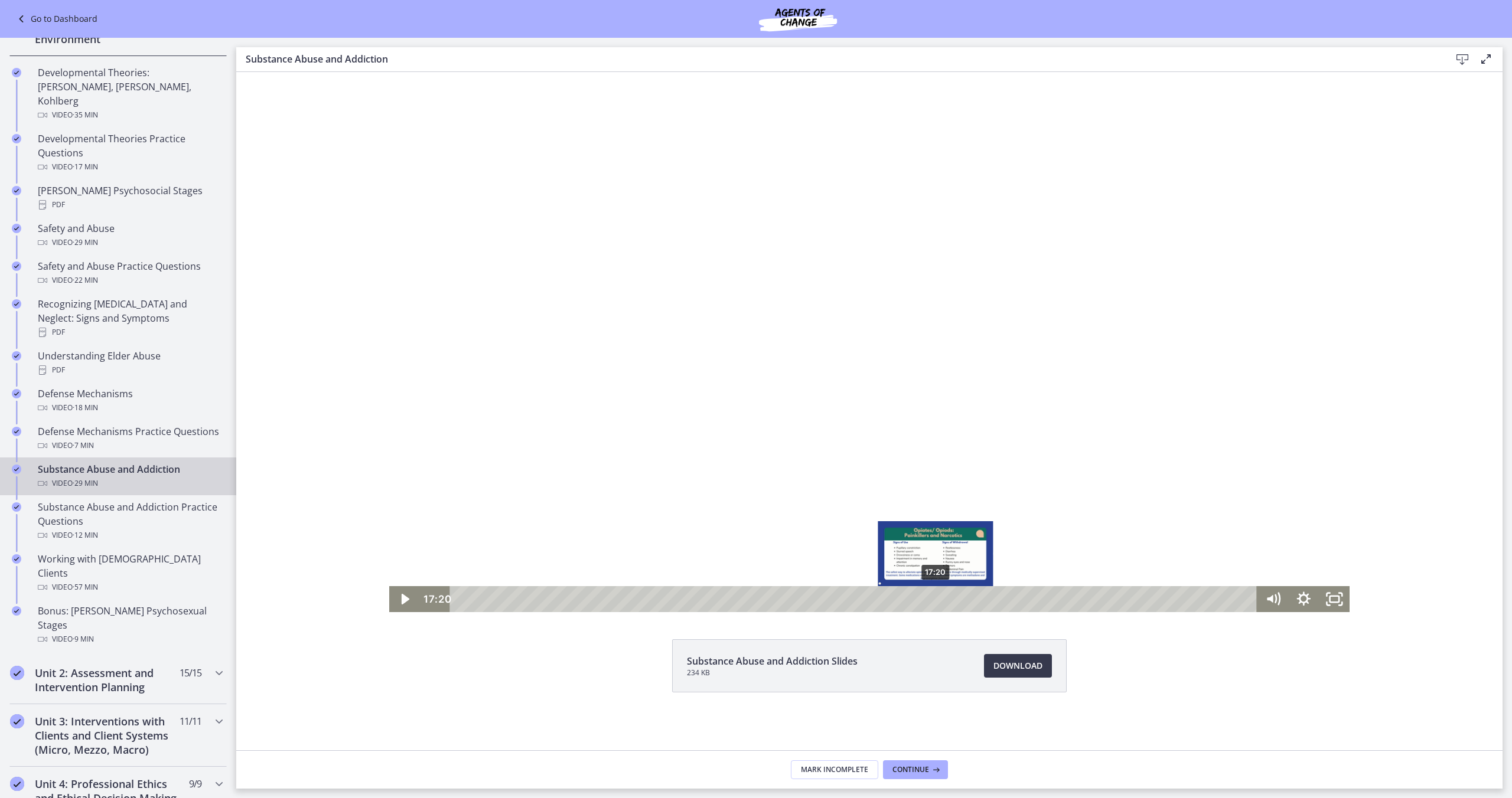
click at [936, 601] on div "17:20" at bounding box center [855, 599] width 789 height 26
click at [949, 601] on div "17:47" at bounding box center [855, 599] width 789 height 26
click at [1022, 600] on div "20:25" at bounding box center [855, 599] width 789 height 26
click at [1035, 600] on div "20:56" at bounding box center [855, 599] width 789 height 26
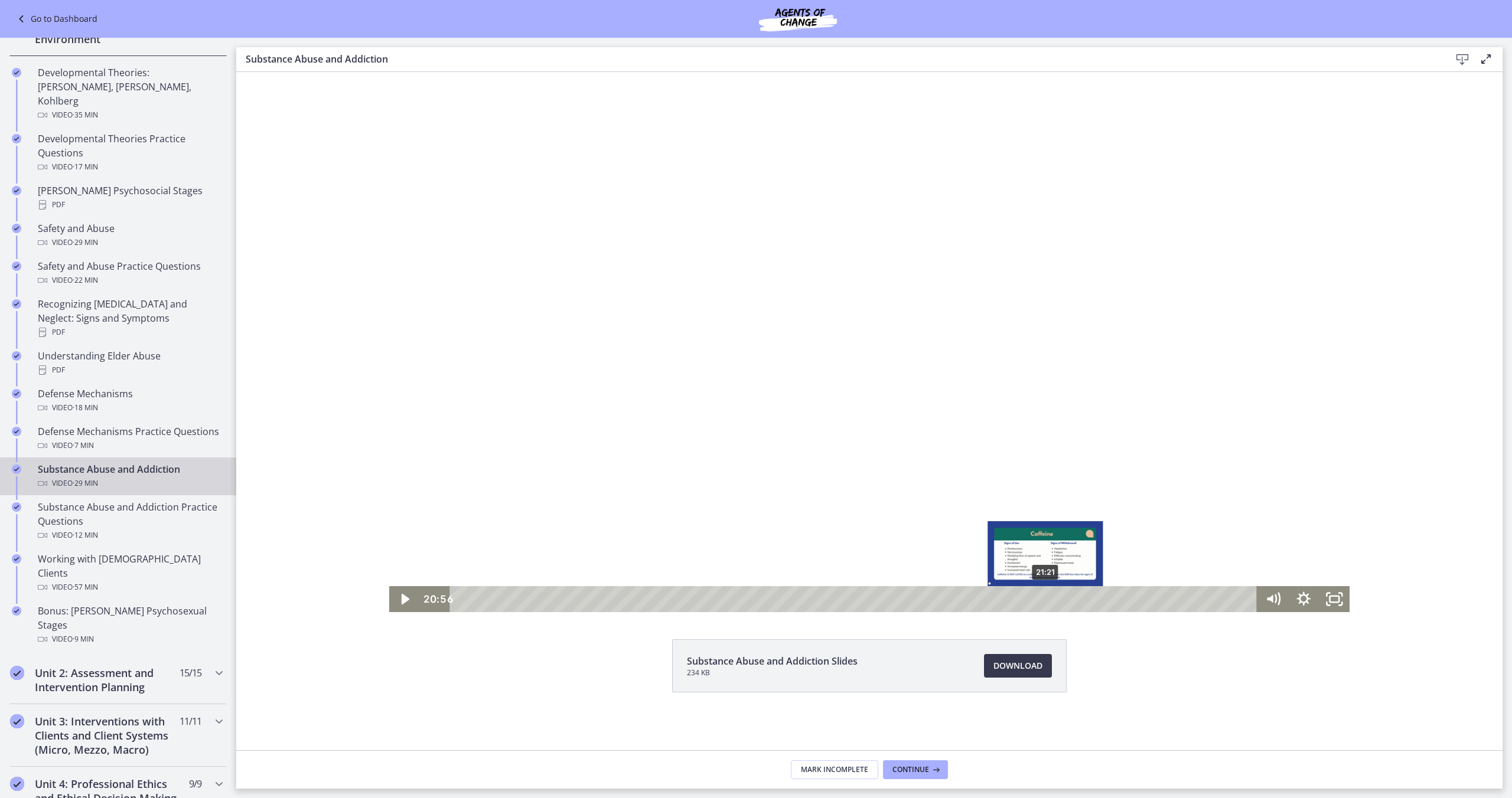
click at [1046, 599] on div "21:21" at bounding box center [855, 599] width 789 height 26
click at [1061, 600] on div "21:53" at bounding box center [855, 599] width 789 height 26
click at [1140, 603] on div "24:45" at bounding box center [855, 599] width 789 height 26
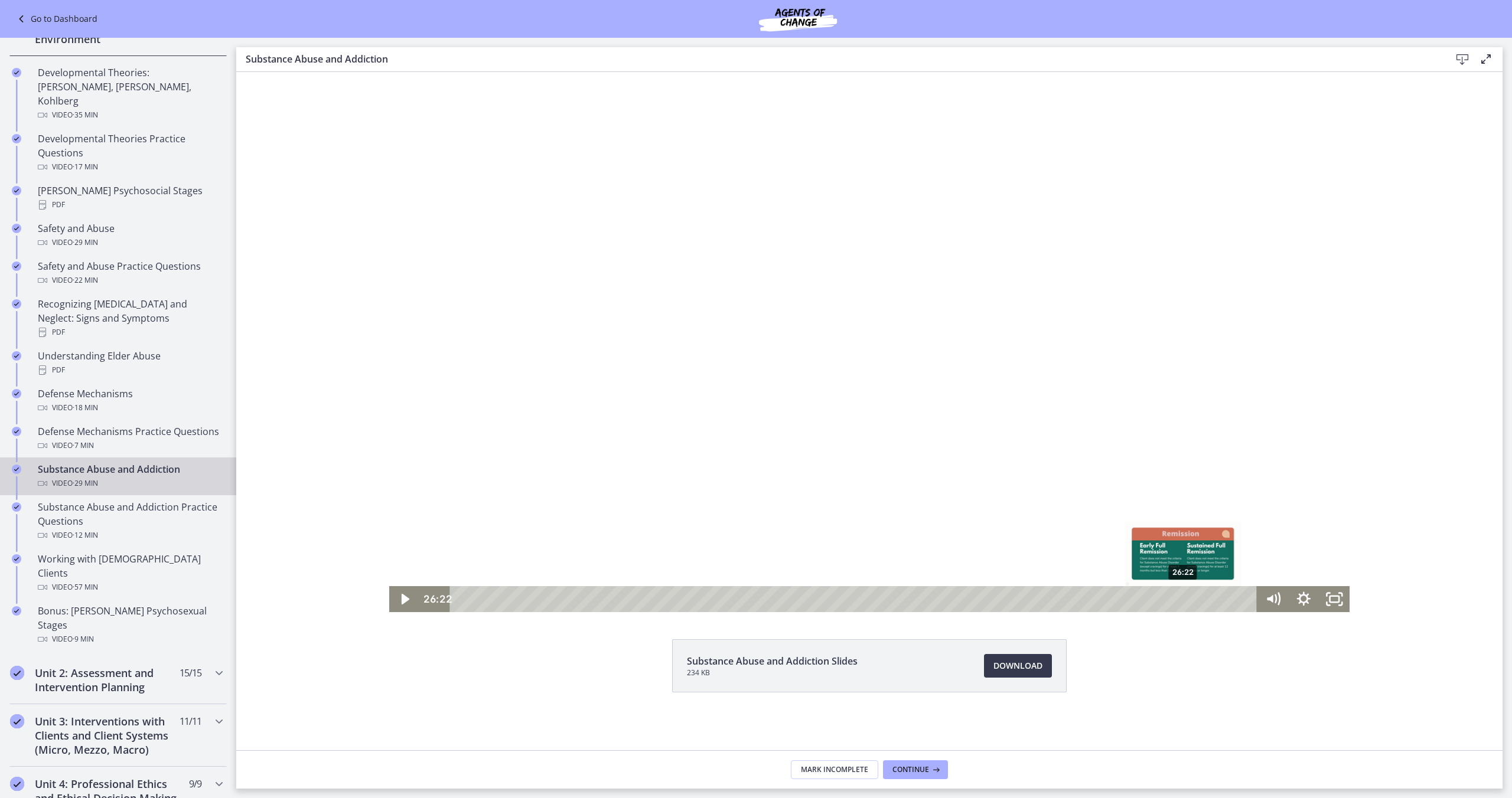
click at [1184, 604] on div "26:22" at bounding box center [855, 599] width 789 height 26
click at [1198, 602] on div "26:53" at bounding box center [855, 599] width 789 height 26
click at [1211, 601] on div "27:20" at bounding box center [855, 599] width 789 height 26
click at [1221, 601] on div "27:44" at bounding box center [855, 599] width 789 height 26
click at [1233, 601] on div "28:09" at bounding box center [855, 599] width 789 height 26
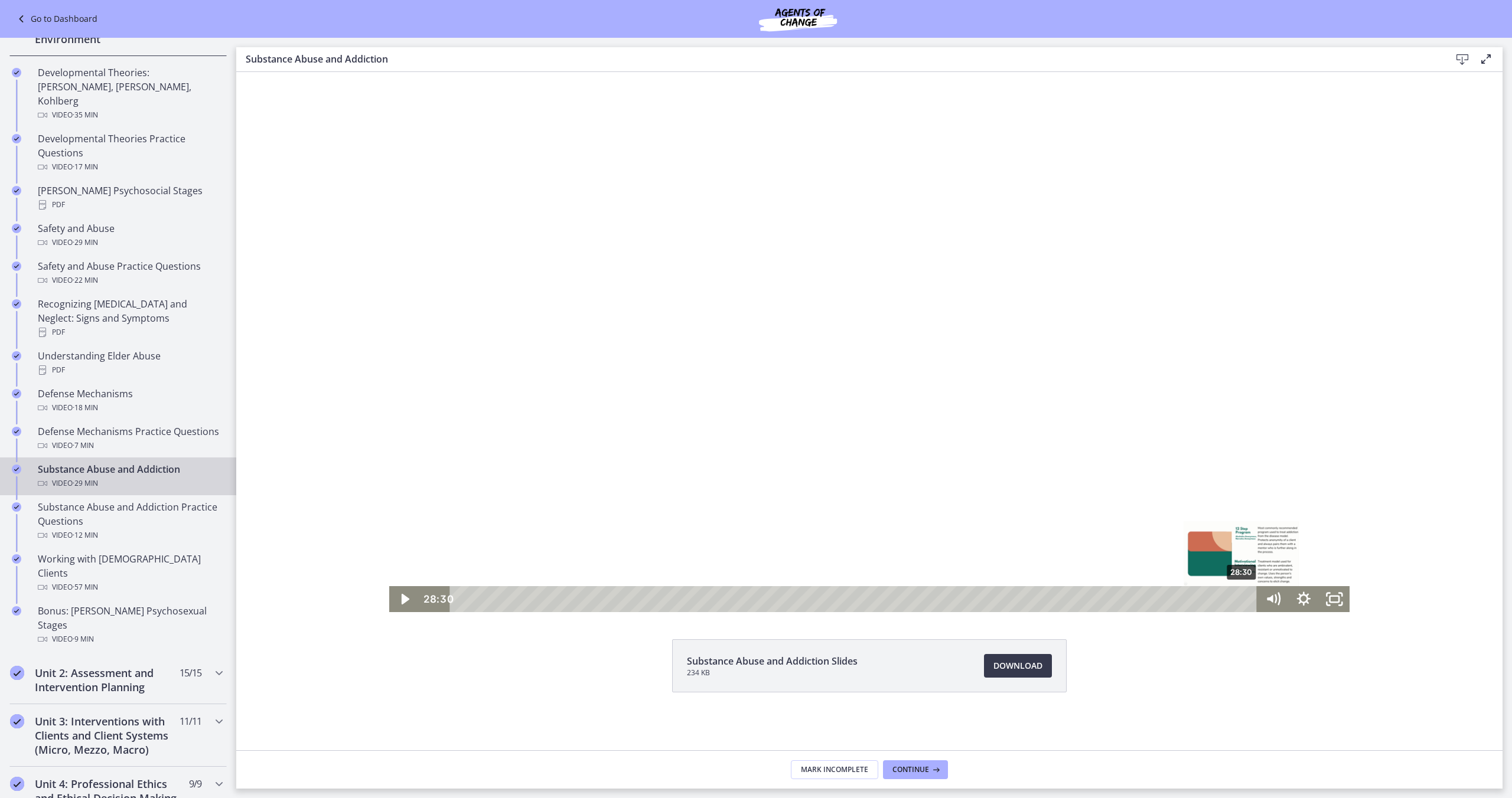
click at [1243, 601] on div "28:30" at bounding box center [855, 599] width 789 height 26
